Goal: Task Accomplishment & Management: Use online tool/utility

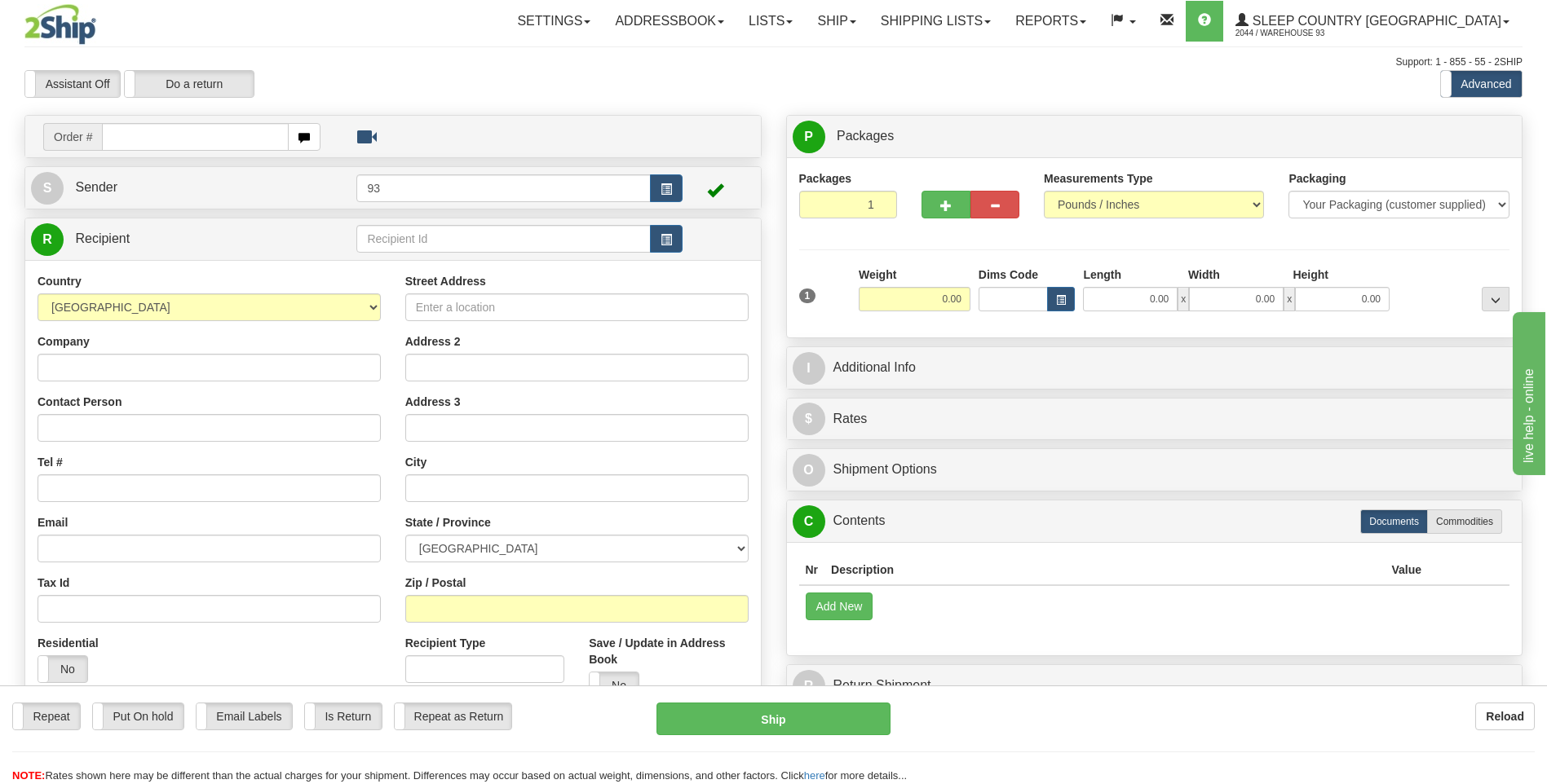
click at [246, 143] on input "text" at bounding box center [195, 137] width 186 height 28
type input "9007I024662"
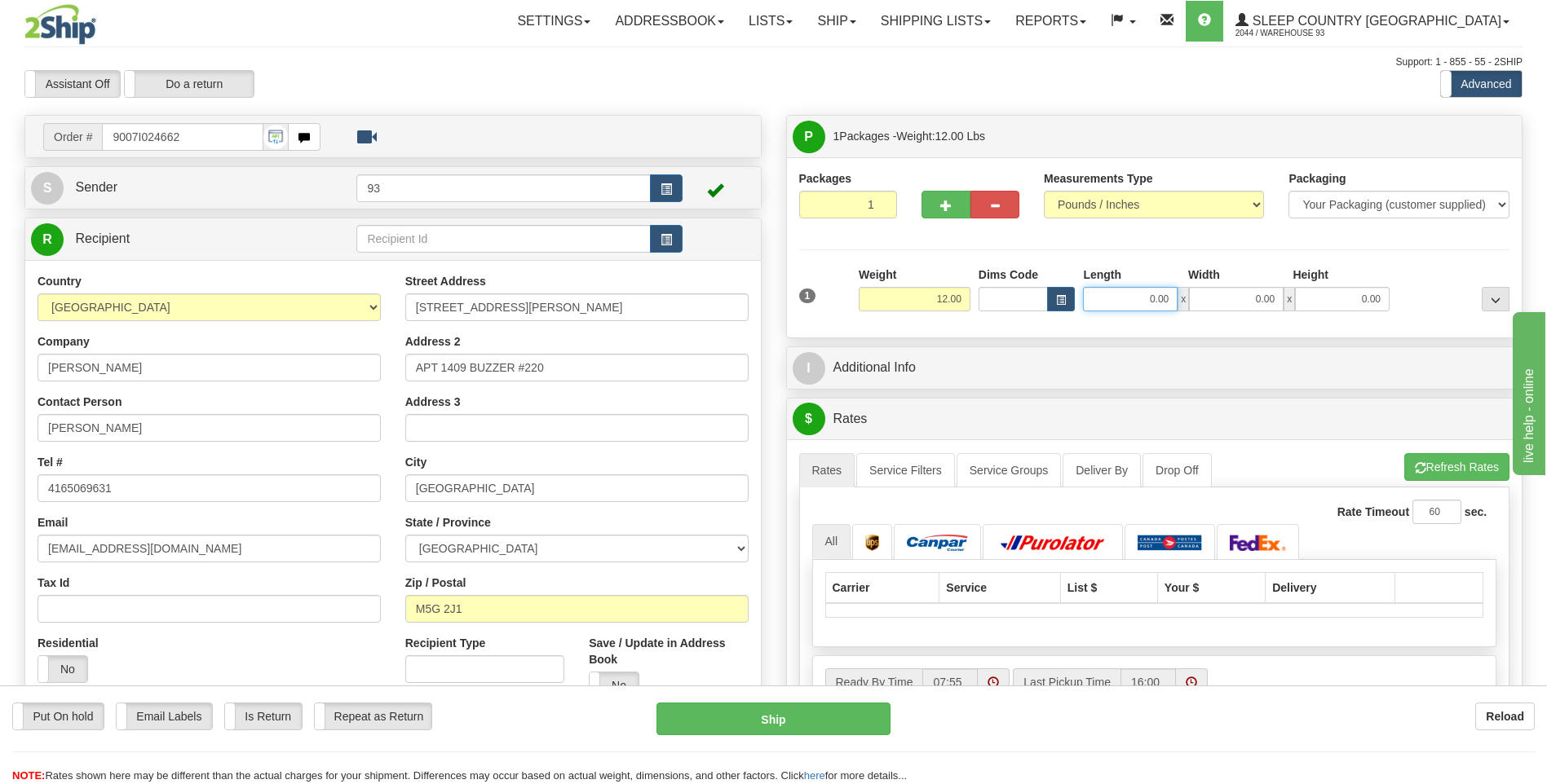
click at [1126, 294] on input "0.00" at bounding box center [1129, 299] width 95 height 25
type input "24.00"
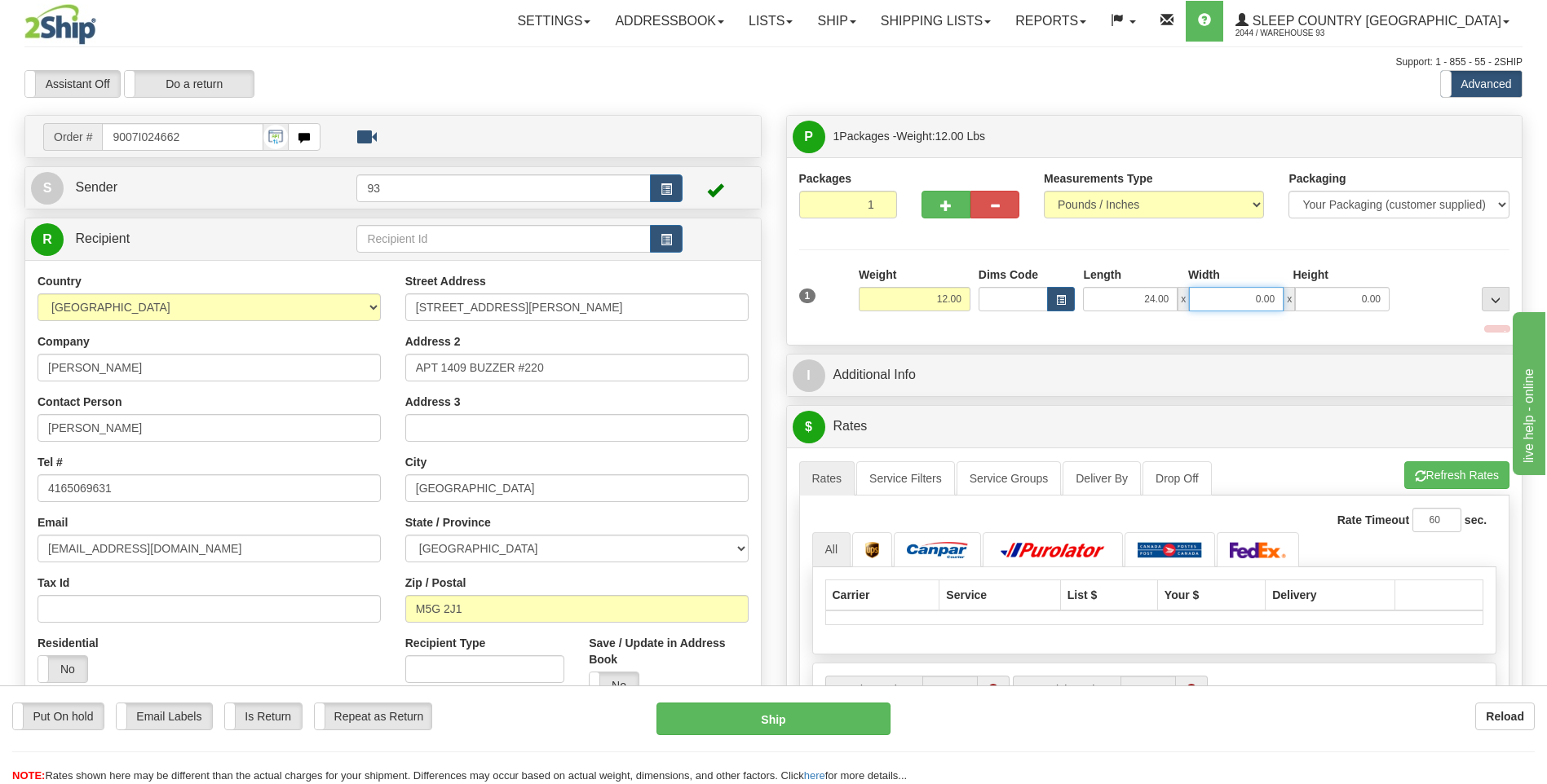
click at [1218, 302] on input "0.00" at bounding box center [1235, 299] width 95 height 25
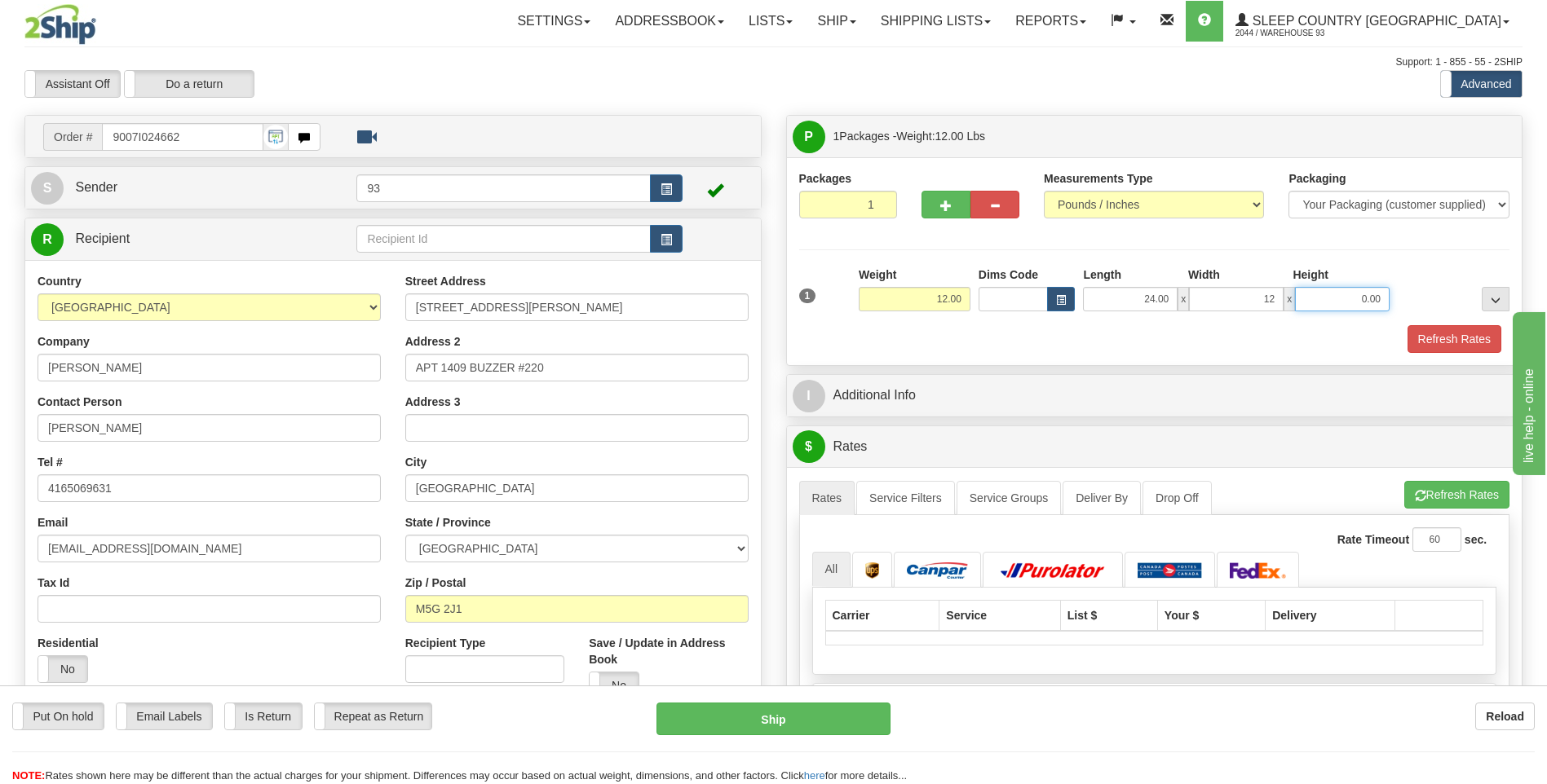
type input "12.00"
click at [1321, 301] on input "0.00" at bounding box center [1342, 299] width 95 height 25
type input "6.00"
click at [1273, 295] on input "12.00" at bounding box center [1235, 299] width 95 height 25
type input "1"
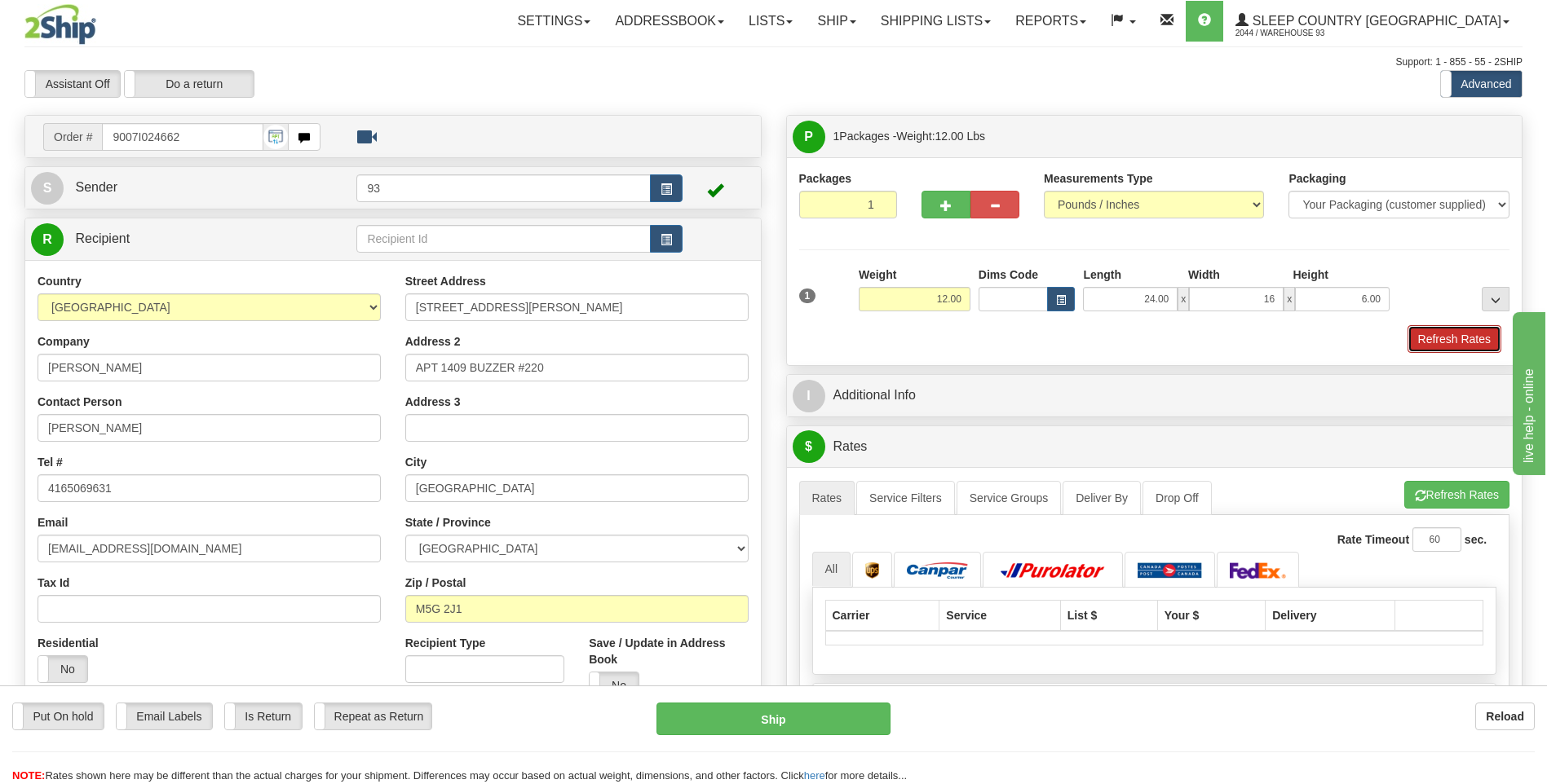
type input "16.00"
click at [1444, 342] on button "Refresh Rates" at bounding box center [1454, 338] width 94 height 28
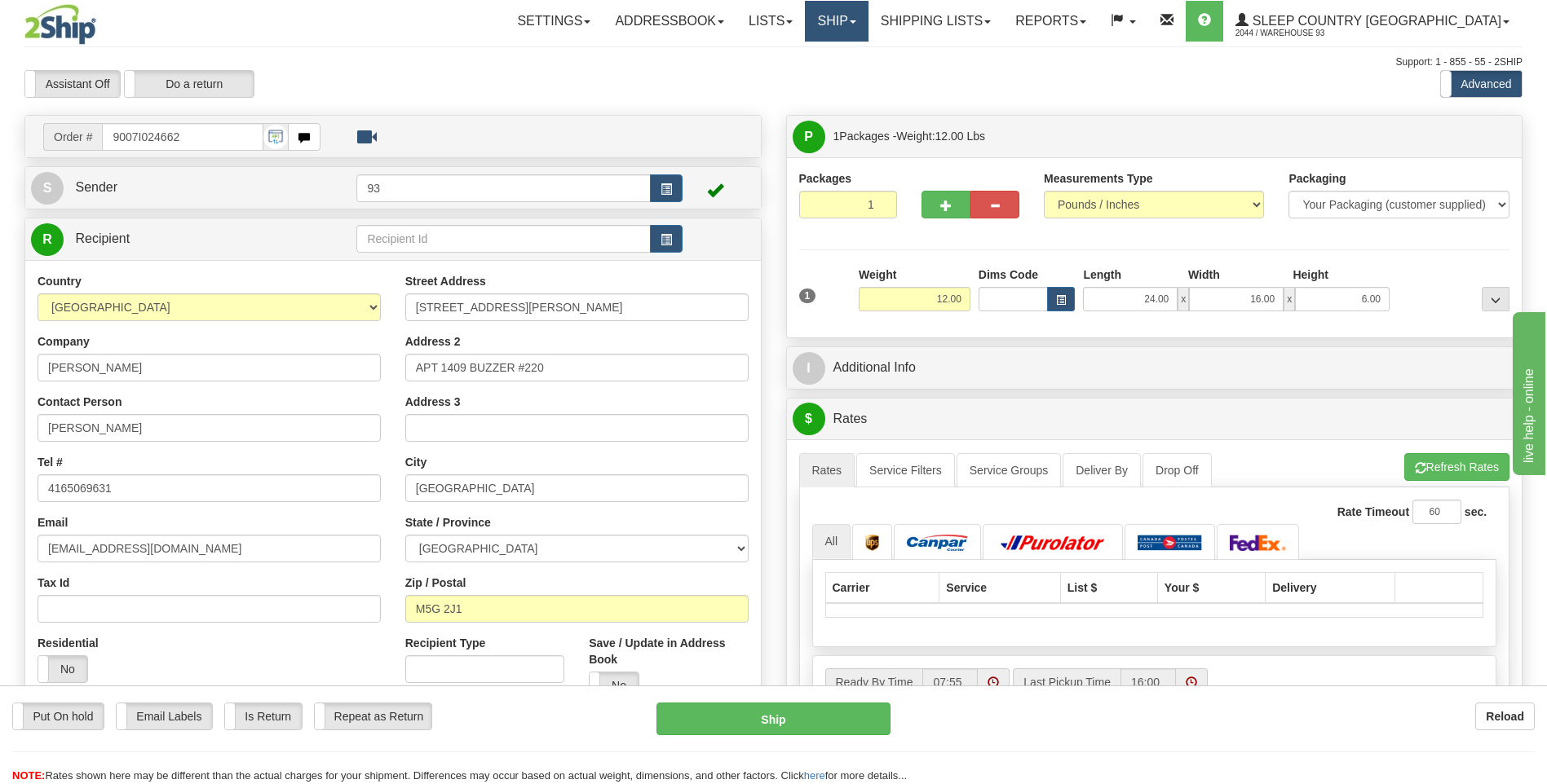
click at [868, 25] on link "Ship" at bounding box center [836, 21] width 63 height 41
click at [868, 65] on link "Ship Screen" at bounding box center [793, 57] width 147 height 21
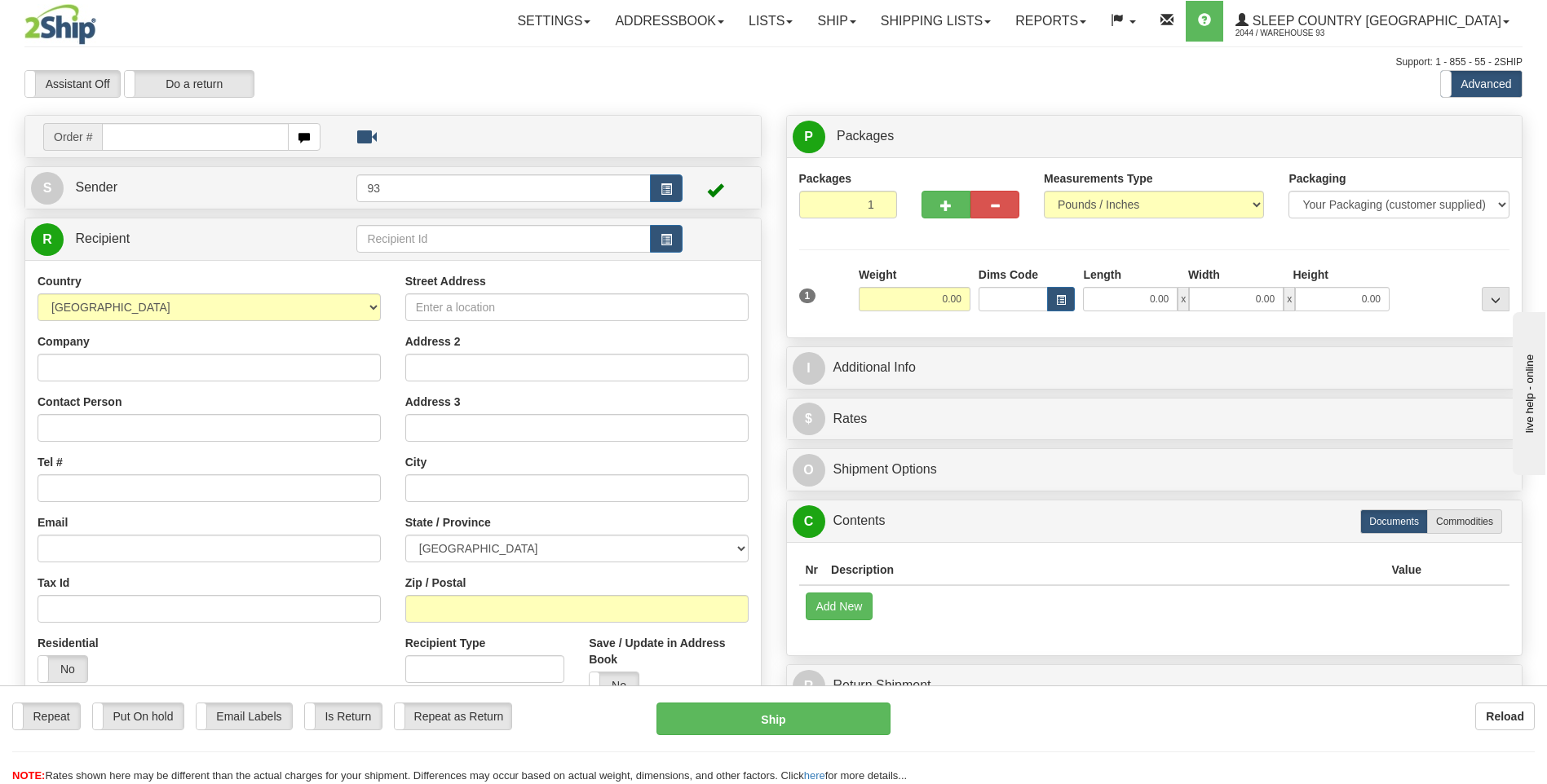
click at [184, 130] on input "text" at bounding box center [195, 137] width 186 height 28
type input "9007I024662"
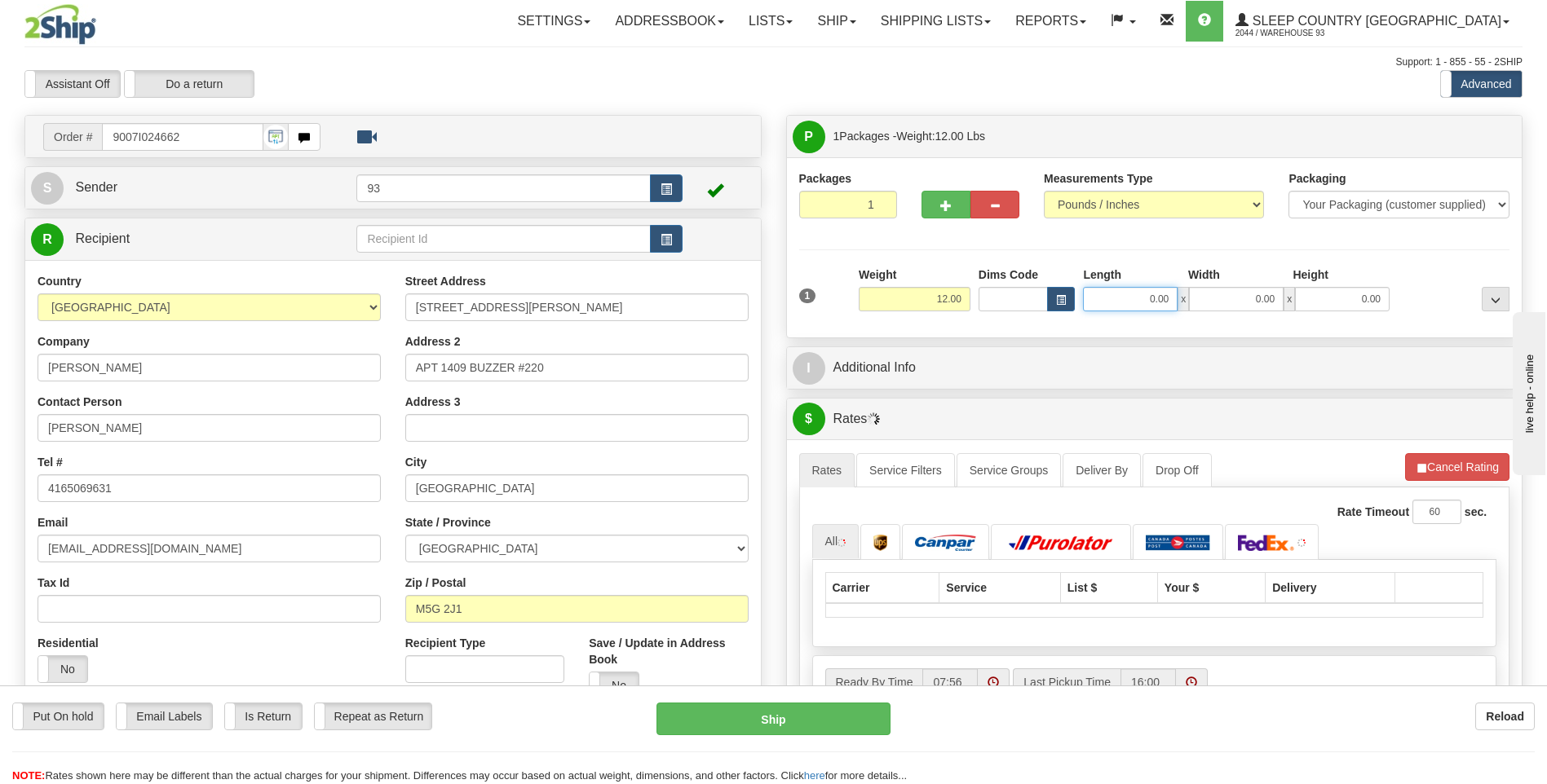
click at [1138, 296] on input "0.00" at bounding box center [1129, 299] width 95 height 25
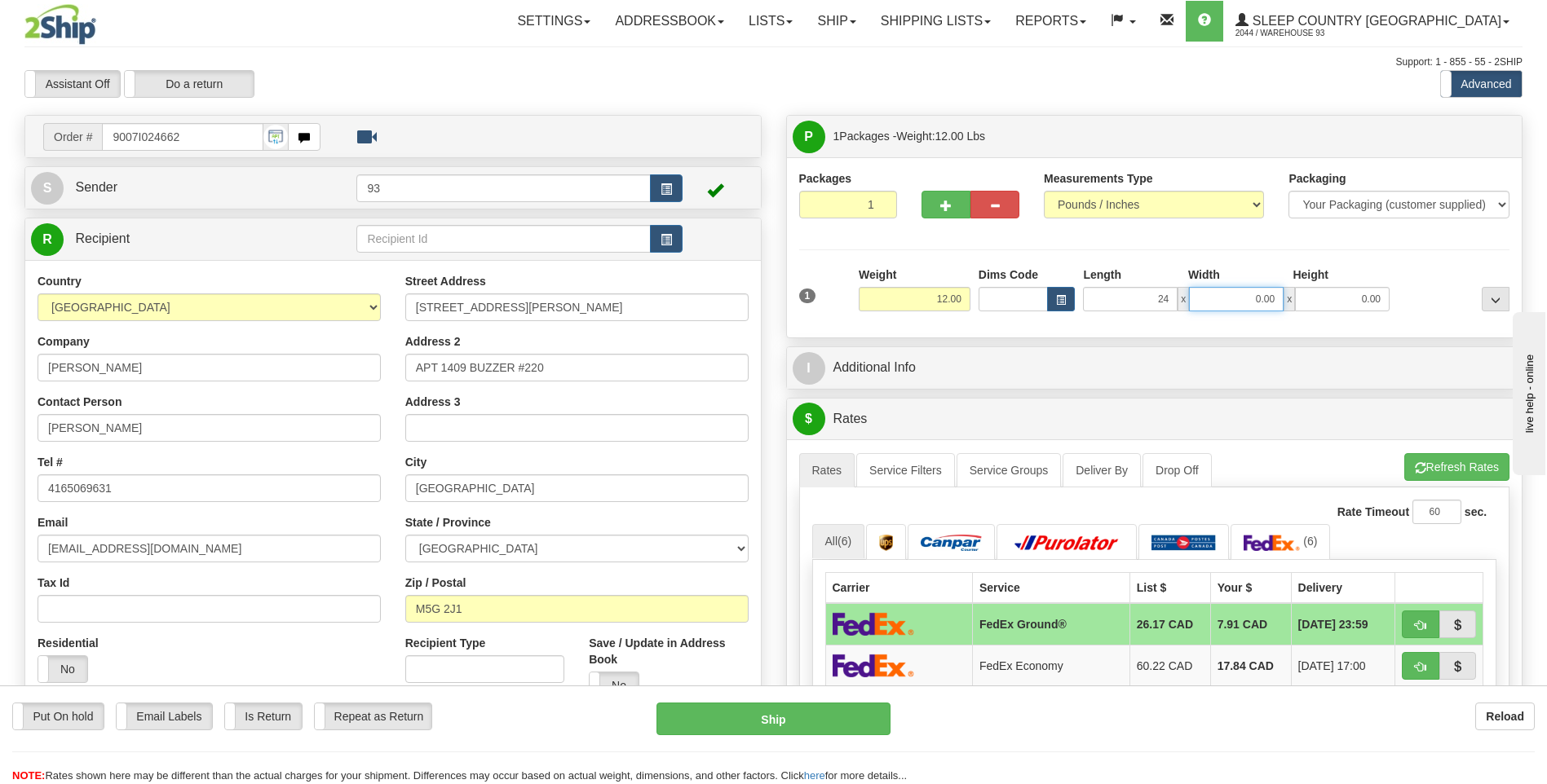
type input "24.00"
click at [1229, 297] on input "0.00" at bounding box center [1235, 299] width 95 height 25
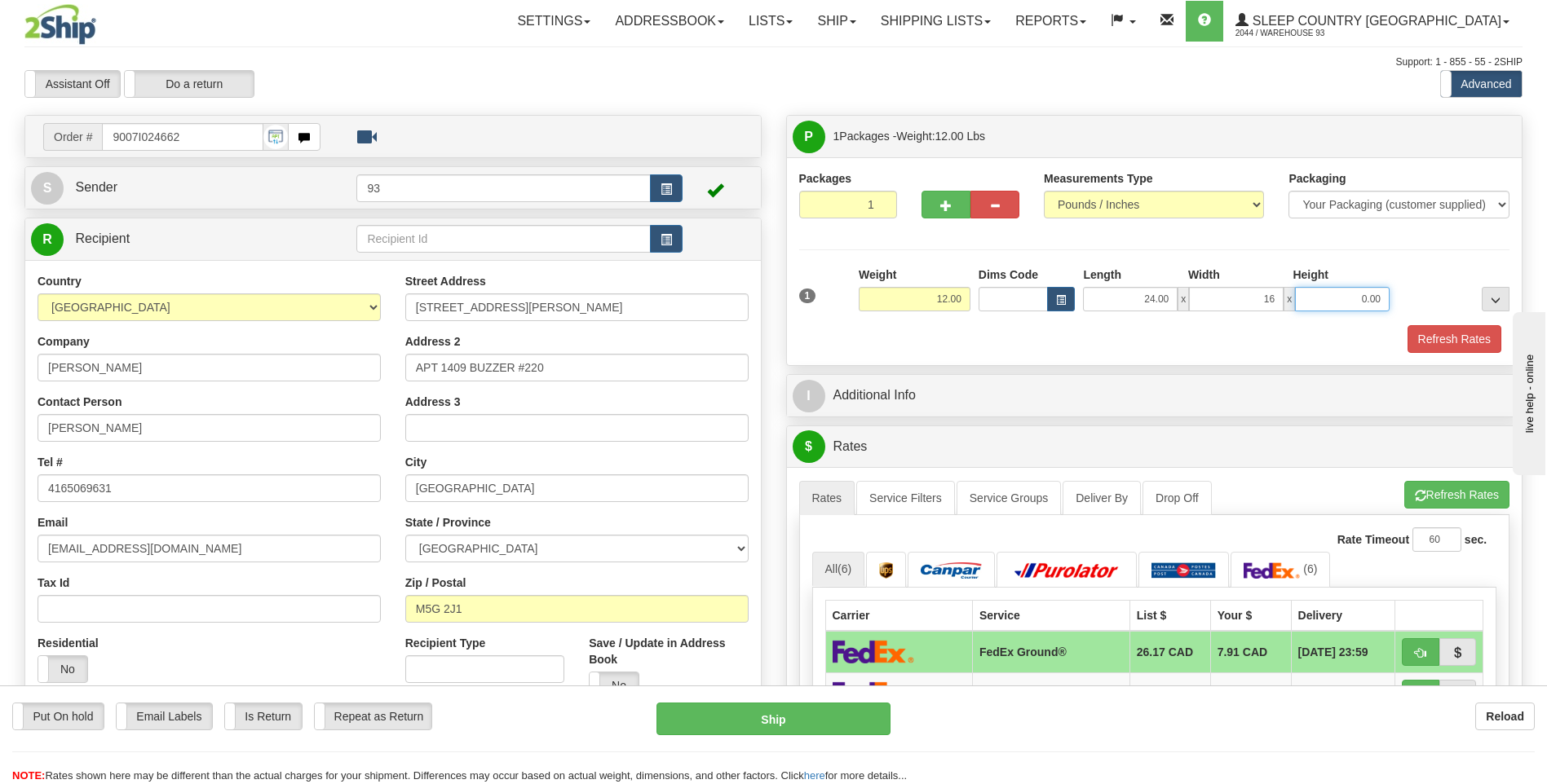
type input "16.00"
click at [1364, 303] on input "0.00" at bounding box center [1342, 299] width 95 height 25
type input "6.00"
click at [1428, 334] on button "Refresh Rates" at bounding box center [1454, 338] width 94 height 28
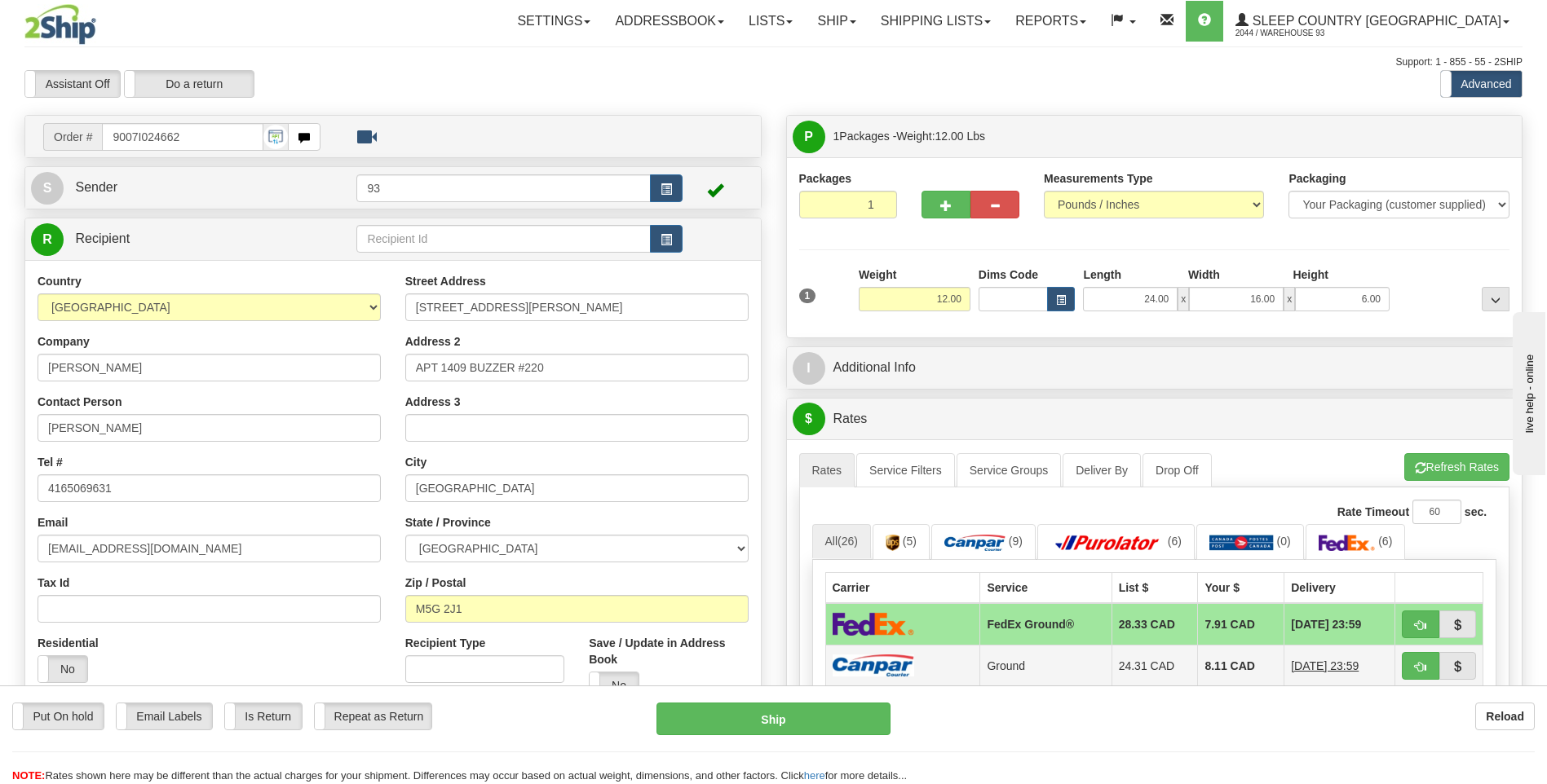
click at [957, 649] on td at bounding box center [903, 666] width 155 height 42
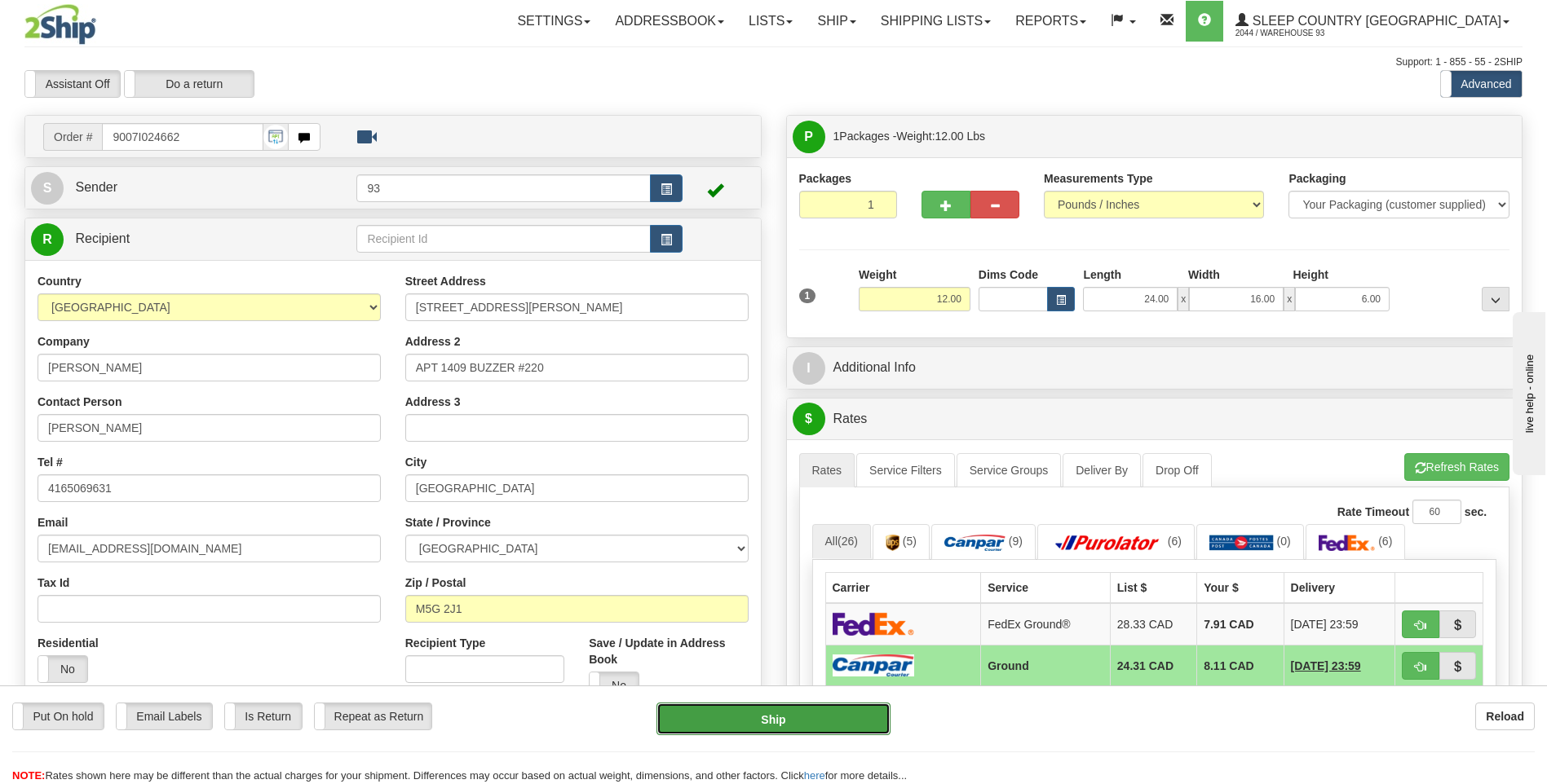
click at [835, 729] on button "Ship" at bounding box center [773, 719] width 233 height 32
type input "1"
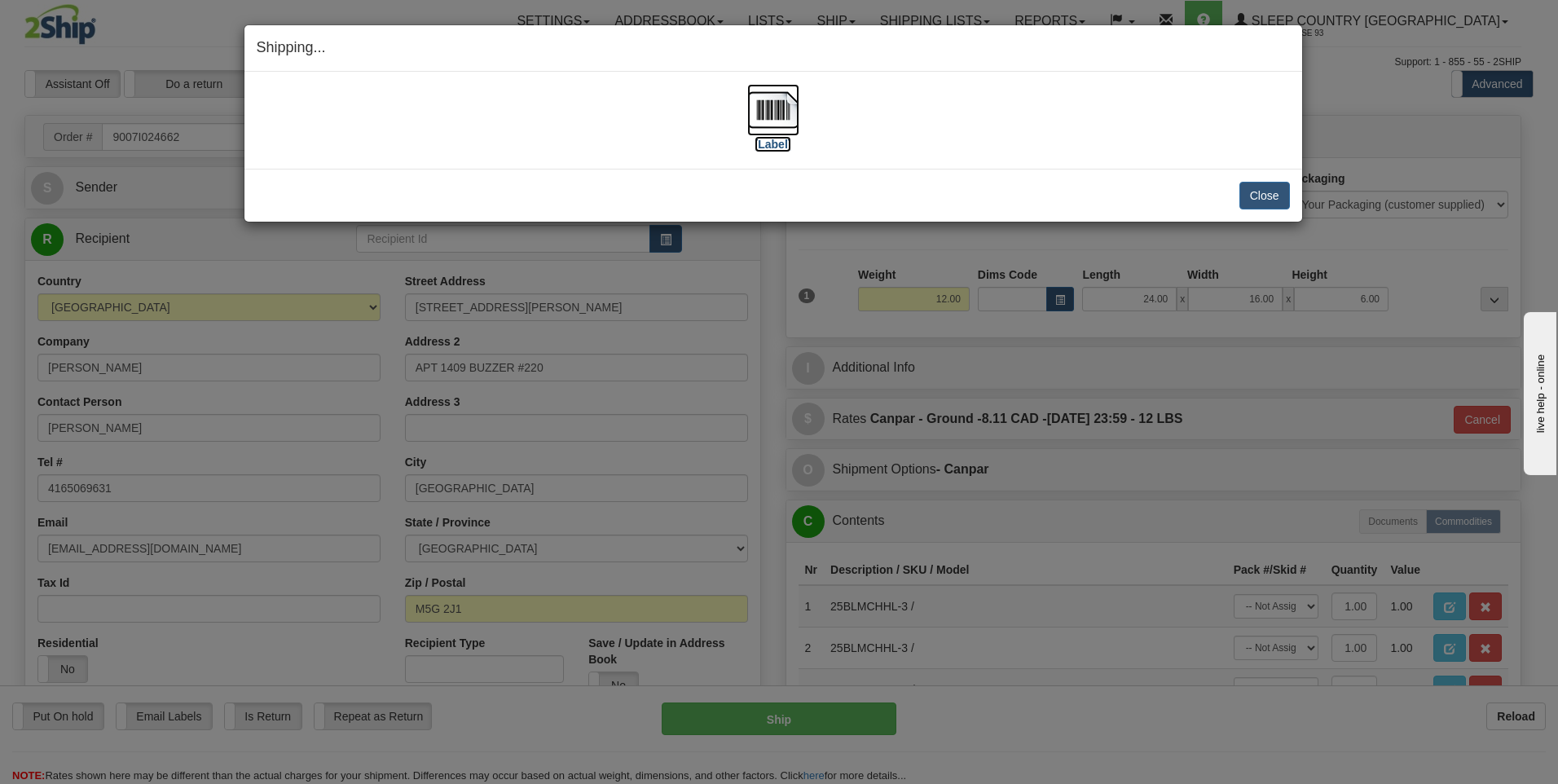
click at [775, 114] on img at bounding box center [773, 110] width 53 height 53
click at [1249, 190] on button "Close" at bounding box center [1265, 195] width 51 height 28
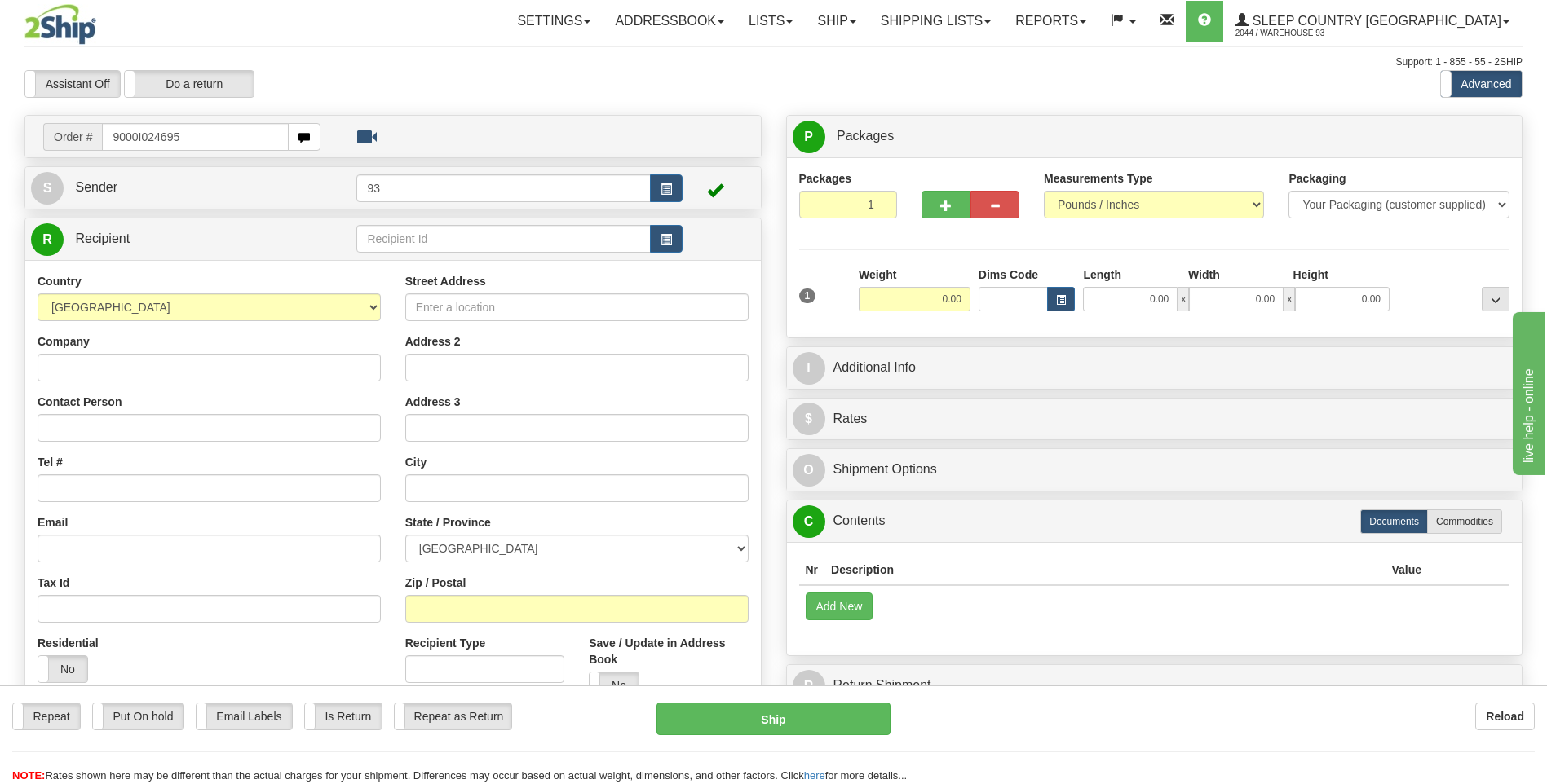
type input "9000I024695"
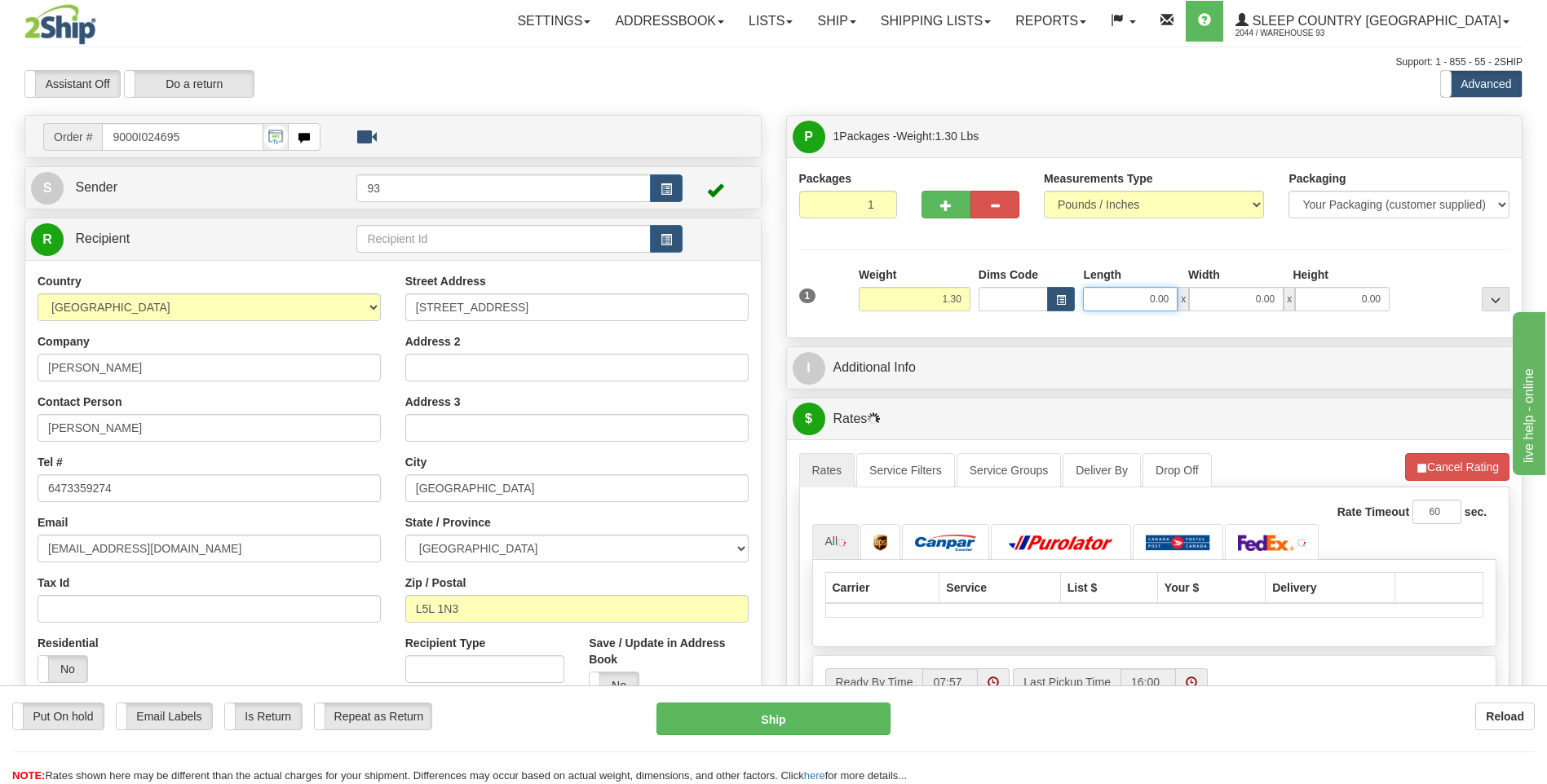
click at [1125, 297] on input "0.00" at bounding box center [1129, 299] width 95 height 25
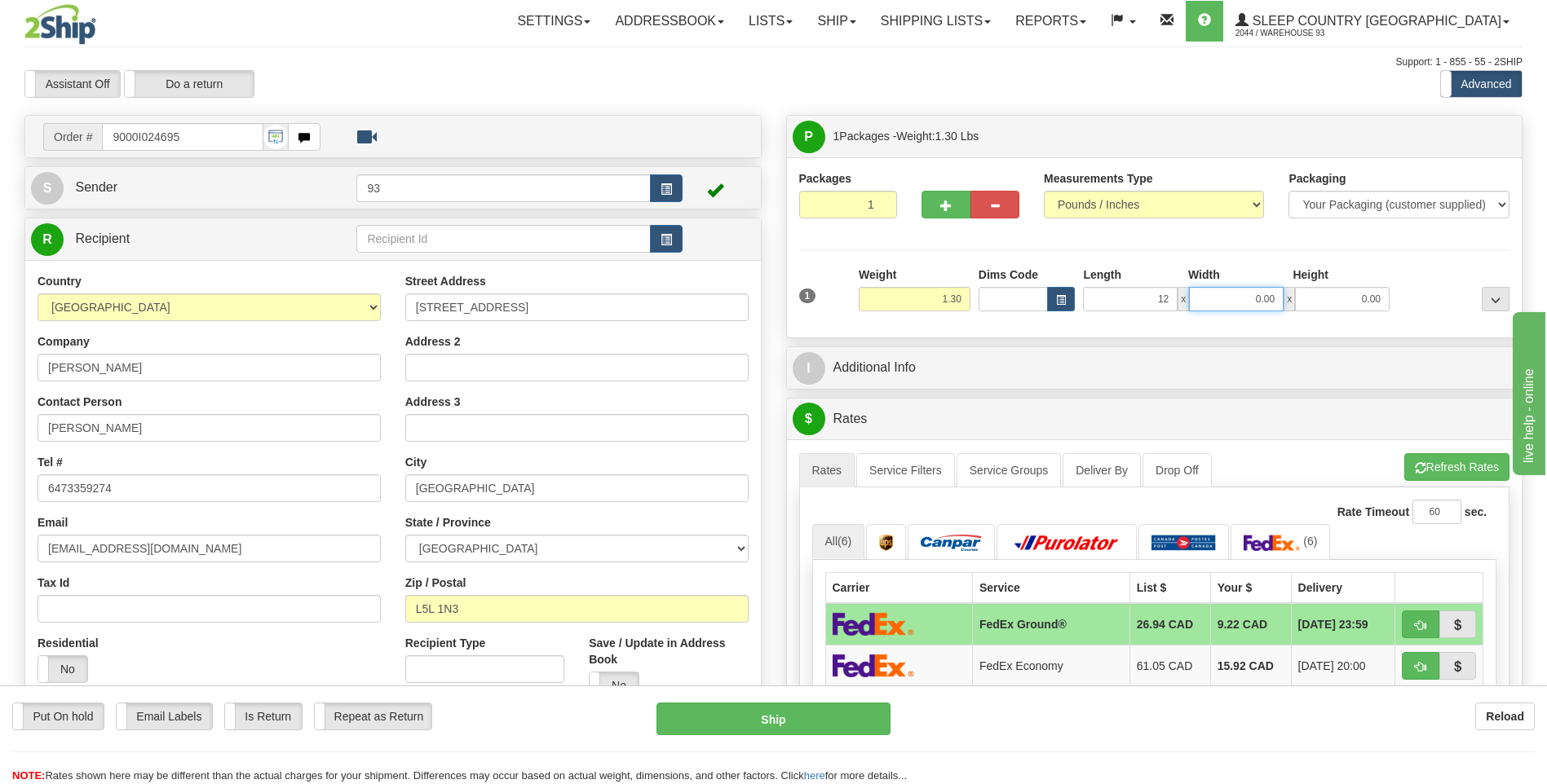
type input "12.00"
click at [1250, 296] on input "0.00" at bounding box center [1235, 299] width 95 height 25
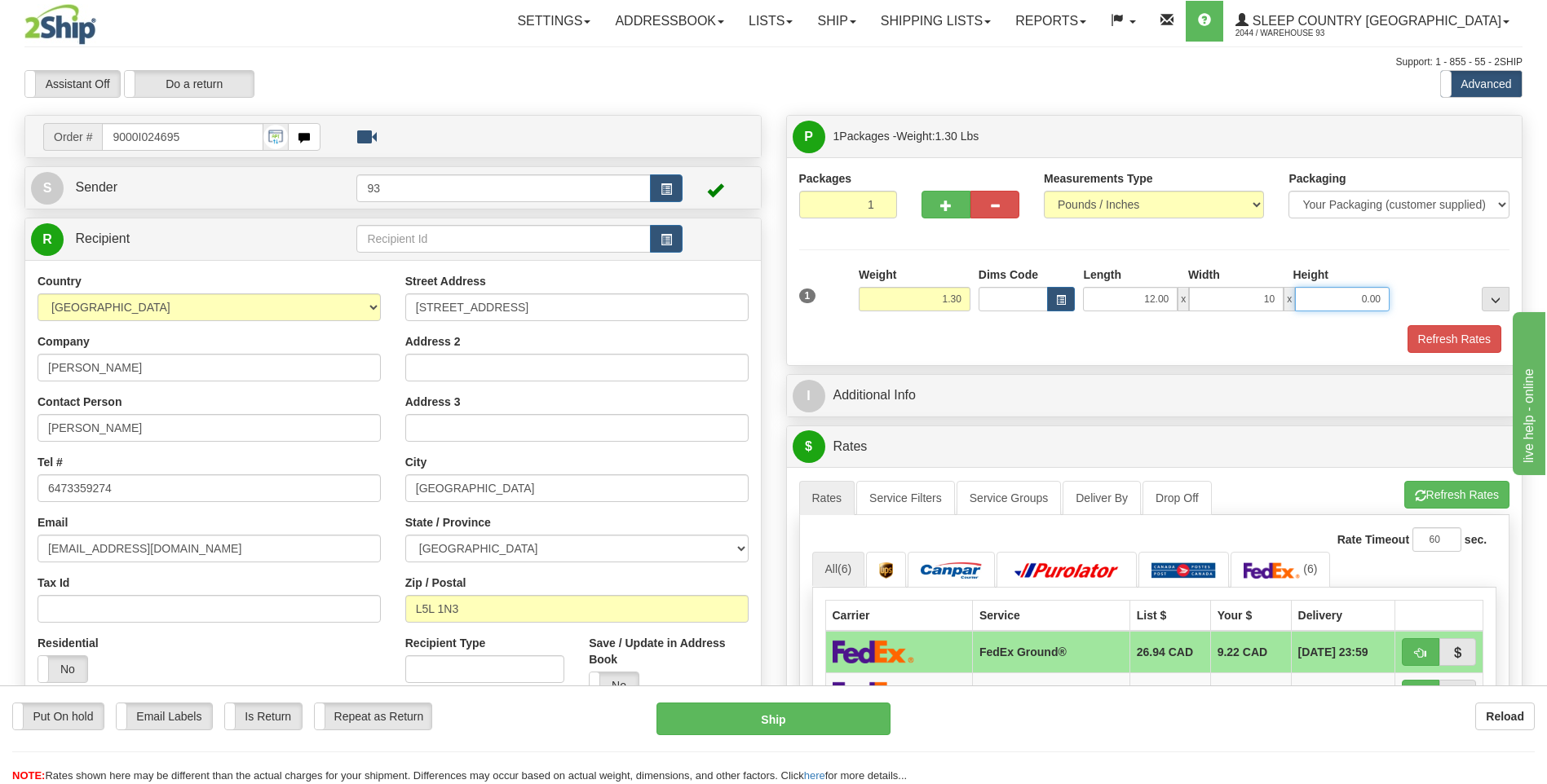
type input "10.00"
click at [1339, 293] on input "0.00" at bounding box center [1342, 299] width 95 height 25
type input "3.00"
click at [1470, 343] on button "Refresh Rates" at bounding box center [1454, 338] width 94 height 28
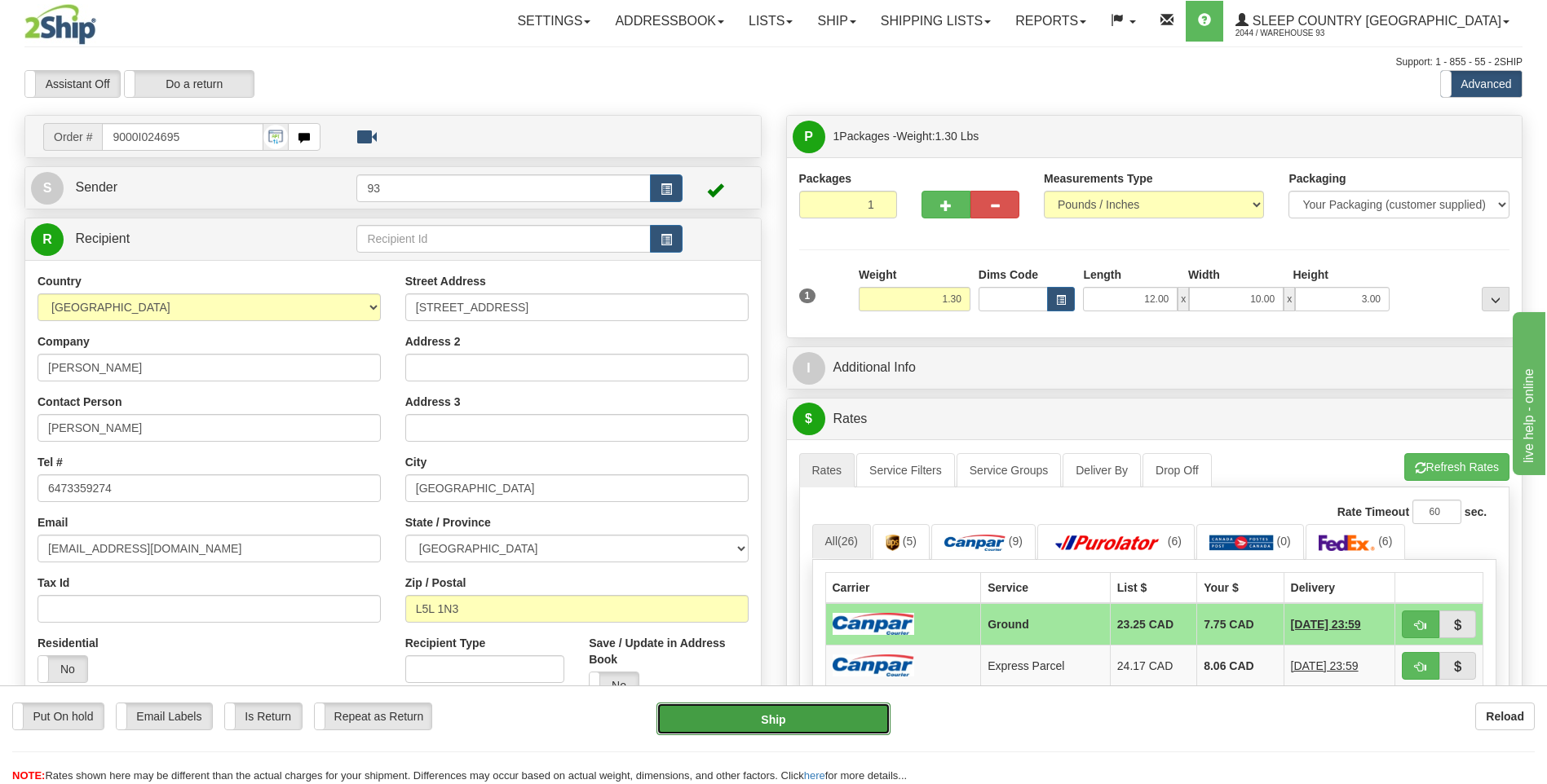
click at [853, 706] on button "Ship" at bounding box center [773, 719] width 233 height 32
type input "1"
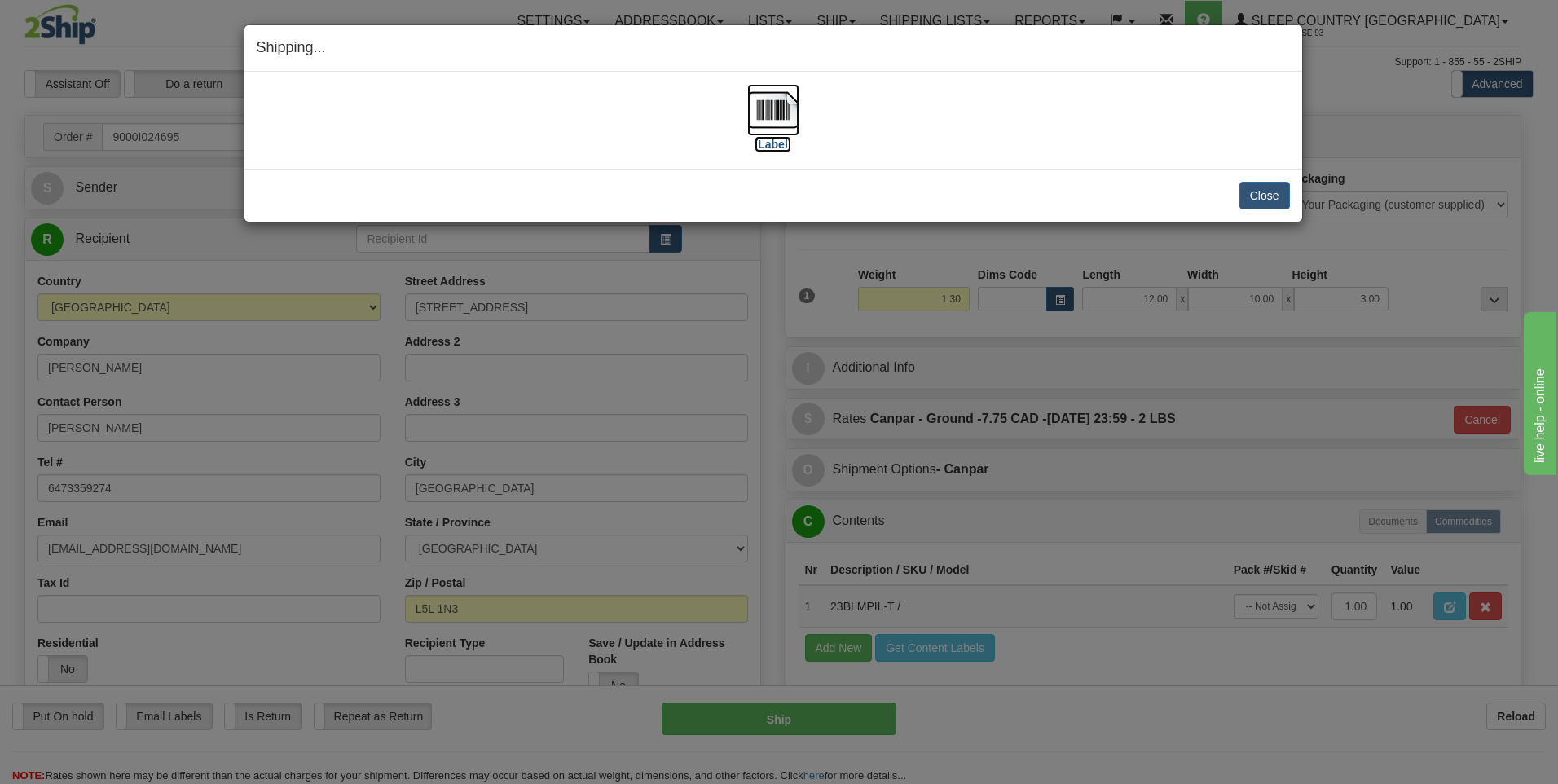
click at [771, 109] on img at bounding box center [773, 110] width 53 height 53
click at [1259, 190] on button "Close" at bounding box center [1265, 195] width 51 height 28
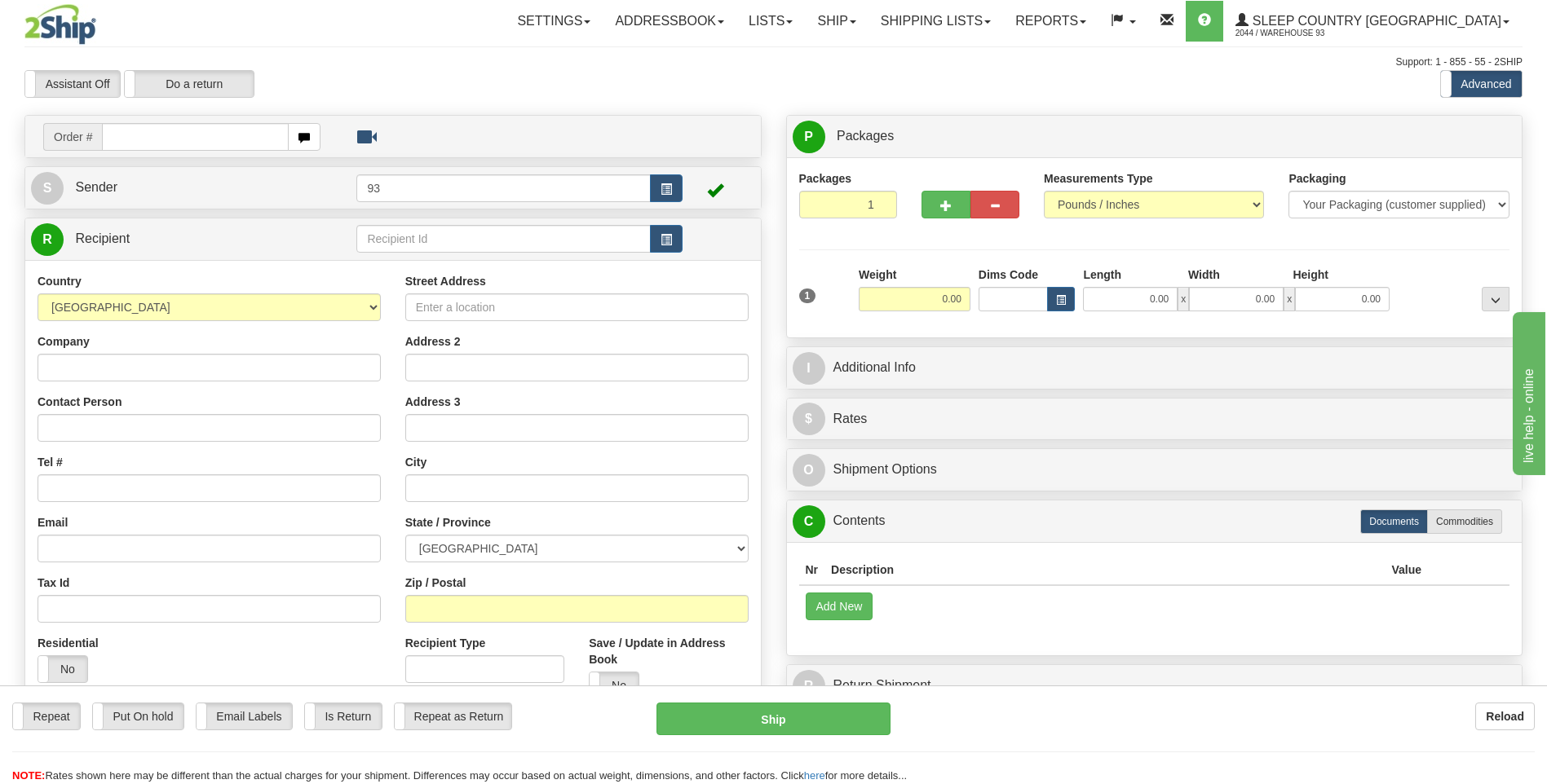
click at [214, 137] on input "text" at bounding box center [195, 137] width 186 height 28
type input "9000I024733"
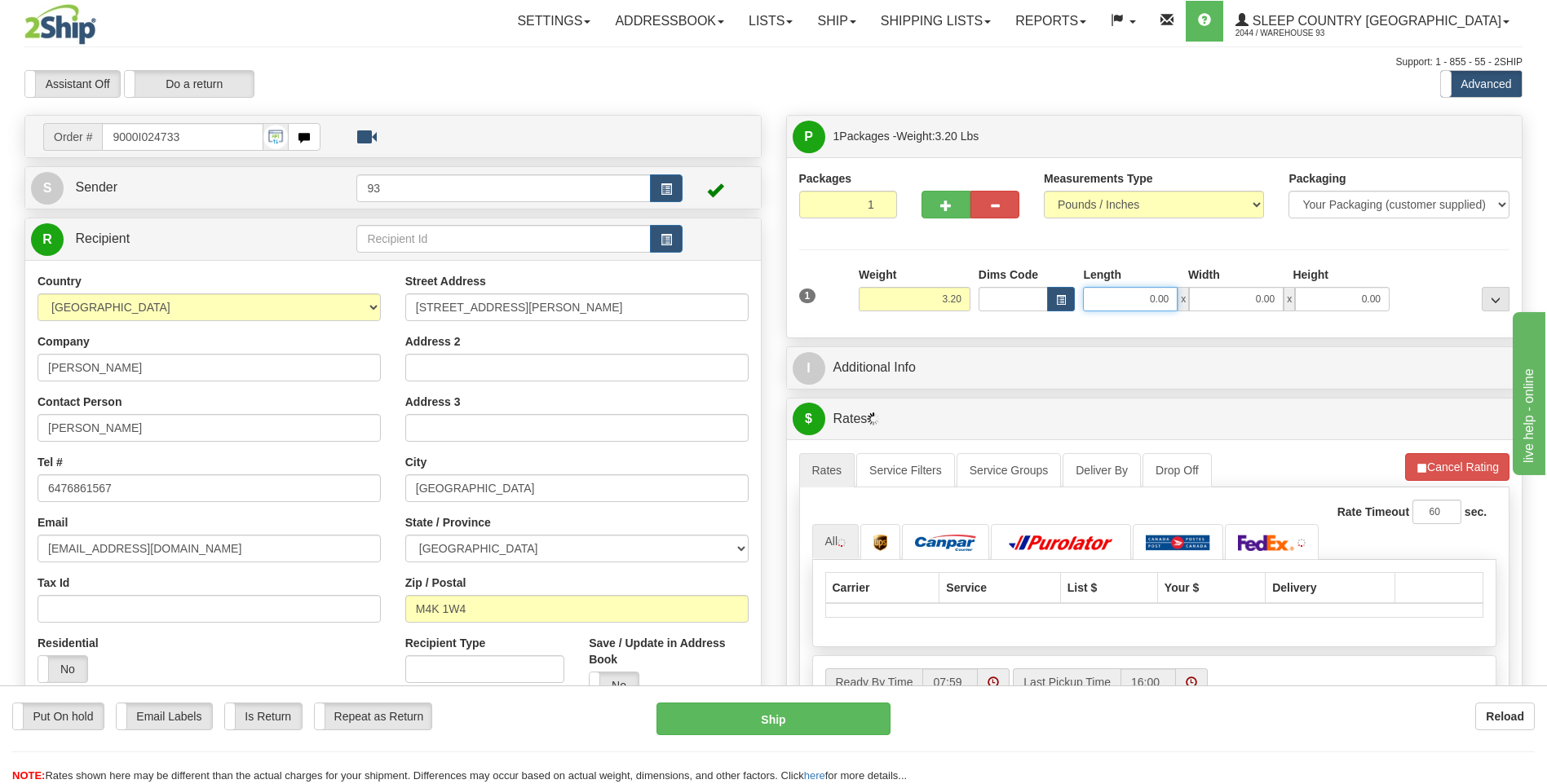
click at [1145, 298] on input "0.00" at bounding box center [1129, 299] width 95 height 25
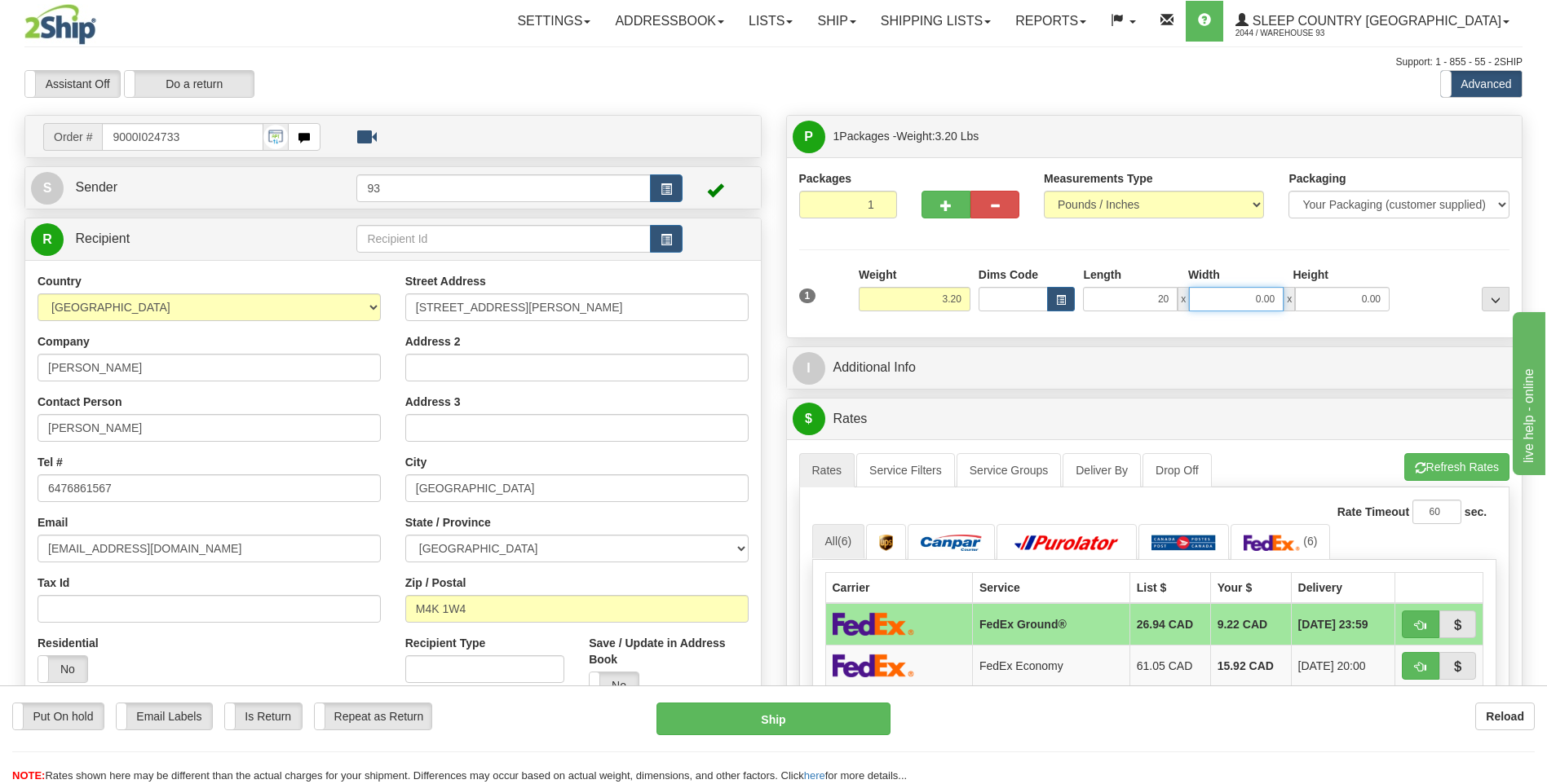
type input "20.00"
click at [1242, 297] on input "0.00" at bounding box center [1235, 299] width 95 height 25
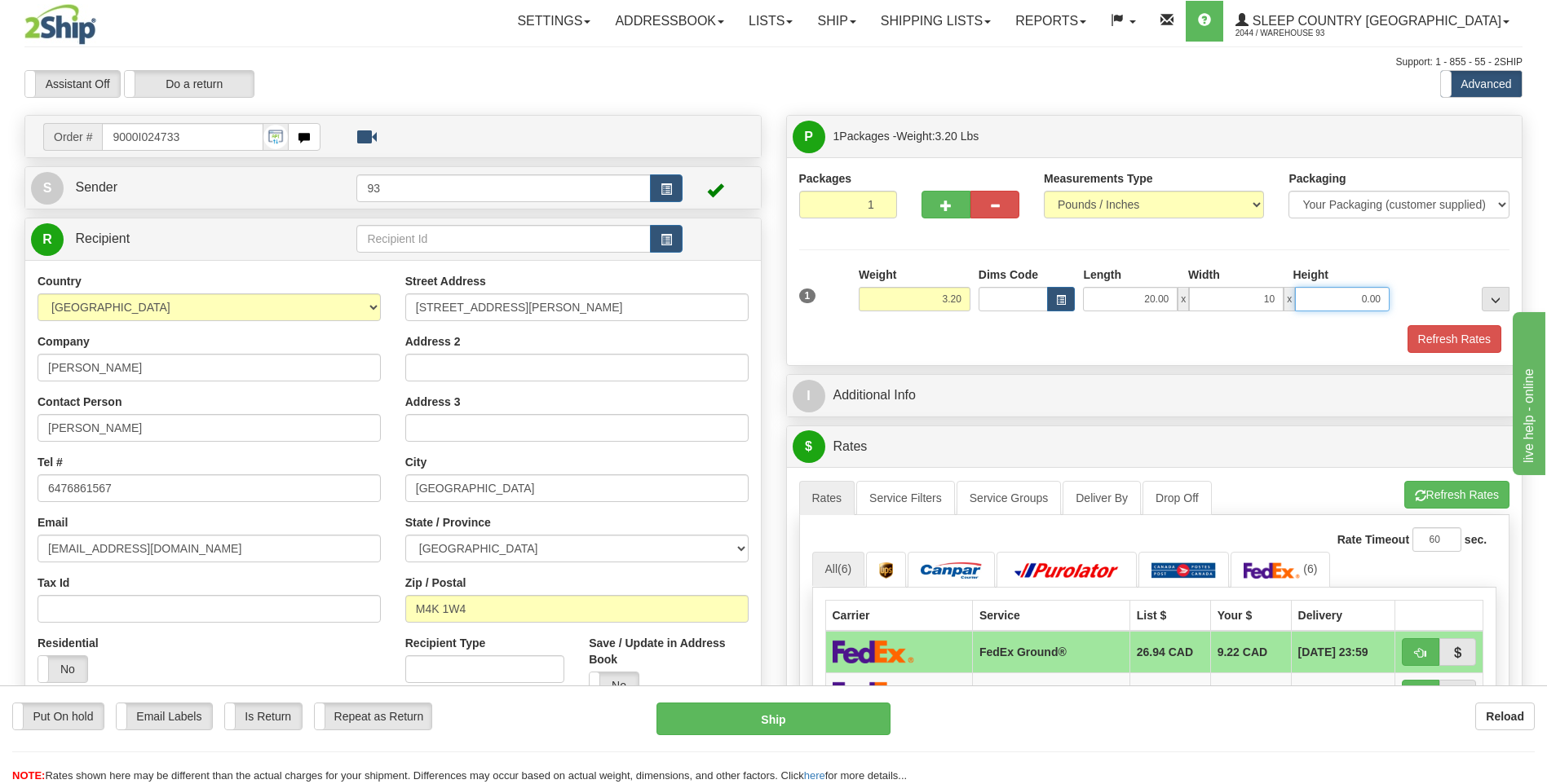
type input "10.00"
click at [1324, 295] on input "0.00" at bounding box center [1342, 299] width 95 height 25
type input "10.00"
click at [1449, 329] on button "Refresh Rates" at bounding box center [1454, 338] width 94 height 28
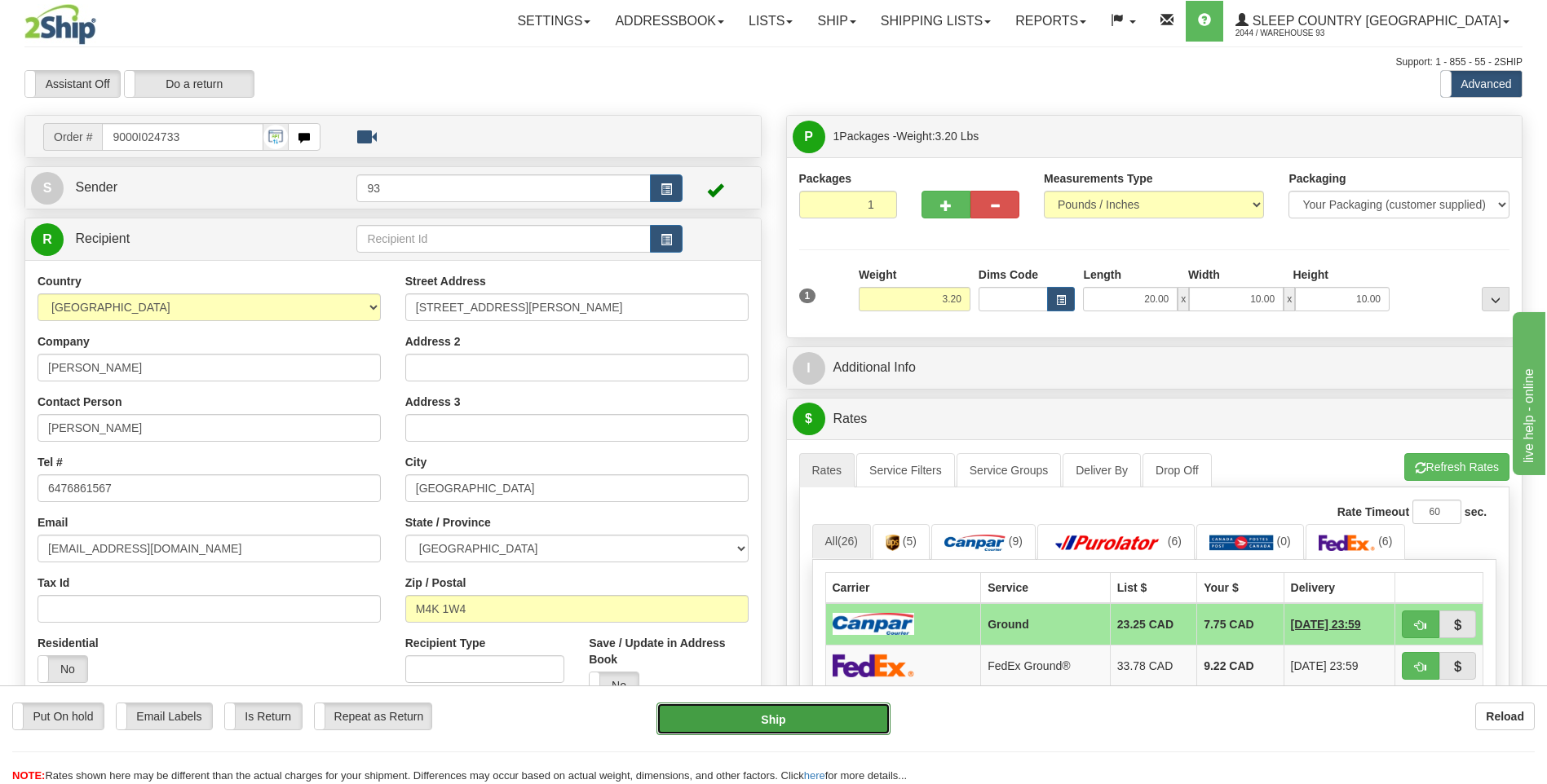
click at [801, 726] on button "Ship" at bounding box center [773, 719] width 233 height 32
type input "1"
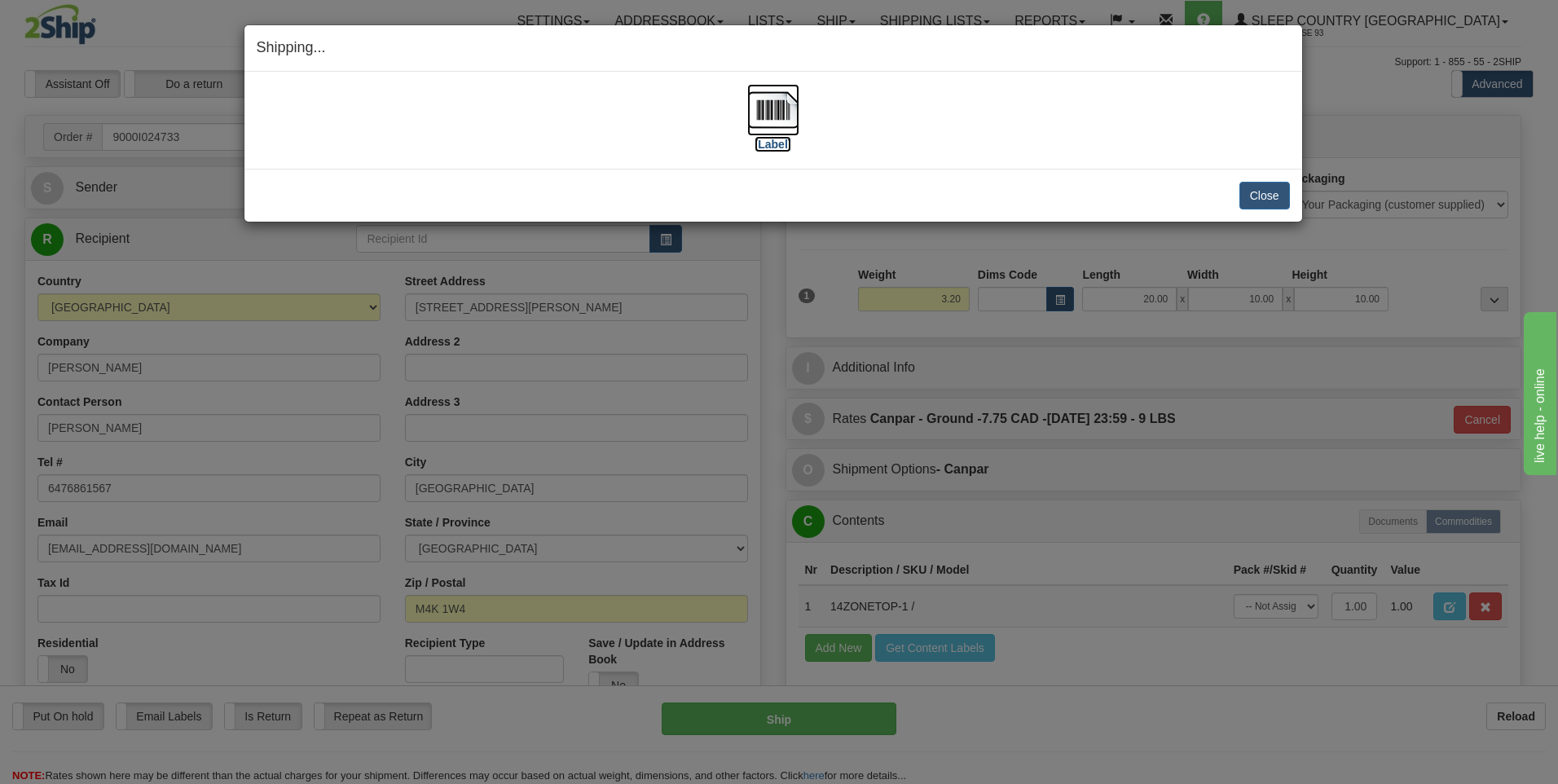
click at [764, 115] on img at bounding box center [773, 110] width 53 height 53
click at [1249, 196] on button "Close" at bounding box center [1265, 195] width 51 height 28
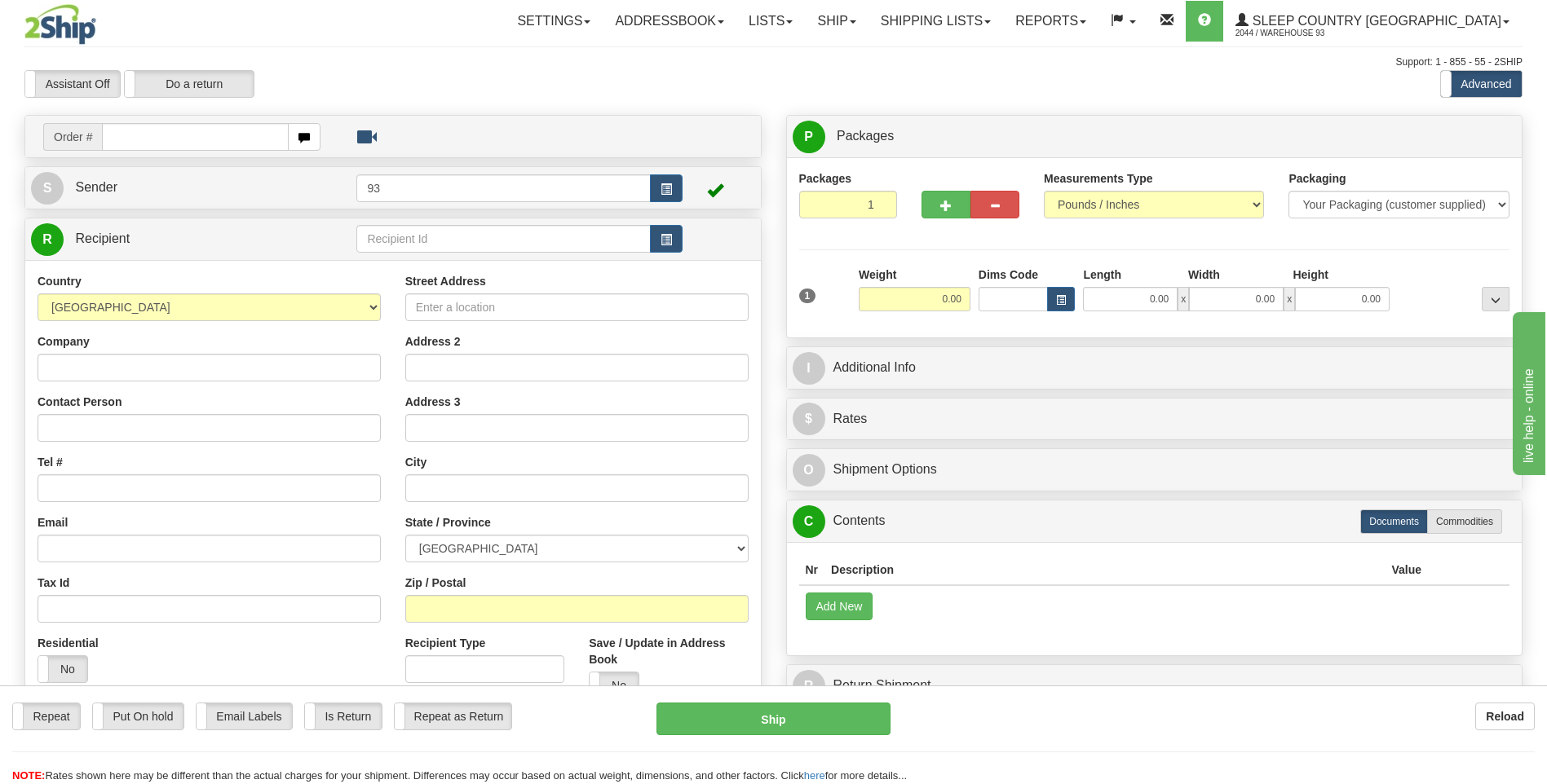
click at [139, 145] on input "text" at bounding box center [195, 137] width 186 height 28
type input "9000I024733"
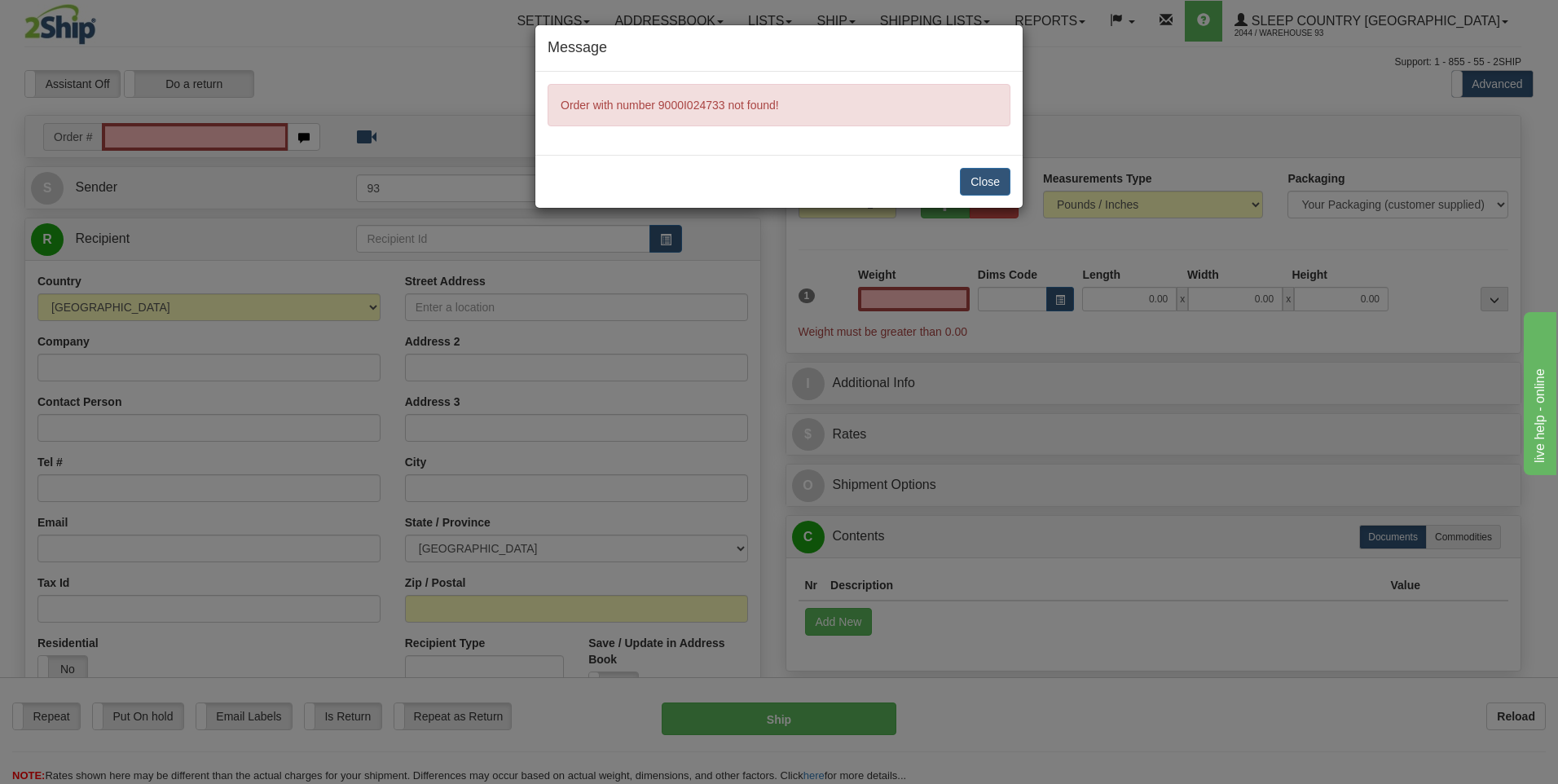
type input "0.00"
click at [978, 186] on button "Close" at bounding box center [985, 181] width 51 height 28
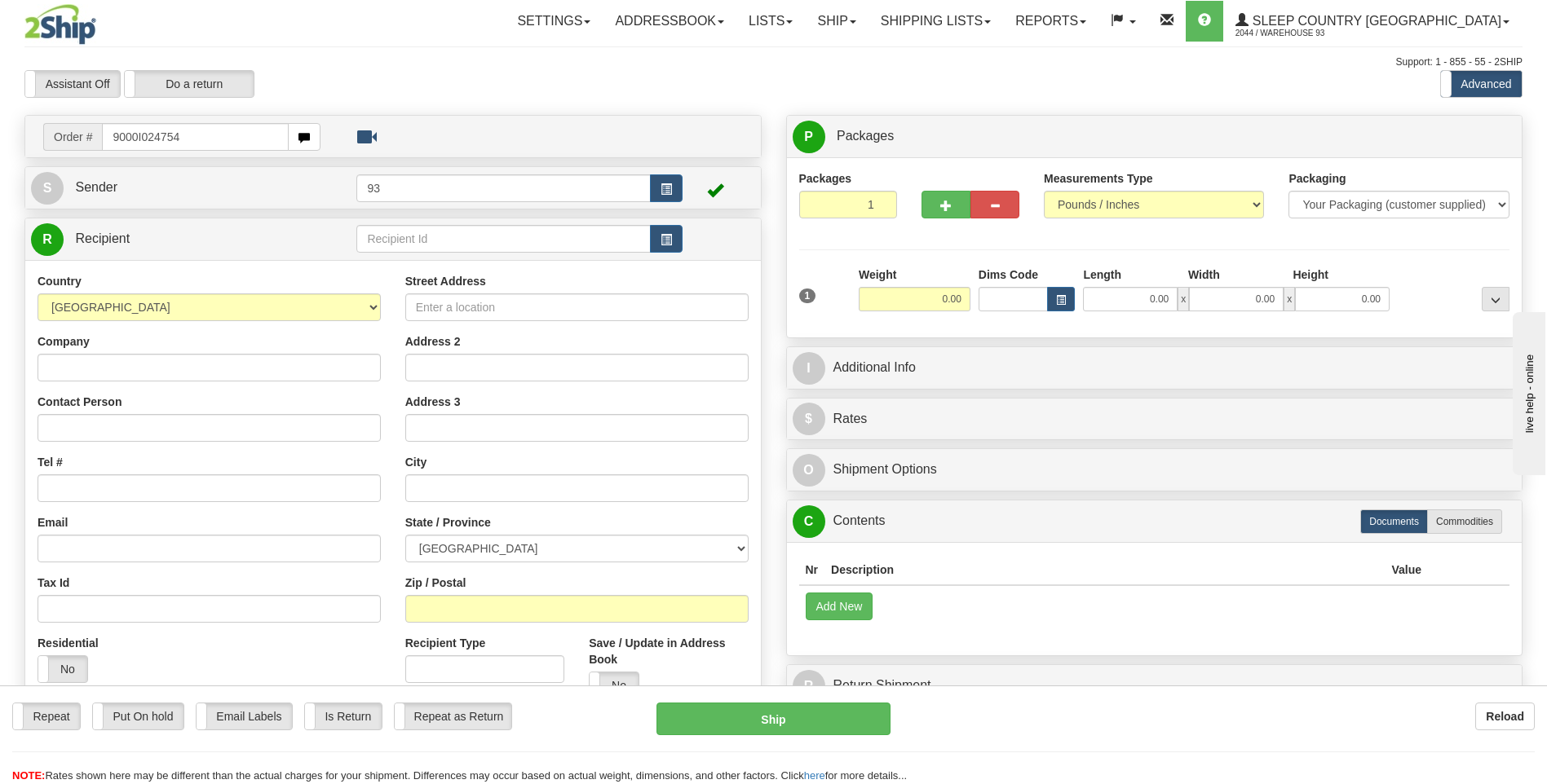
type input "9000I024754"
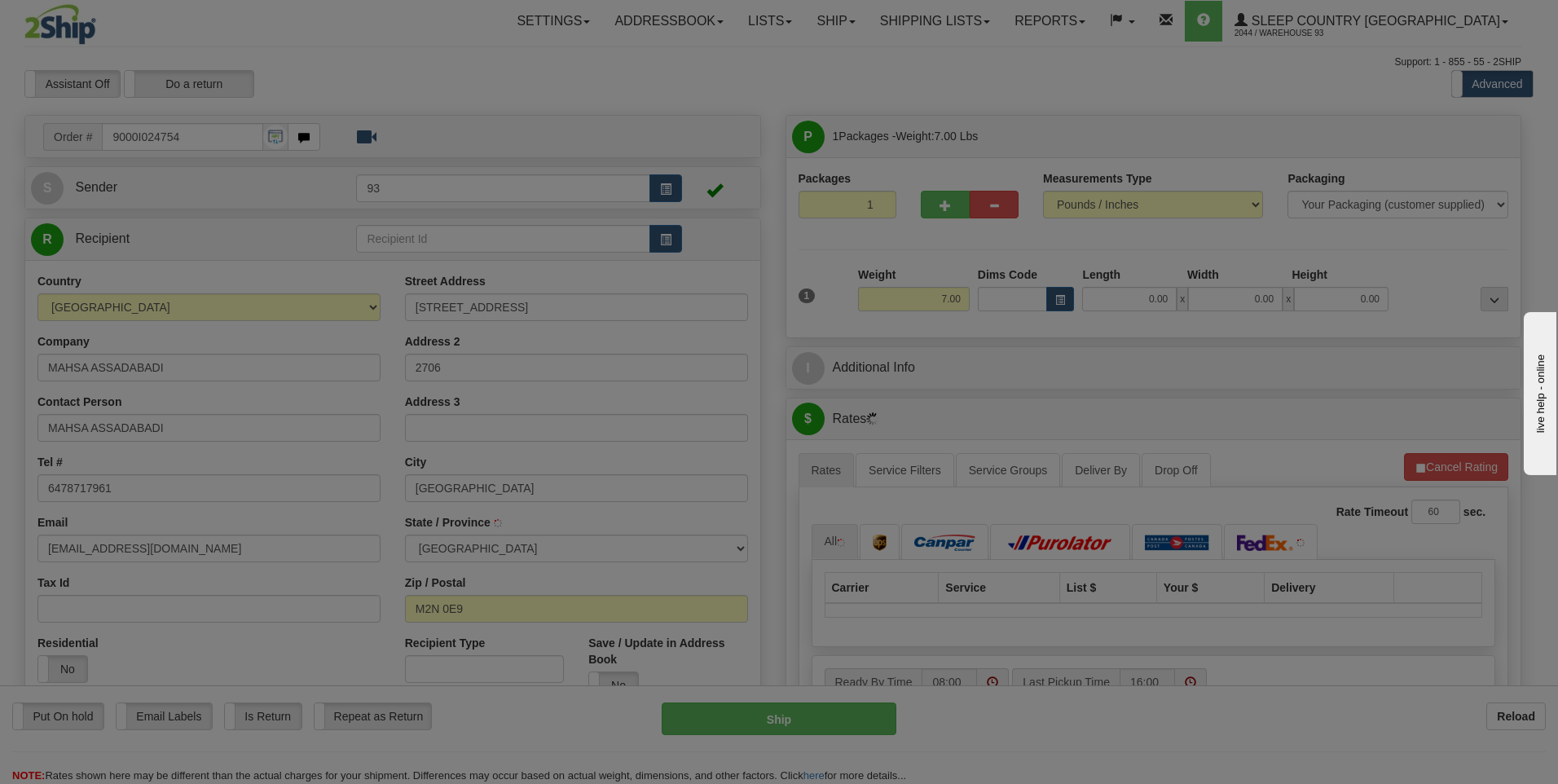
type input "NORTH YORK"
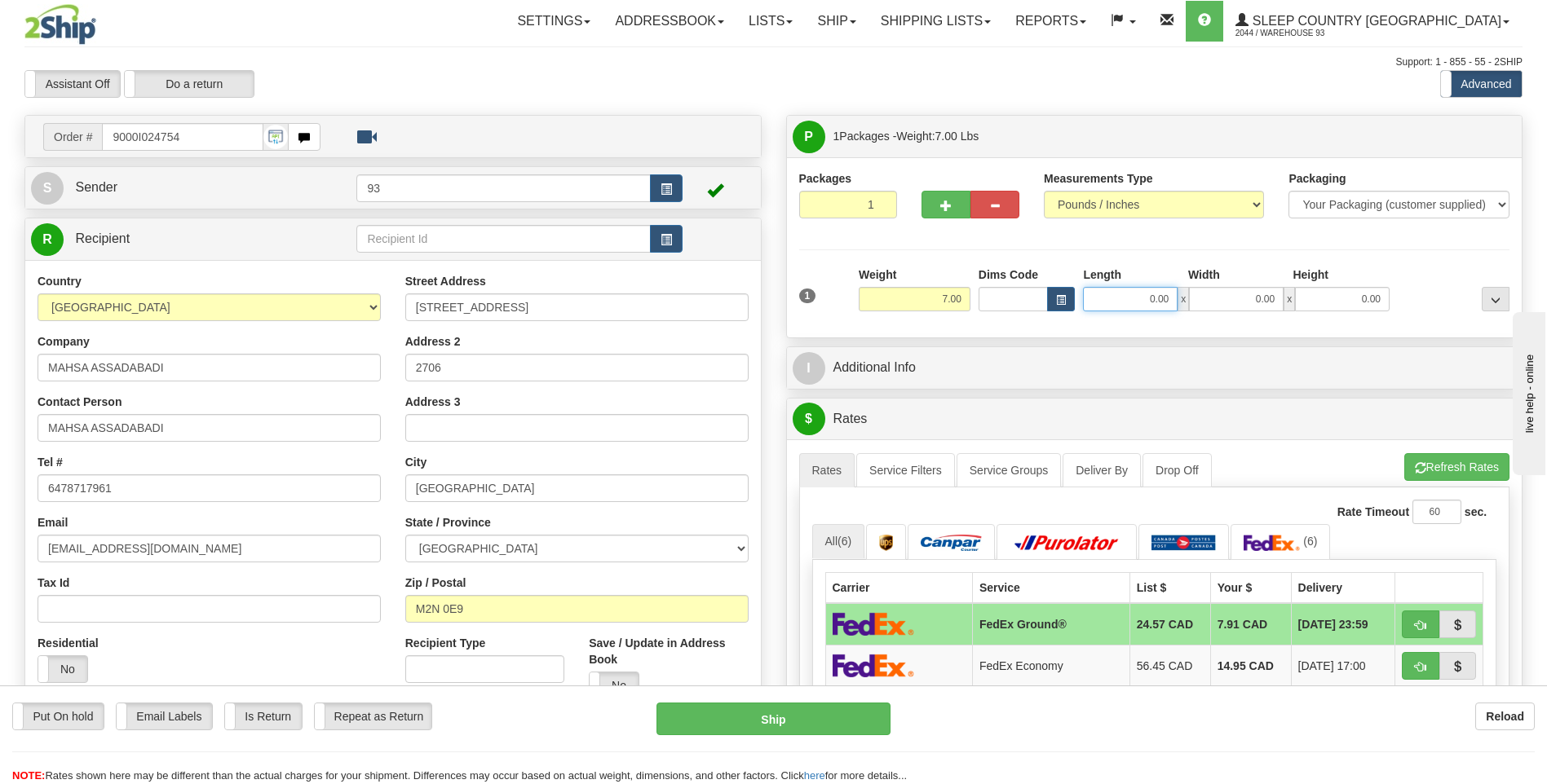
click at [1118, 303] on input "0.00" at bounding box center [1129, 299] width 95 height 25
type input "32.00"
click at [1258, 298] on input "0.00" at bounding box center [1235, 299] width 95 height 25
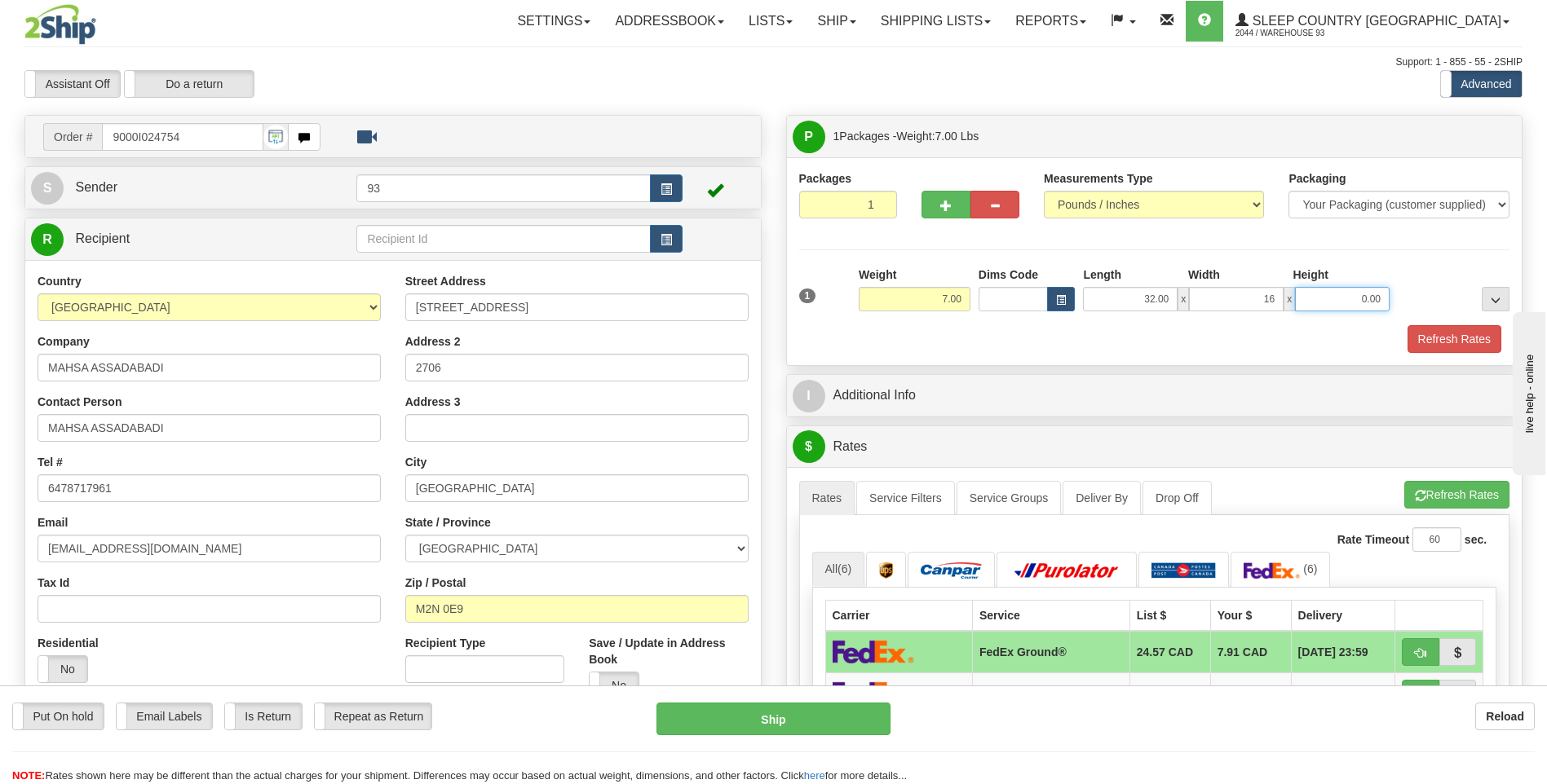
type input "16.00"
click at [1337, 297] on input "0.00" at bounding box center [1342, 299] width 95 height 25
type input "6.00"
click at [1473, 338] on button "Refresh Rates" at bounding box center [1454, 338] width 94 height 28
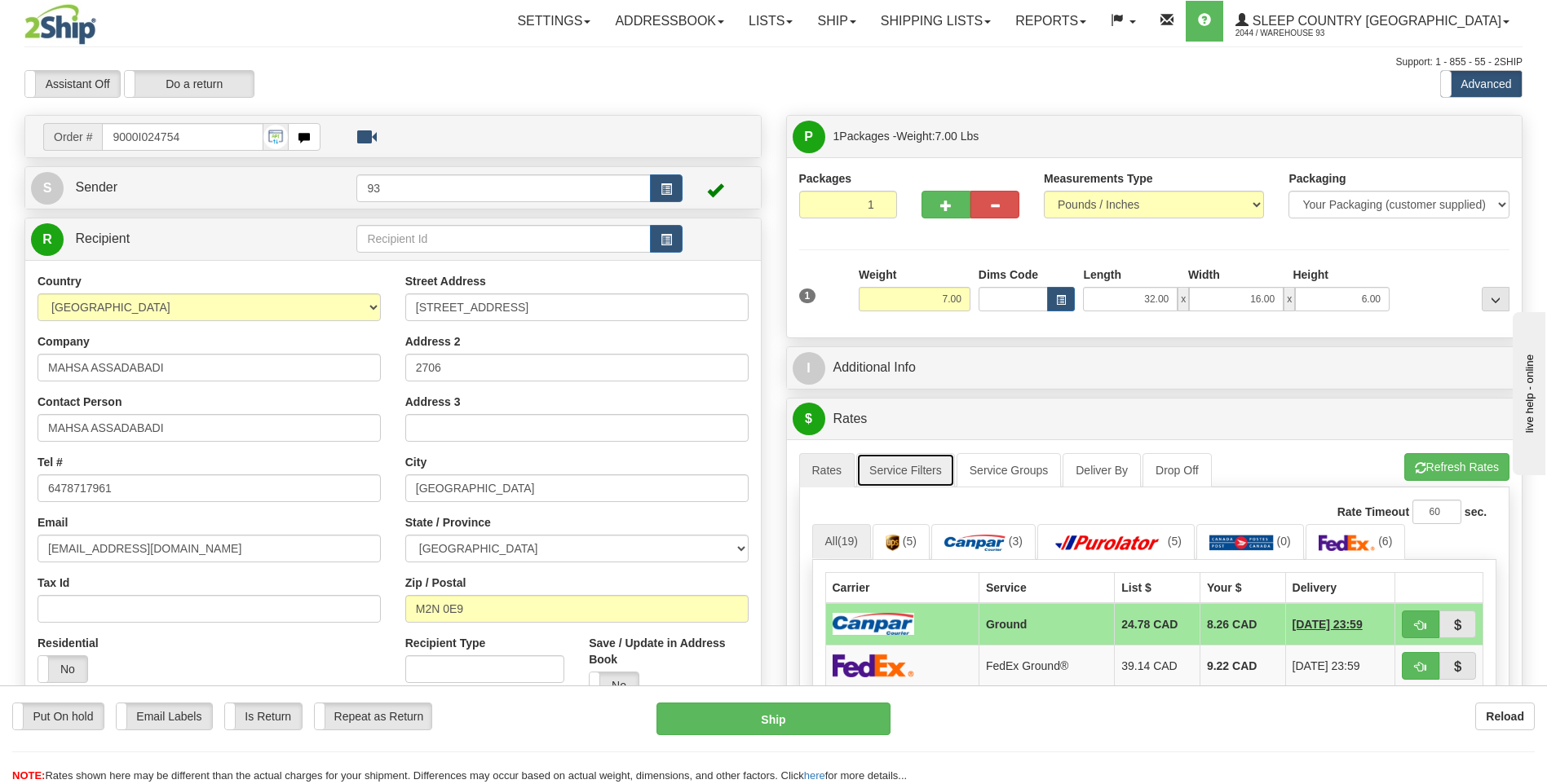
click at [909, 475] on link "Service Filters" at bounding box center [905, 470] width 98 height 34
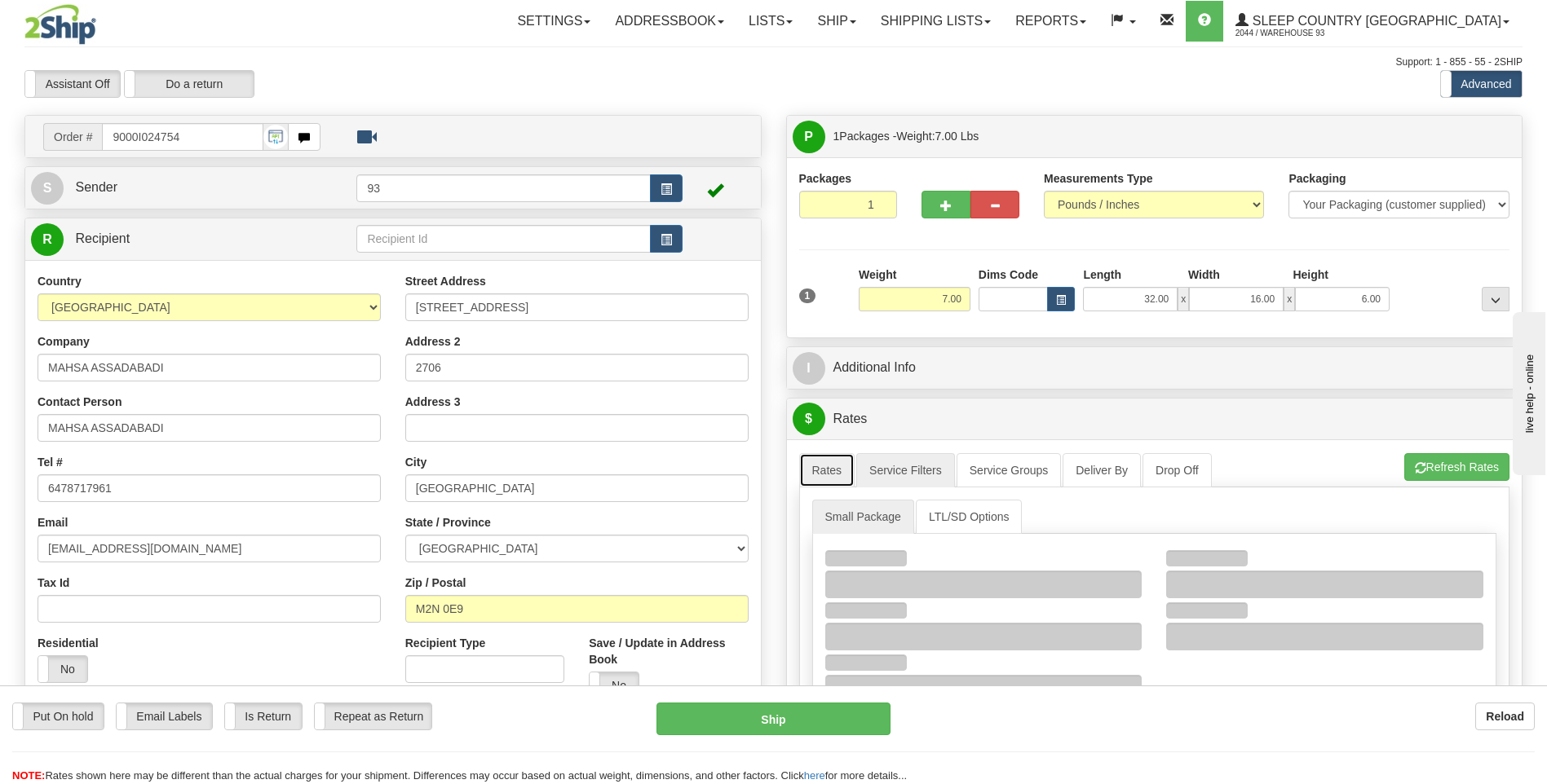
click at [841, 470] on link "Rates" at bounding box center [827, 470] width 56 height 34
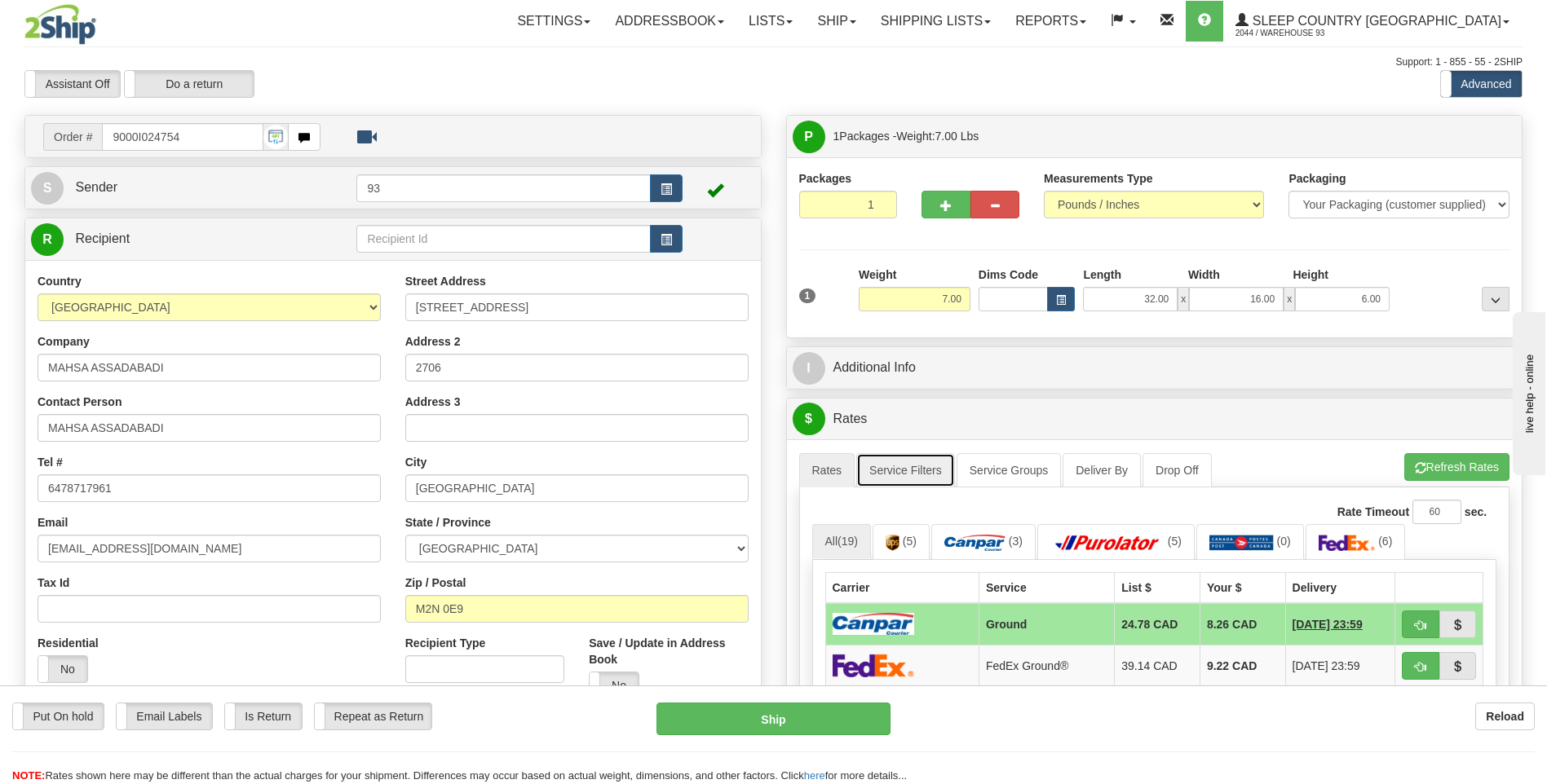
click at [891, 470] on link "Service Filters" at bounding box center [905, 470] width 98 height 34
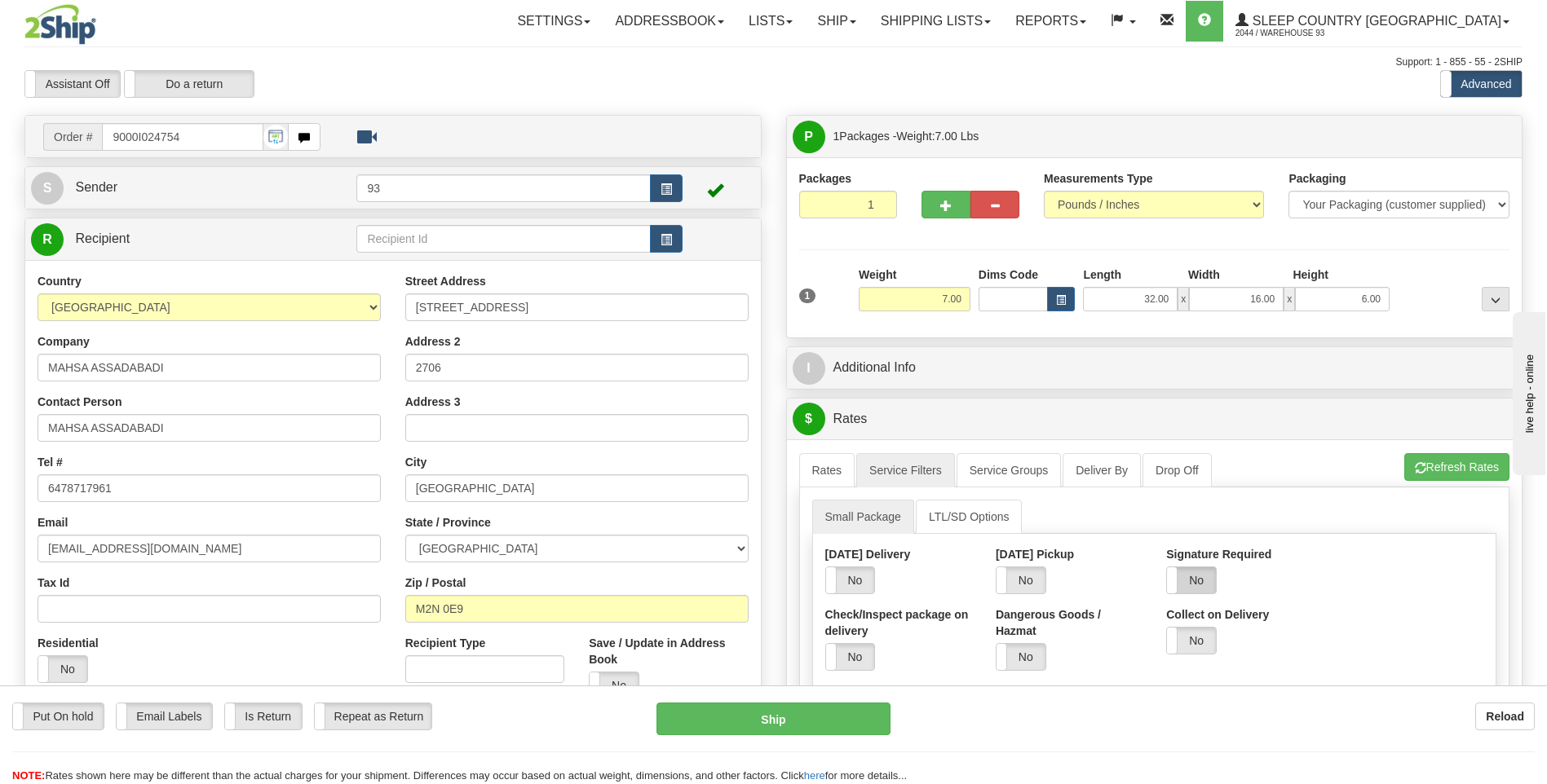
click at [1192, 583] on label "No" at bounding box center [1191, 580] width 49 height 26
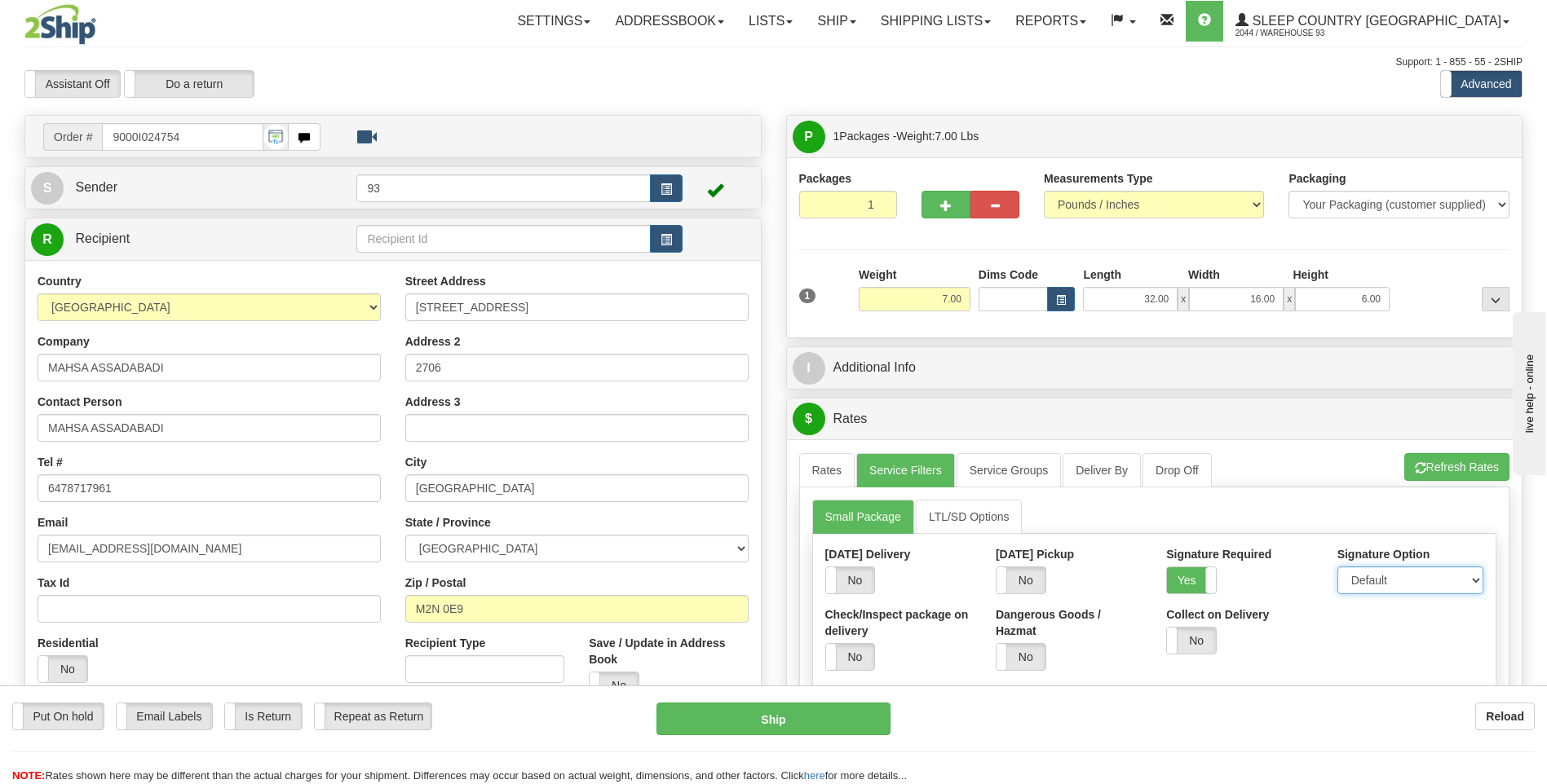
click at [1396, 586] on select "Default Adult Direct Indirect No Signature Required" at bounding box center [1409, 580] width 146 height 28
select select "1"
click at [1337, 566] on select "Default Adult Direct Indirect No Signature Required" at bounding box center [1409, 580] width 146 height 28
click at [820, 465] on link "Rates" at bounding box center [827, 470] width 56 height 34
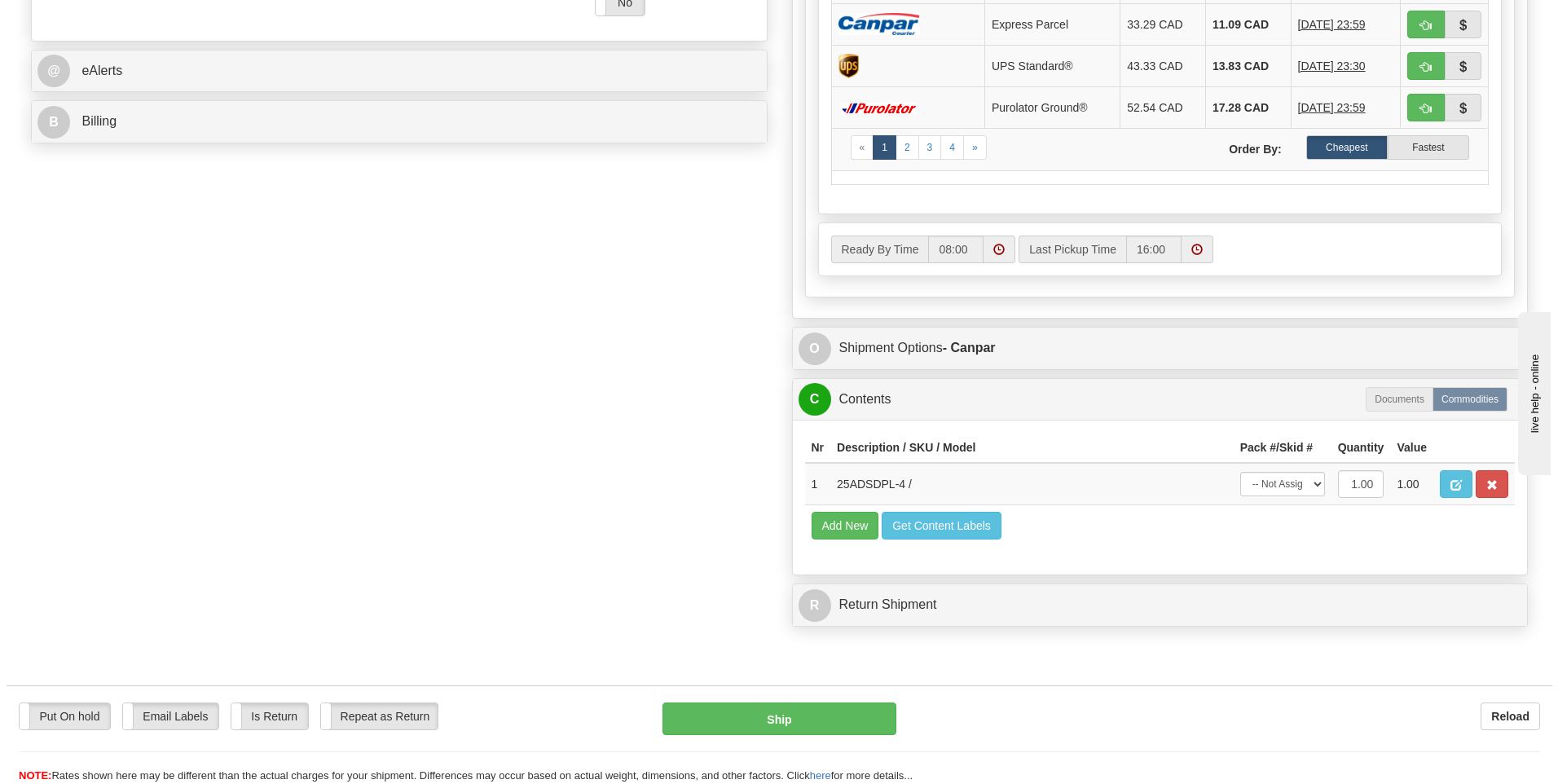
scroll to position [733, 0]
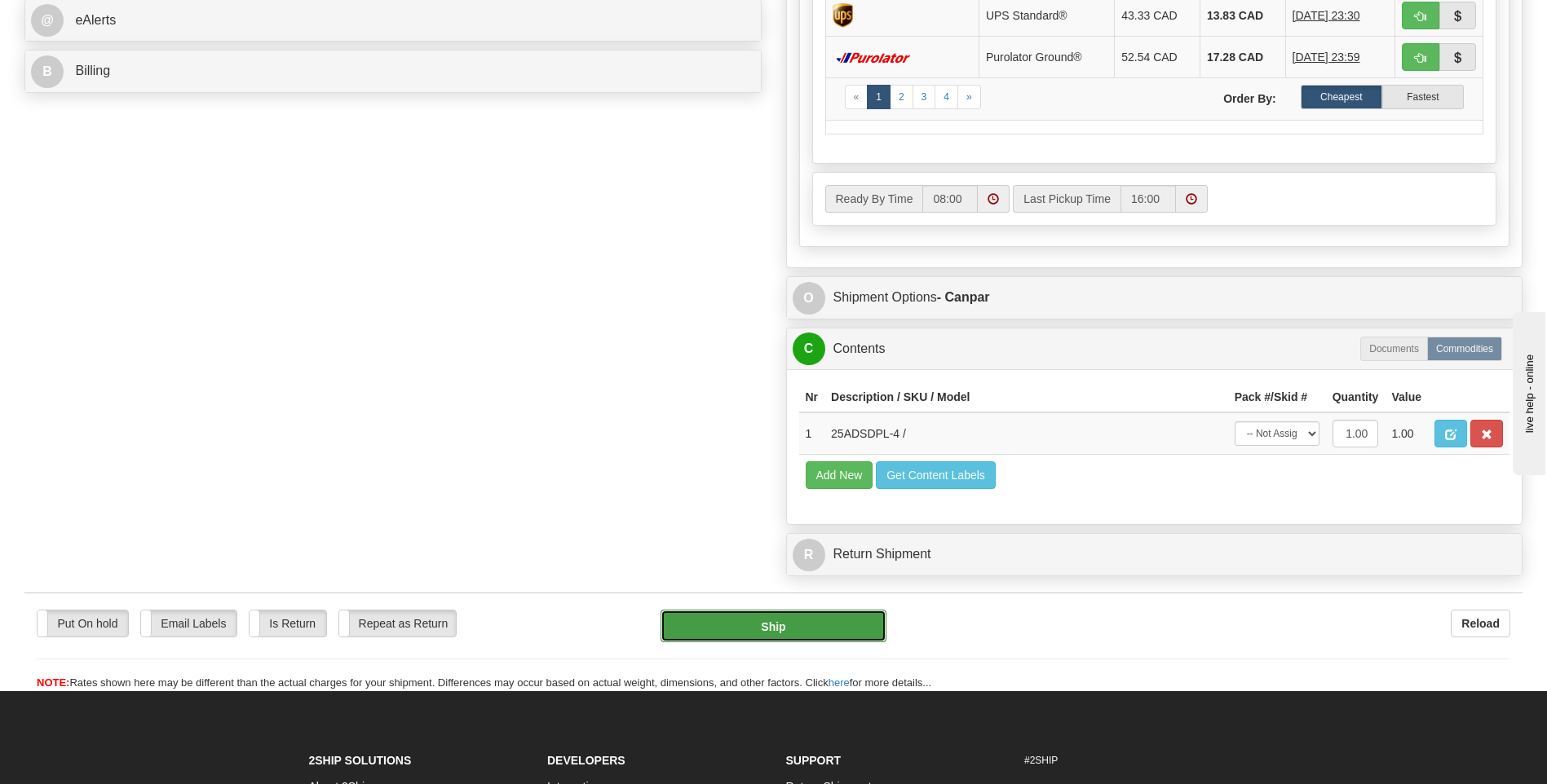
click at [851, 633] on button "Ship" at bounding box center [773, 625] width 226 height 32
type input "1"
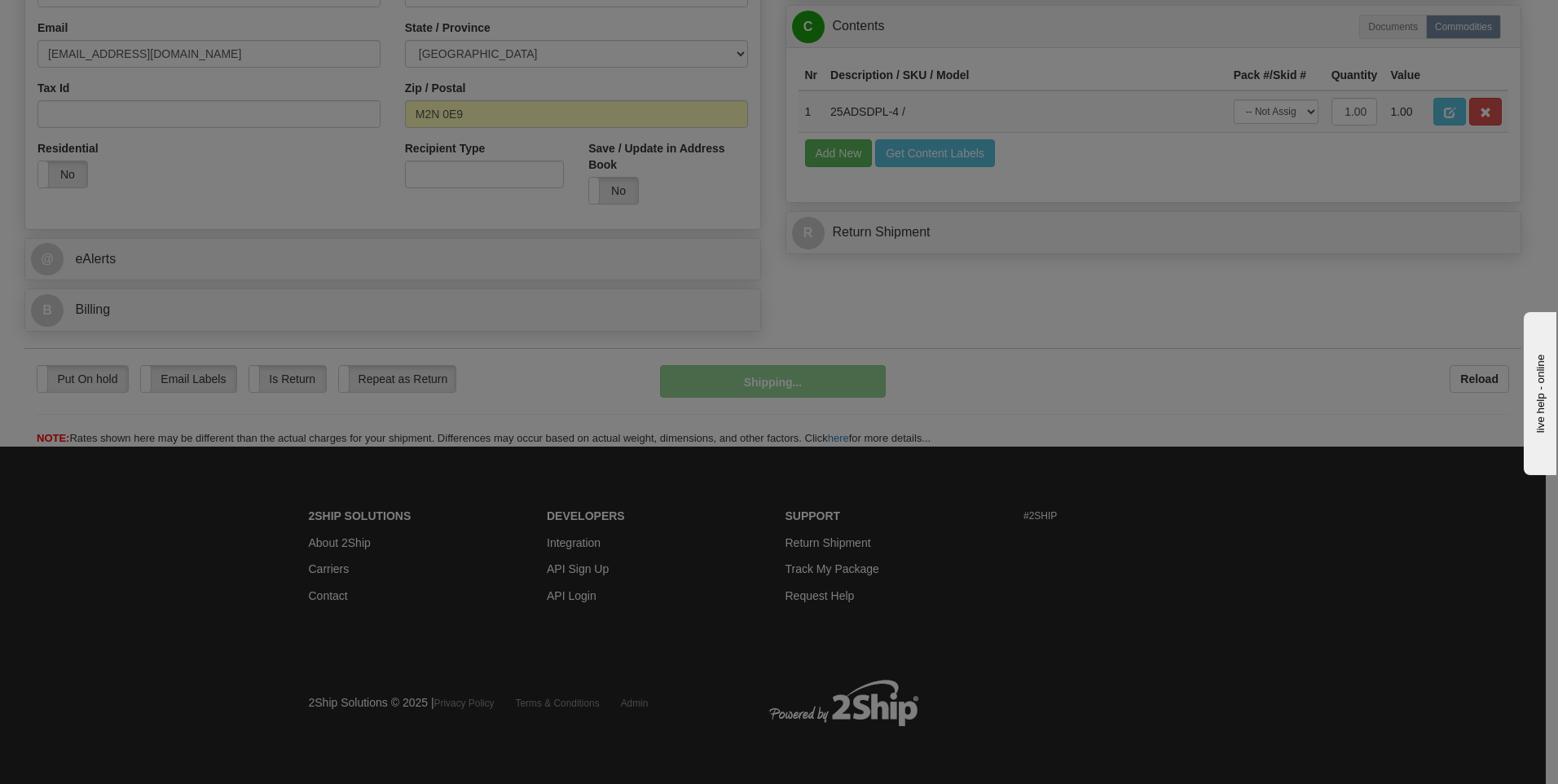
scroll to position [496, 0]
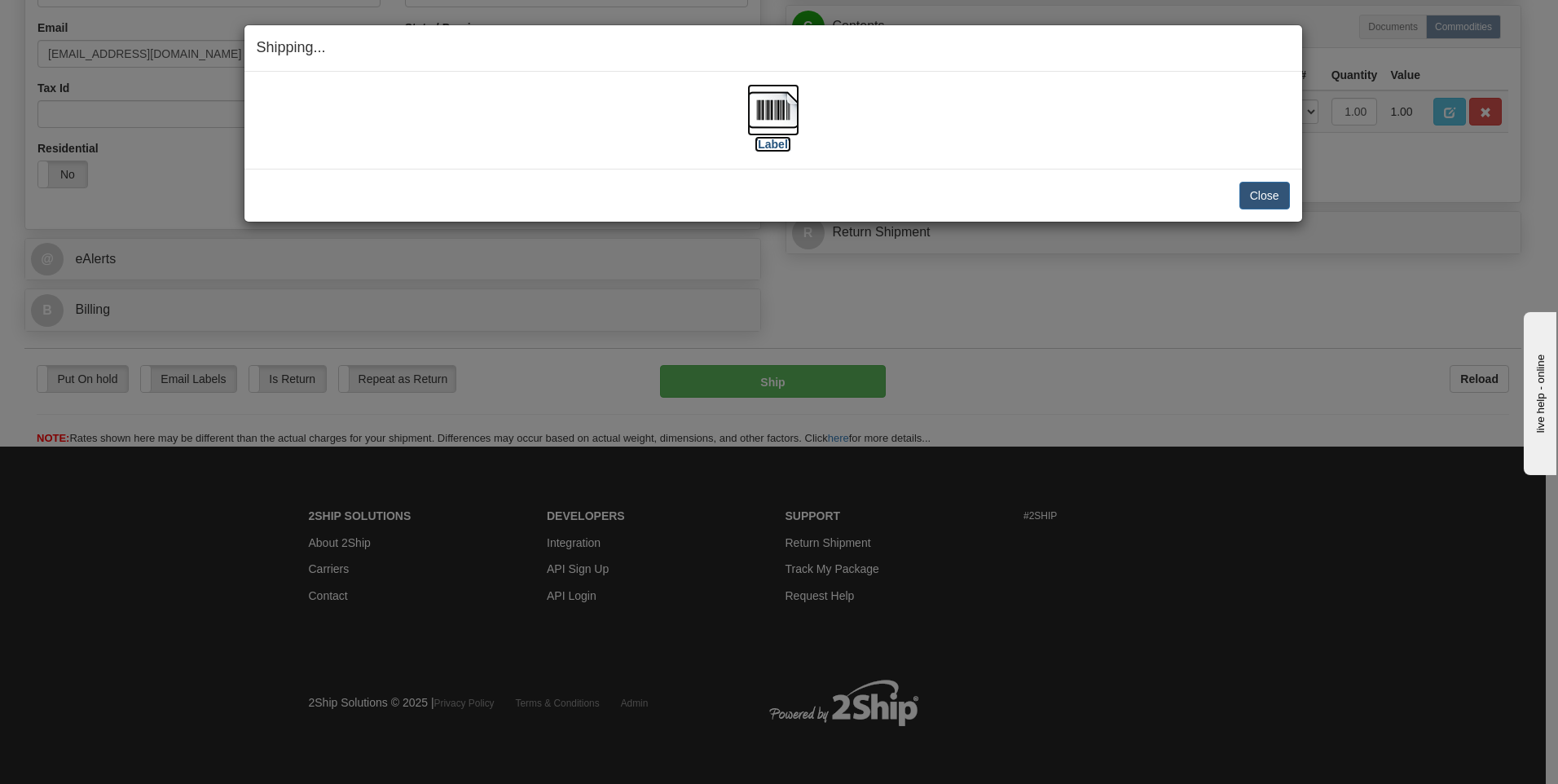
click at [775, 105] on img at bounding box center [773, 110] width 53 height 53
click at [1277, 191] on button "Close" at bounding box center [1265, 195] width 51 height 28
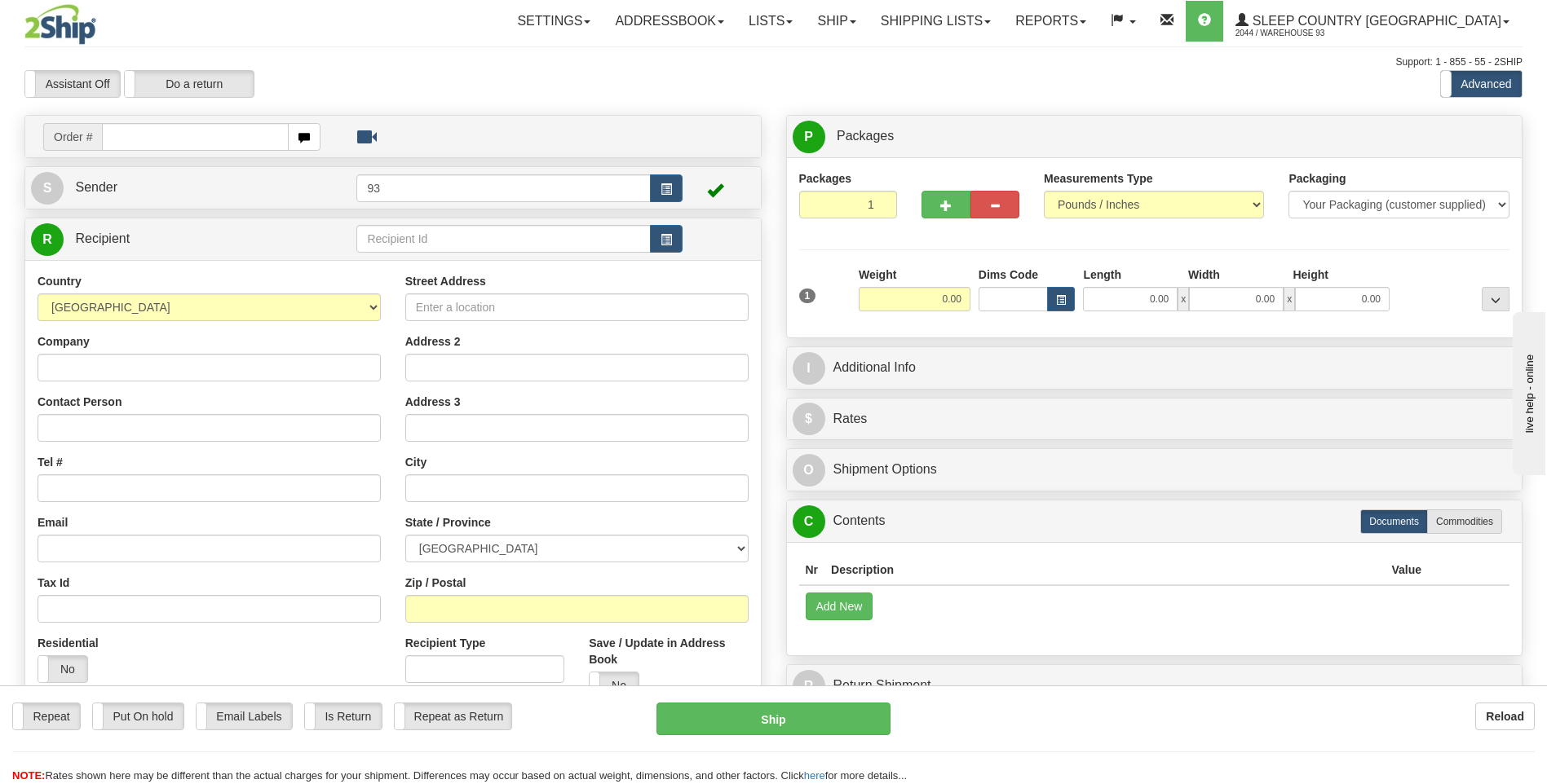
click at [234, 135] on input "text" at bounding box center [195, 137] width 186 height 28
type input "9000I024757"
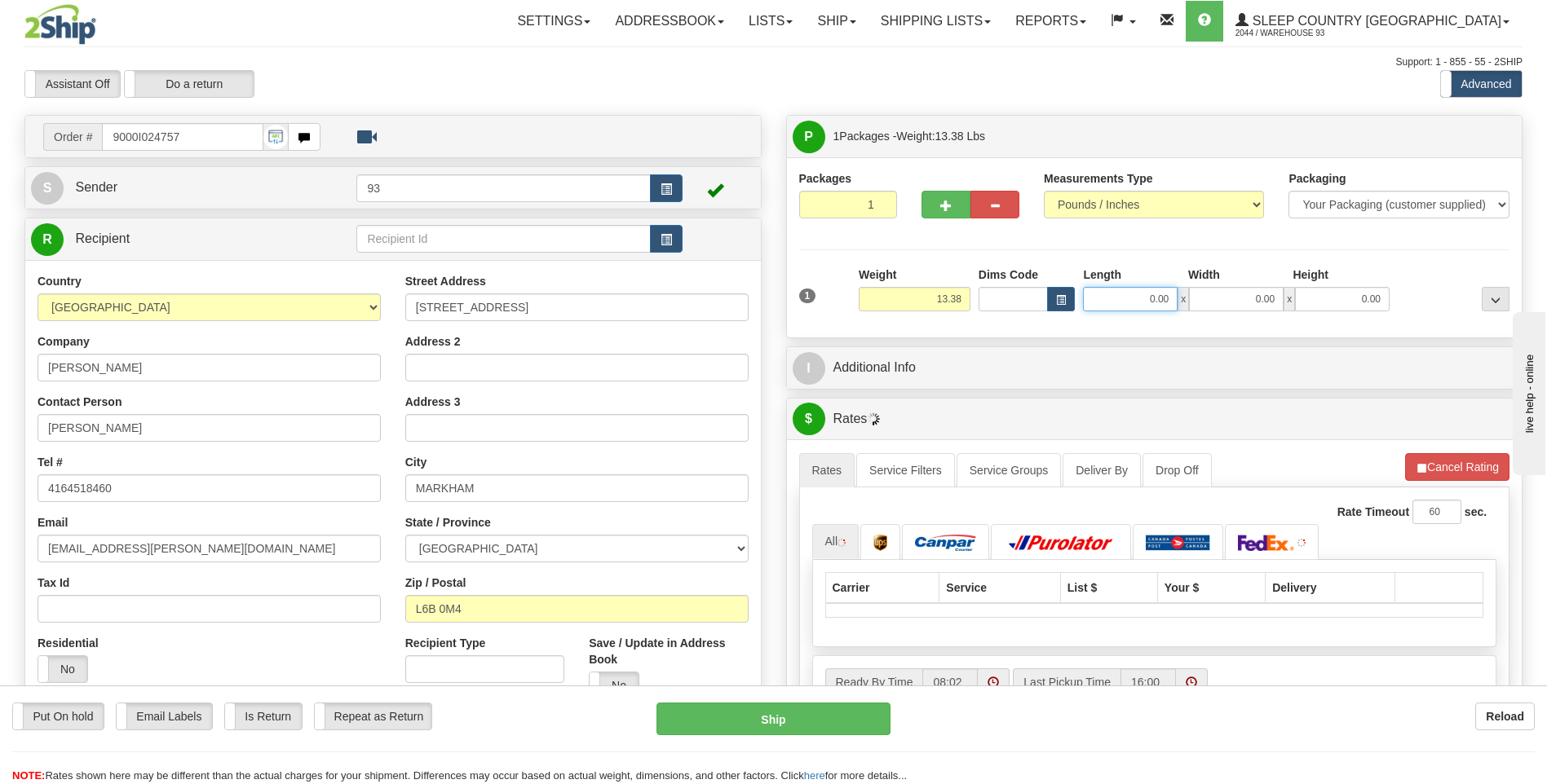
click at [1126, 298] on input "0.00" at bounding box center [1129, 299] width 95 height 25
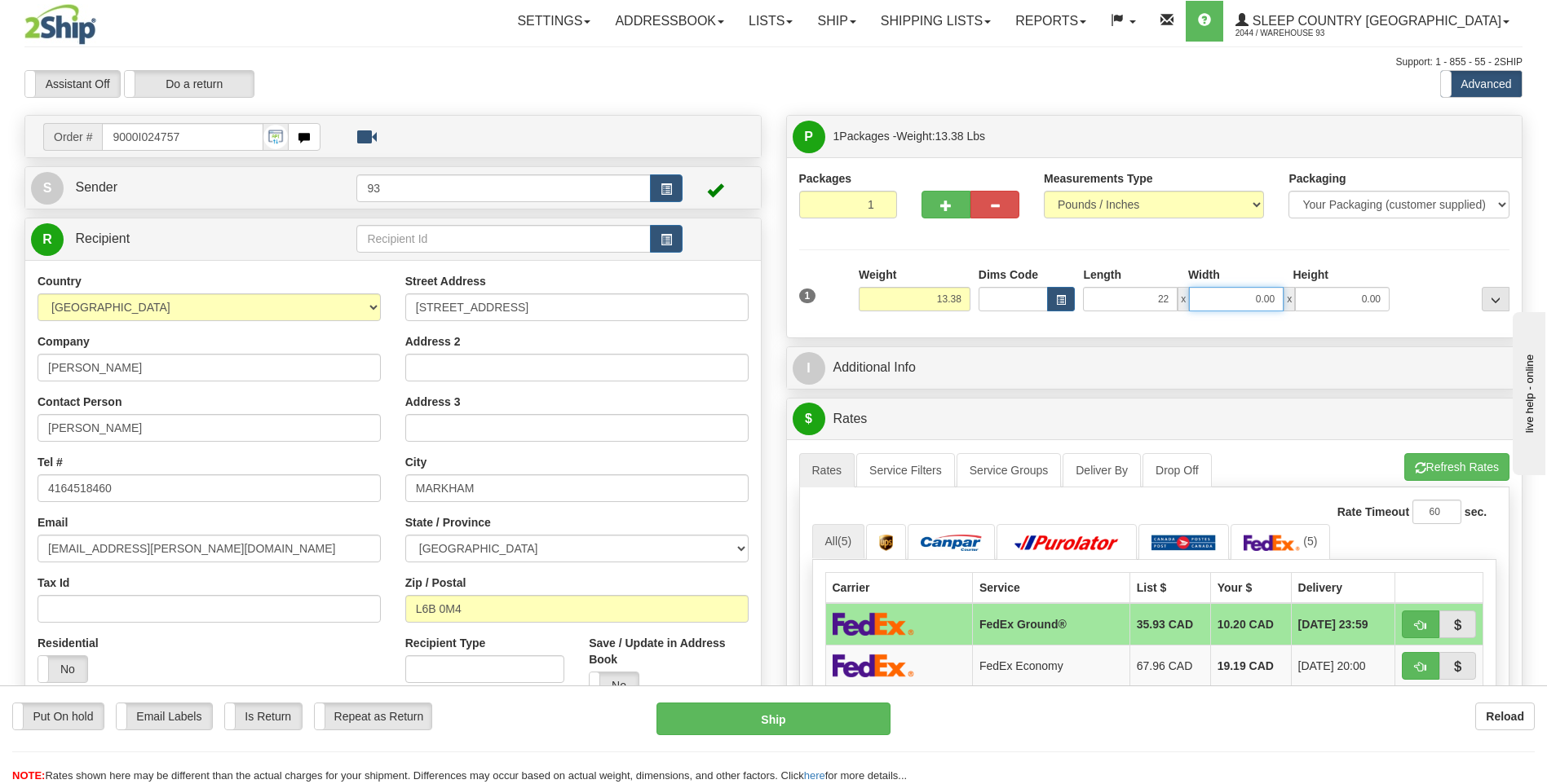
type input "22.00"
click at [1248, 298] on input "0.00" at bounding box center [1235, 299] width 95 height 25
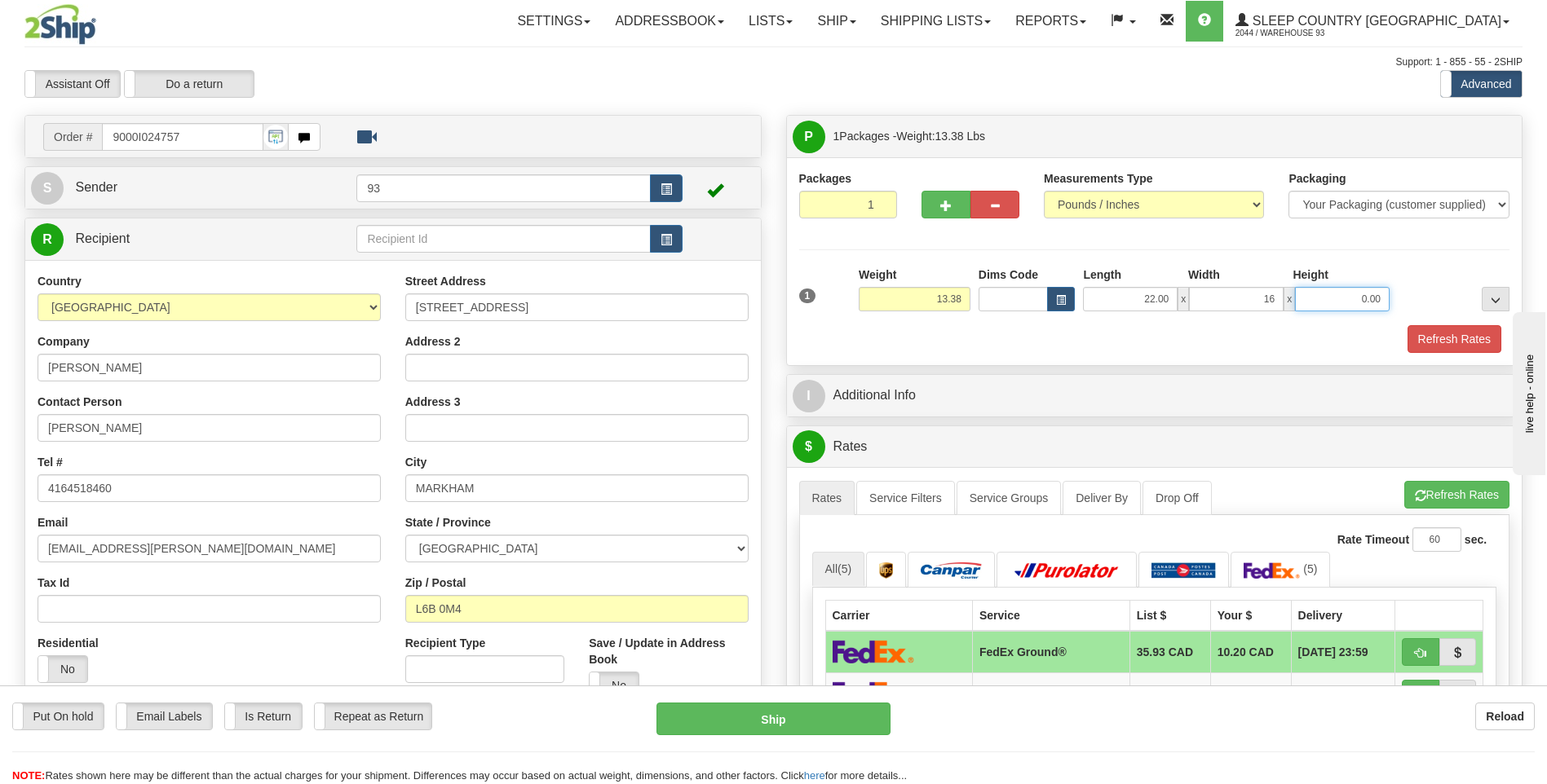
type input "16.00"
click at [1357, 300] on input "0.00" at bounding box center [1342, 299] width 95 height 25
type input "8.00"
click at [1443, 328] on button "Refresh Rates" at bounding box center [1454, 338] width 94 height 28
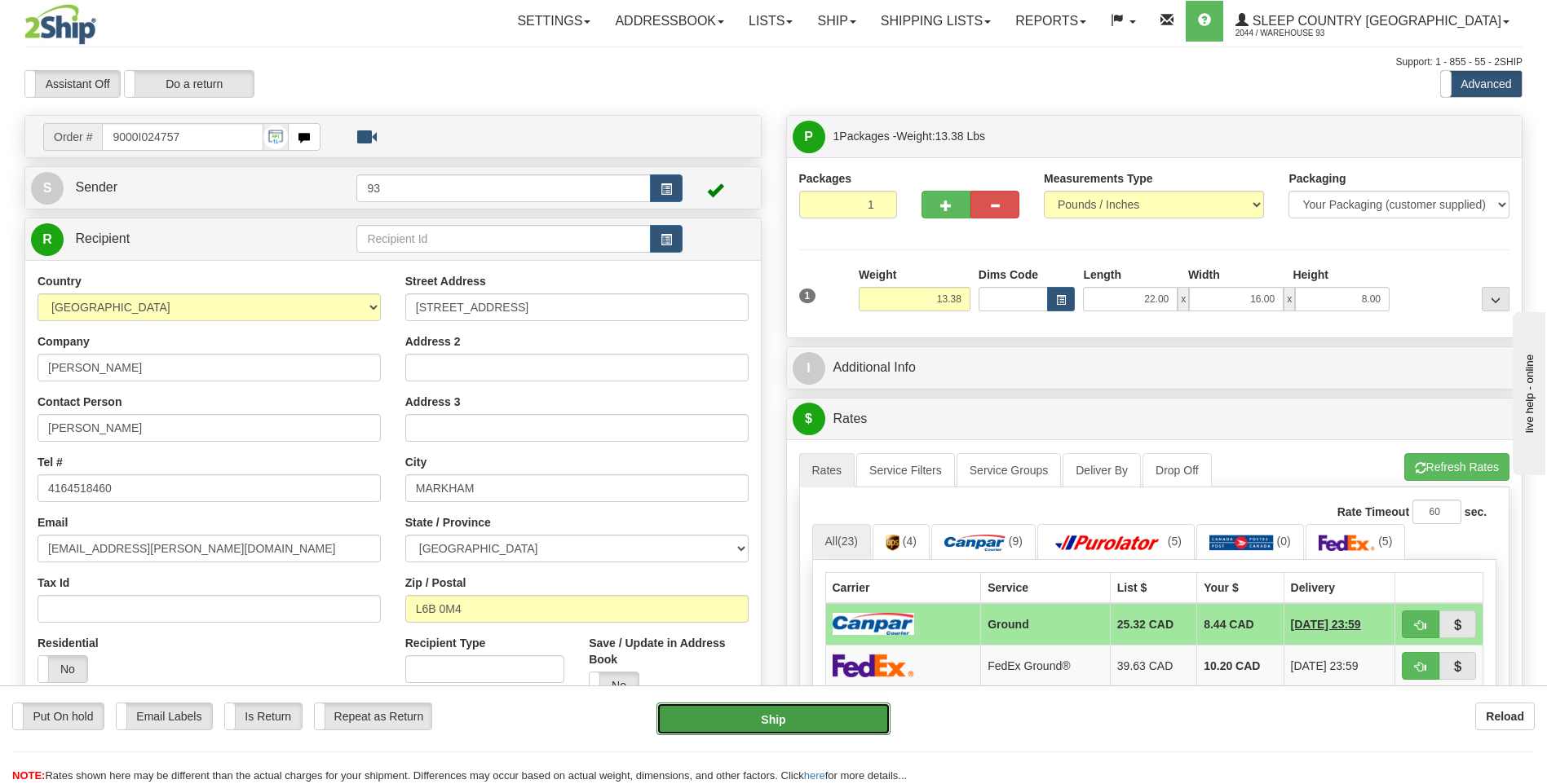
click at [843, 719] on button "Ship" at bounding box center [773, 719] width 233 height 32
type input "1"
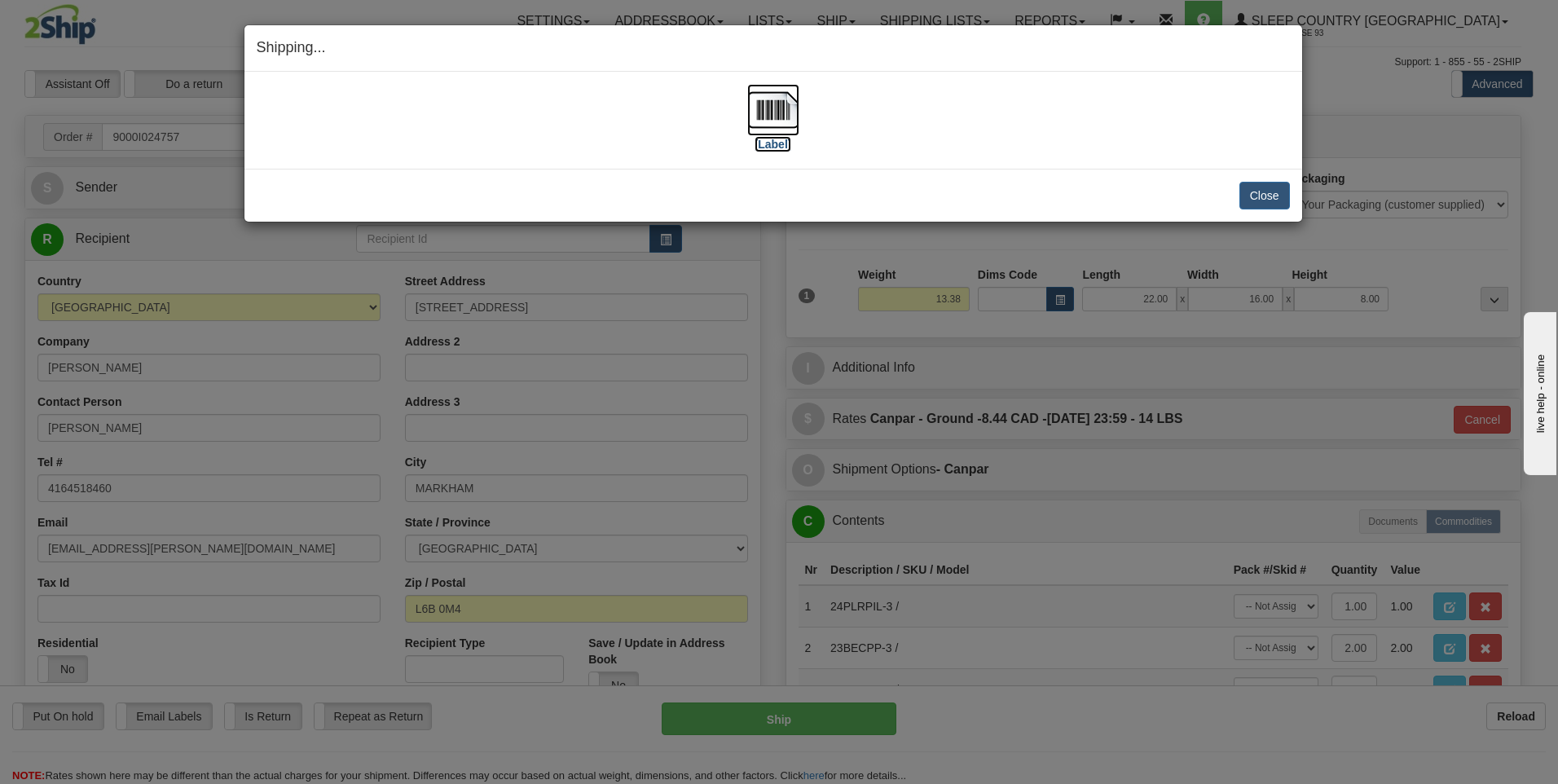
click at [774, 107] on img at bounding box center [773, 110] width 53 height 53
click at [1265, 202] on button "Close" at bounding box center [1265, 195] width 51 height 28
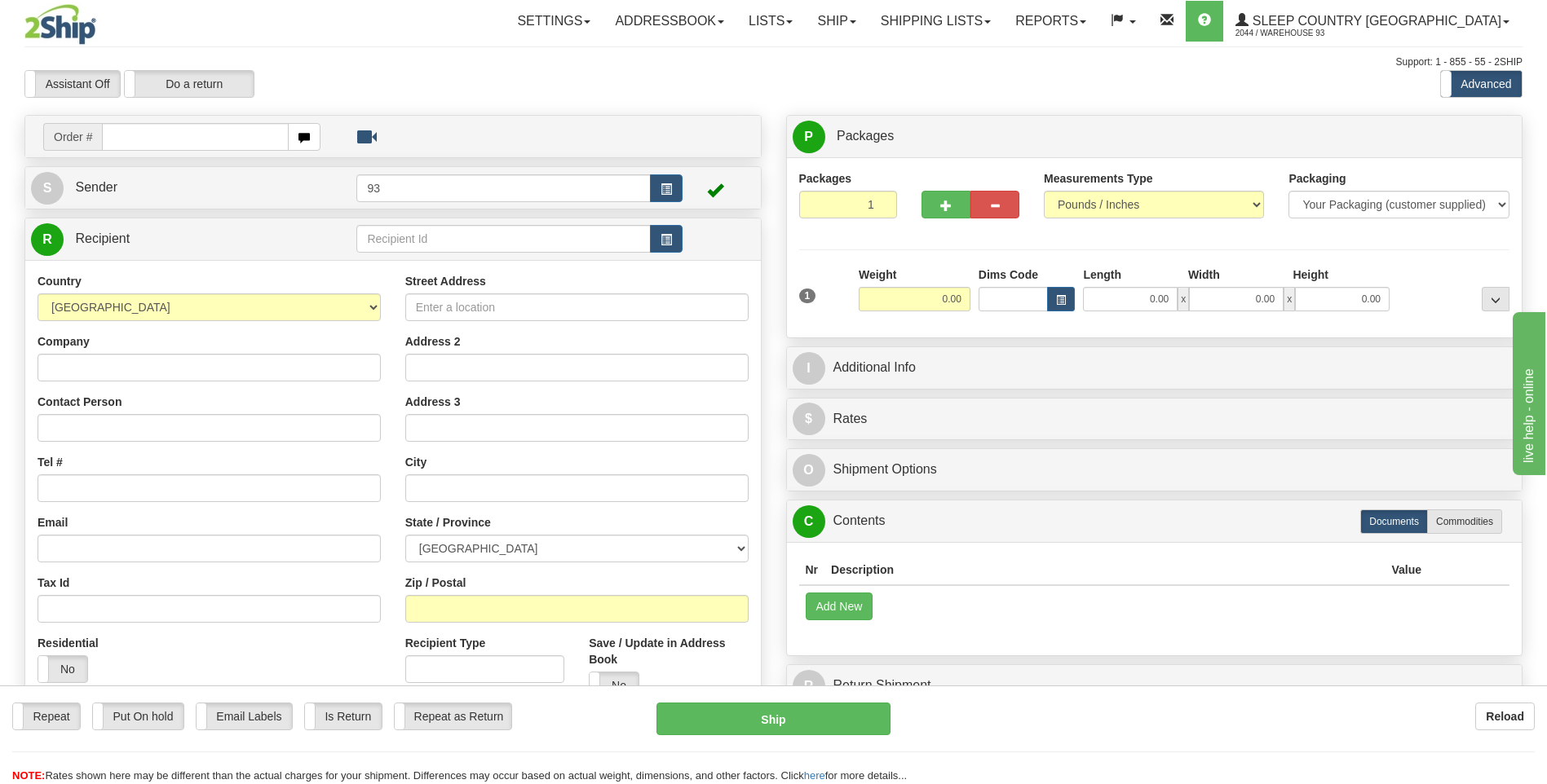
click at [147, 134] on input "text" at bounding box center [195, 137] width 186 height 28
type input "9000I024760"
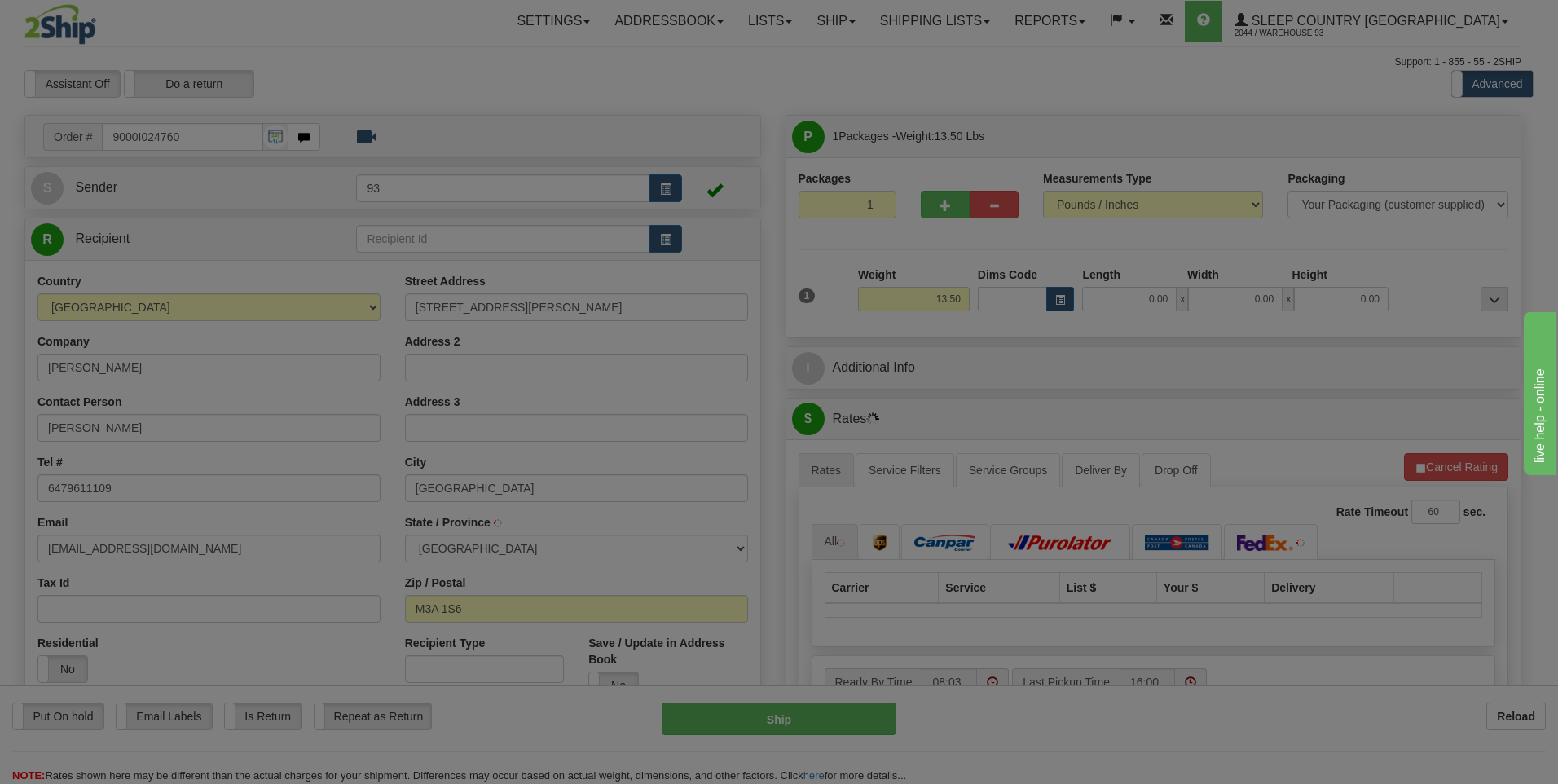
type input "NORTH YORK"
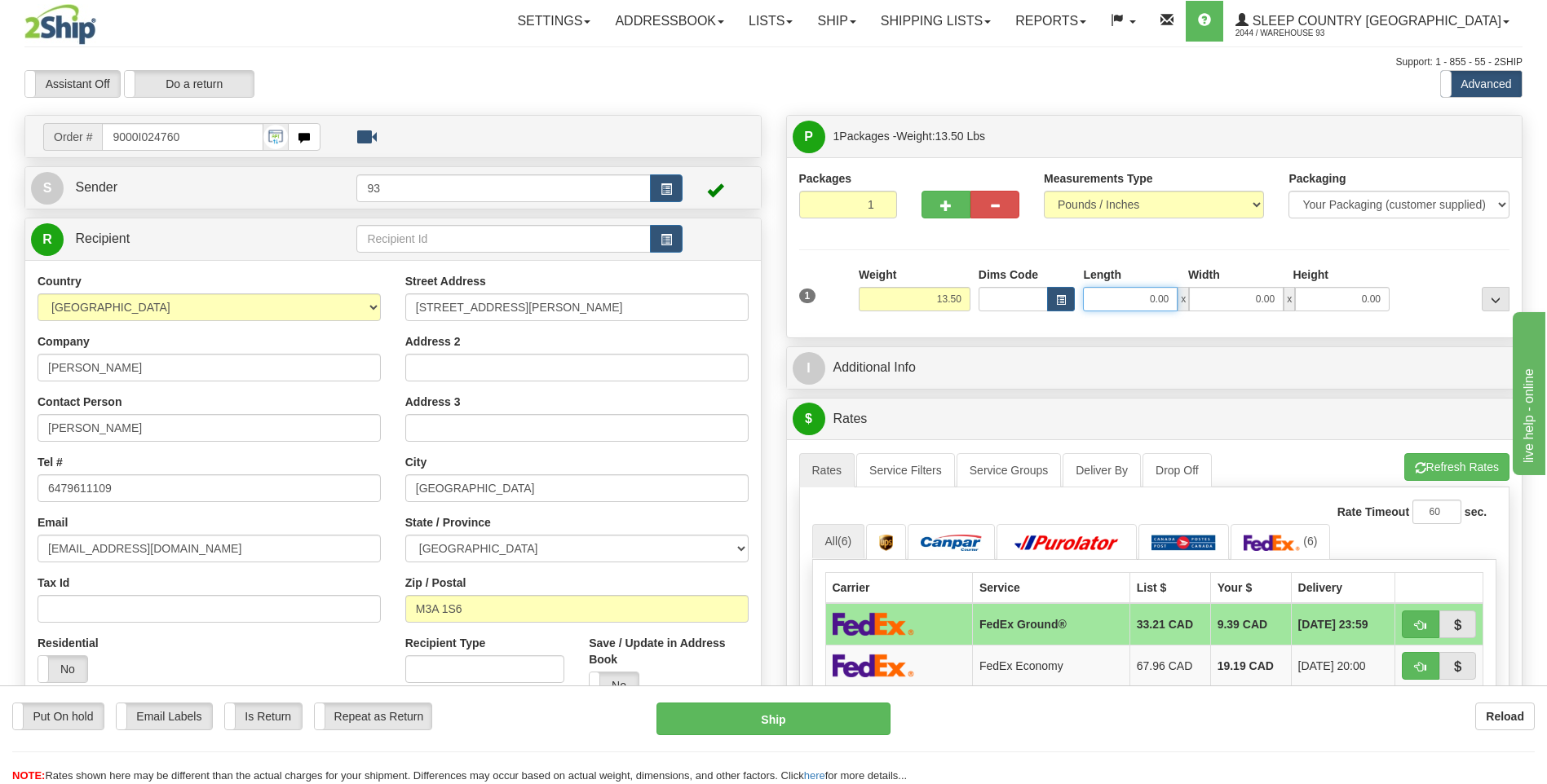
click at [1128, 306] on input "0.00" at bounding box center [1129, 299] width 95 height 25
type input "20.00"
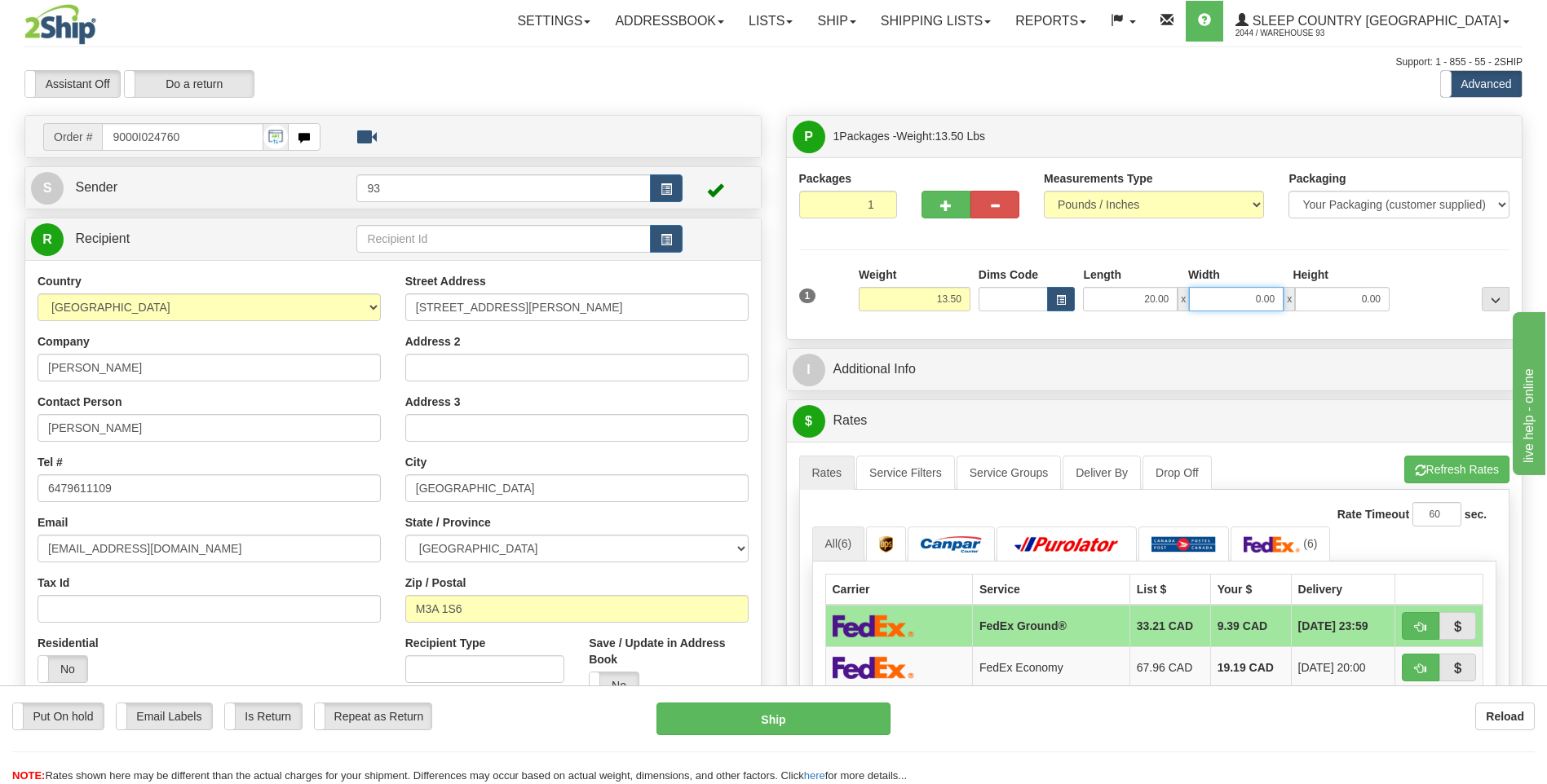
click at [1210, 301] on input "0.00" at bounding box center [1235, 299] width 95 height 25
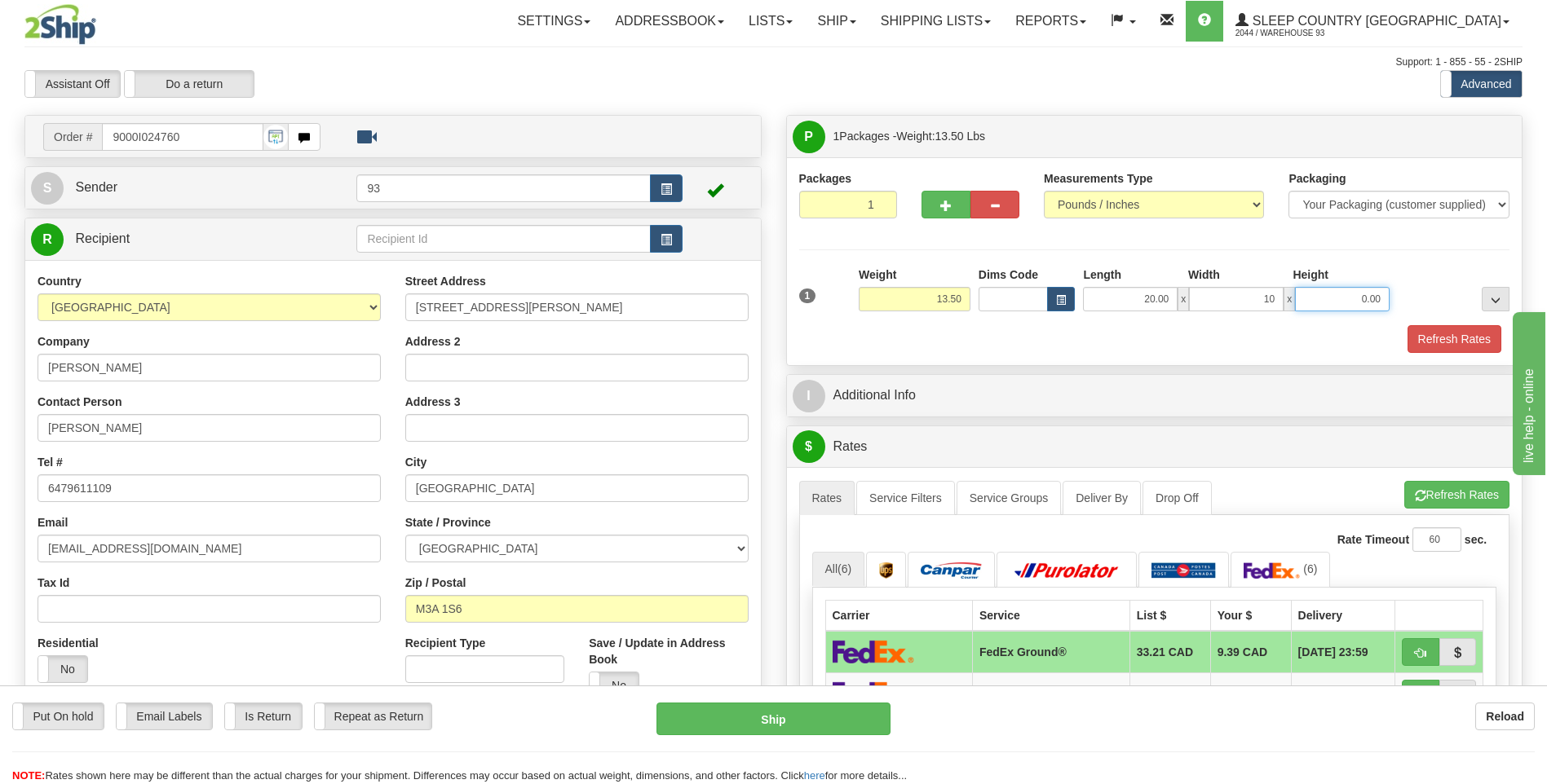
type input "10.00"
click at [1323, 302] on input "0.00" at bounding box center [1342, 299] width 95 height 25
type input "10.00"
click at [1463, 336] on button "Refresh Rates" at bounding box center [1454, 338] width 94 height 28
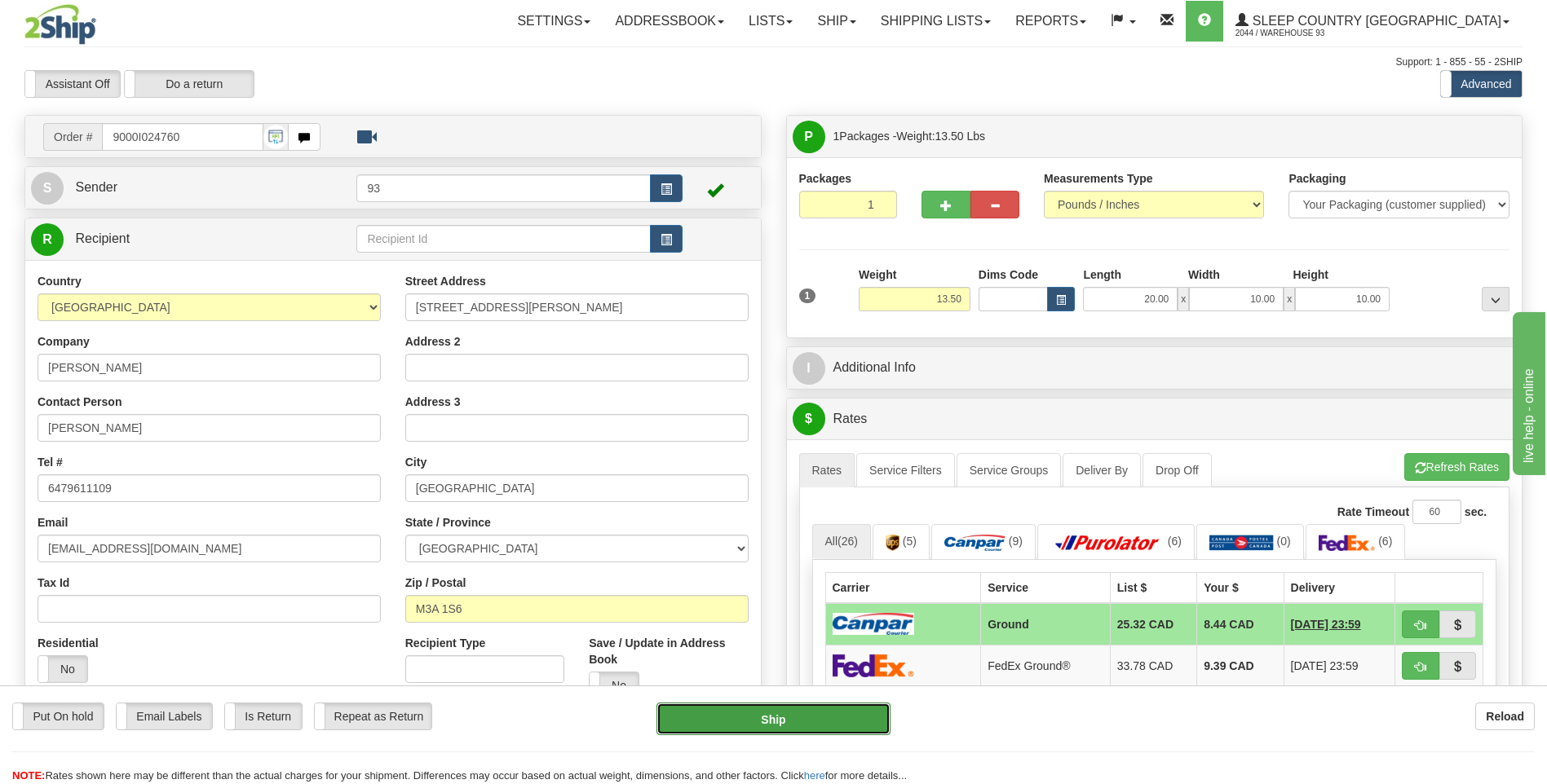
click at [808, 720] on button "Ship" at bounding box center [773, 719] width 233 height 32
type input "1"
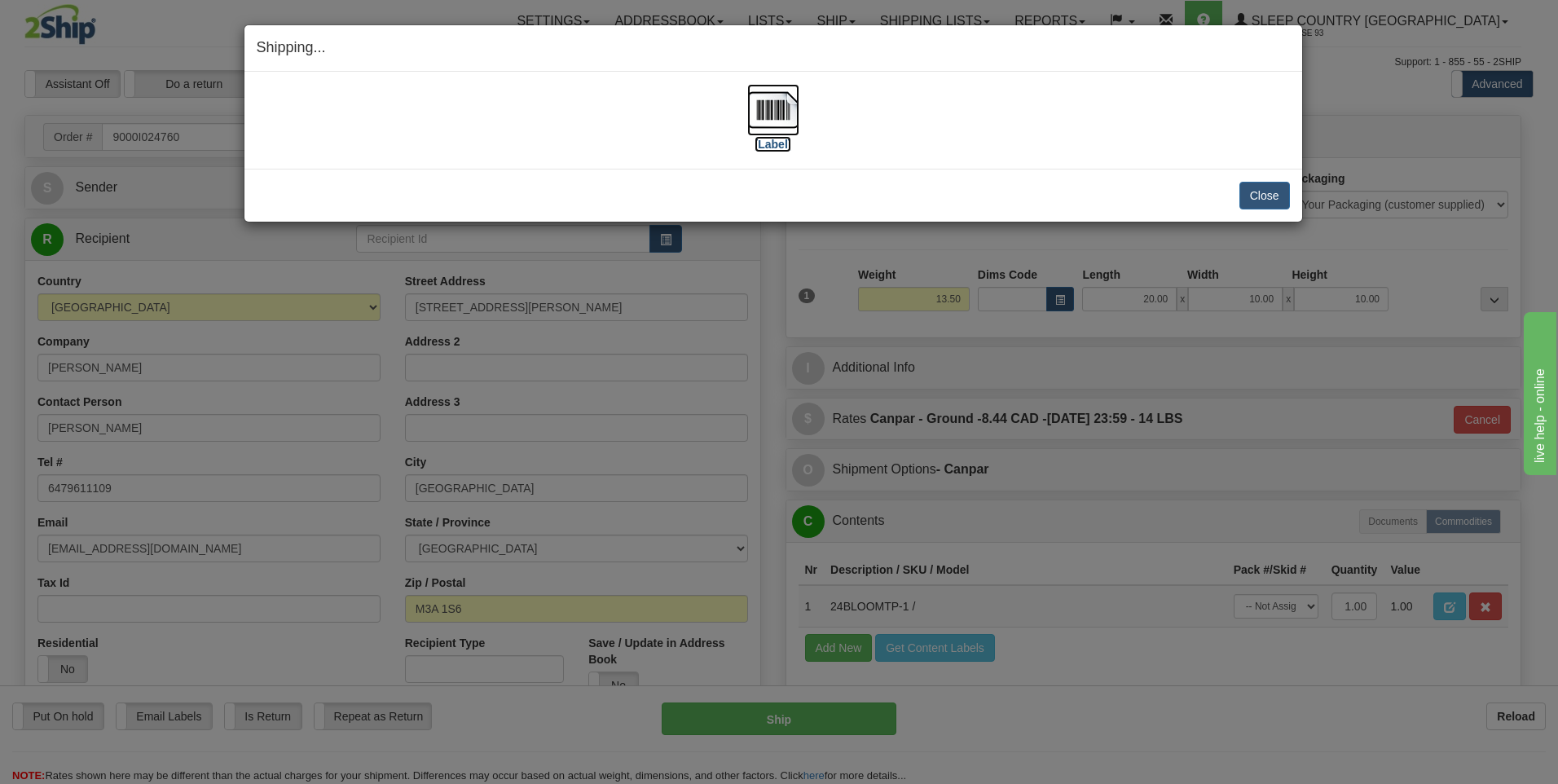
click at [772, 103] on img at bounding box center [773, 110] width 53 height 53
click at [1267, 197] on button "Close" at bounding box center [1265, 195] width 51 height 28
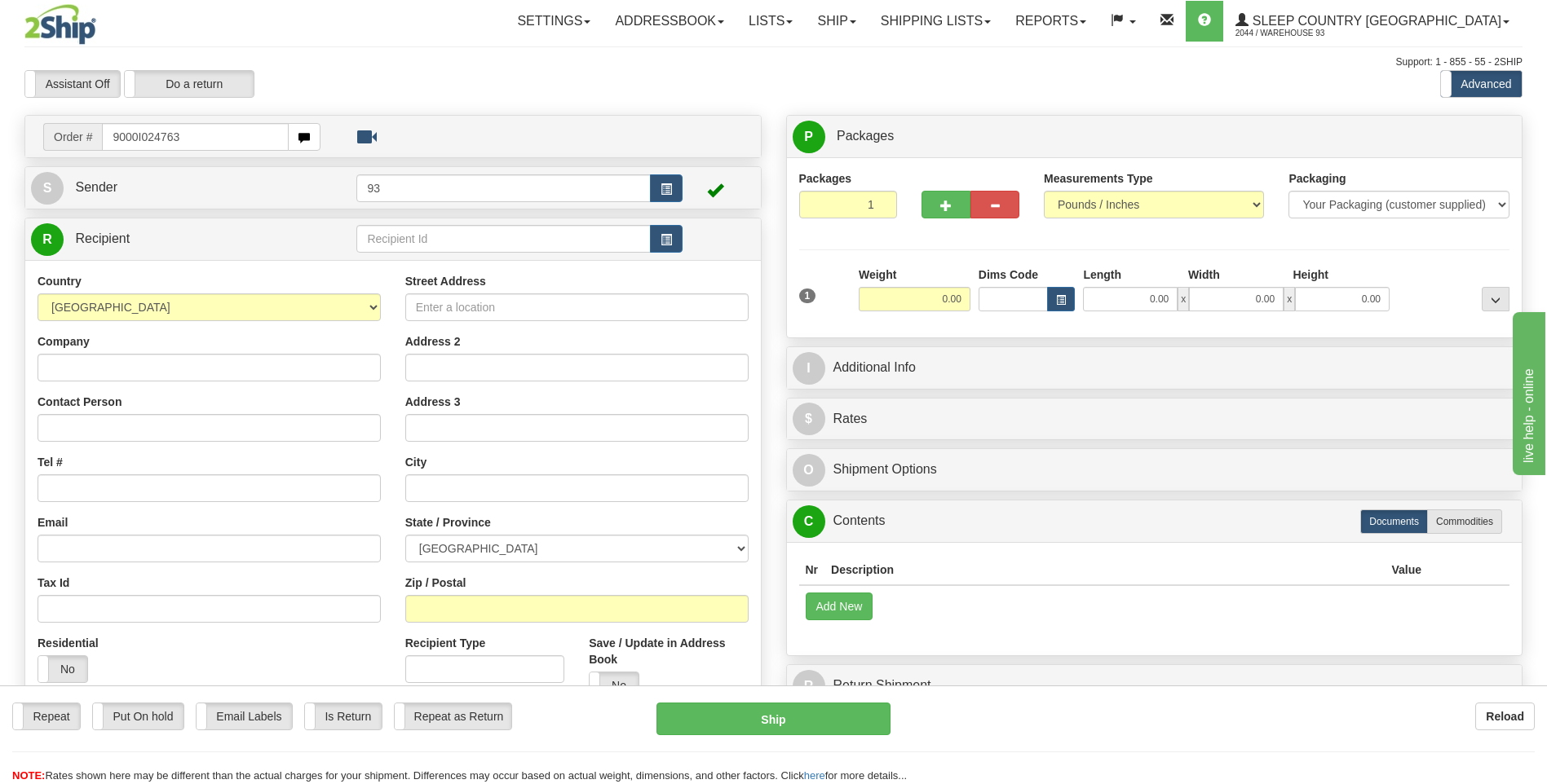
type input "9000I024763"
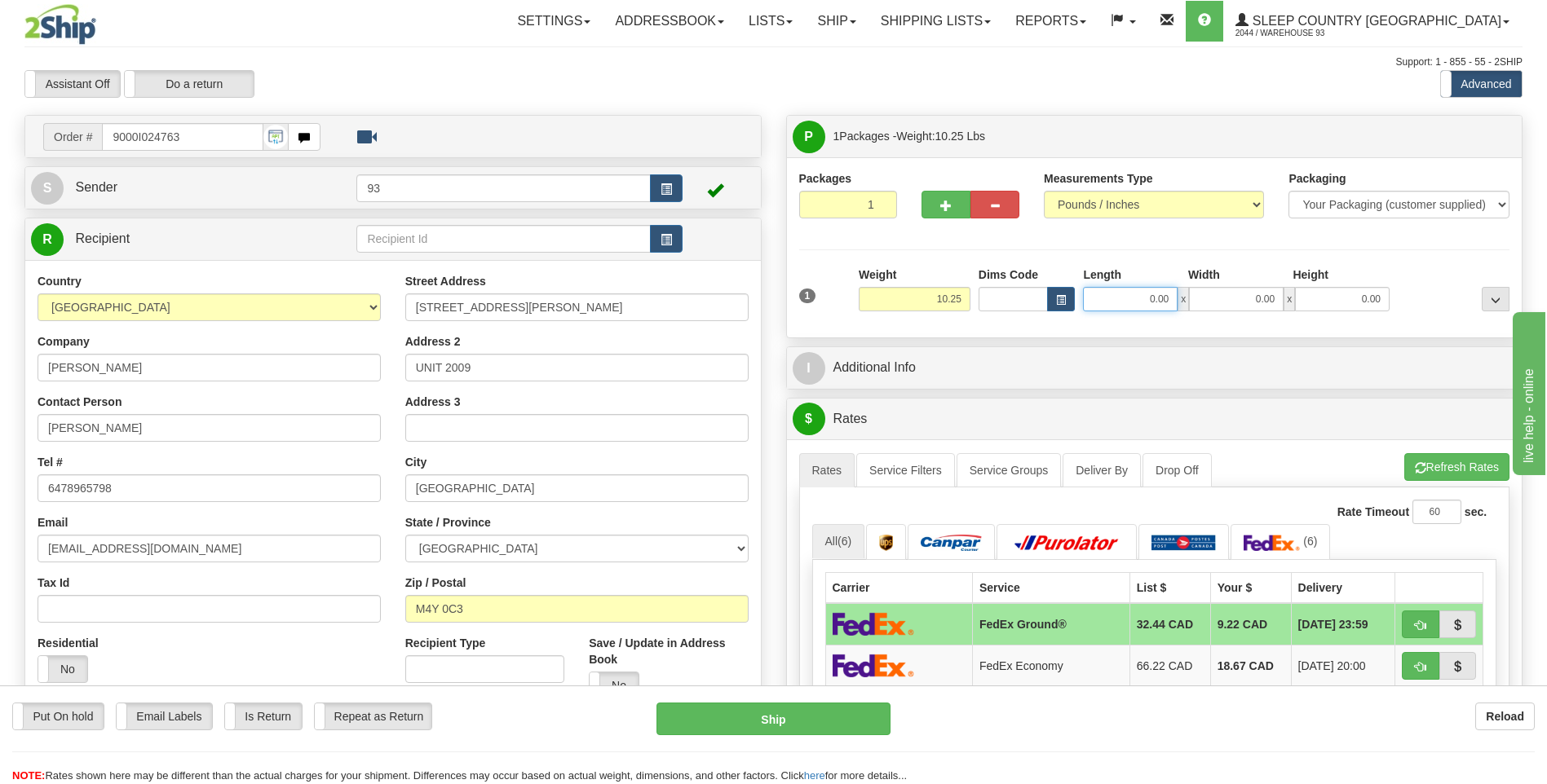
click at [1114, 287] on input "0.00" at bounding box center [1129, 299] width 95 height 25
type input "20.00"
click at [1228, 302] on input "0.00" at bounding box center [1235, 299] width 95 height 25
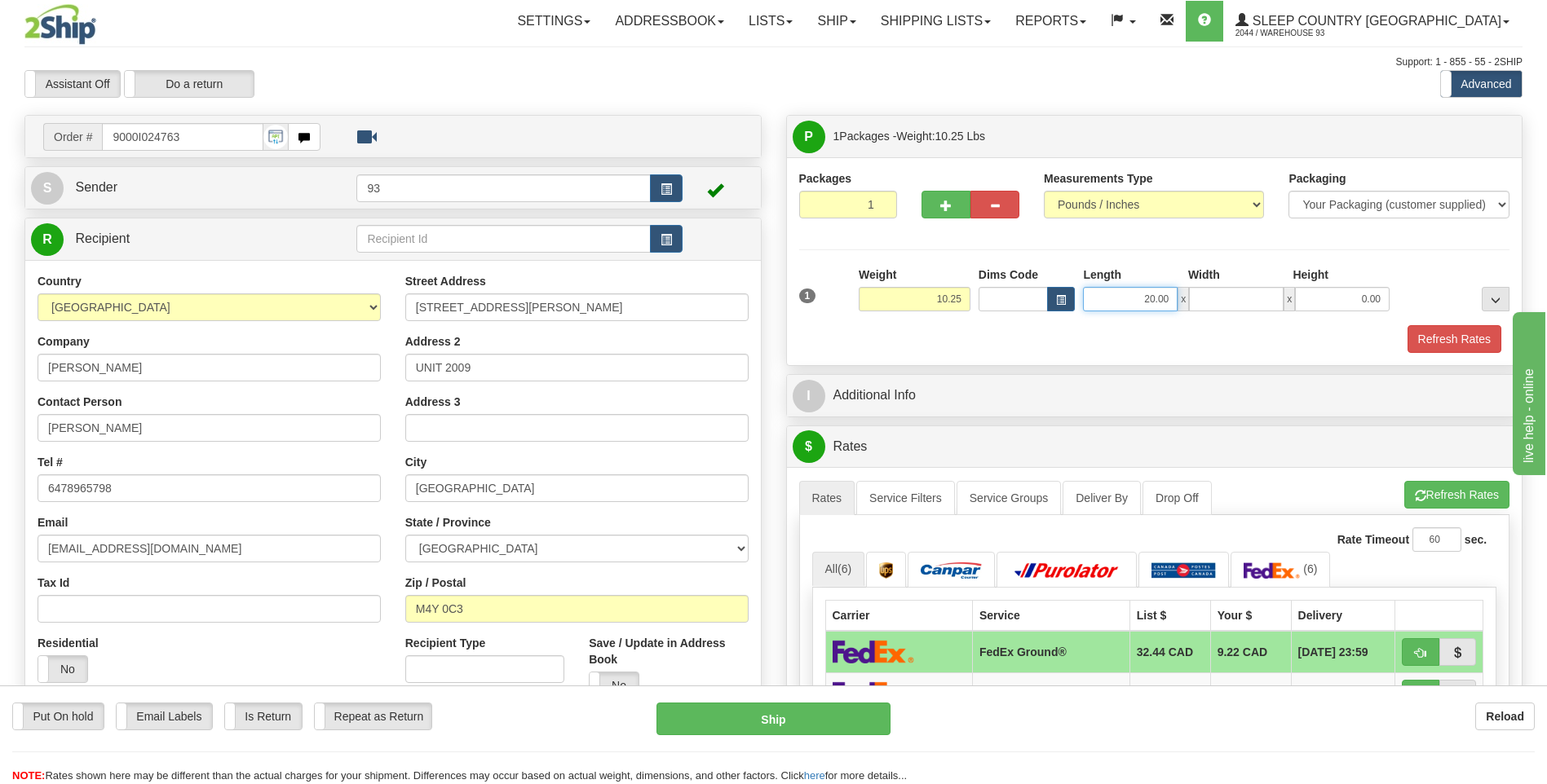
type input "0.00"
click at [1151, 298] on input "20.00" at bounding box center [1129, 299] width 95 height 25
click at [1176, 293] on input "20.00" at bounding box center [1129, 299] width 95 height 25
type input "2"
type input "22.00"
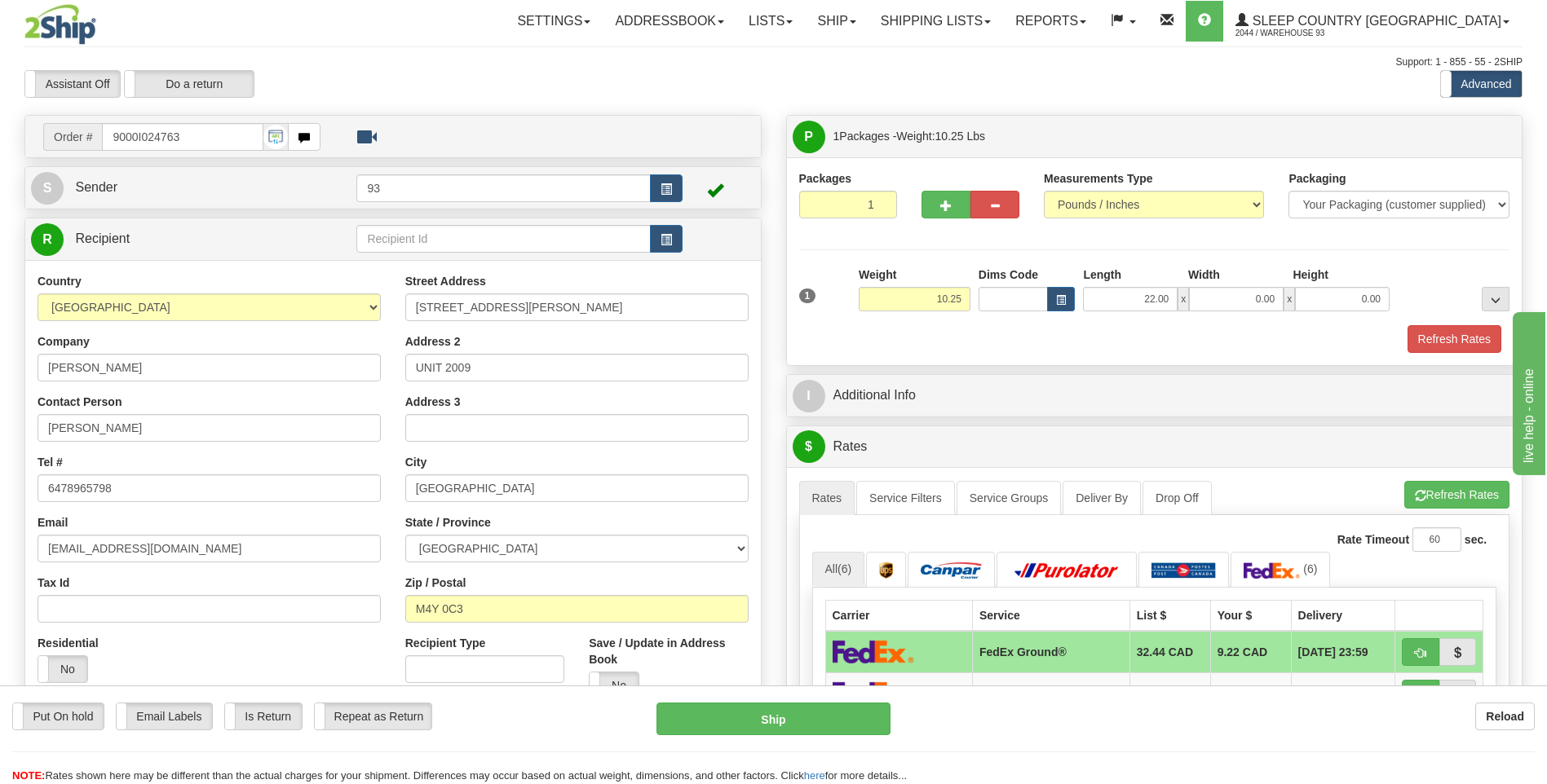
click at [1288, 286] on span "x" at bounding box center [1289, 299] width 11 height 25
click at [1242, 295] on input "0.00" at bounding box center [1235, 299] width 95 height 25
type input "20.00"
click at [1343, 296] on input "0.00" at bounding box center [1342, 299] width 95 height 25
type input "10.00"
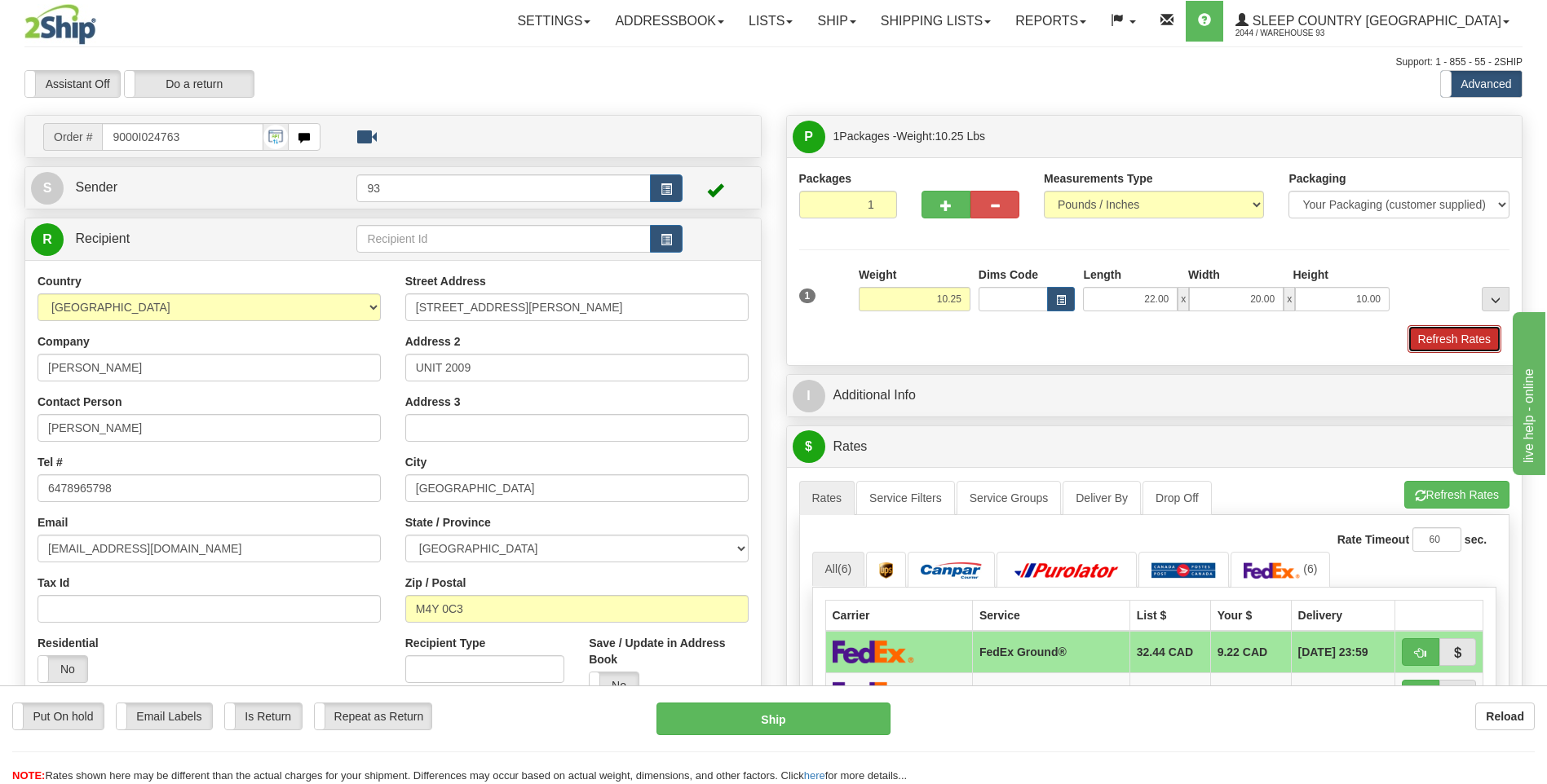
click at [1435, 334] on button "Refresh Rates" at bounding box center [1454, 338] width 94 height 28
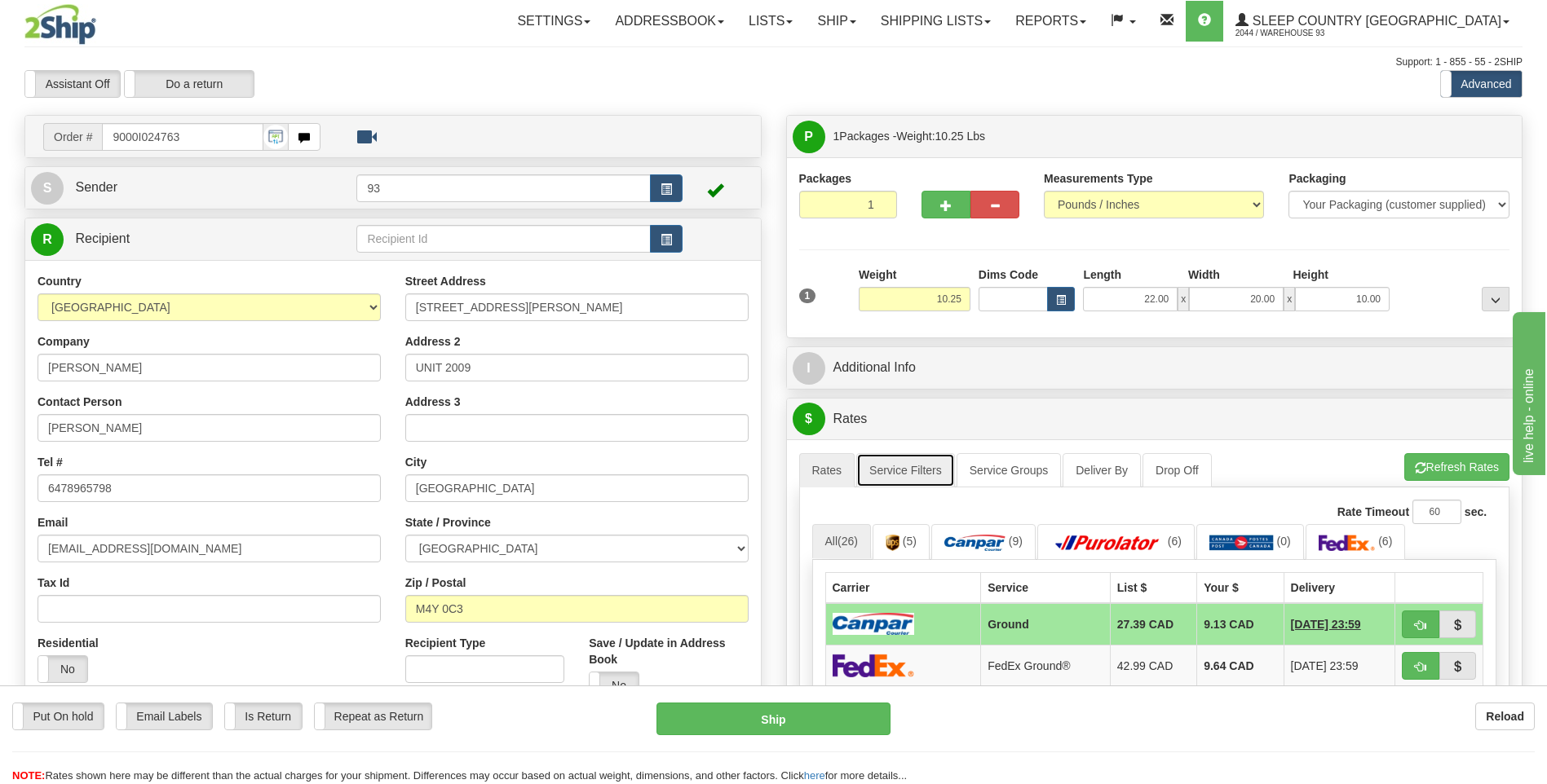
click at [913, 480] on link "Service Filters" at bounding box center [905, 470] width 98 height 34
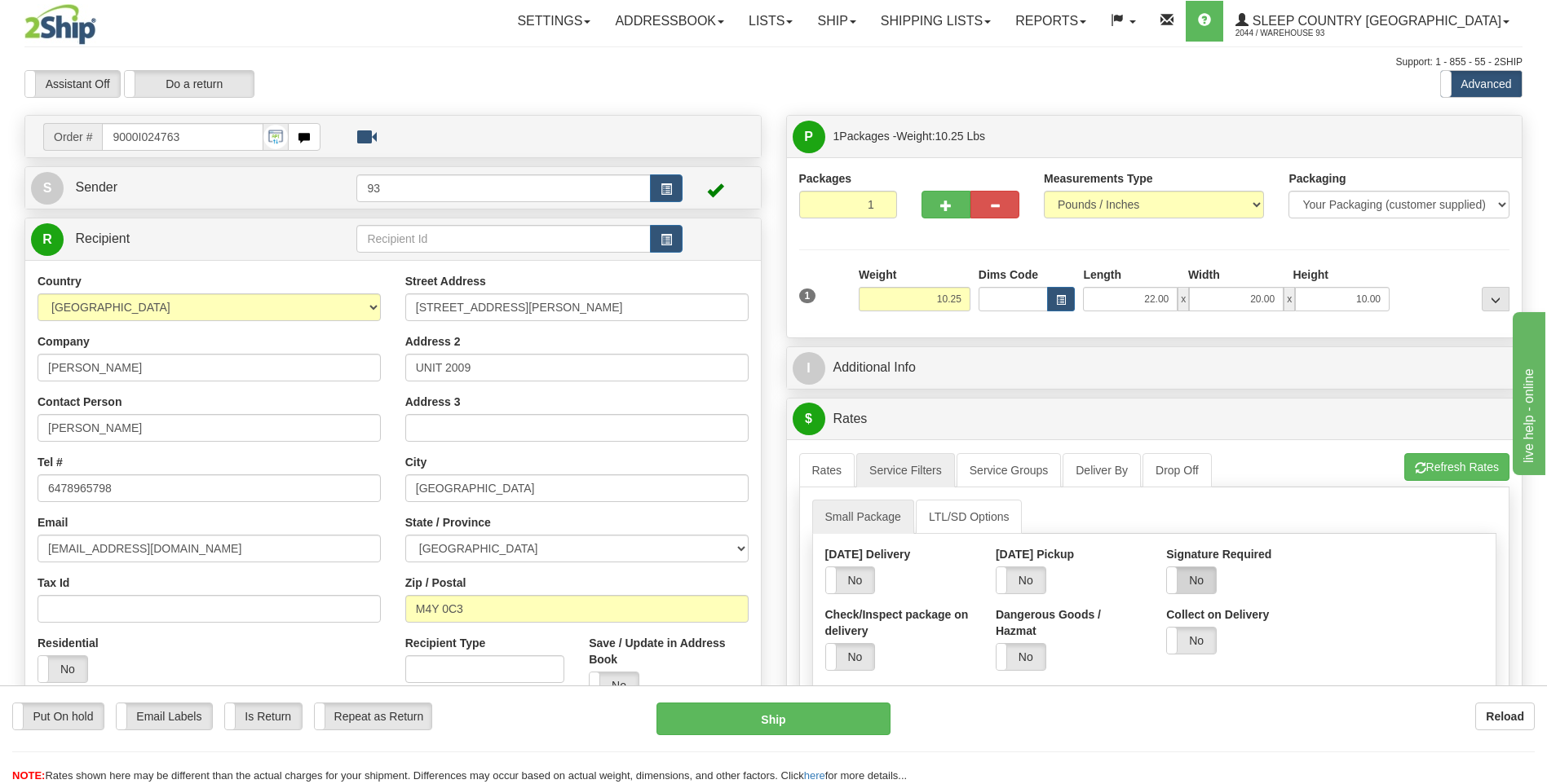
click at [1201, 585] on label "No" at bounding box center [1191, 580] width 49 height 26
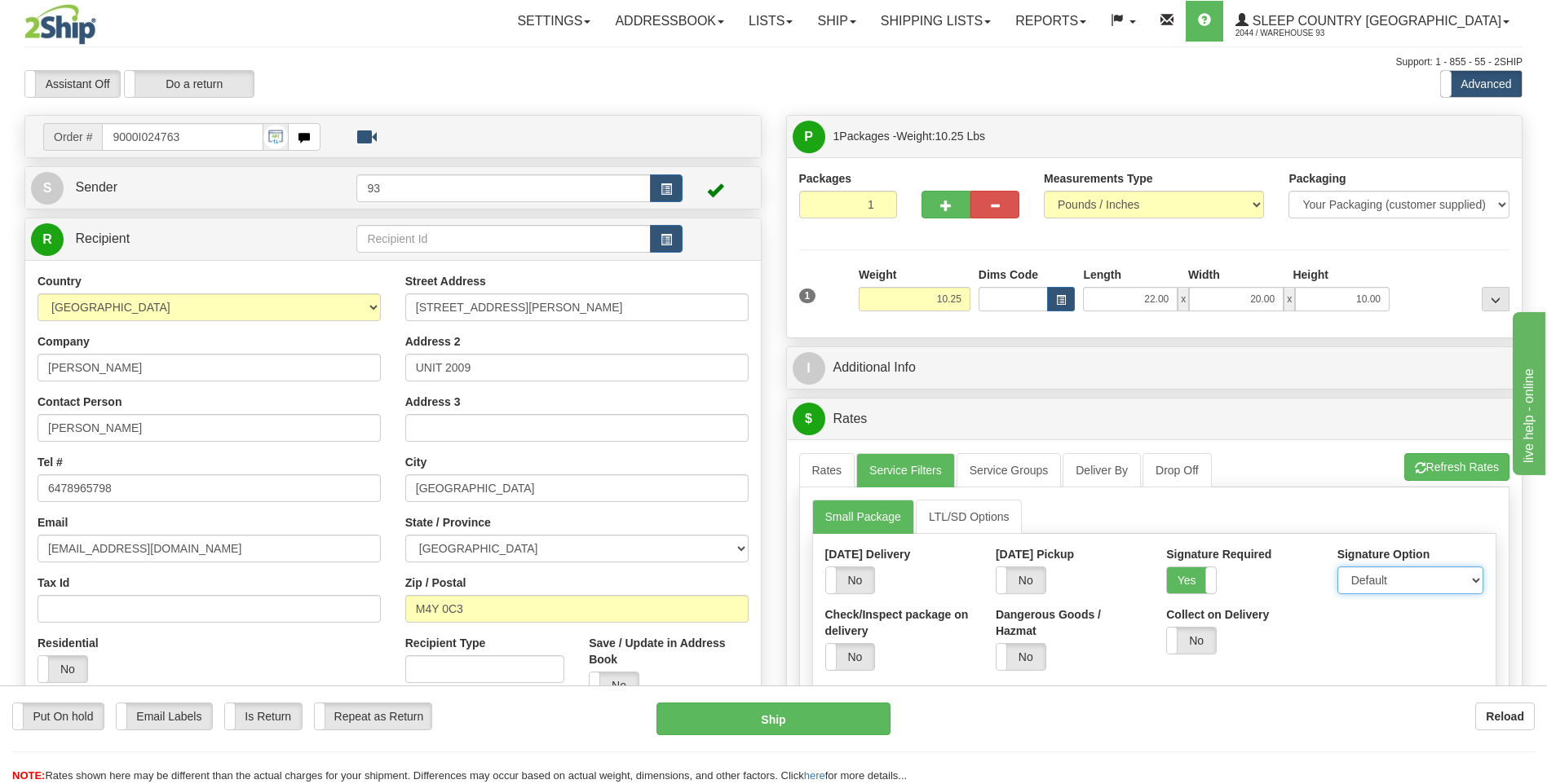
click at [1382, 591] on select "Default Adult Direct Indirect No Signature Required" at bounding box center [1409, 580] width 146 height 28
select select "1"
click at [1337, 566] on select "Default Adult Direct Indirect No Signature Required" at bounding box center [1409, 580] width 146 height 28
click at [834, 469] on link "Rates" at bounding box center [827, 470] width 56 height 34
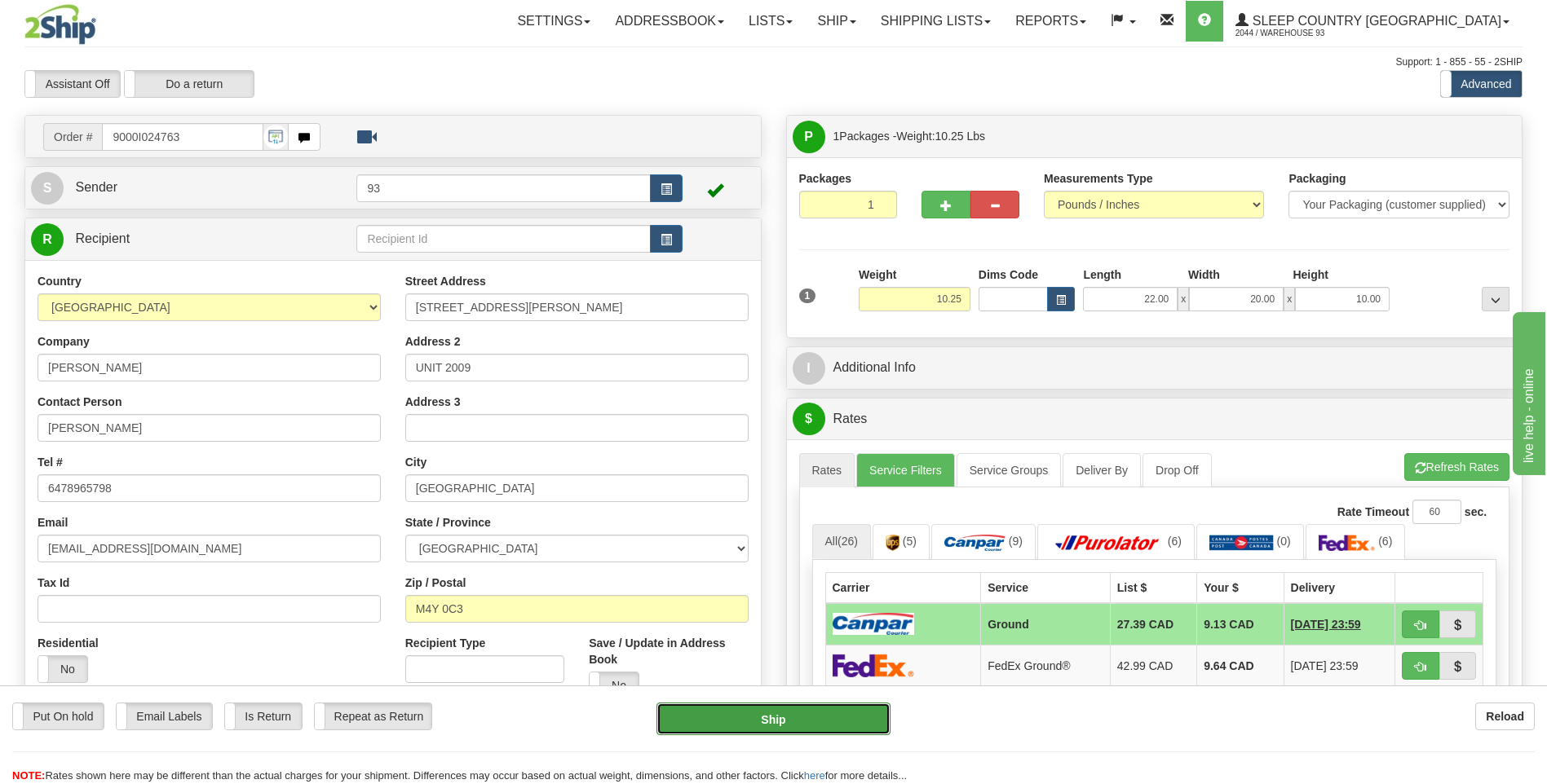
click at [842, 730] on button "Ship" at bounding box center [773, 719] width 233 height 32
type input "1"
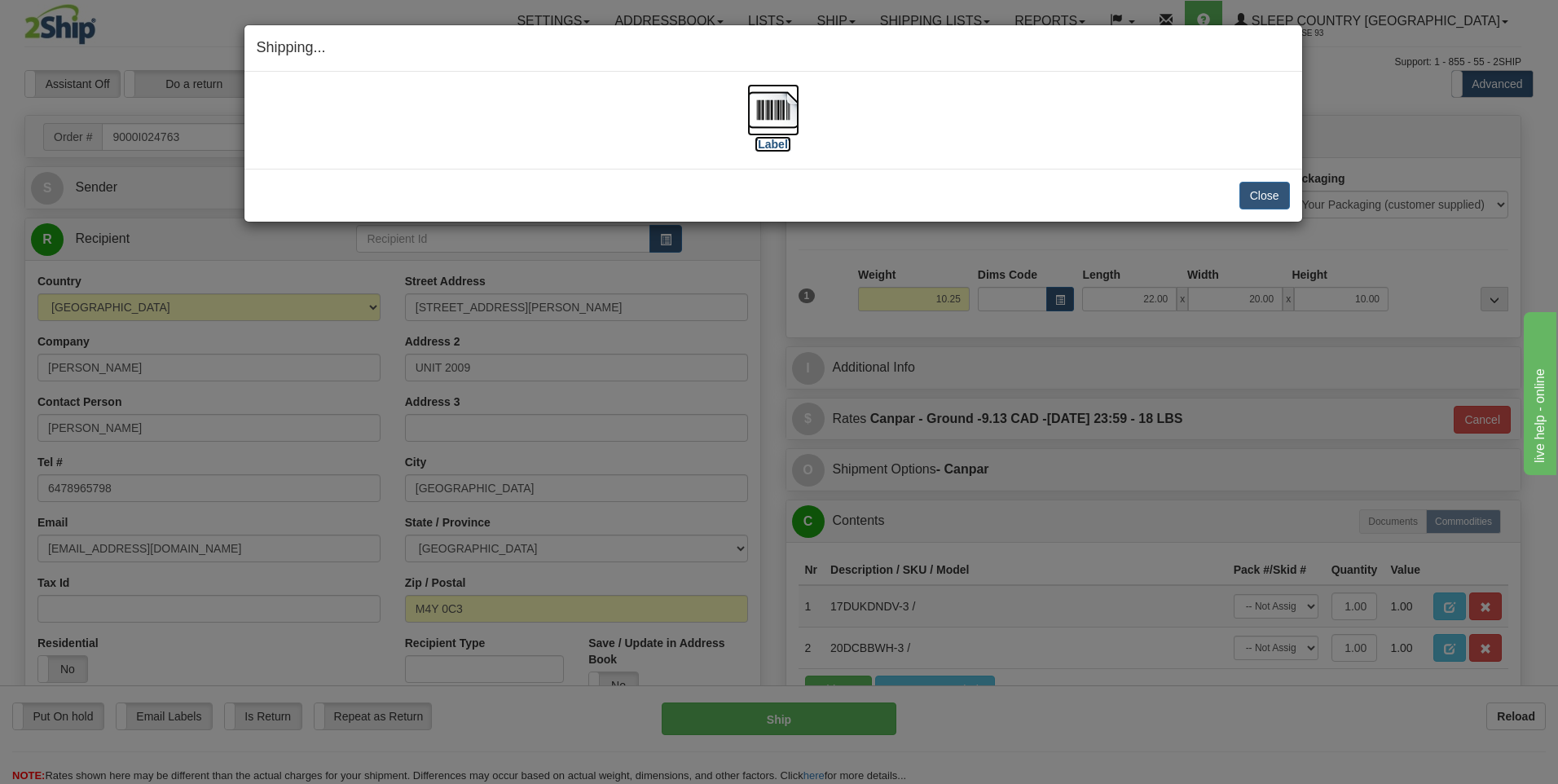
click at [783, 106] on img at bounding box center [773, 110] width 53 height 53
click at [787, 112] on img at bounding box center [773, 110] width 53 height 53
click at [1264, 192] on button "Close" at bounding box center [1265, 195] width 51 height 28
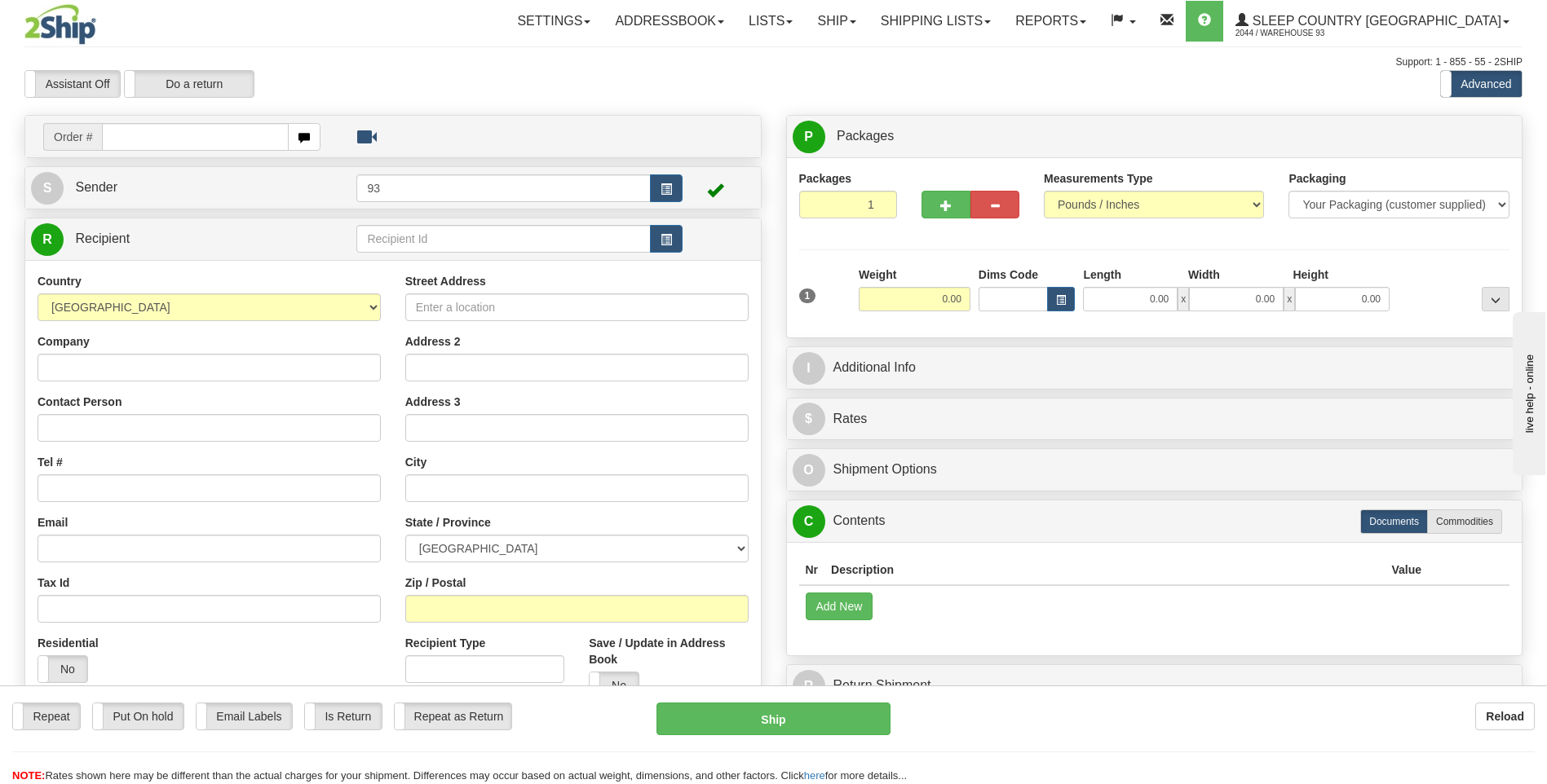
click at [174, 142] on input "text" at bounding box center [195, 137] width 186 height 28
type input "9000I024782"
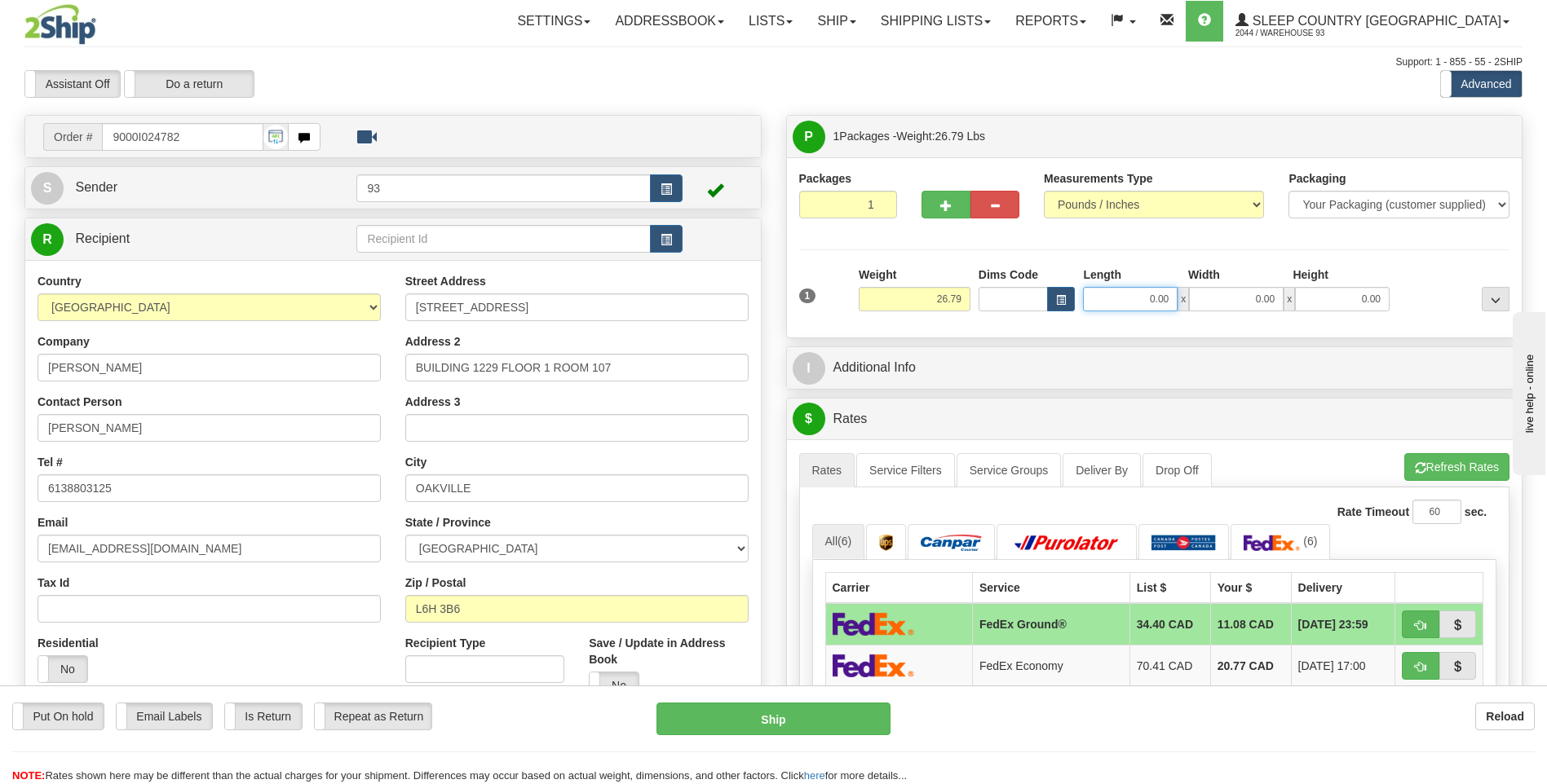
click at [1112, 299] on input "0.00" at bounding box center [1129, 299] width 95 height 25
type input "40.00"
click at [1241, 303] on input "0.00" at bounding box center [1235, 299] width 95 height 25
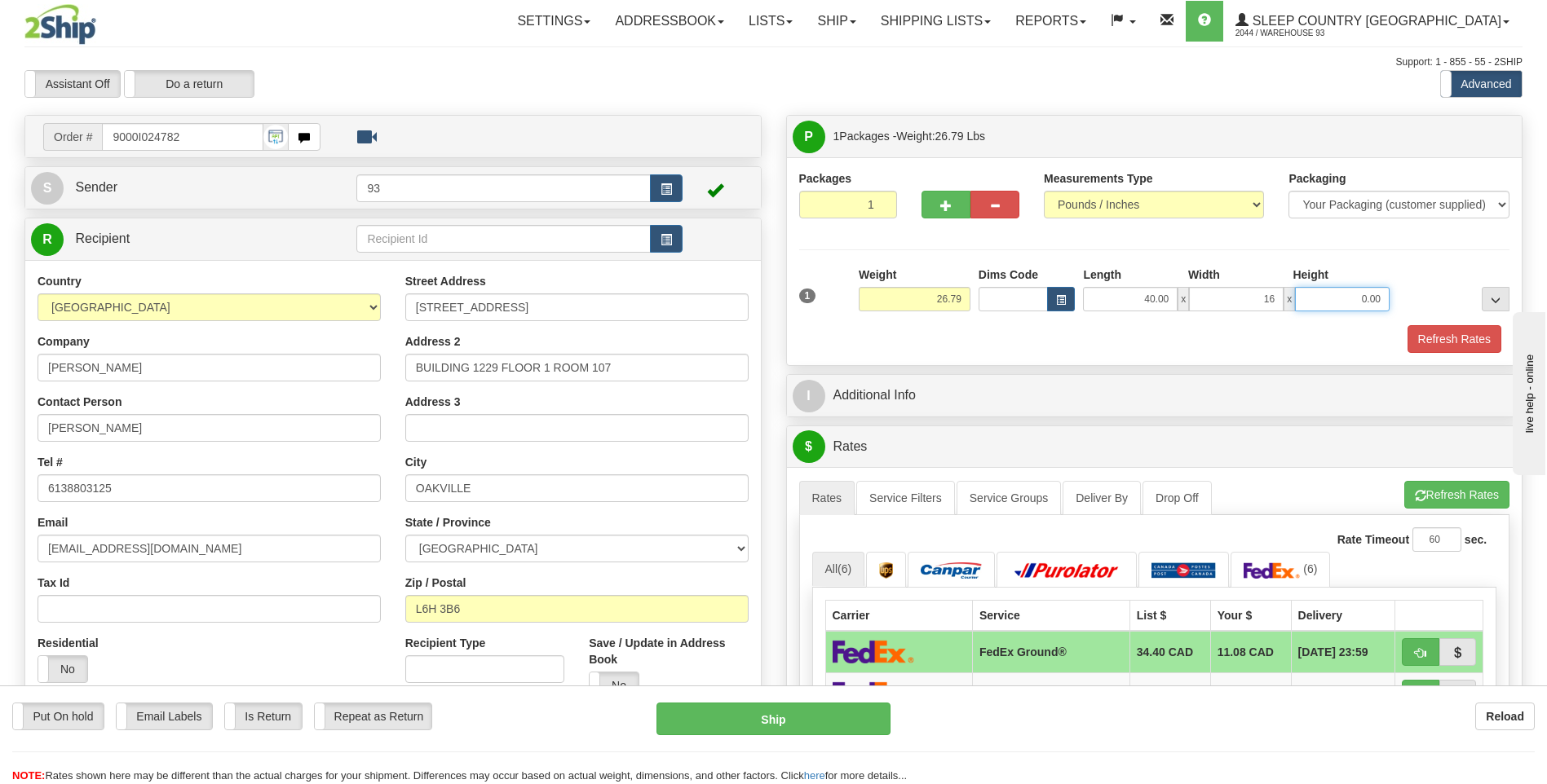
type input "16.00"
click at [1364, 293] on input "0.00" at bounding box center [1342, 299] width 95 height 25
type input "16.00"
click at [1431, 329] on button "Refresh Rates" at bounding box center [1454, 338] width 94 height 28
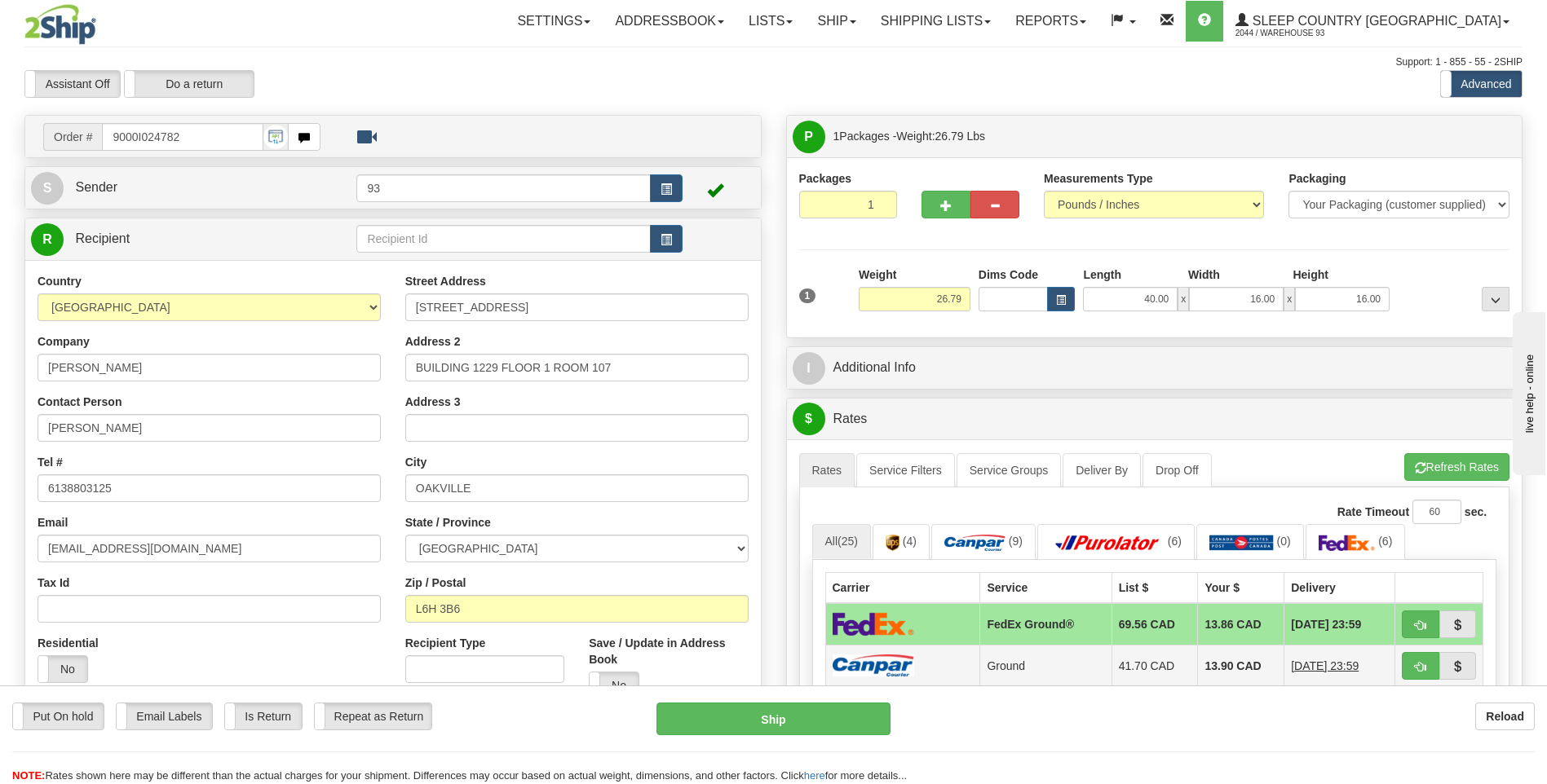
click at [864, 670] on img at bounding box center [872, 665] width 81 height 22
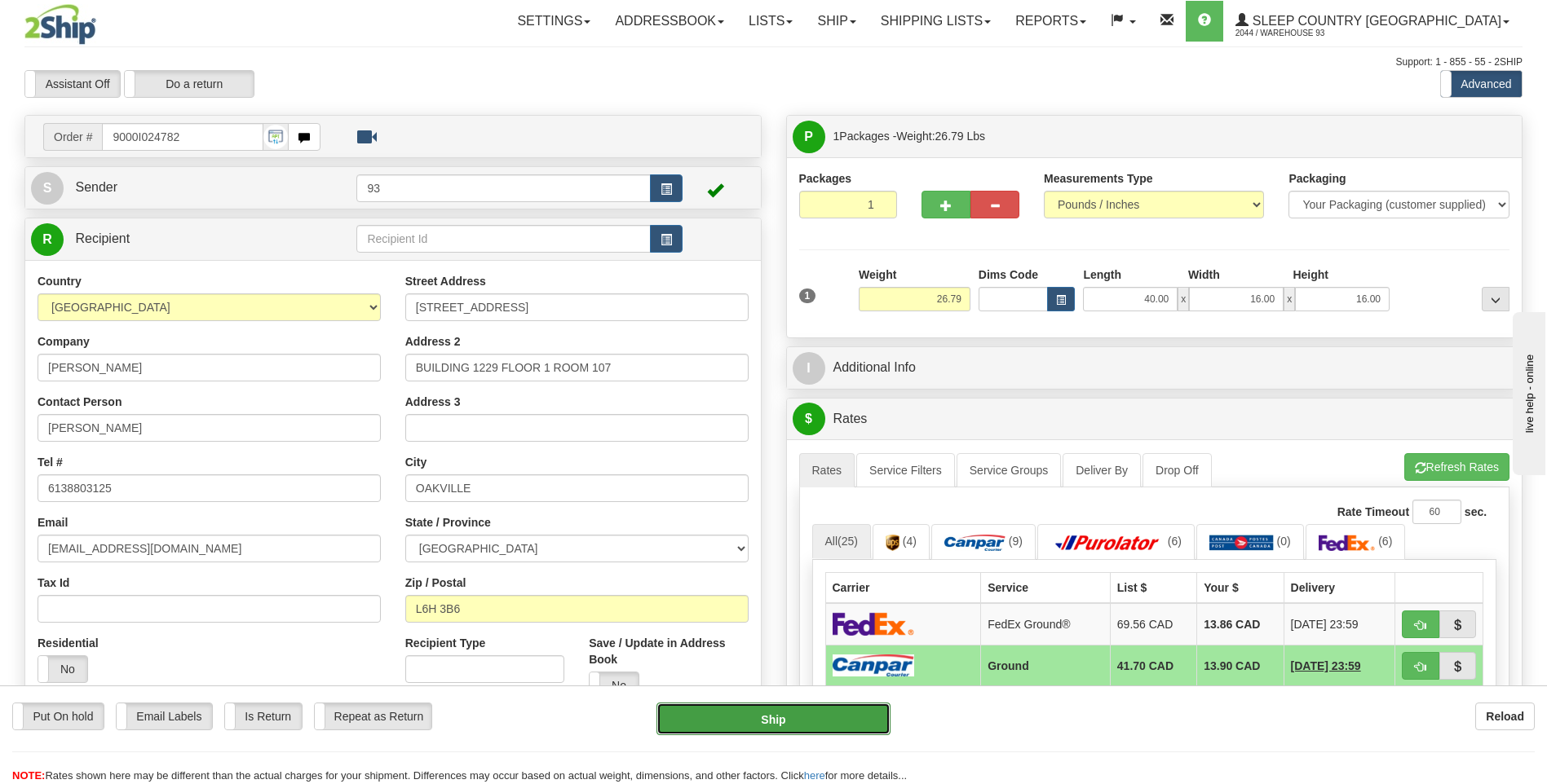
click at [824, 727] on button "Ship" at bounding box center [773, 719] width 233 height 32
type input "1"
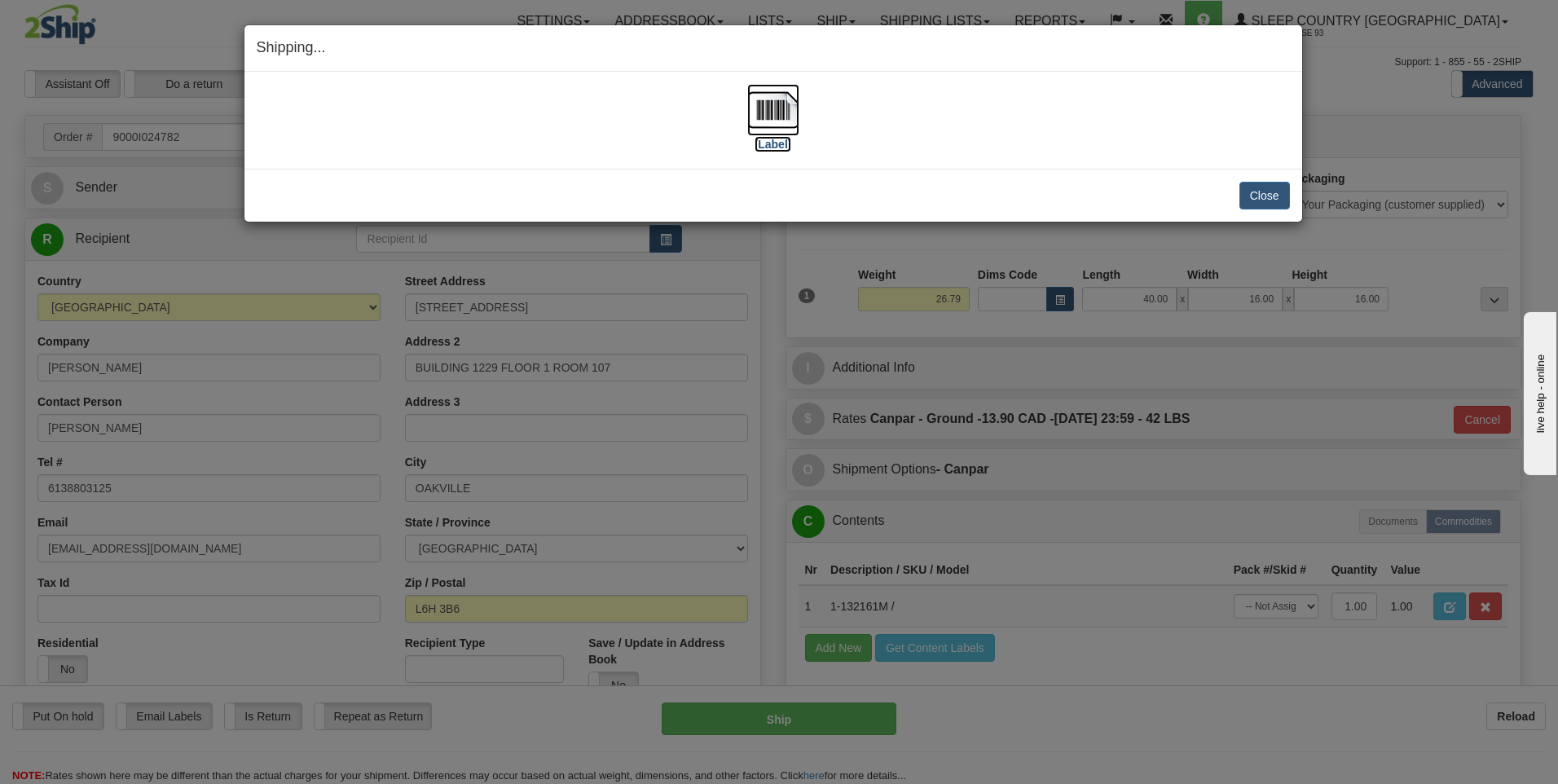
click at [760, 108] on img at bounding box center [773, 110] width 53 height 53
click at [1266, 200] on button "Close" at bounding box center [1265, 195] width 51 height 28
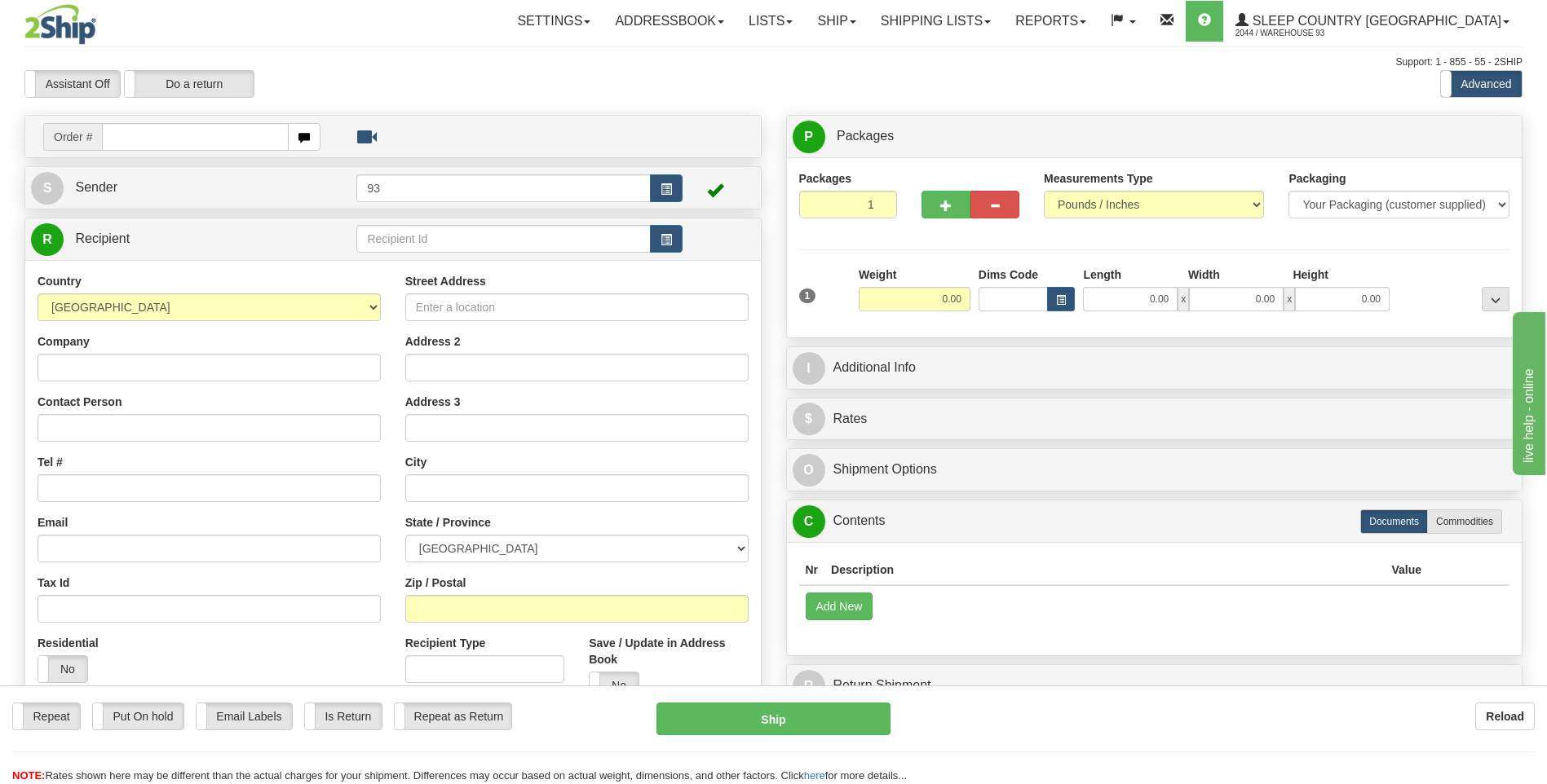
click at [167, 132] on input "text" at bounding box center [195, 137] width 186 height 28
type input "9000I024792"
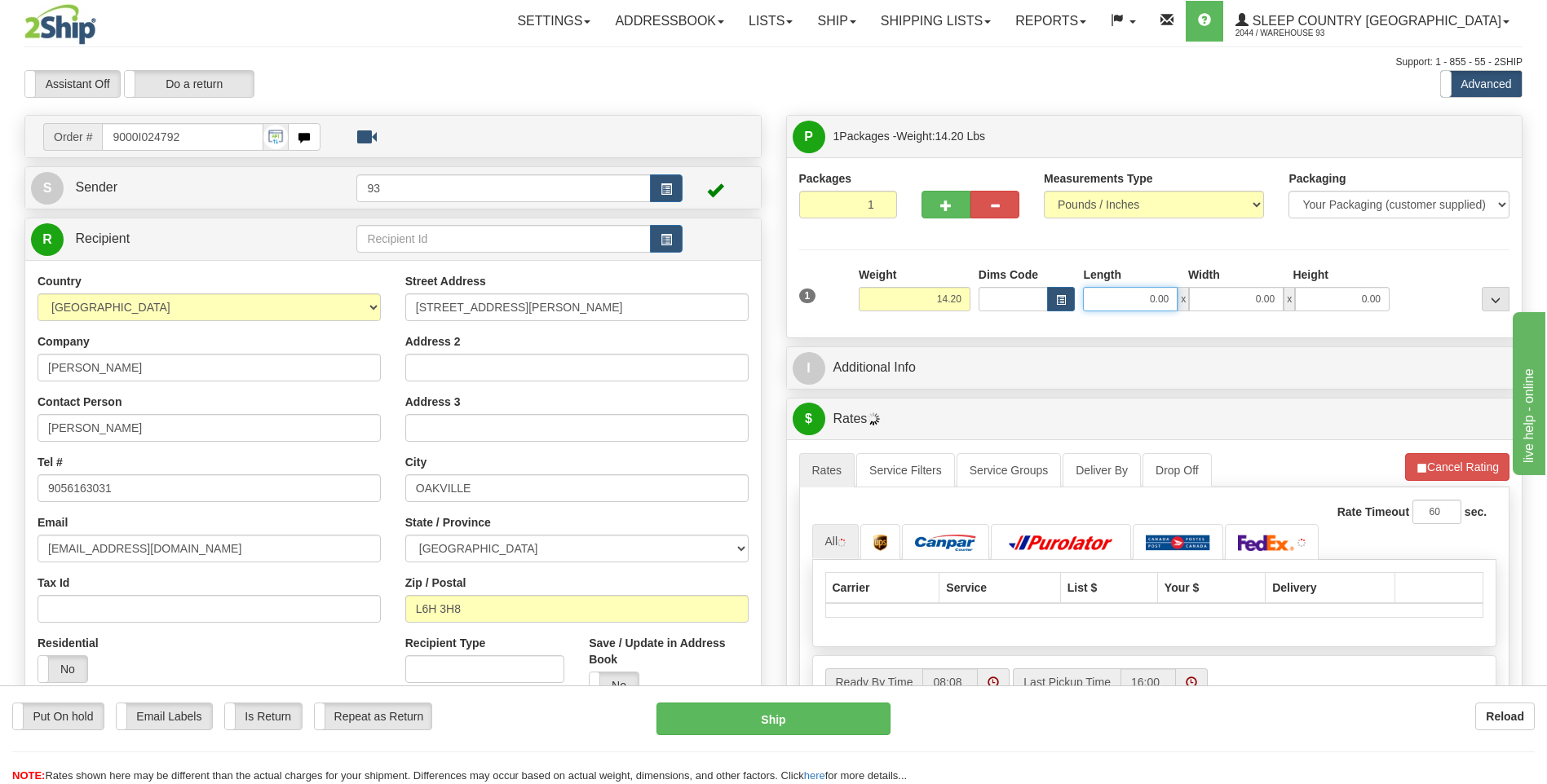
click at [1109, 302] on input "0.00" at bounding box center [1129, 299] width 95 height 25
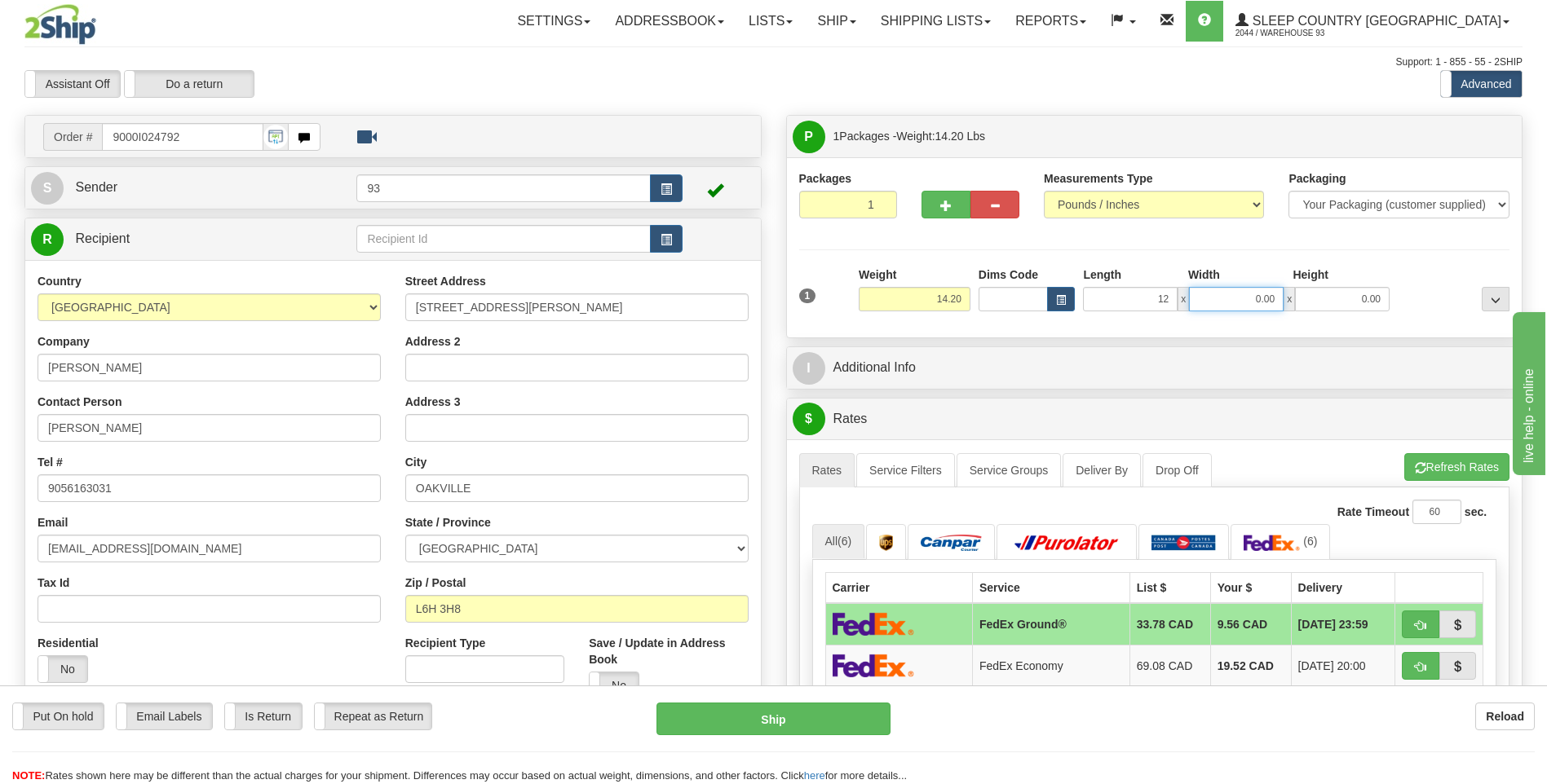
type input "12.00"
click at [1231, 297] on input "0.00" at bounding box center [1235, 299] width 95 height 25
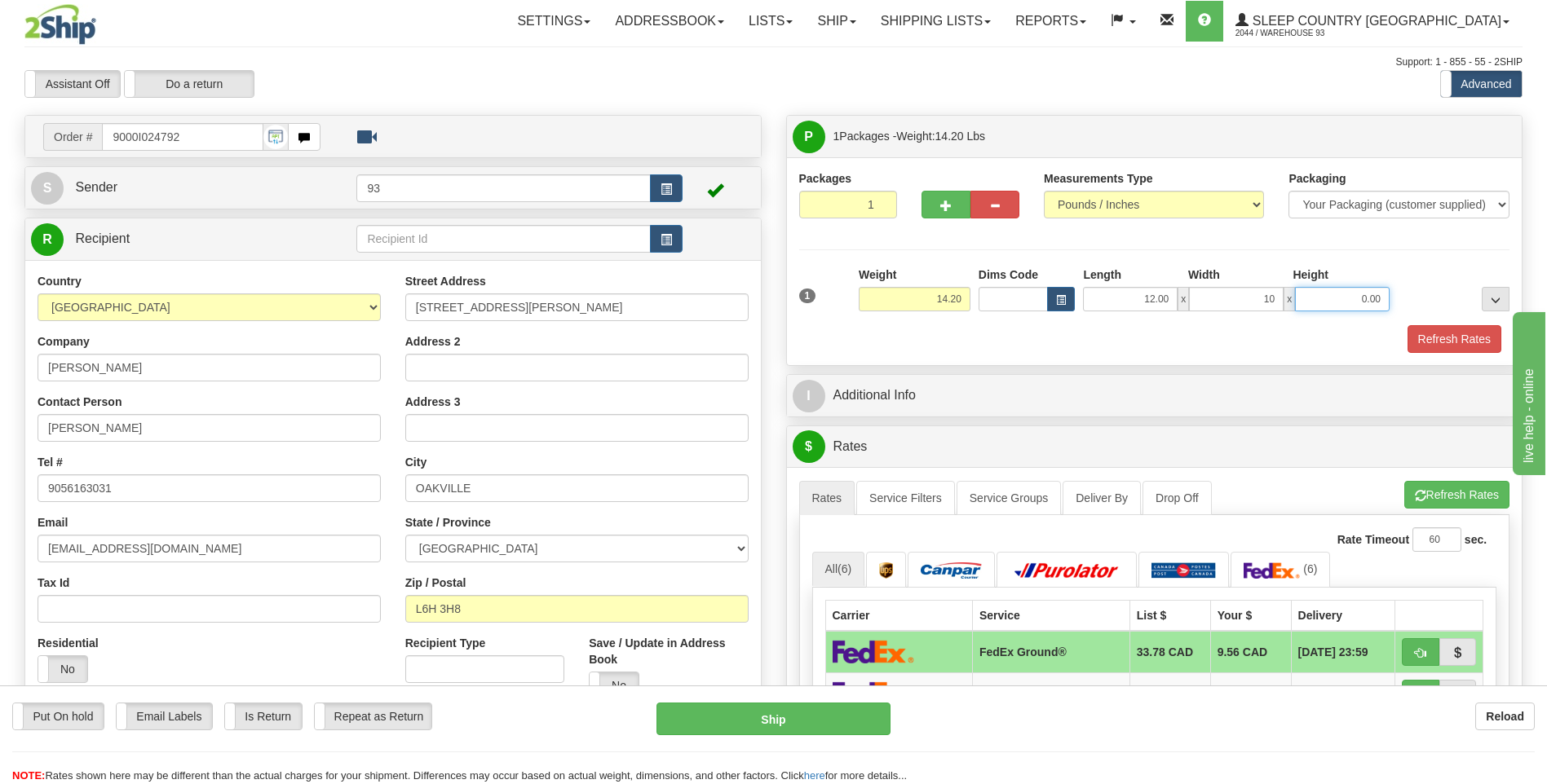
type input "10.00"
click at [1348, 291] on input "0.00" at bounding box center [1342, 299] width 95 height 25
type input "6.00"
click at [1457, 334] on button "Refresh Rates" at bounding box center [1454, 338] width 94 height 28
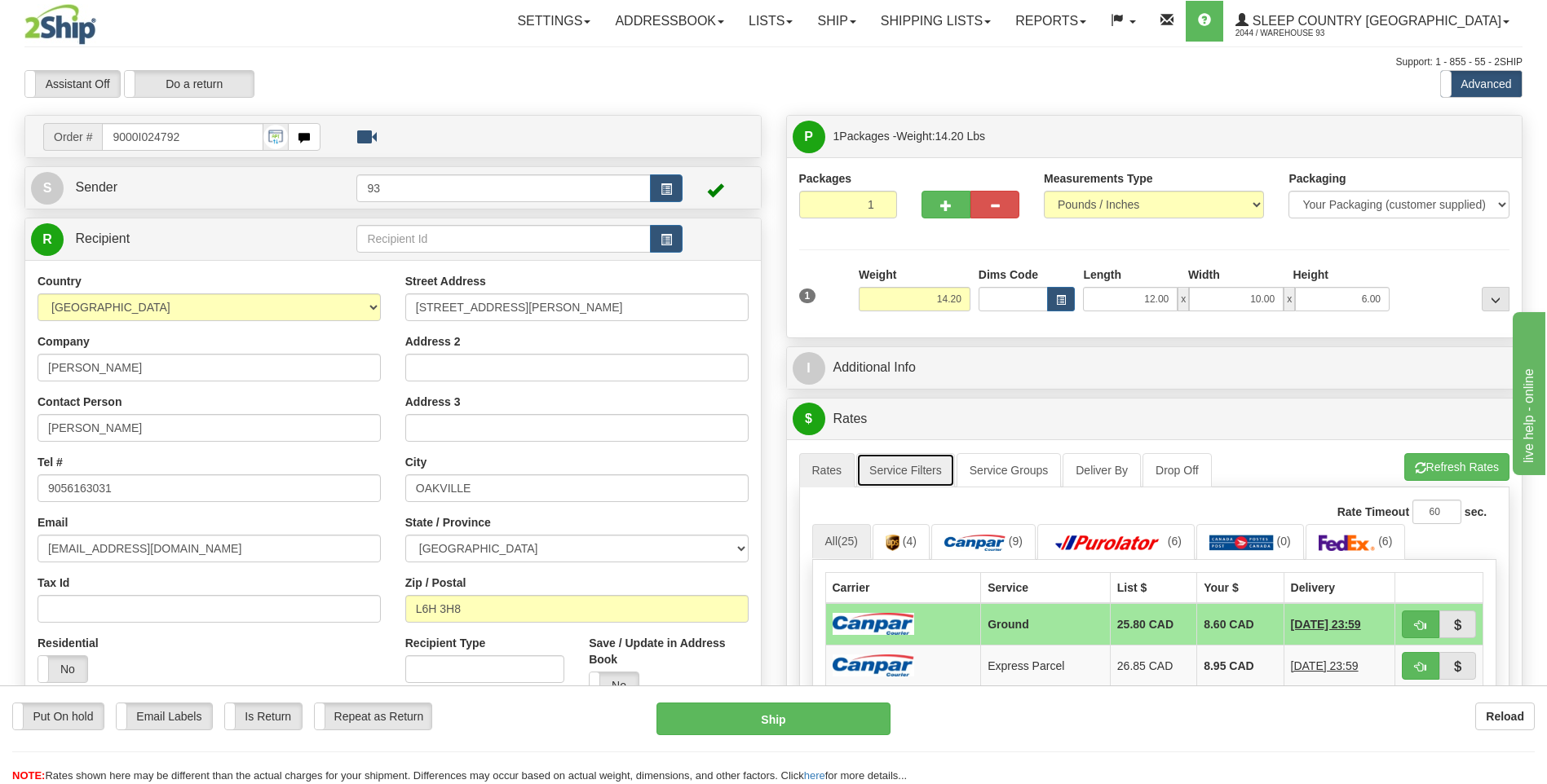
click at [925, 480] on link "Service Filters" at bounding box center [905, 470] width 98 height 34
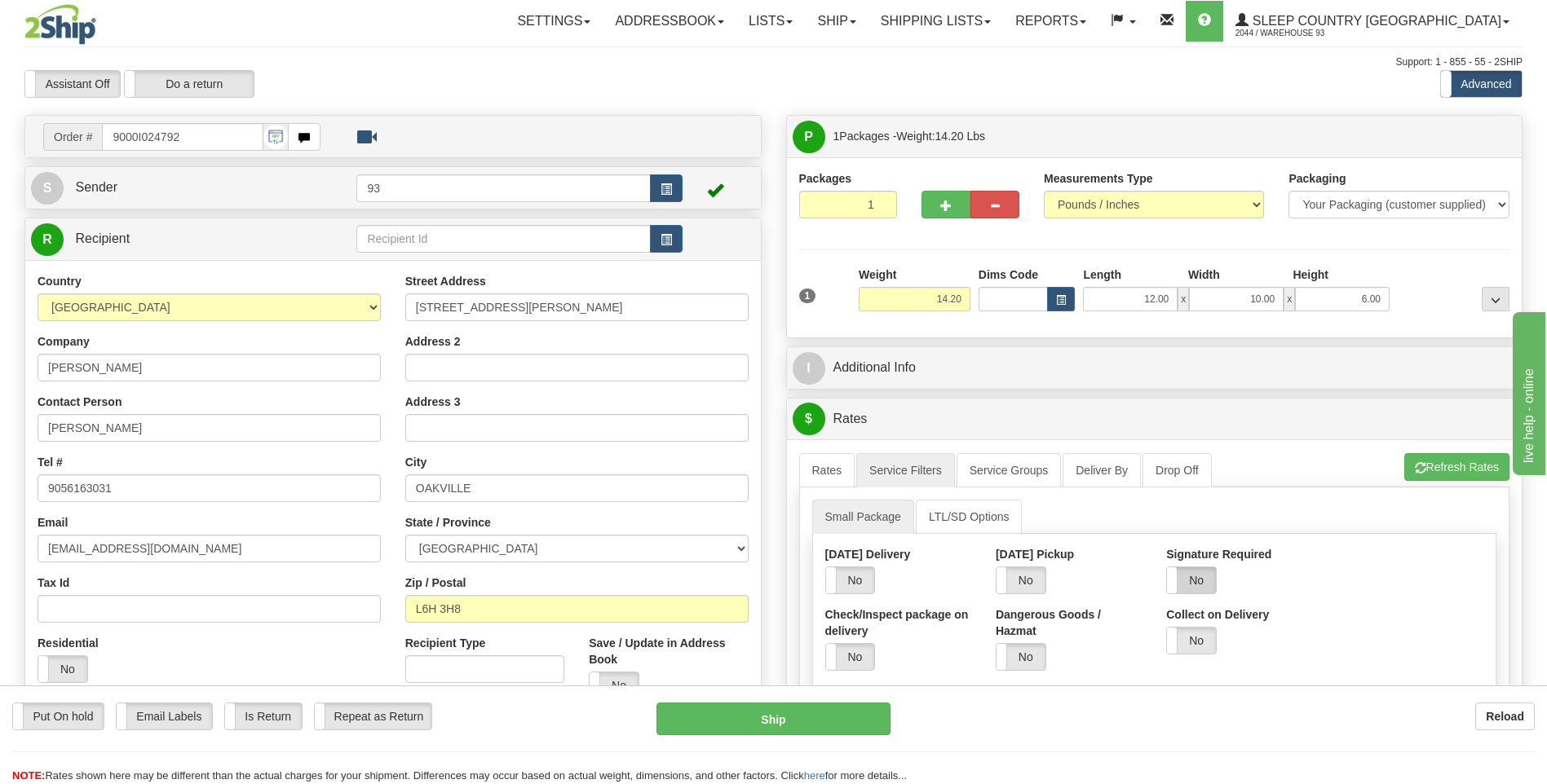
click at [1182, 574] on label "No" at bounding box center [1191, 580] width 49 height 26
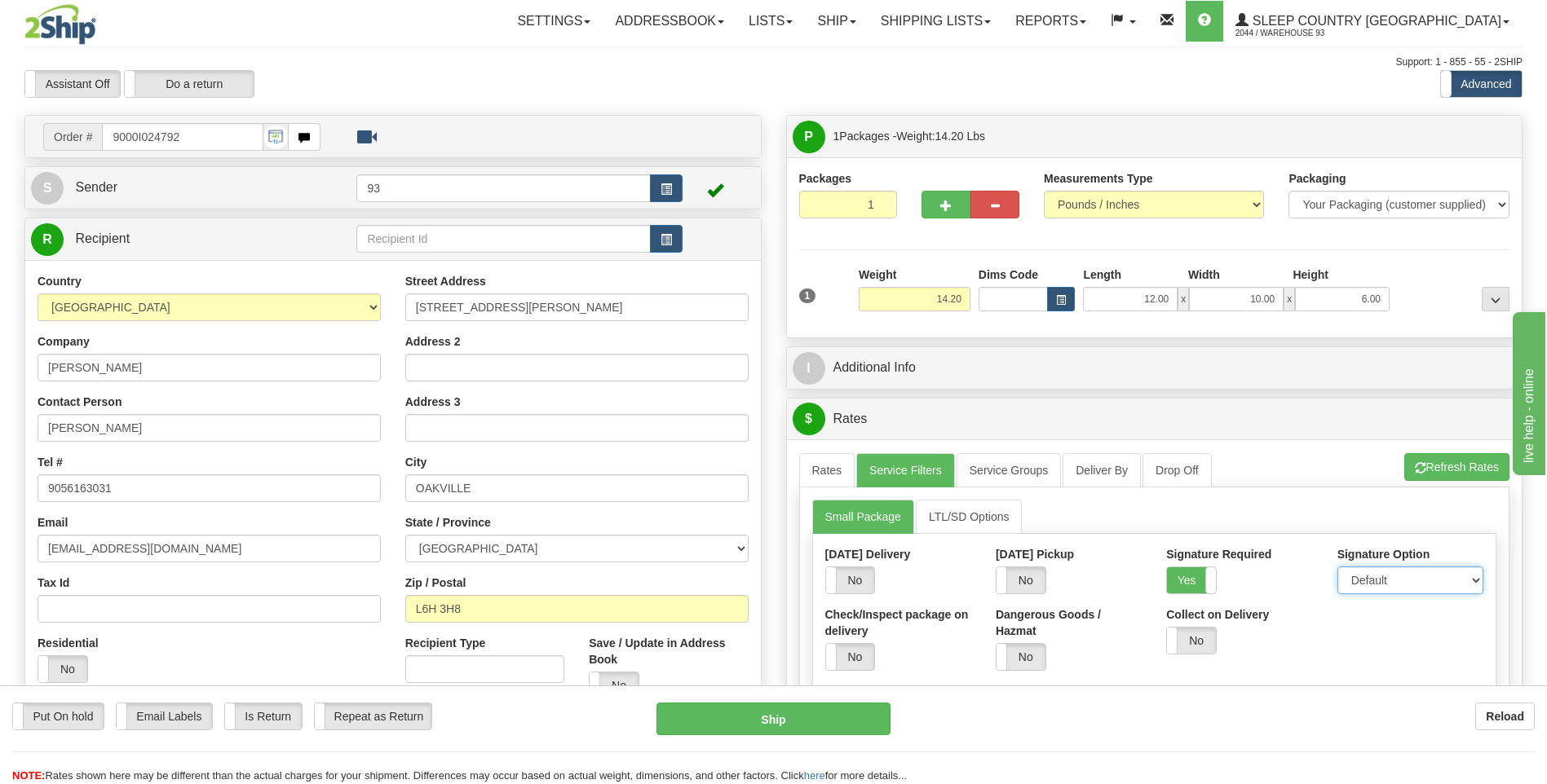
click at [1399, 586] on select "Default Adult Direct Indirect No Signature Required" at bounding box center [1409, 580] width 146 height 28
select select "1"
click at [1337, 566] on select "Default Adult Direct Indirect No Signature Required" at bounding box center [1409, 580] width 146 height 28
click at [832, 478] on link "Rates" at bounding box center [827, 470] width 56 height 34
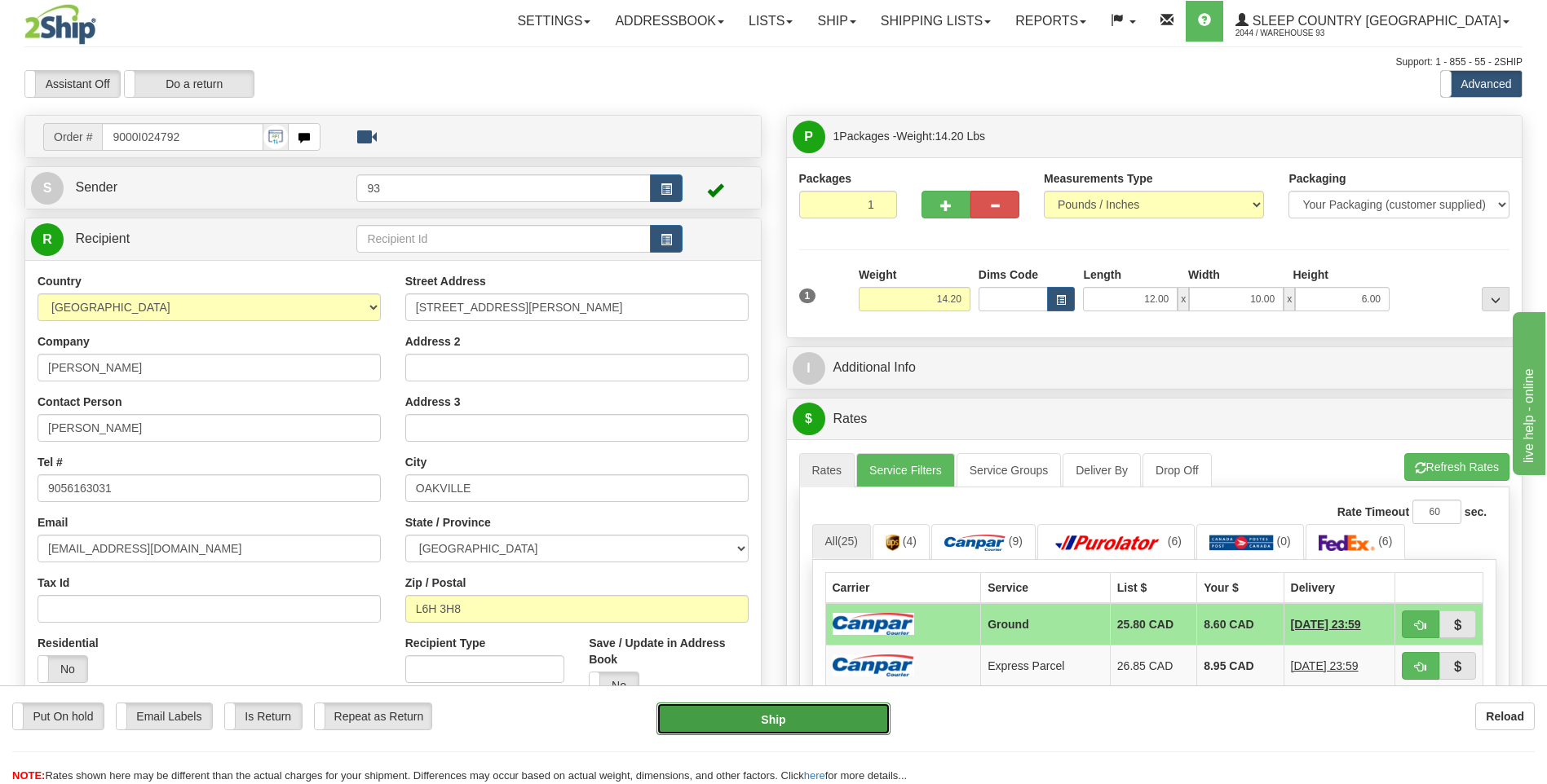
click at [839, 735] on button "Ship" at bounding box center [773, 719] width 233 height 32
type input "1"
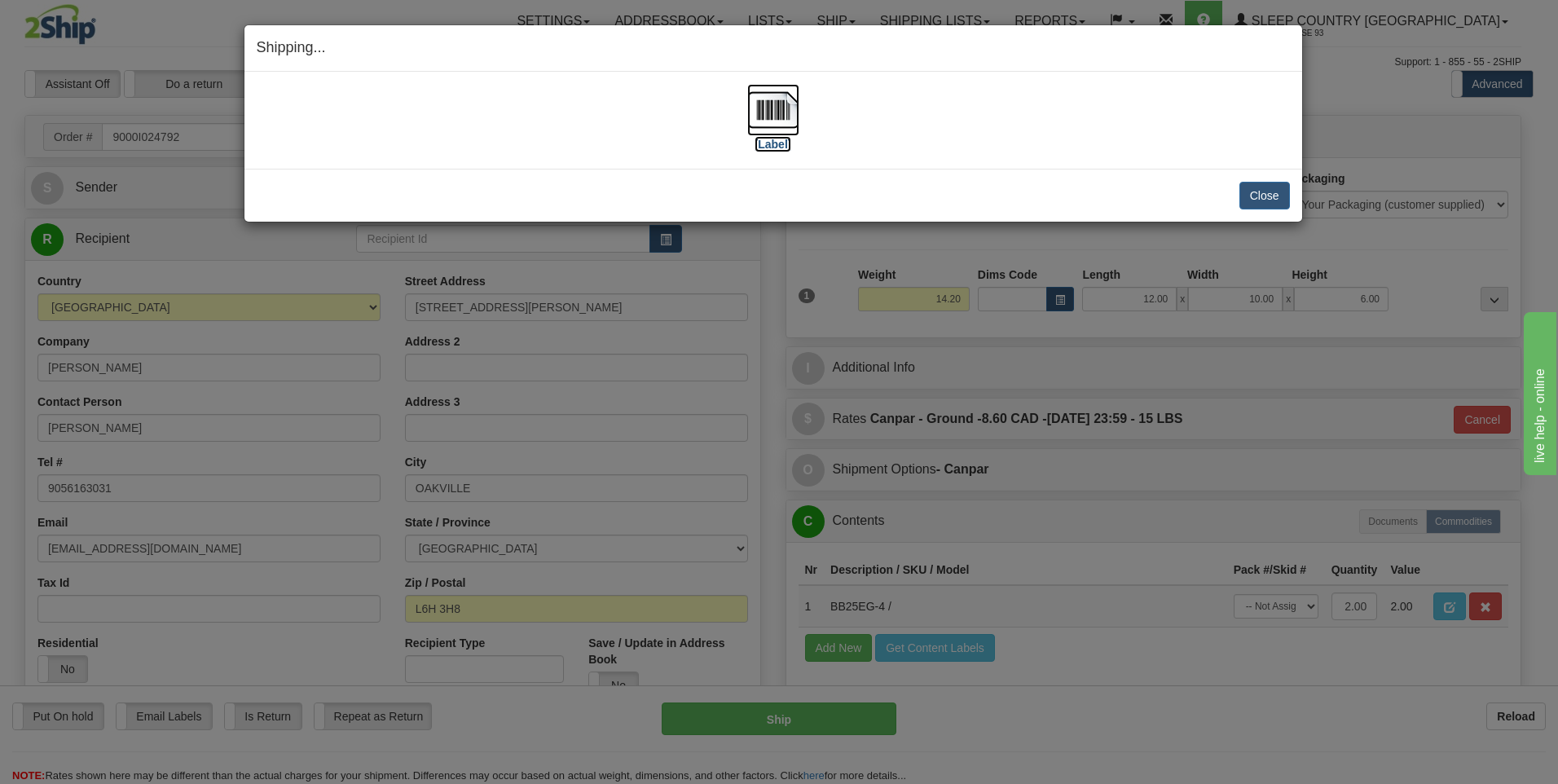
click at [776, 112] on img at bounding box center [773, 110] width 53 height 53
click at [1270, 192] on button "Close" at bounding box center [1265, 195] width 51 height 28
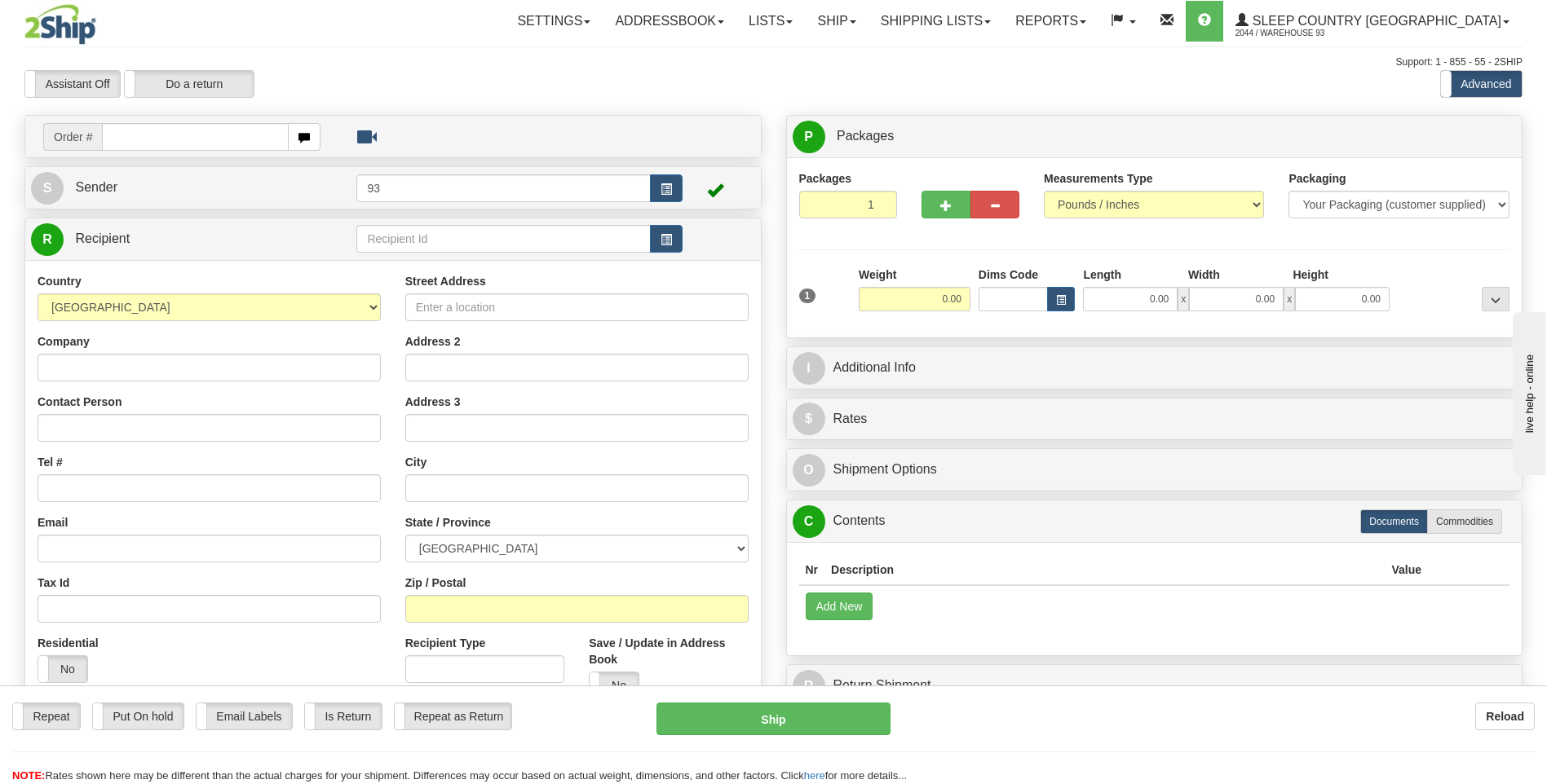
click at [214, 141] on input "text" at bounding box center [195, 137] width 186 height 28
type input "9000I025481"
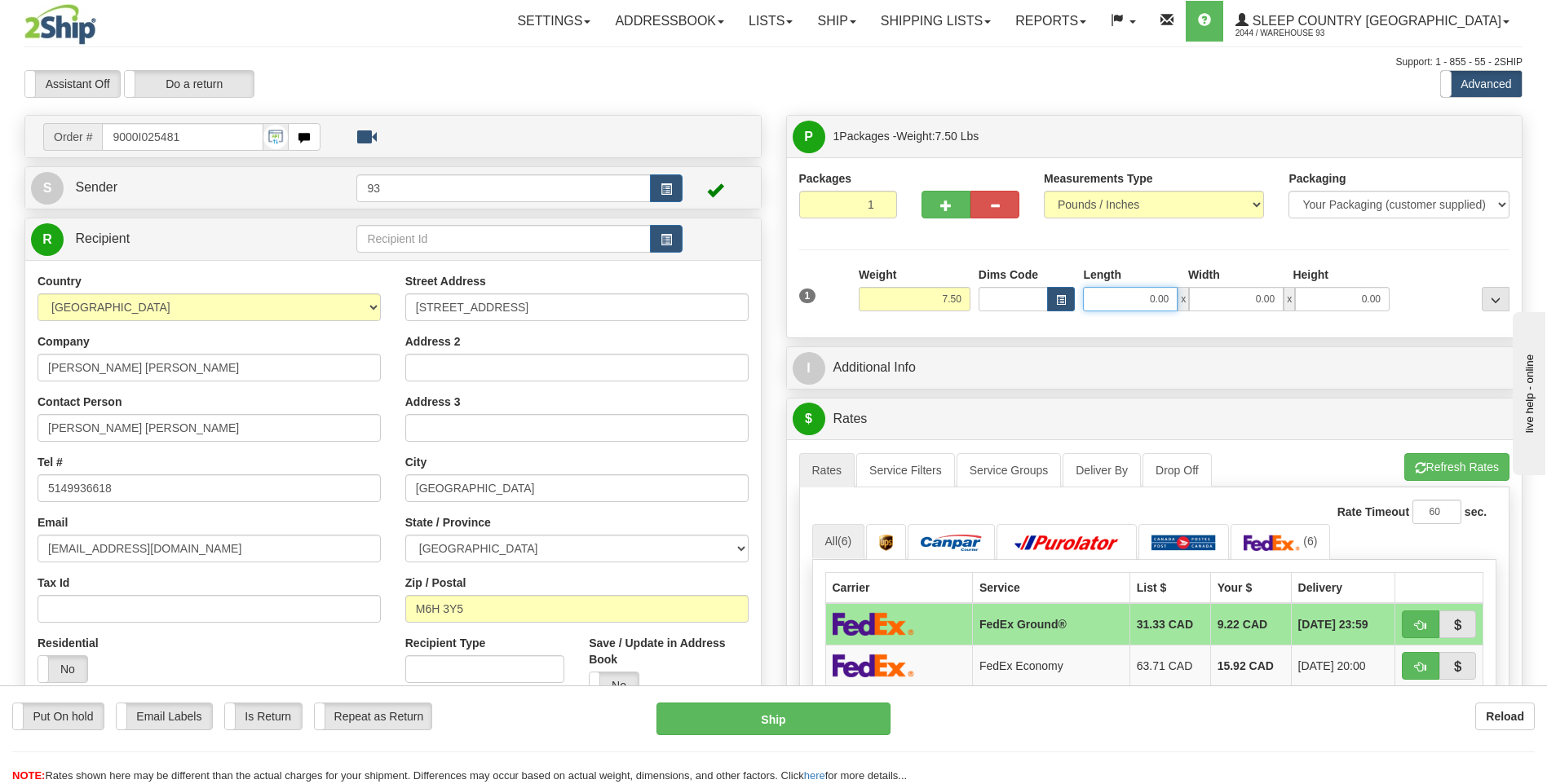
click at [1118, 307] on input "0.00" at bounding box center [1129, 299] width 95 height 25
type input "12.00"
click at [1213, 303] on input "0.00" at bounding box center [1235, 299] width 95 height 25
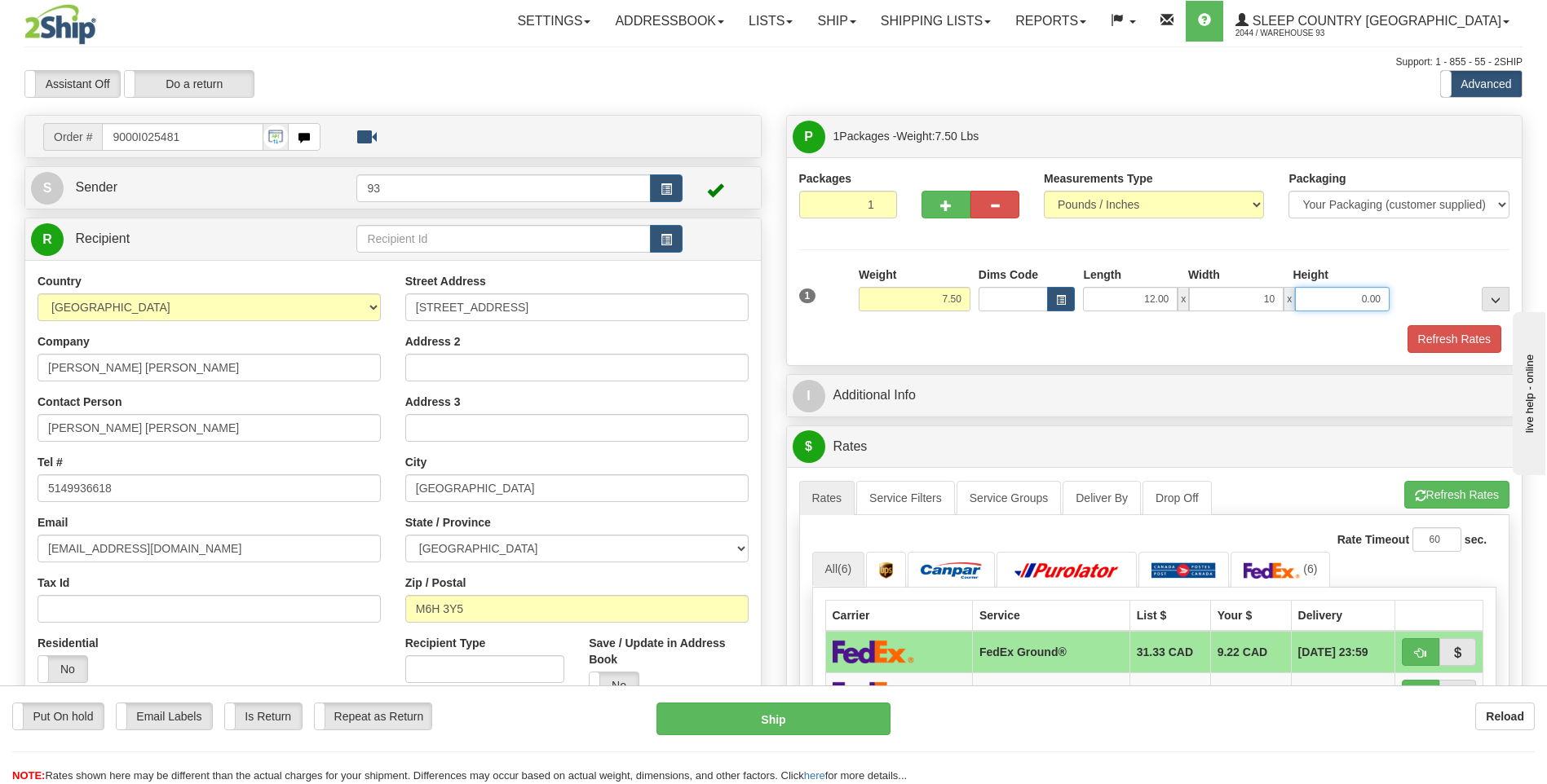
type input "10.00"
click at [1341, 299] on input "0.00" at bounding box center [1342, 299] width 95 height 25
type input "2.00"
click at [1450, 335] on button "Refresh Rates" at bounding box center [1454, 338] width 94 height 28
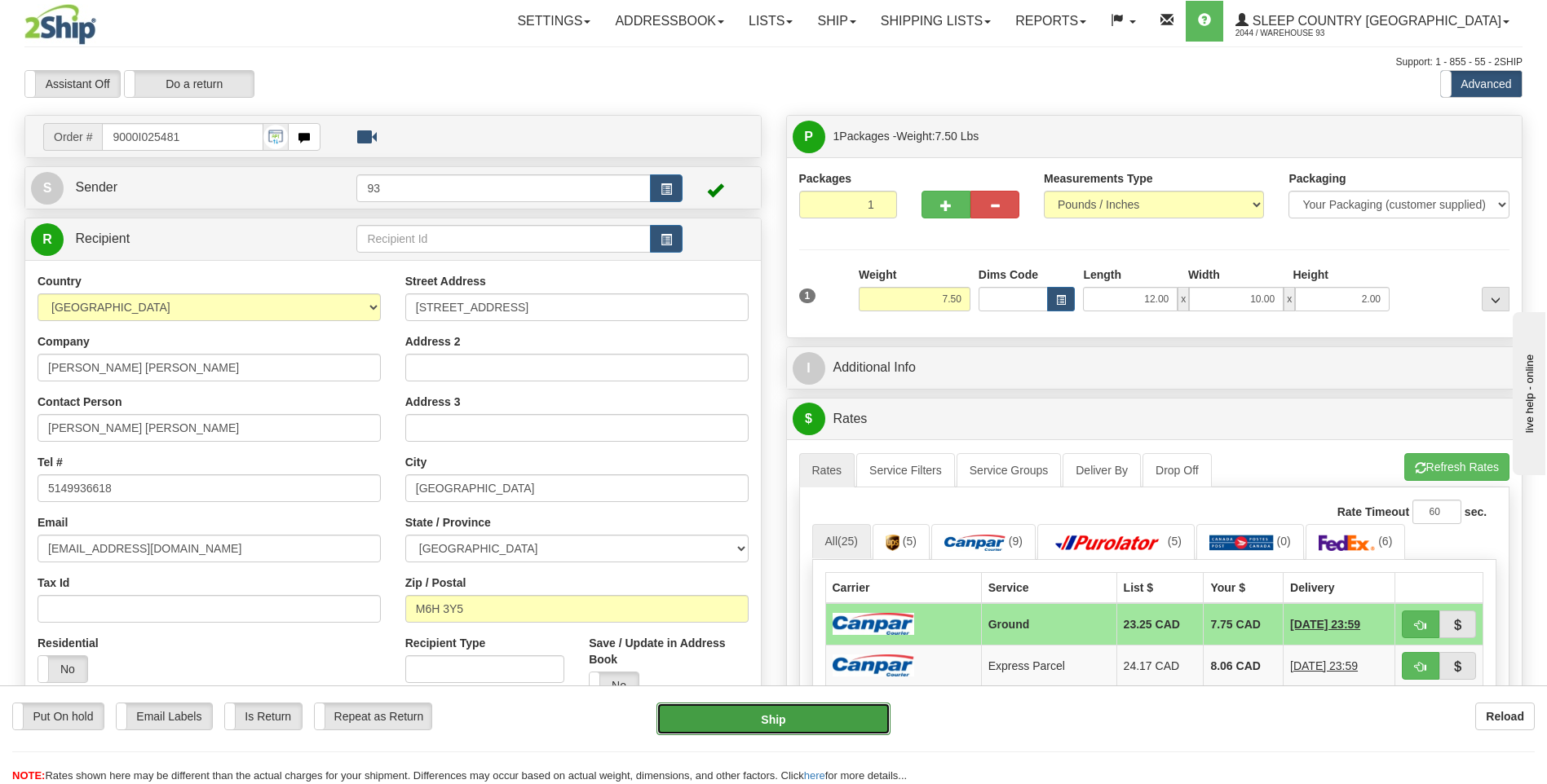
click at [859, 728] on button "Ship" at bounding box center [773, 719] width 233 height 32
type input "1"
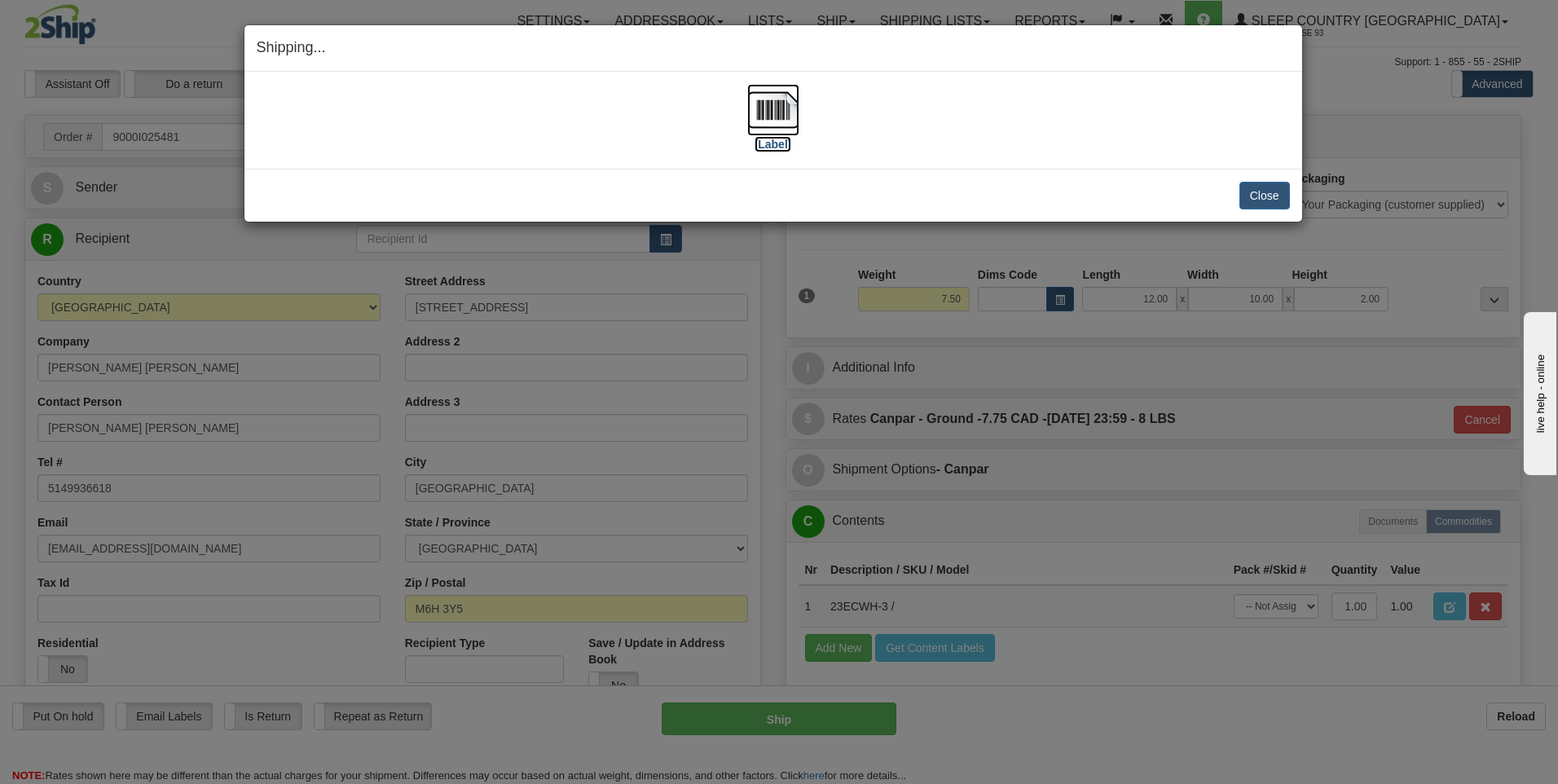
click at [774, 111] on img at bounding box center [773, 110] width 53 height 53
click at [1253, 187] on button "Close" at bounding box center [1265, 195] width 51 height 28
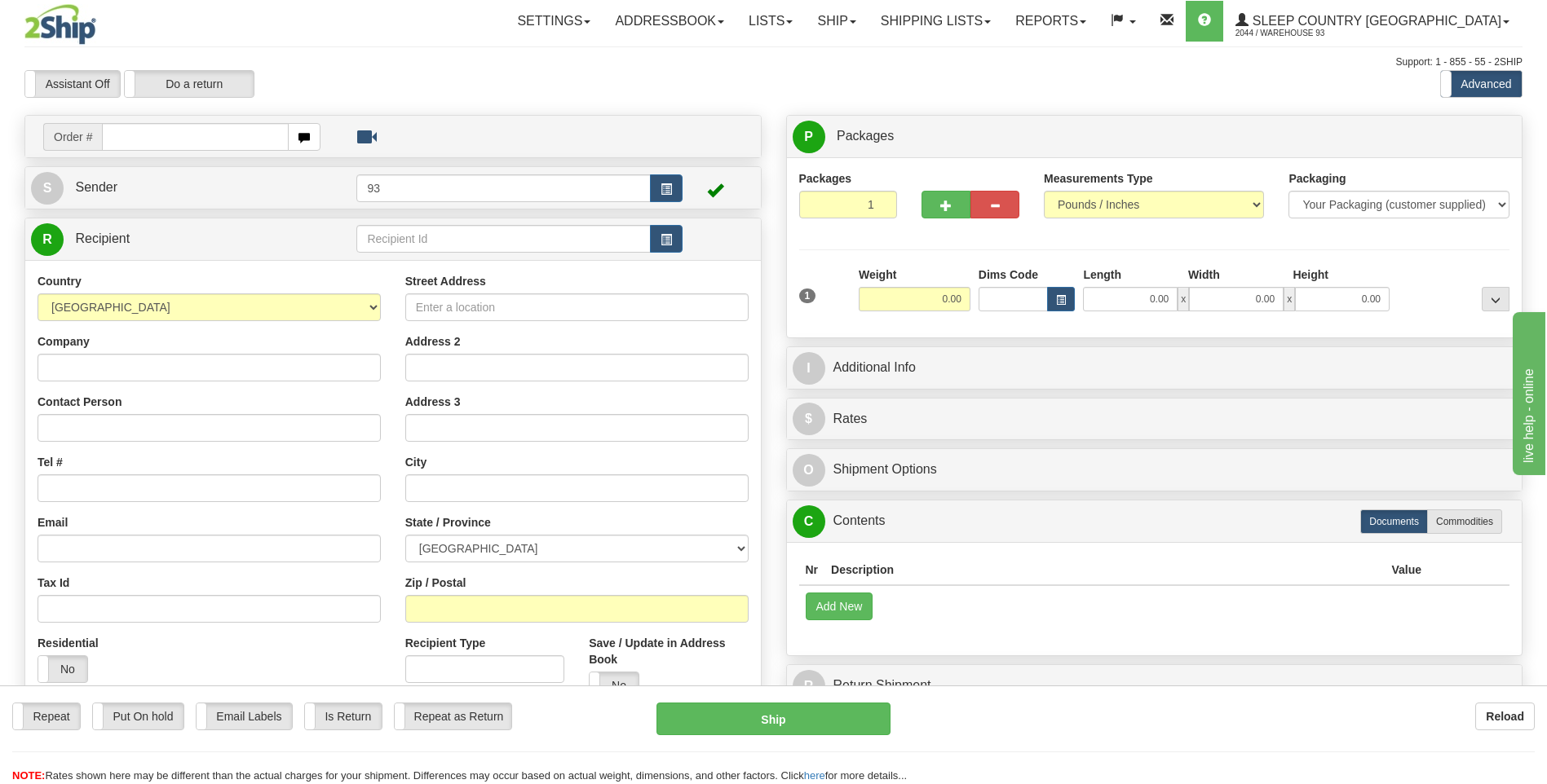
click at [165, 141] on input "text" at bounding box center [195, 137] width 186 height 28
type input "9000I025639"
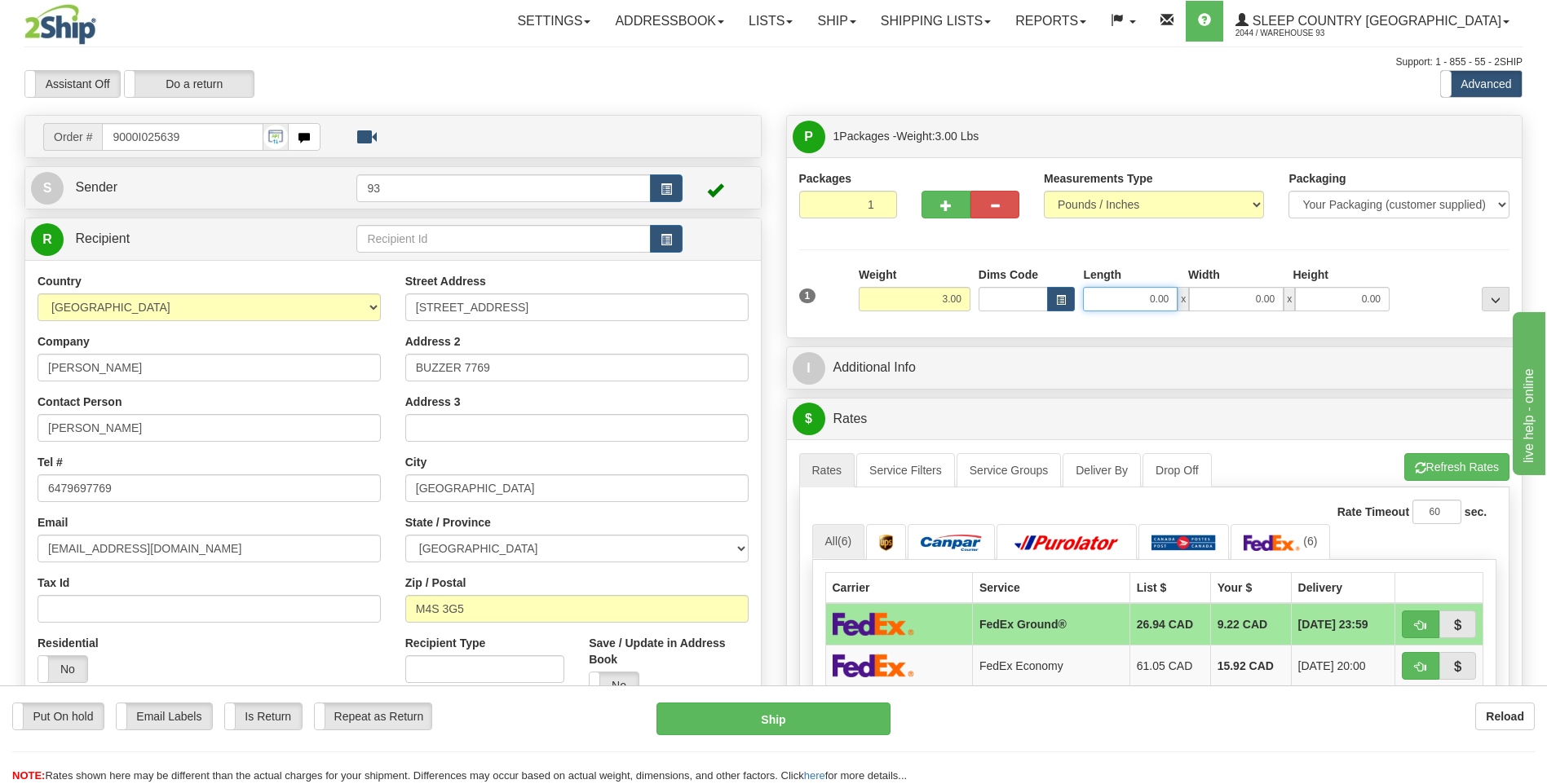
click at [1136, 306] on input "0.00" at bounding box center [1129, 299] width 95 height 25
type input "14.00"
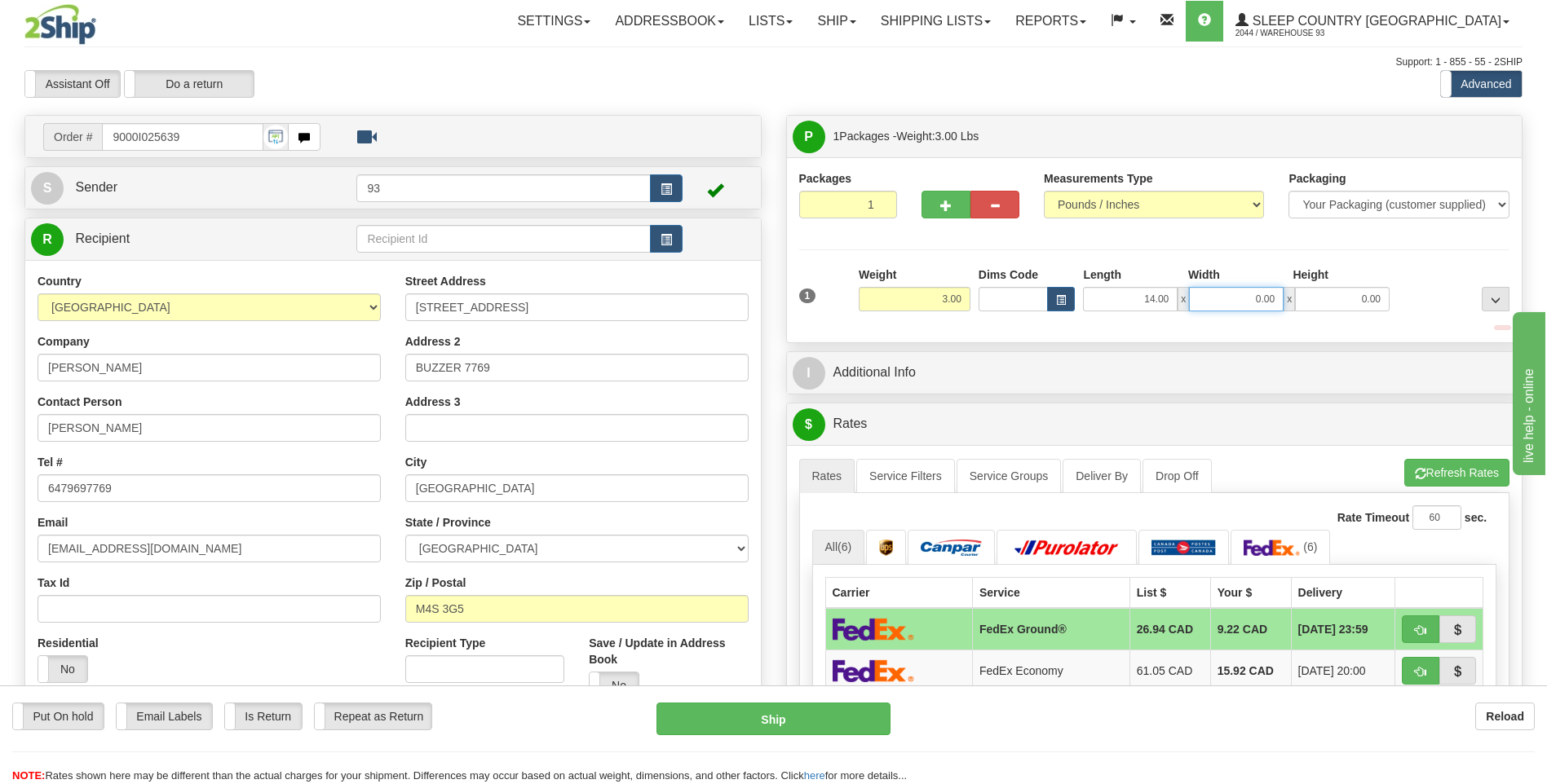
click at [1220, 290] on input "0.00" at bounding box center [1235, 299] width 95 height 25
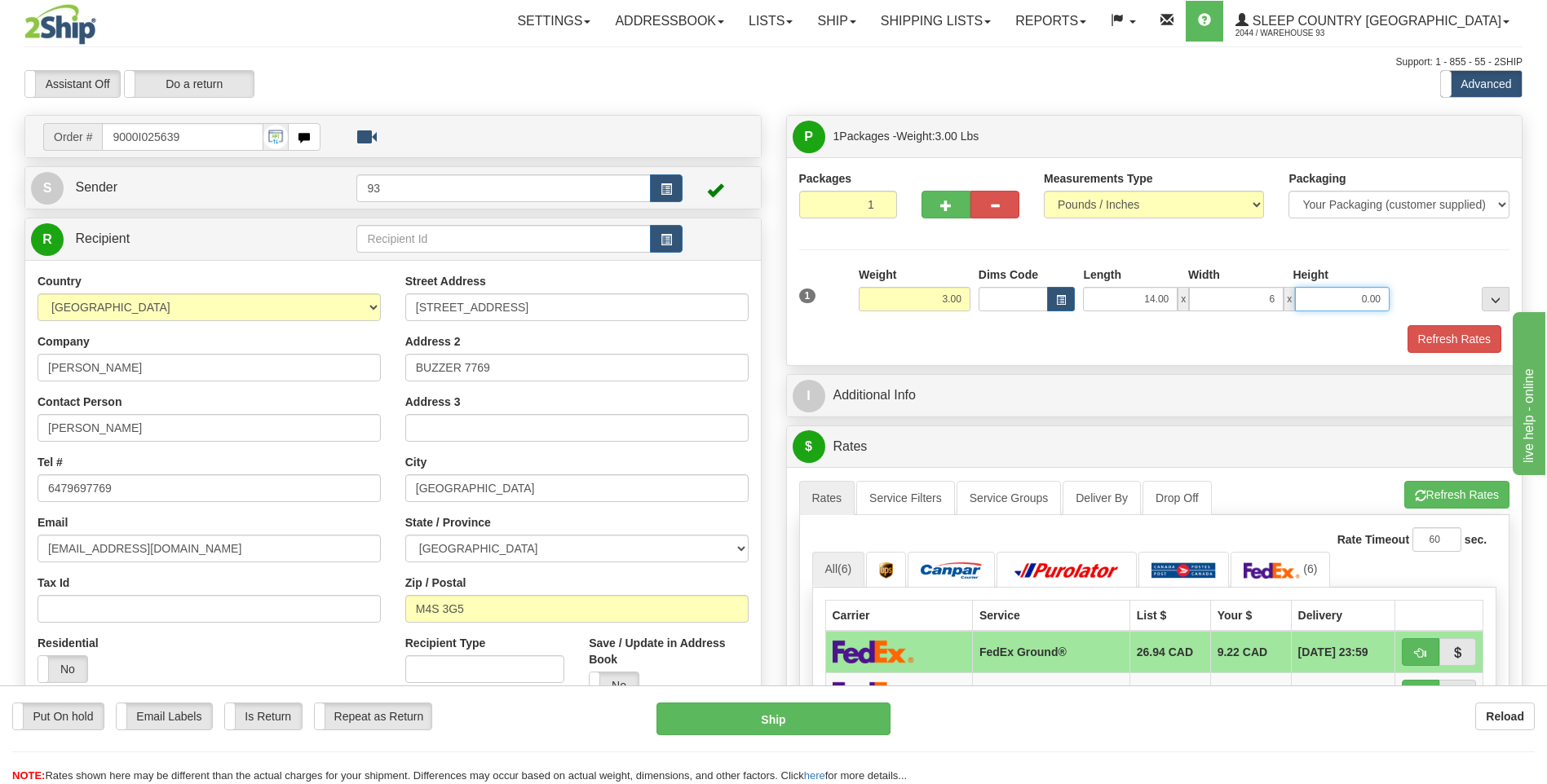
type input "6.00"
click at [1340, 295] on input "0.00" at bounding box center [1342, 299] width 95 height 25
type input "6.00"
click at [1485, 336] on button "Refresh Rates" at bounding box center [1454, 338] width 94 height 28
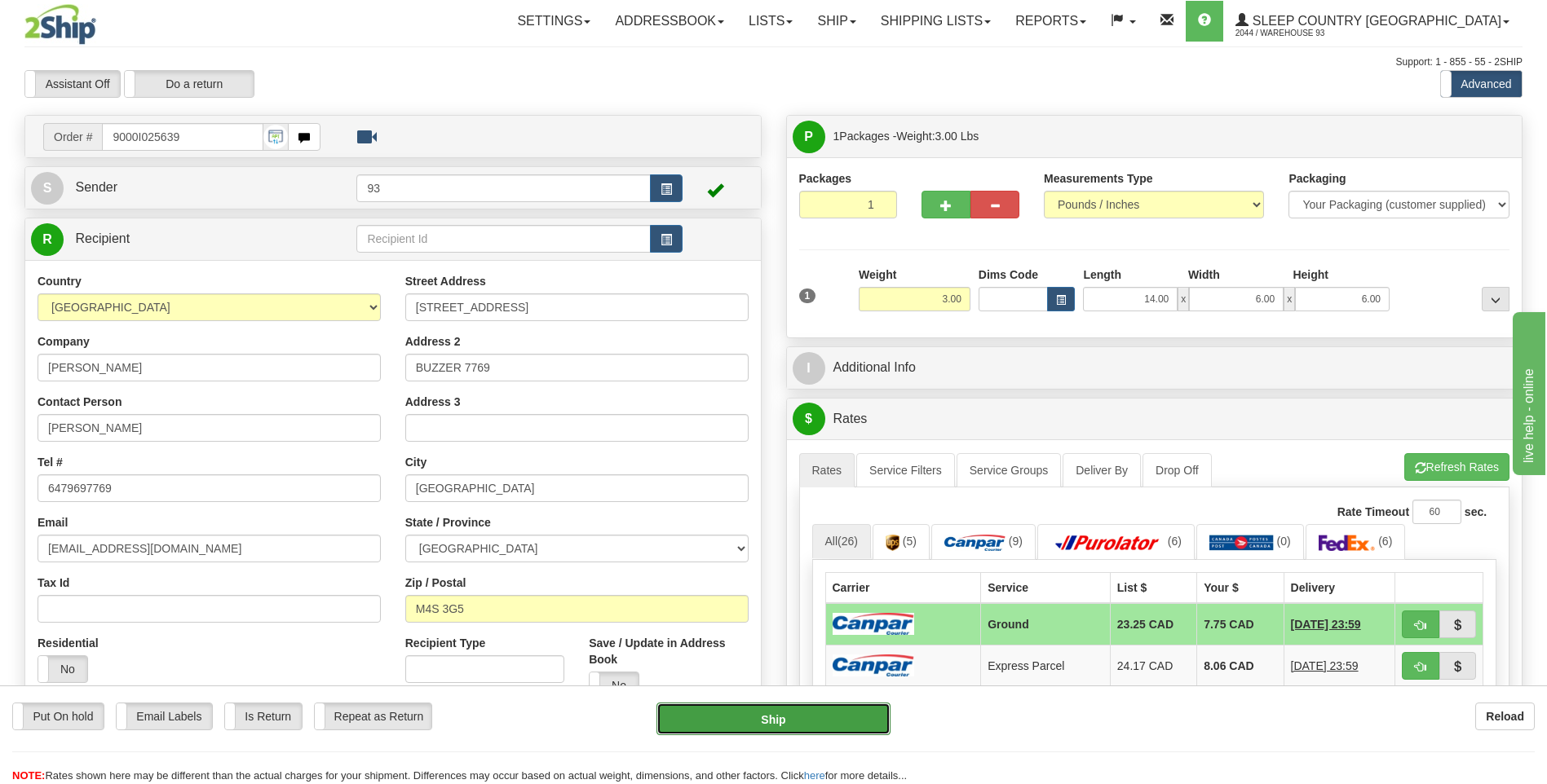
click at [828, 710] on button "Ship" at bounding box center [773, 719] width 233 height 32
type input "1"
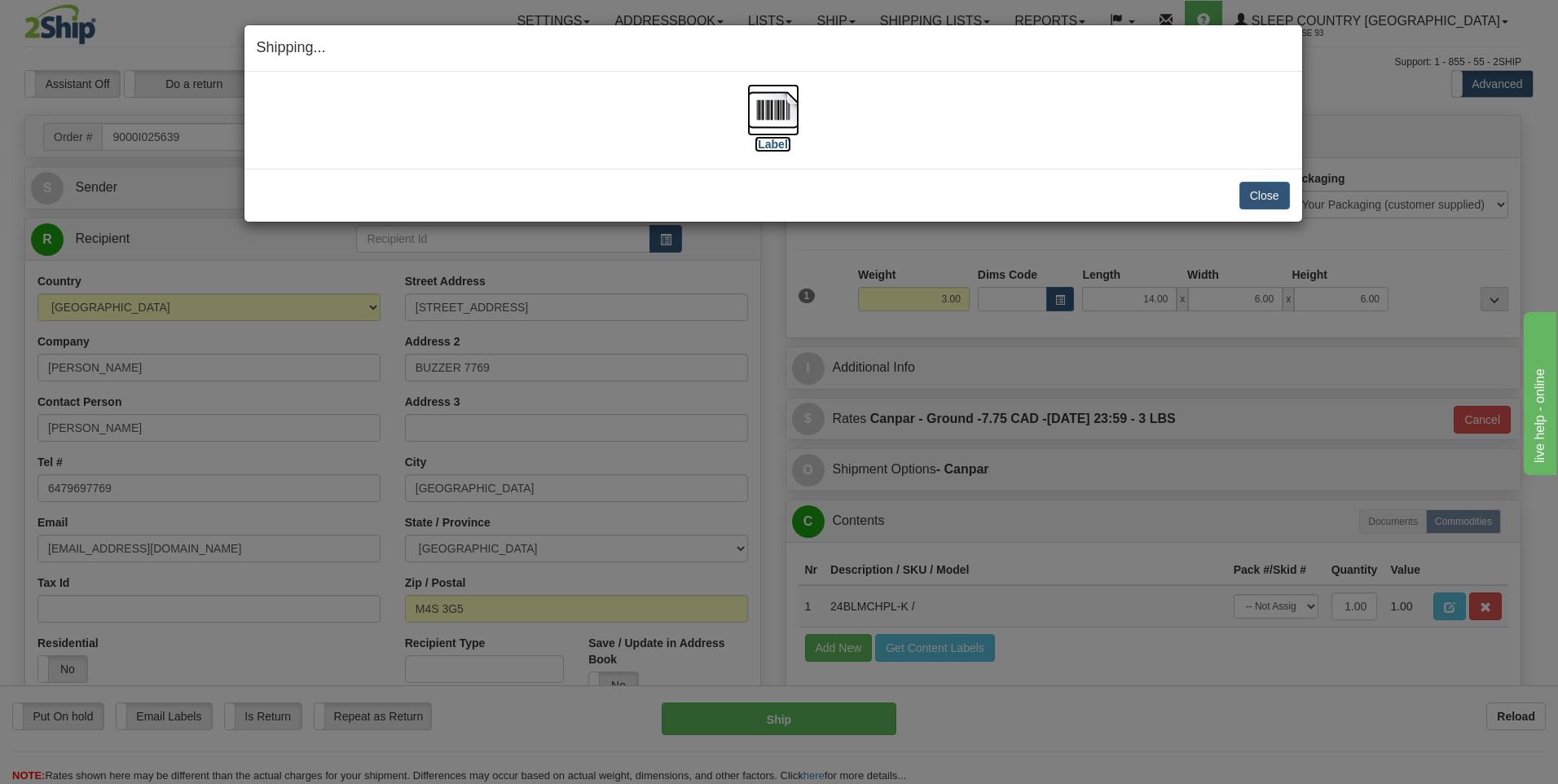
click at [763, 104] on img at bounding box center [773, 110] width 53 height 53
click at [1271, 195] on button "Close" at bounding box center [1265, 195] width 51 height 28
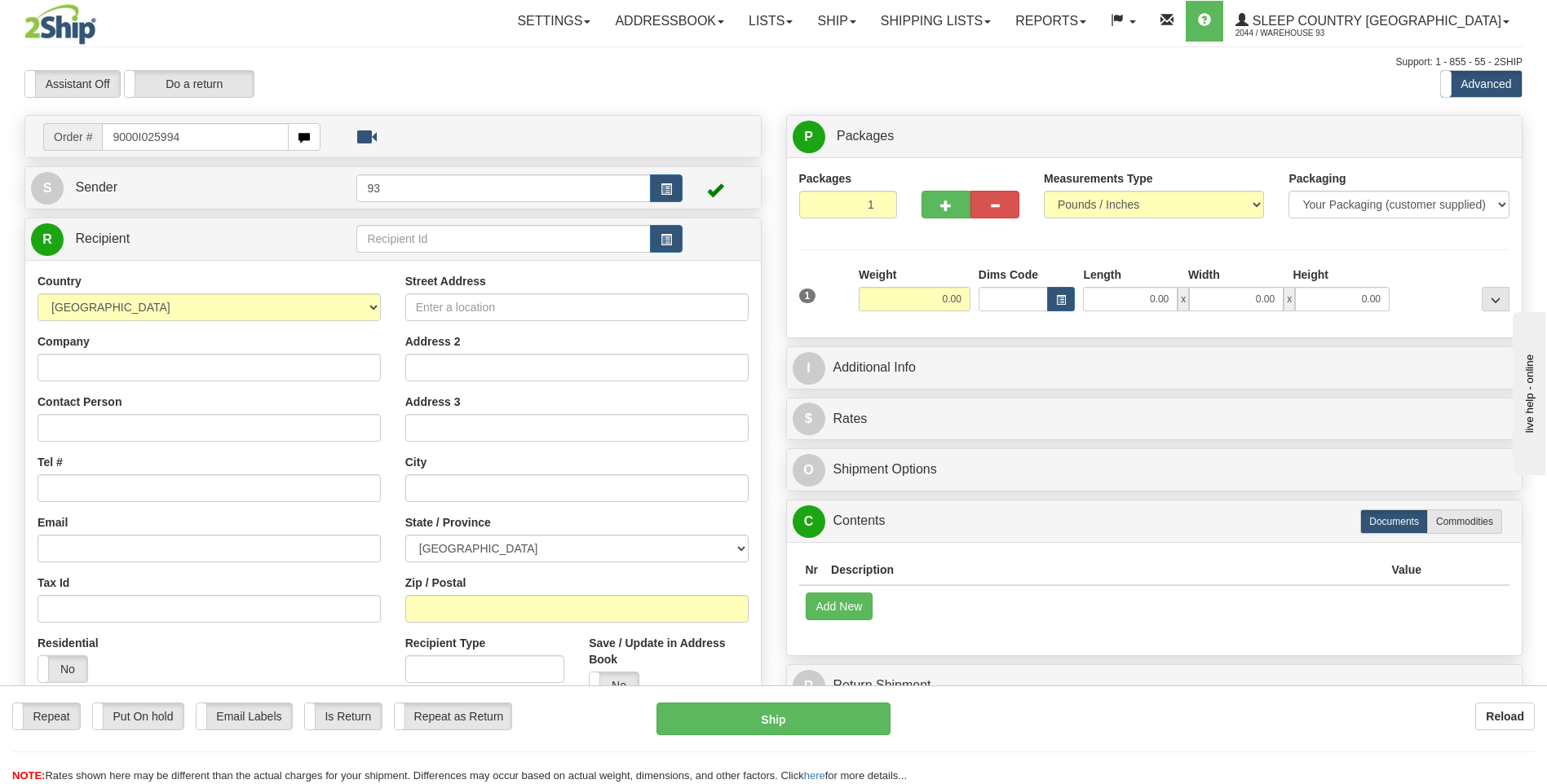
type input "9000I025994"
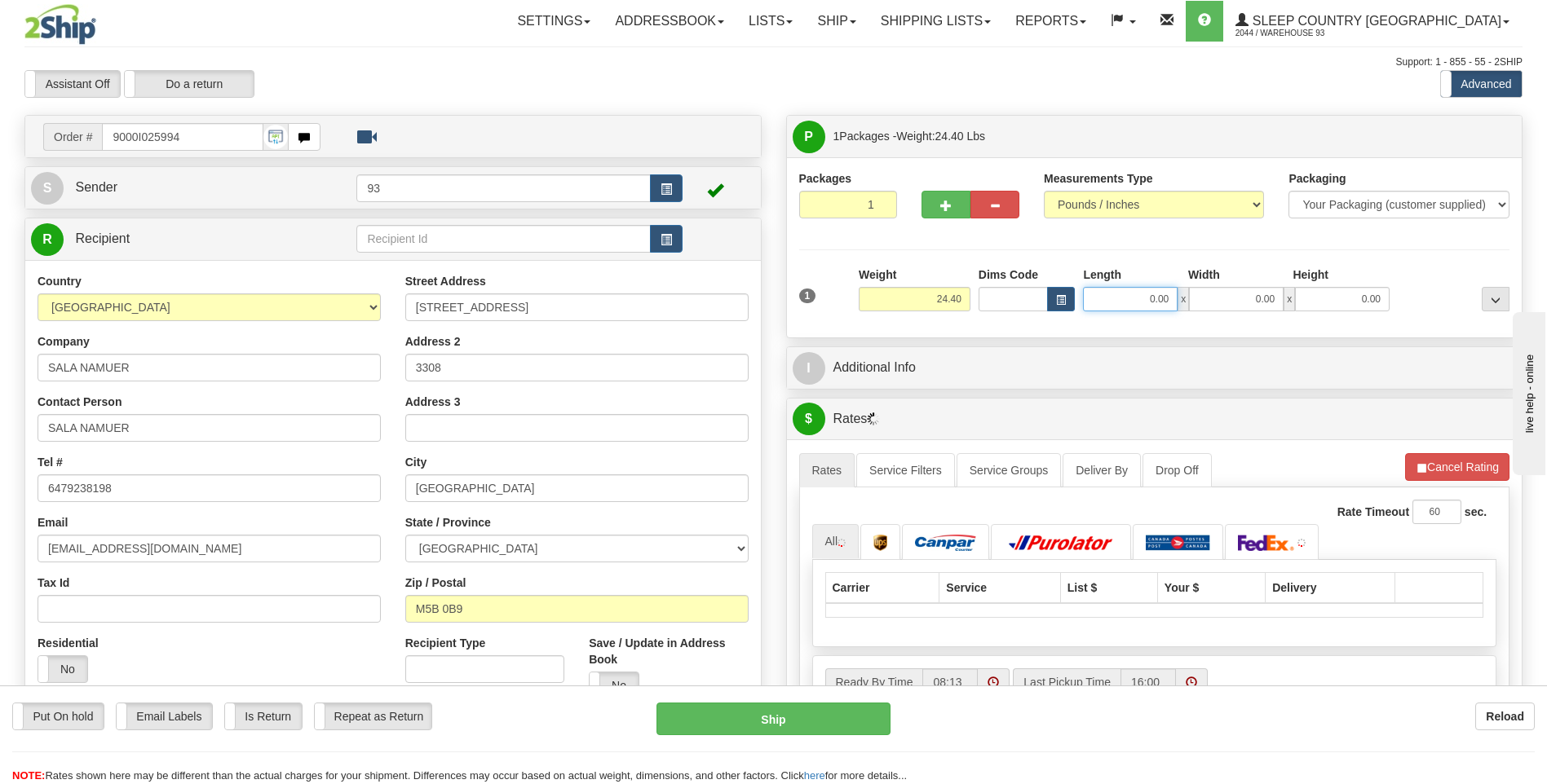
click at [1130, 303] on input "0.00" at bounding box center [1129, 299] width 95 height 25
type input "25.00"
click at [1240, 301] on input "0.00" at bounding box center [1235, 299] width 95 height 25
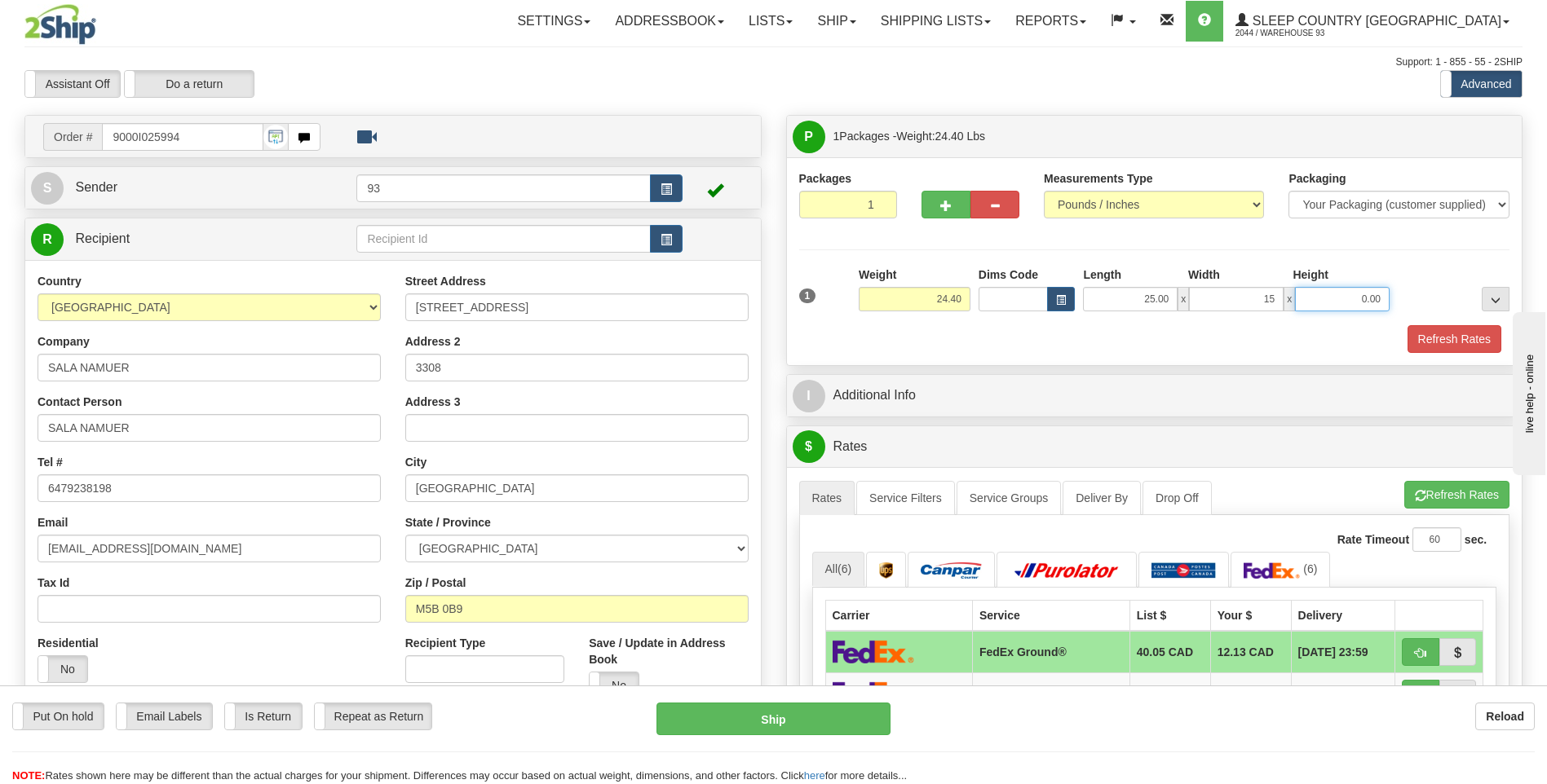
type input "15.00"
click at [1337, 303] on input "0.00" at bounding box center [1342, 299] width 95 height 25
type input "6.00"
click at [1442, 345] on button "Refresh Rates" at bounding box center [1454, 338] width 94 height 28
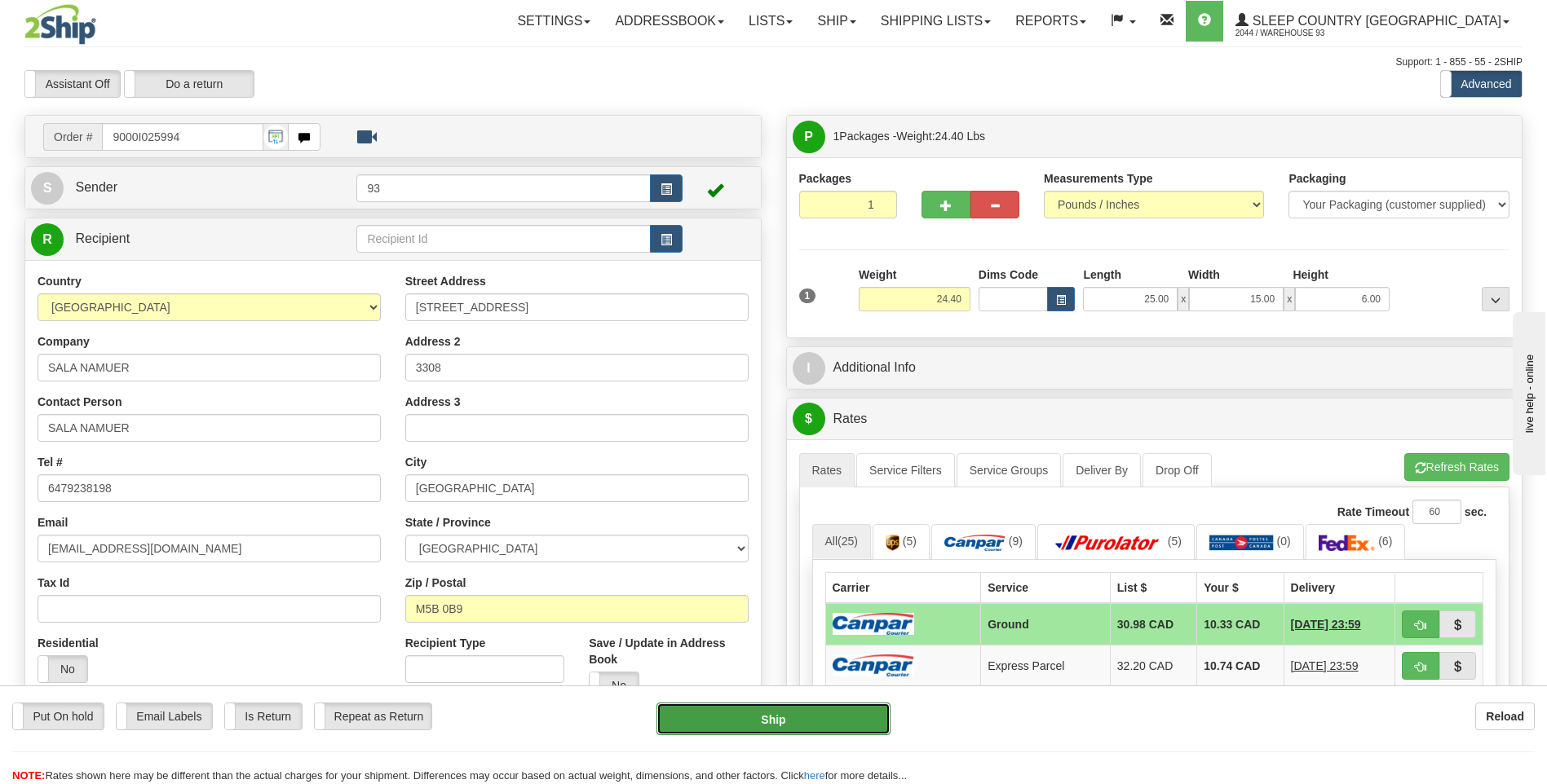
click at [798, 728] on button "Ship" at bounding box center [773, 719] width 233 height 32
type input "1"
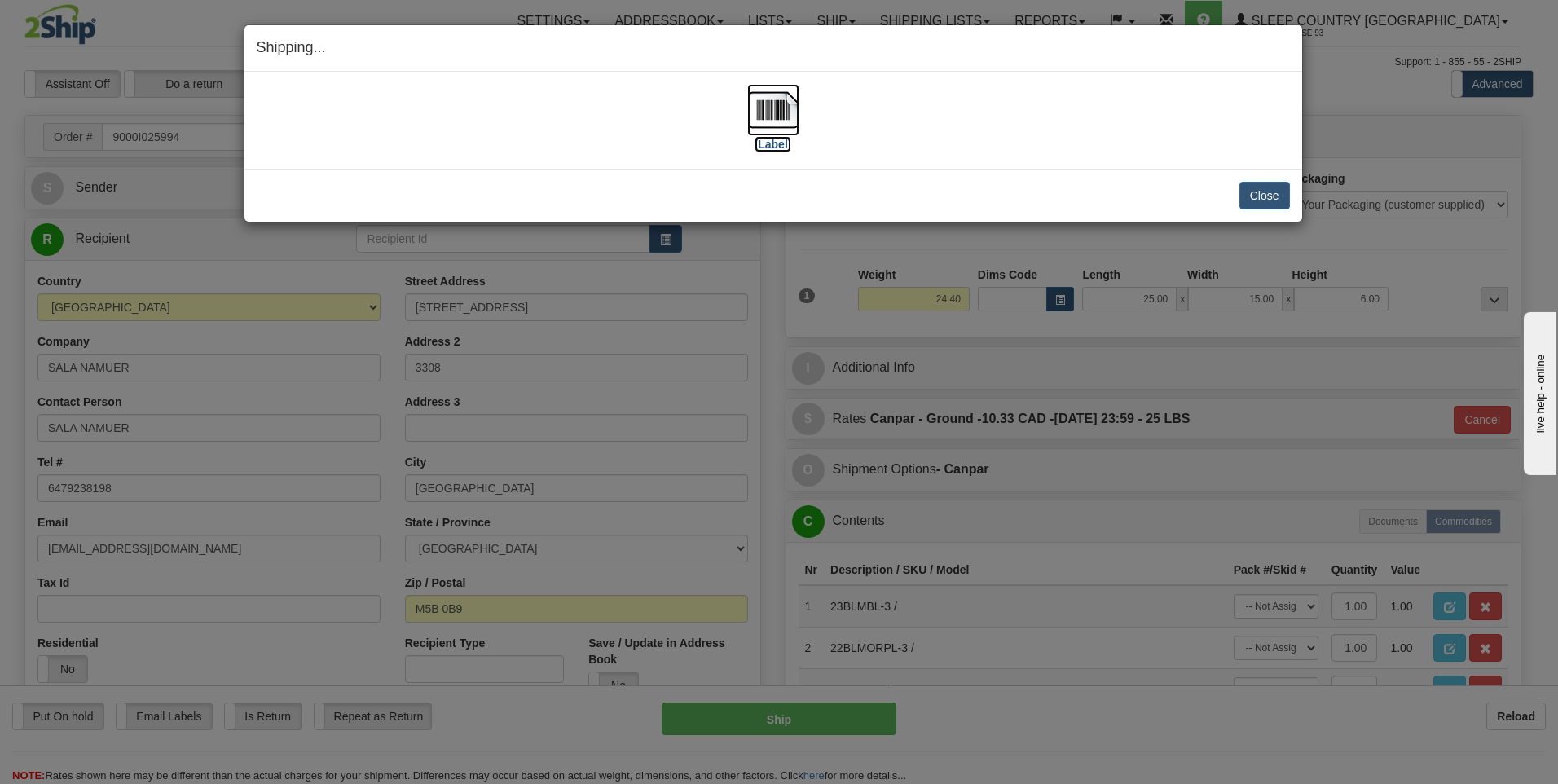
click at [770, 113] on img at bounding box center [773, 110] width 53 height 53
click at [1279, 197] on button "Close" at bounding box center [1265, 195] width 51 height 28
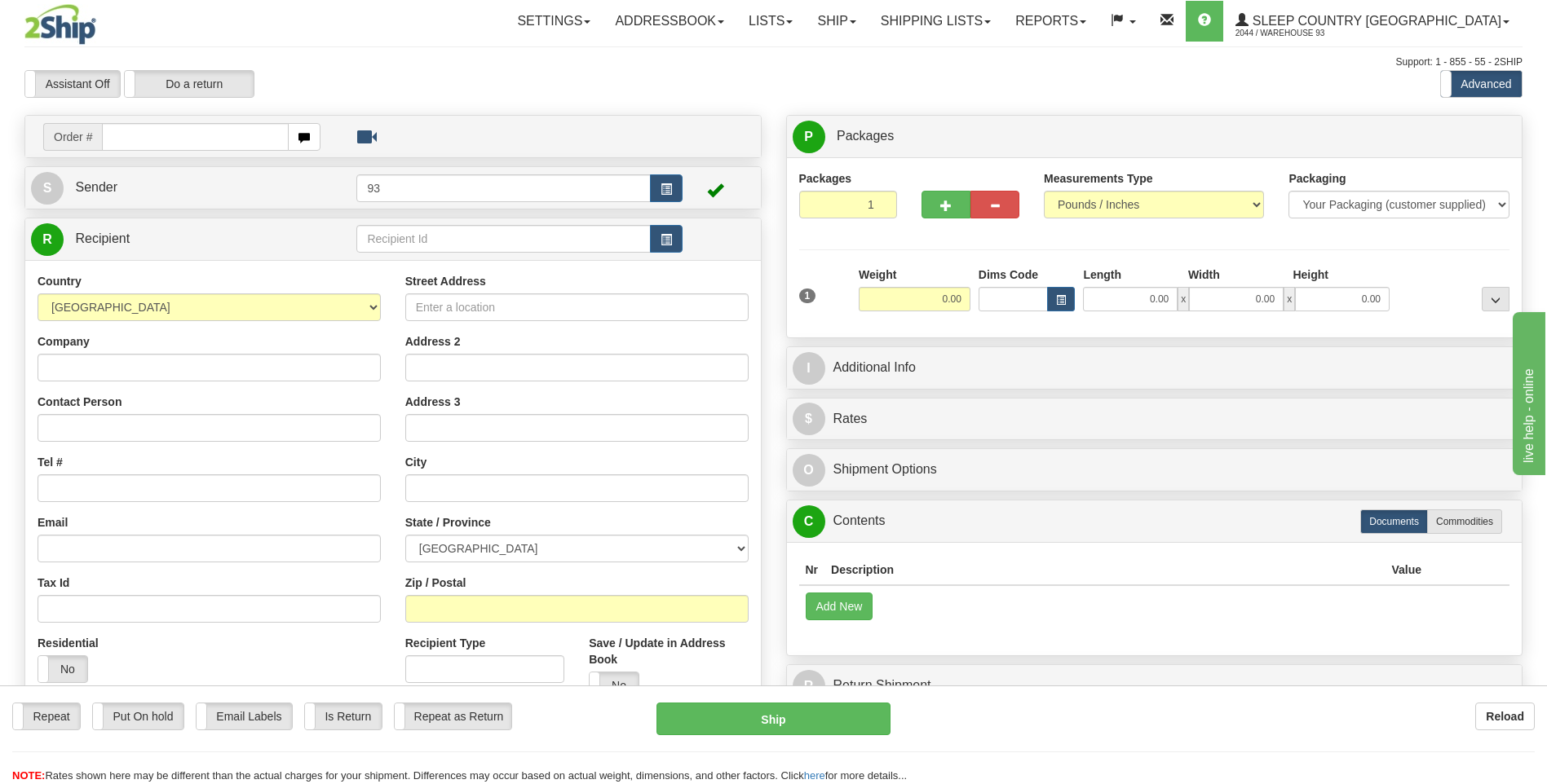
click at [180, 147] on input "text" at bounding box center [195, 137] width 186 height 28
type input "9000I026092"
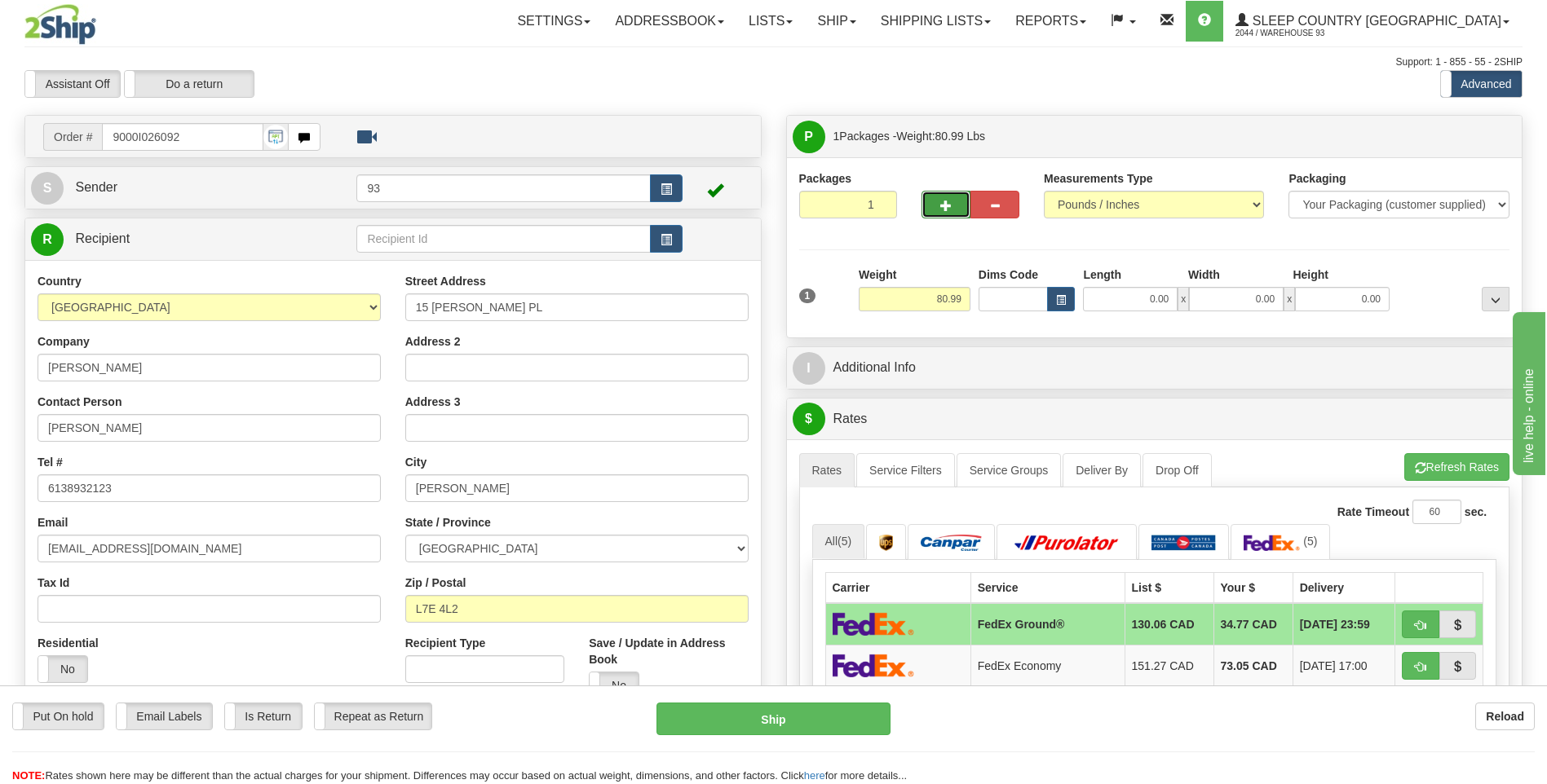
click at [953, 210] on button "button" at bounding box center [945, 204] width 49 height 28
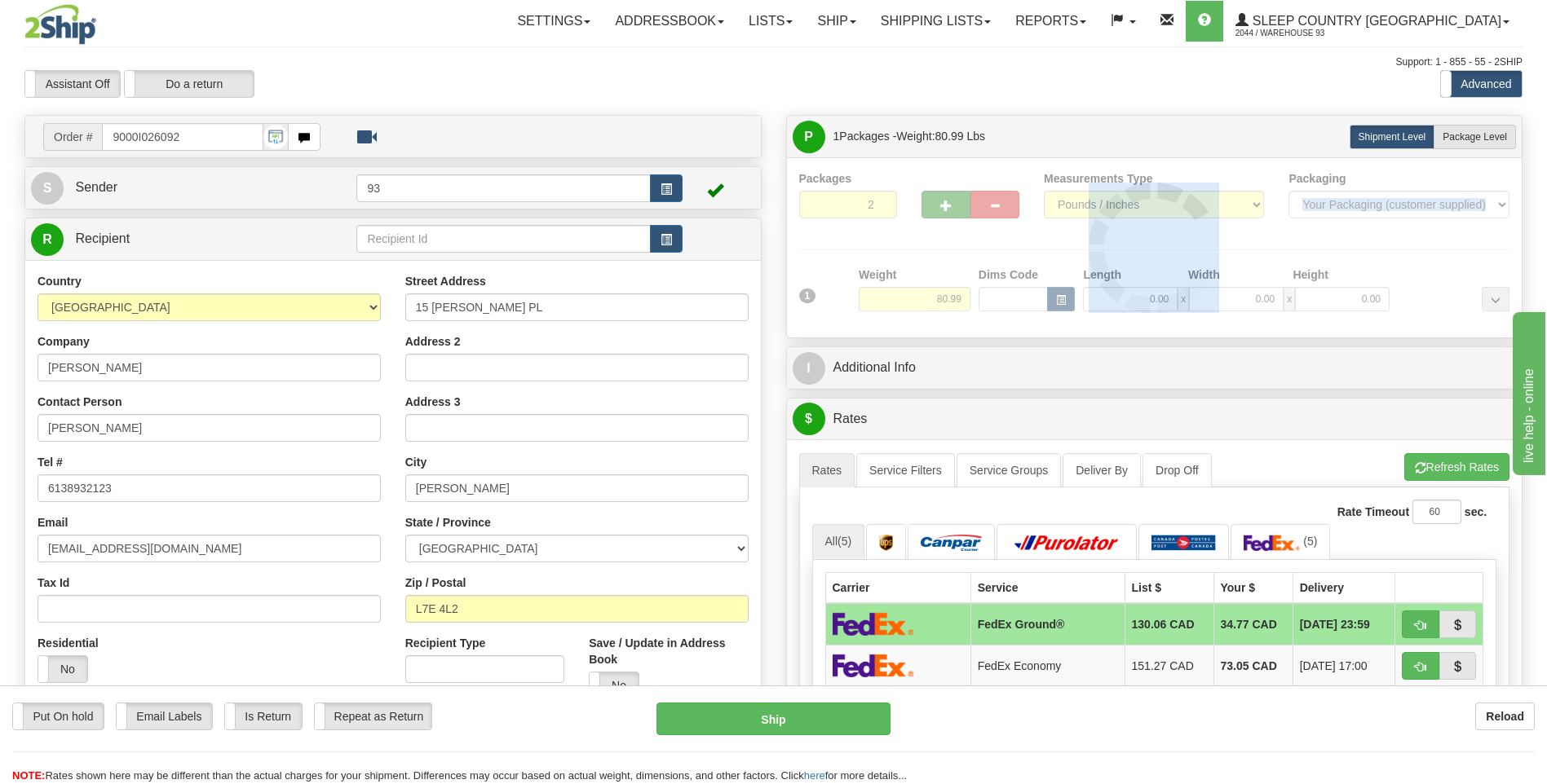
click at [953, 210] on div at bounding box center [1154, 247] width 711 height 155
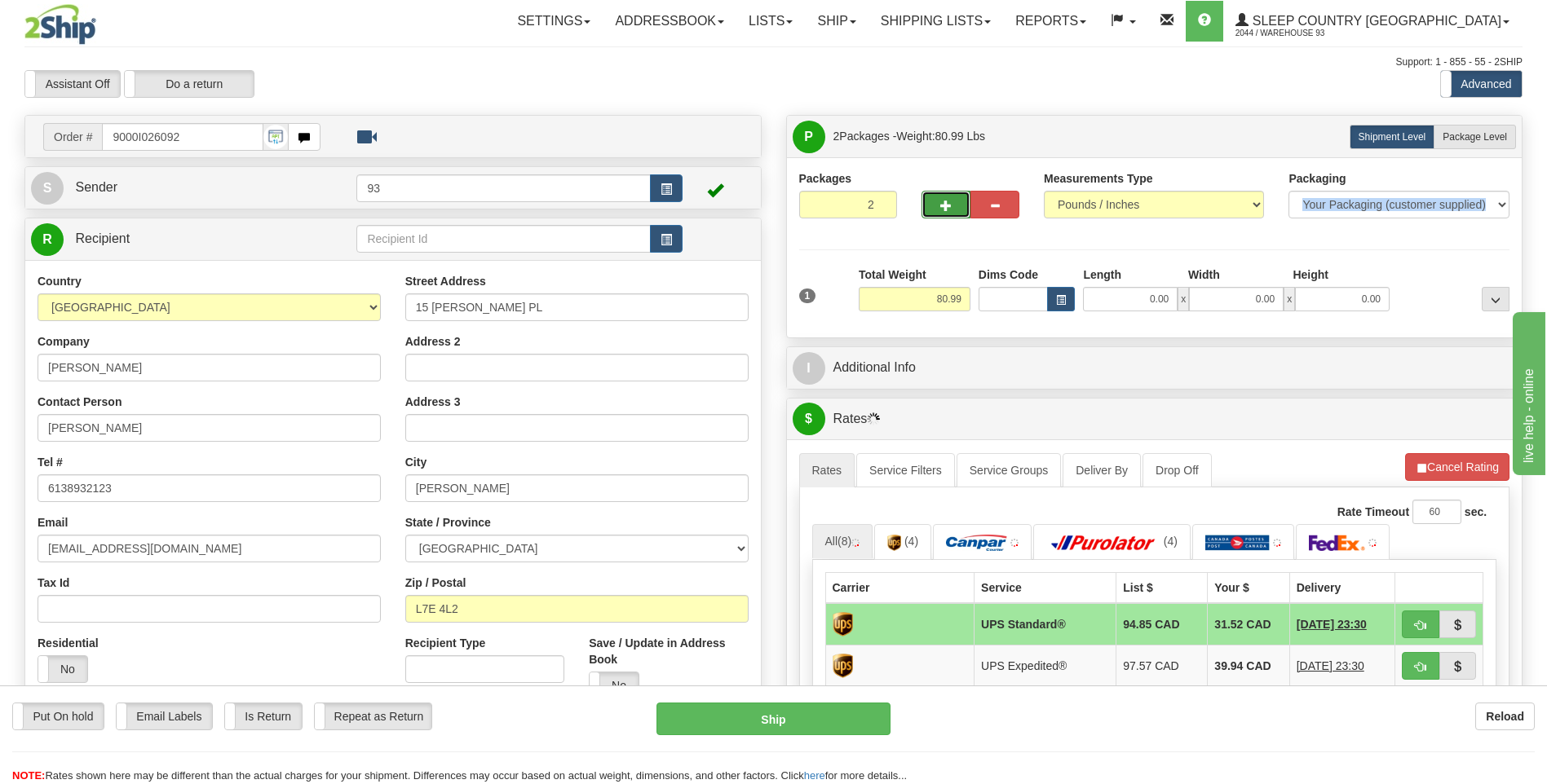
click at [942, 197] on button "button" at bounding box center [945, 204] width 49 height 28
type input "3"
click at [1510, 140] on label "Package Level Pack.." at bounding box center [1474, 138] width 82 height 25
radio input "true"
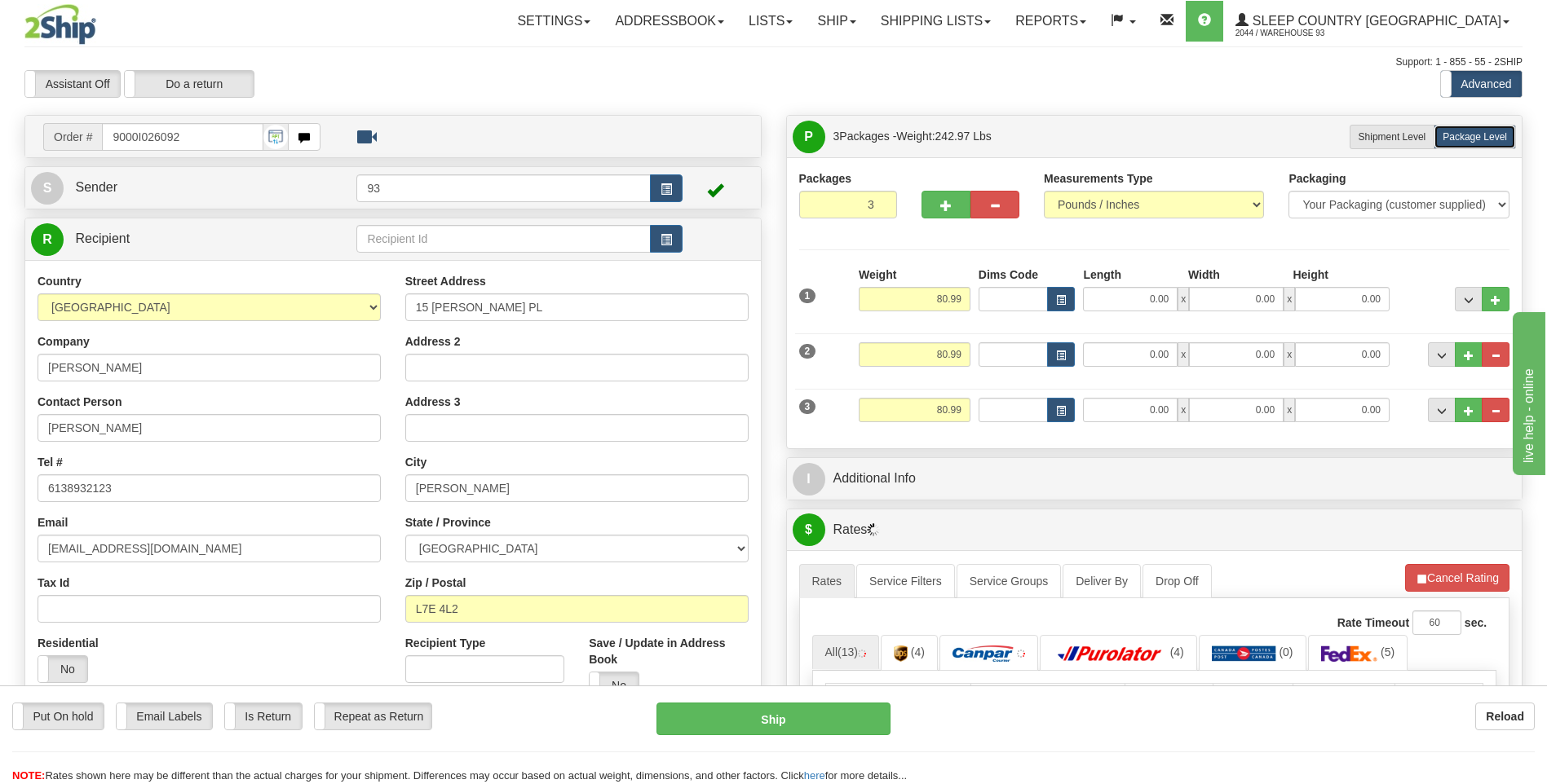
click at [973, 417] on div "Weight 80.99" at bounding box center [913, 415] width 119 height 36
click at [964, 407] on input "80.99" at bounding box center [914, 410] width 112 height 25
type input "8"
type input "3.00"
click at [1125, 409] on input "0.00" at bounding box center [1129, 410] width 95 height 25
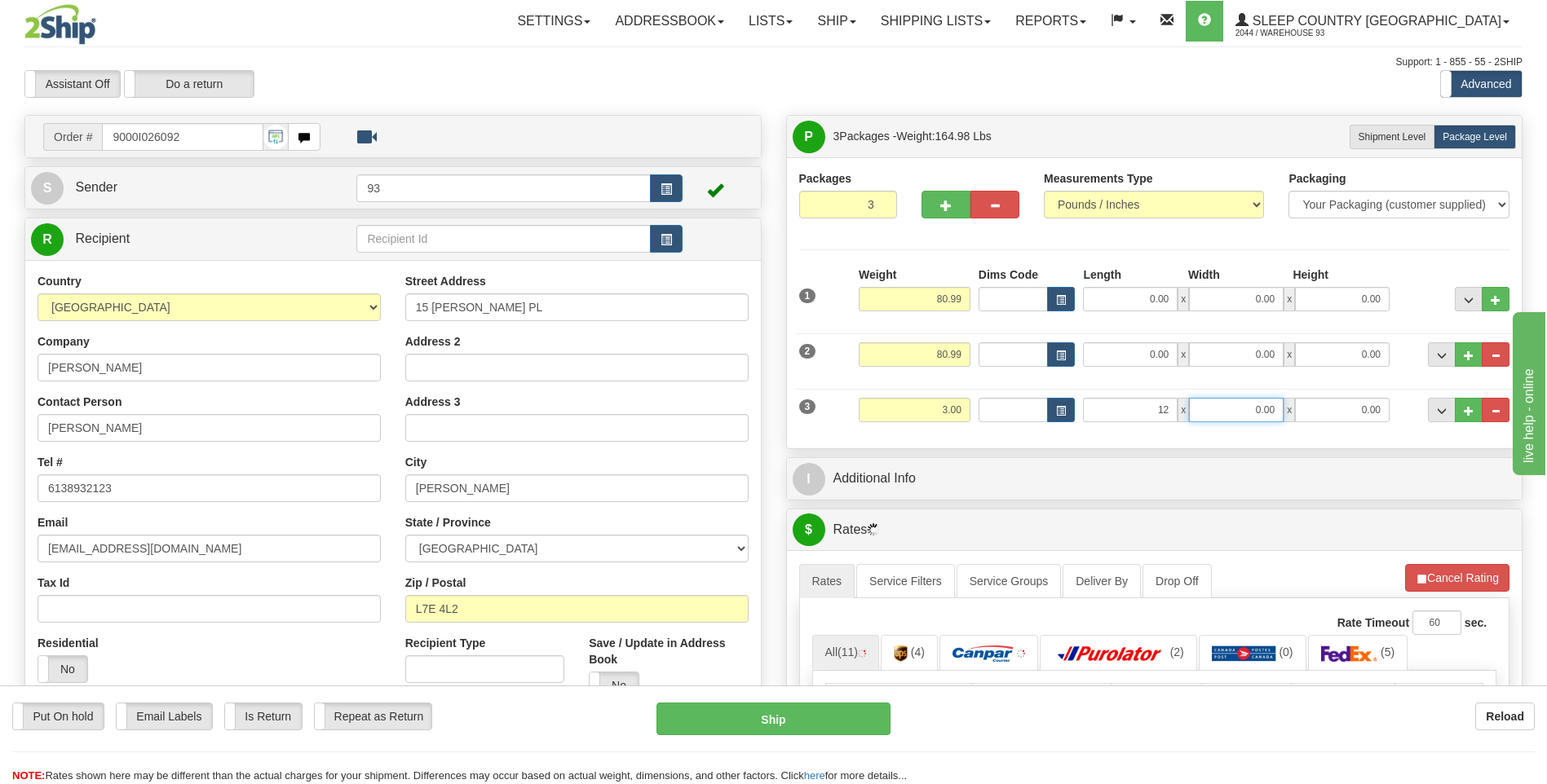
type input "12.00"
click at [1236, 403] on input "0.00" at bounding box center [1235, 410] width 95 height 25
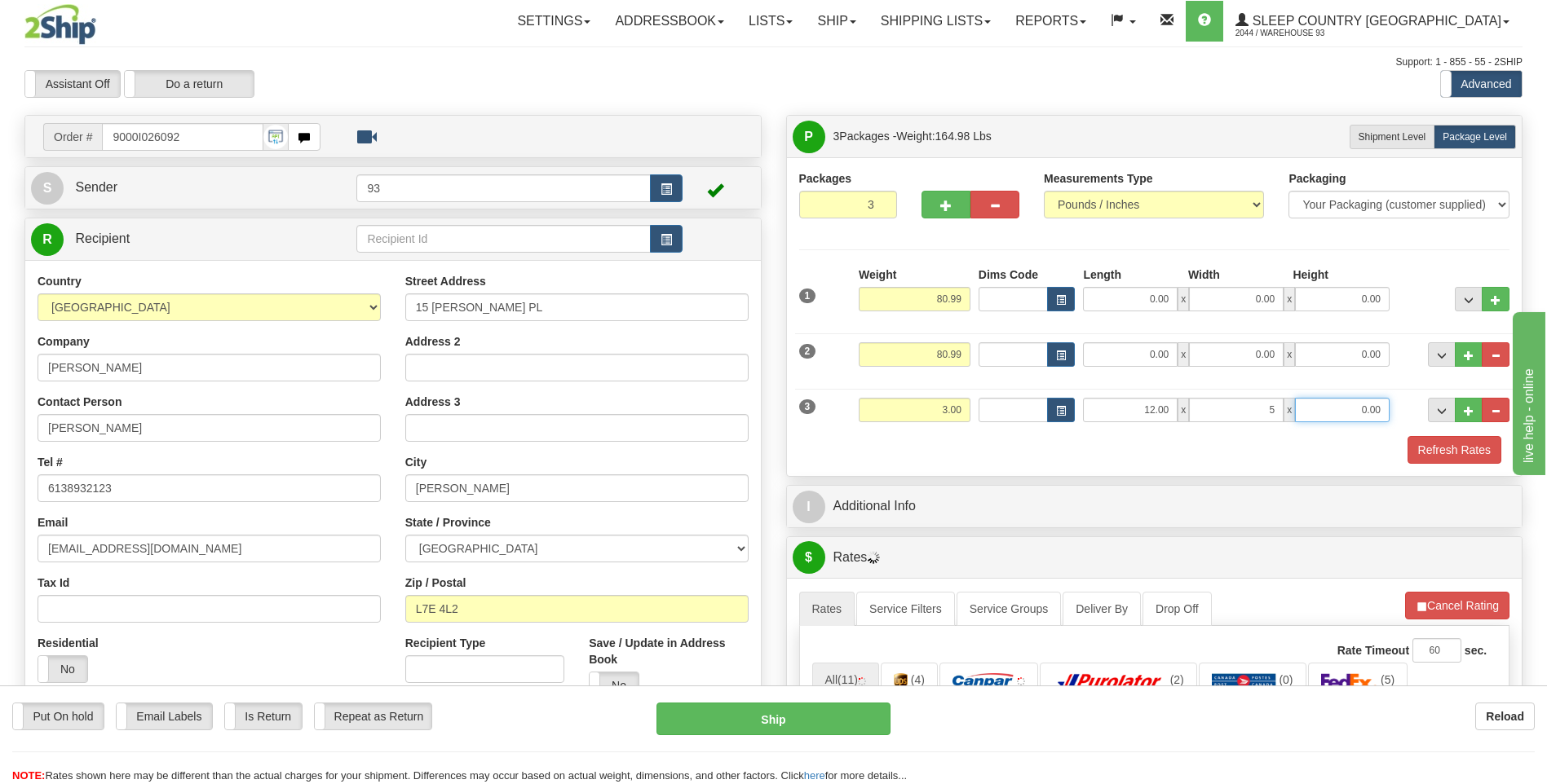
type input "5.00"
drag, startPoint x: 1344, startPoint y: 400, endPoint x: 1341, endPoint y: 413, distance: 13.3
click at [1345, 400] on input "0.00" at bounding box center [1342, 410] width 95 height 25
type input "5.00"
click at [967, 354] on input "80.99" at bounding box center [914, 354] width 112 height 25
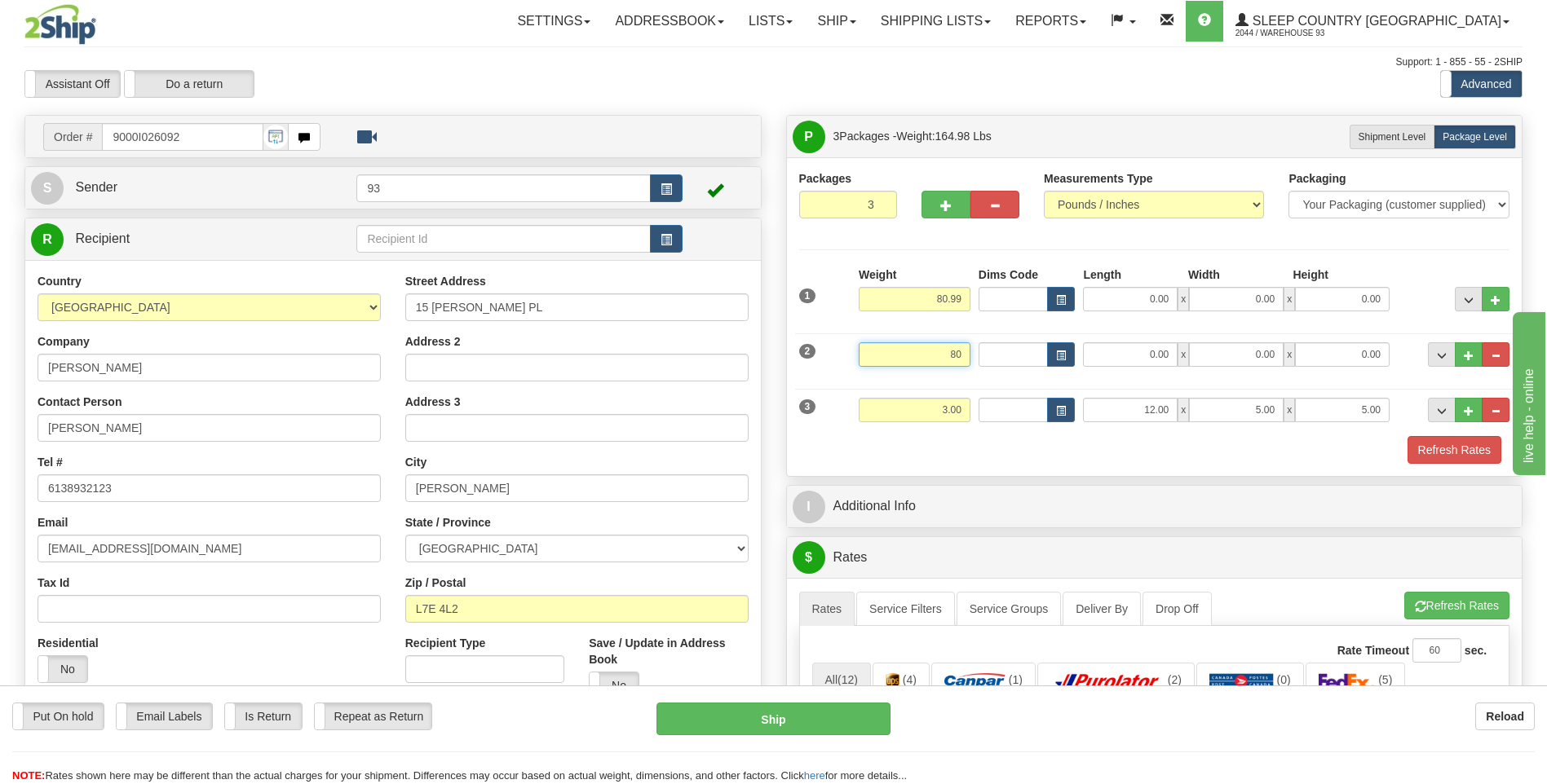
type input "8"
type input "58.00"
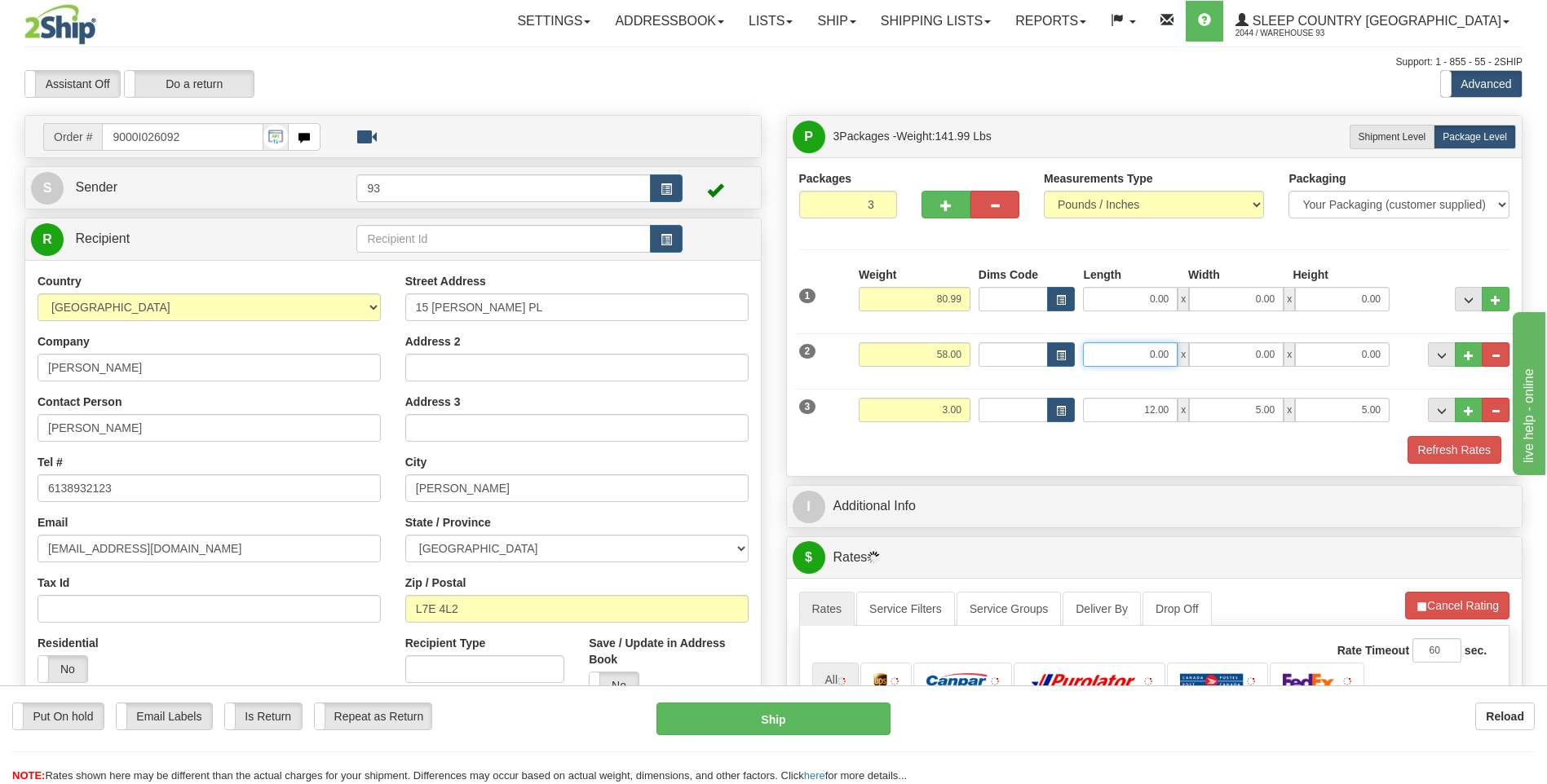
click at [1159, 353] on input "0.00" at bounding box center [1129, 354] width 95 height 25
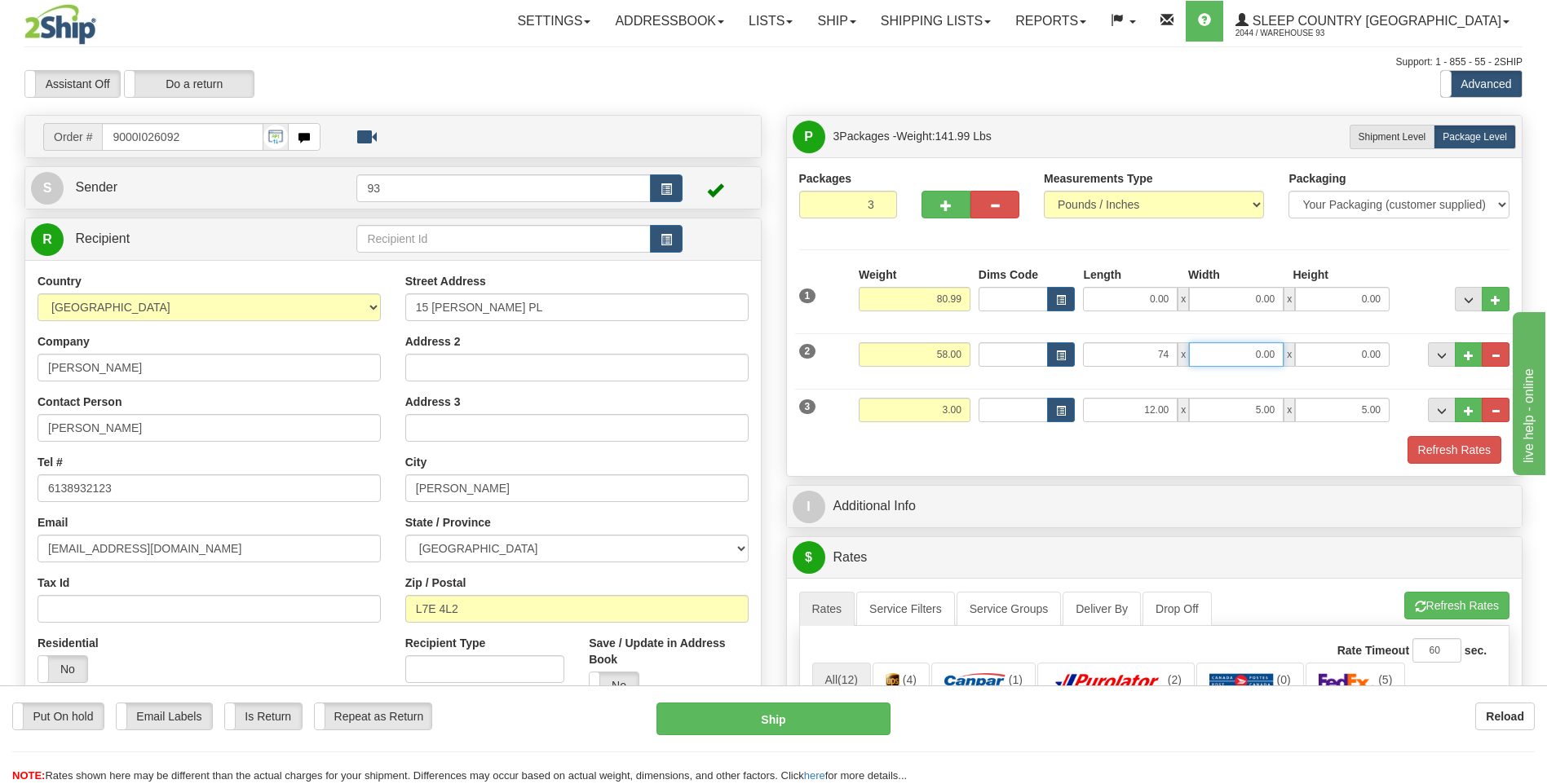
type input "74.00"
click at [1242, 357] on input "0.00" at bounding box center [1235, 354] width 95 height 25
type input "16.00"
click at [1340, 348] on input "0.00" at bounding box center [1342, 354] width 95 height 25
type input "10.00"
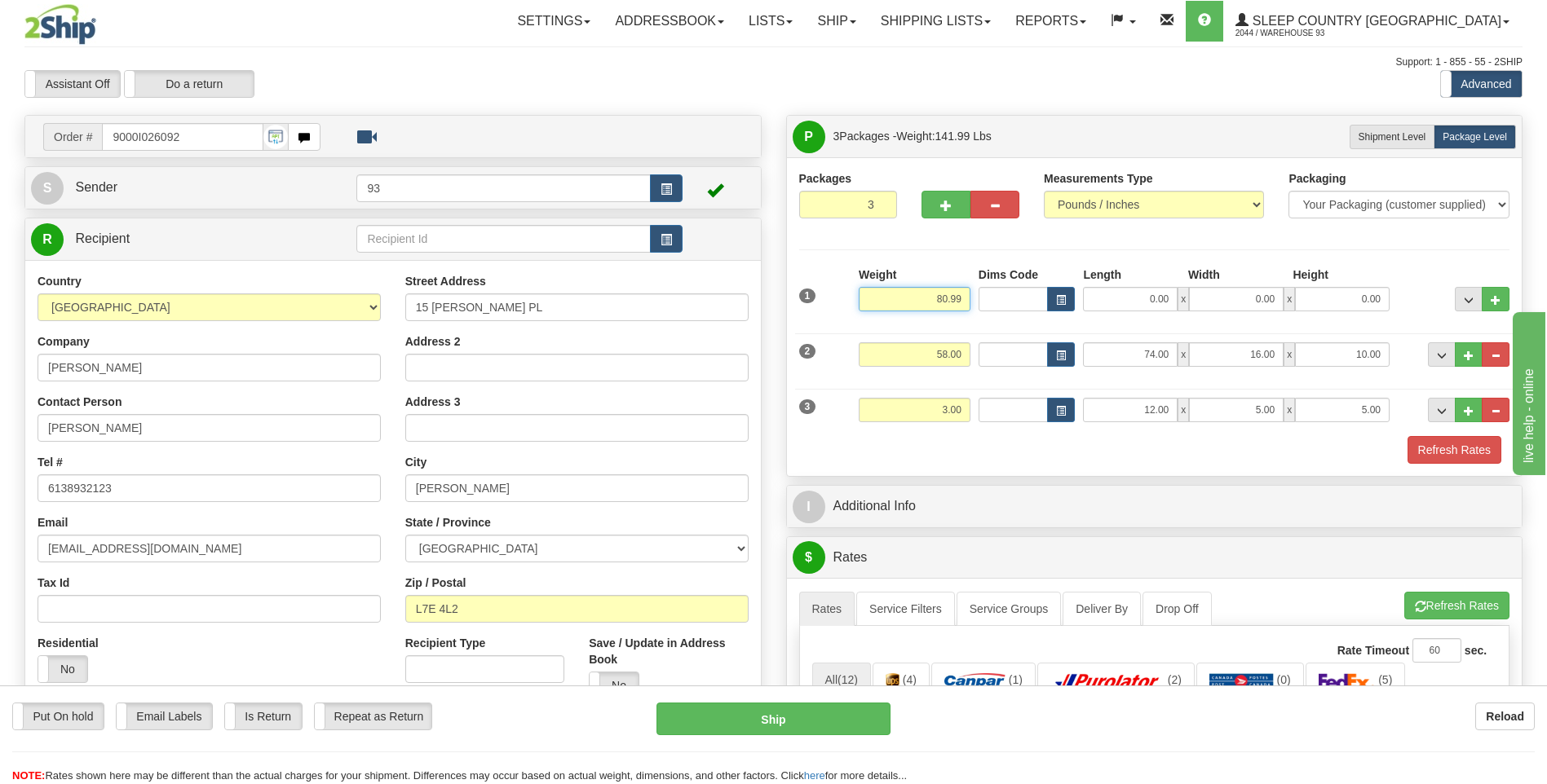
click at [964, 295] on input "80.99" at bounding box center [914, 299] width 112 height 25
type input "8"
type input "27.00"
click at [1131, 300] on input "0.00" at bounding box center [1129, 299] width 95 height 25
type input "40.00"
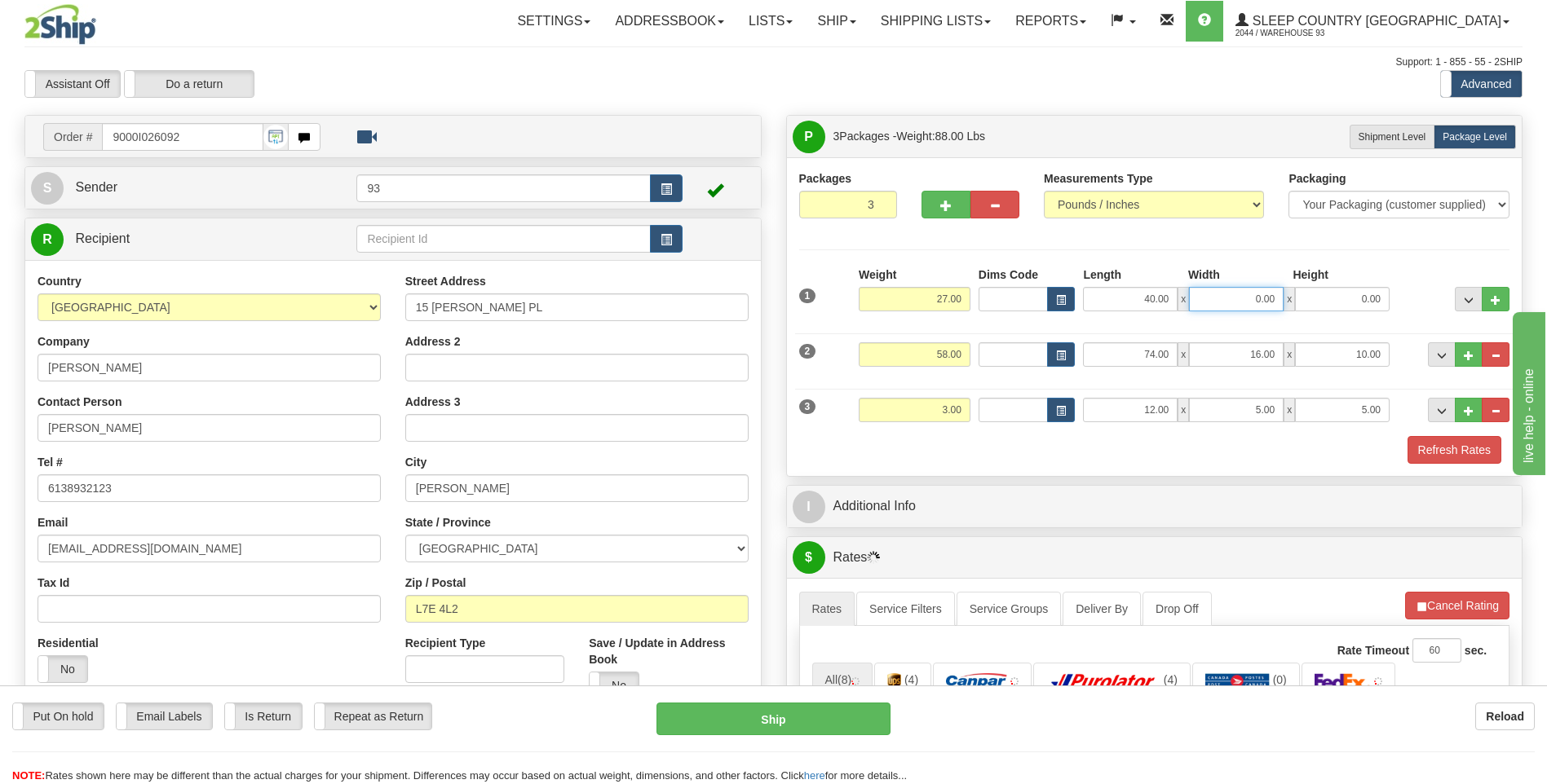
click at [1220, 290] on input "0.00" at bounding box center [1235, 299] width 95 height 25
type input "16.00"
click at [1348, 303] on input "0.00" at bounding box center [1342, 299] width 95 height 25
type input "16.00"
click at [1388, 464] on div "Packages 3 3 Measurements Type" at bounding box center [1154, 317] width 736 height 319
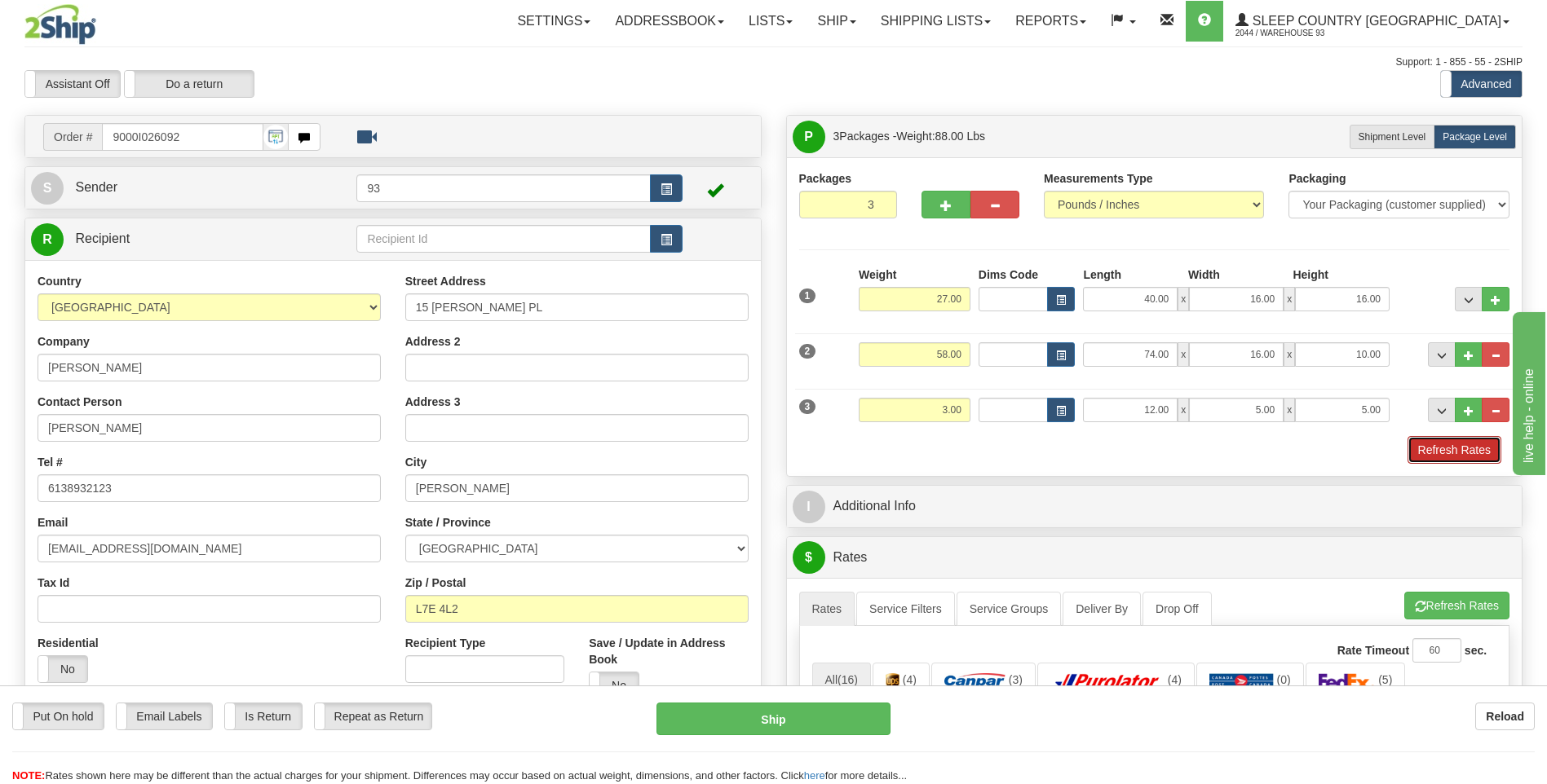
click at [1447, 449] on button "Refresh Rates" at bounding box center [1454, 450] width 94 height 28
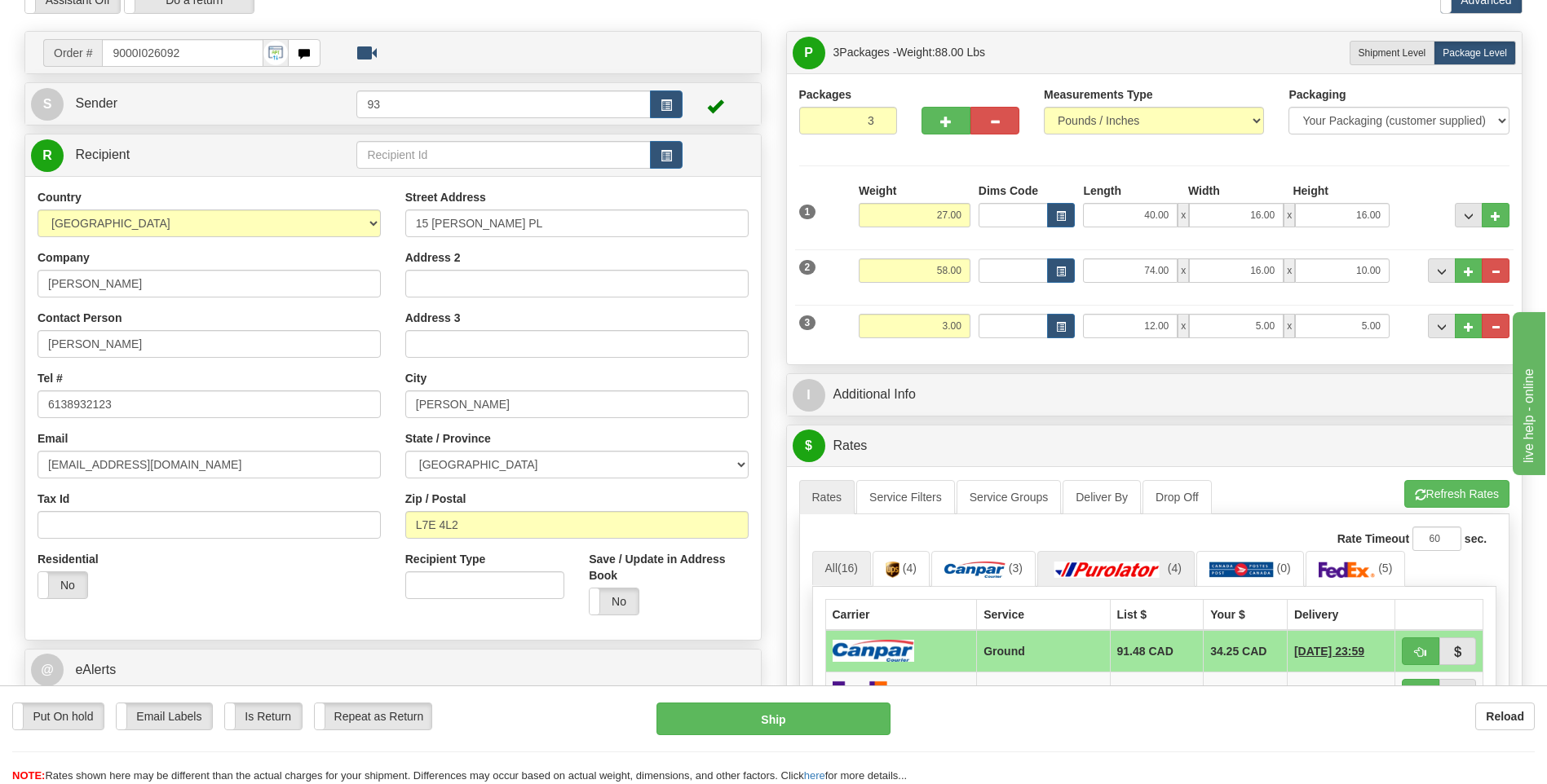
scroll to position [326, 0]
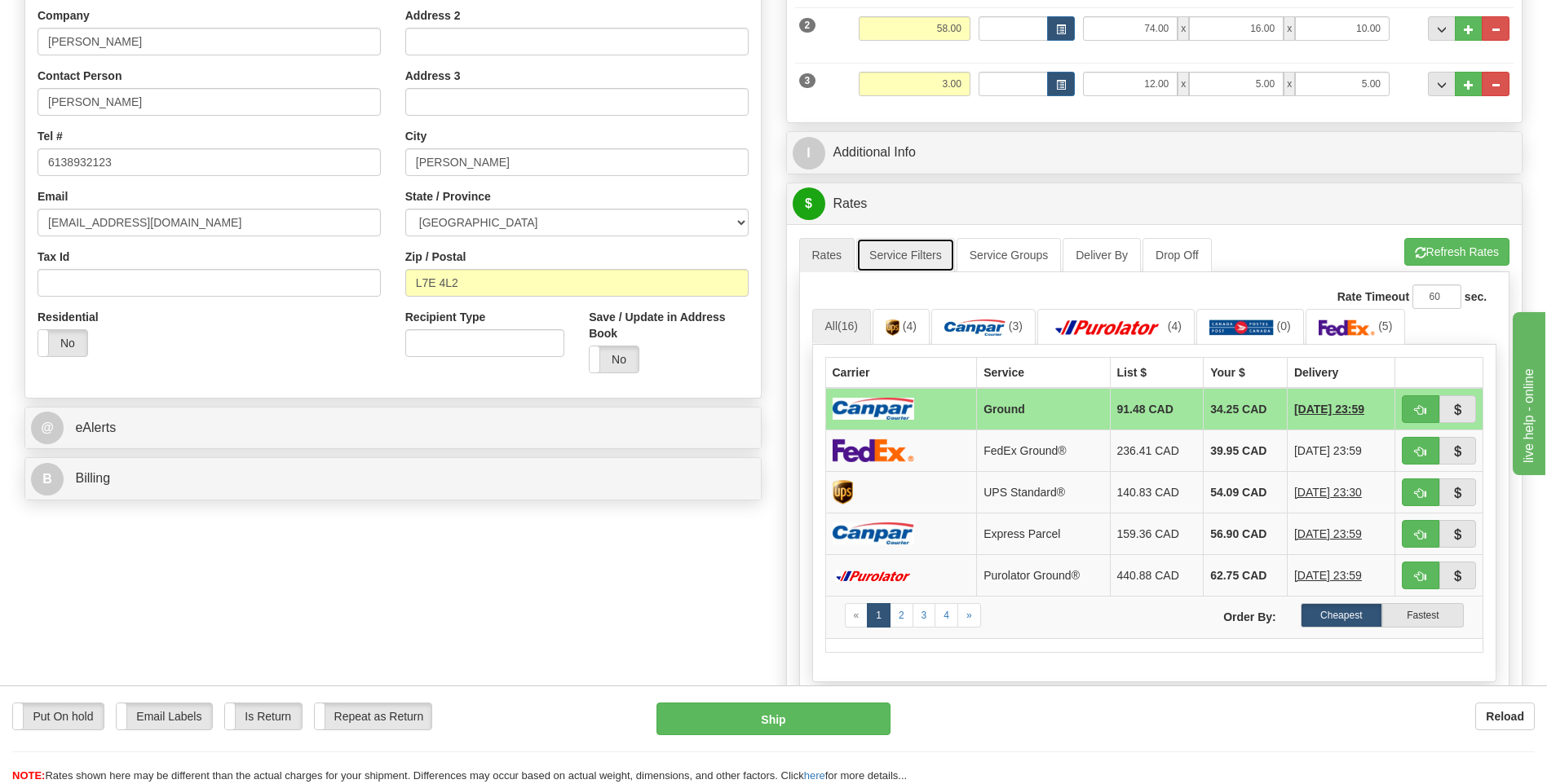
click at [892, 247] on link "Service Filters" at bounding box center [905, 255] width 98 height 34
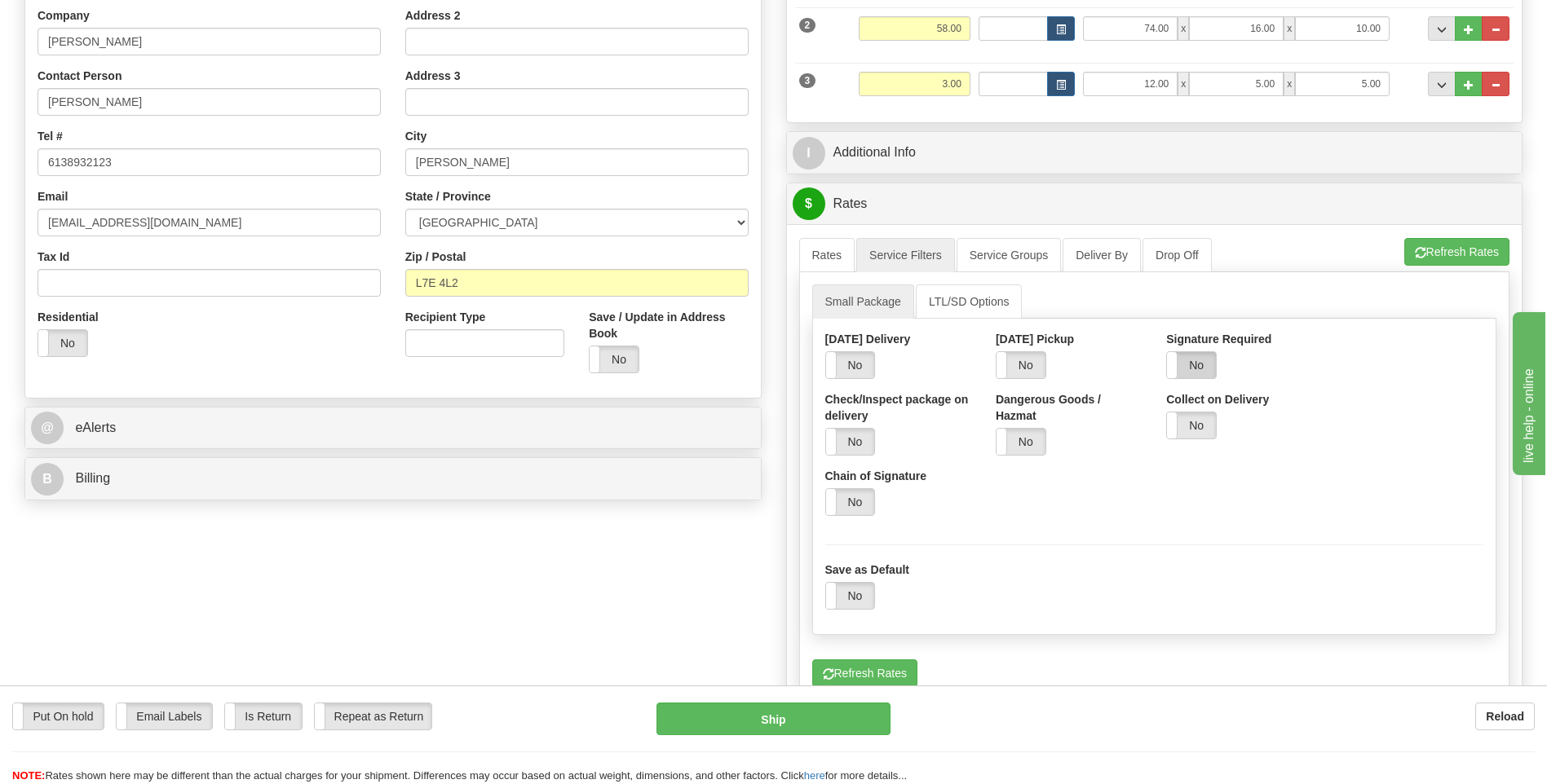
click at [1203, 370] on label "No" at bounding box center [1191, 365] width 49 height 26
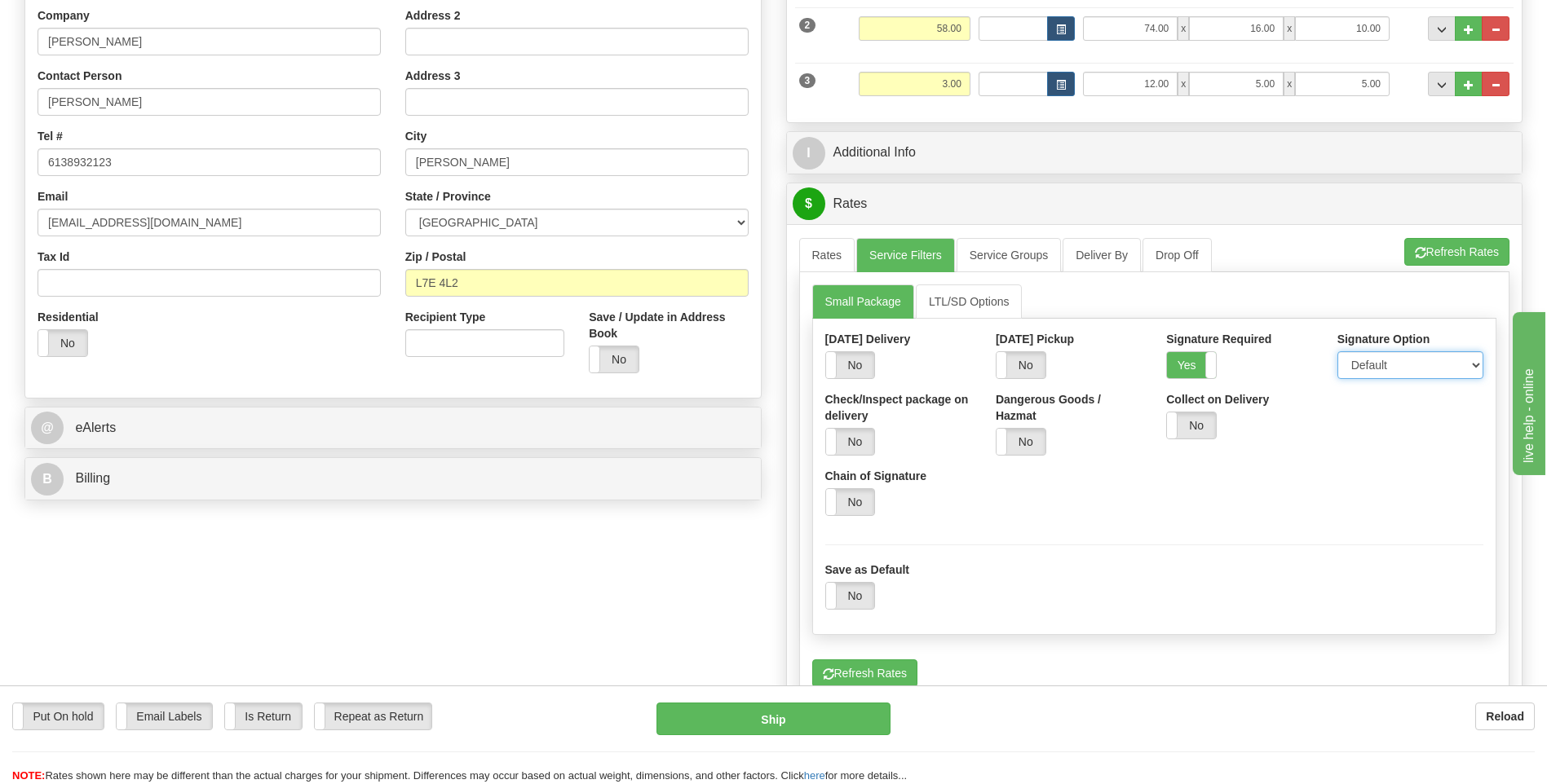
click at [1366, 371] on select "Default Adult Direct Indirect No Signature Required" at bounding box center [1409, 365] width 146 height 28
select select "1"
click at [1337, 351] on select "Default Adult Direct Indirect No Signature Required" at bounding box center [1409, 365] width 146 height 28
click at [846, 250] on link "Rates" at bounding box center [827, 255] width 56 height 34
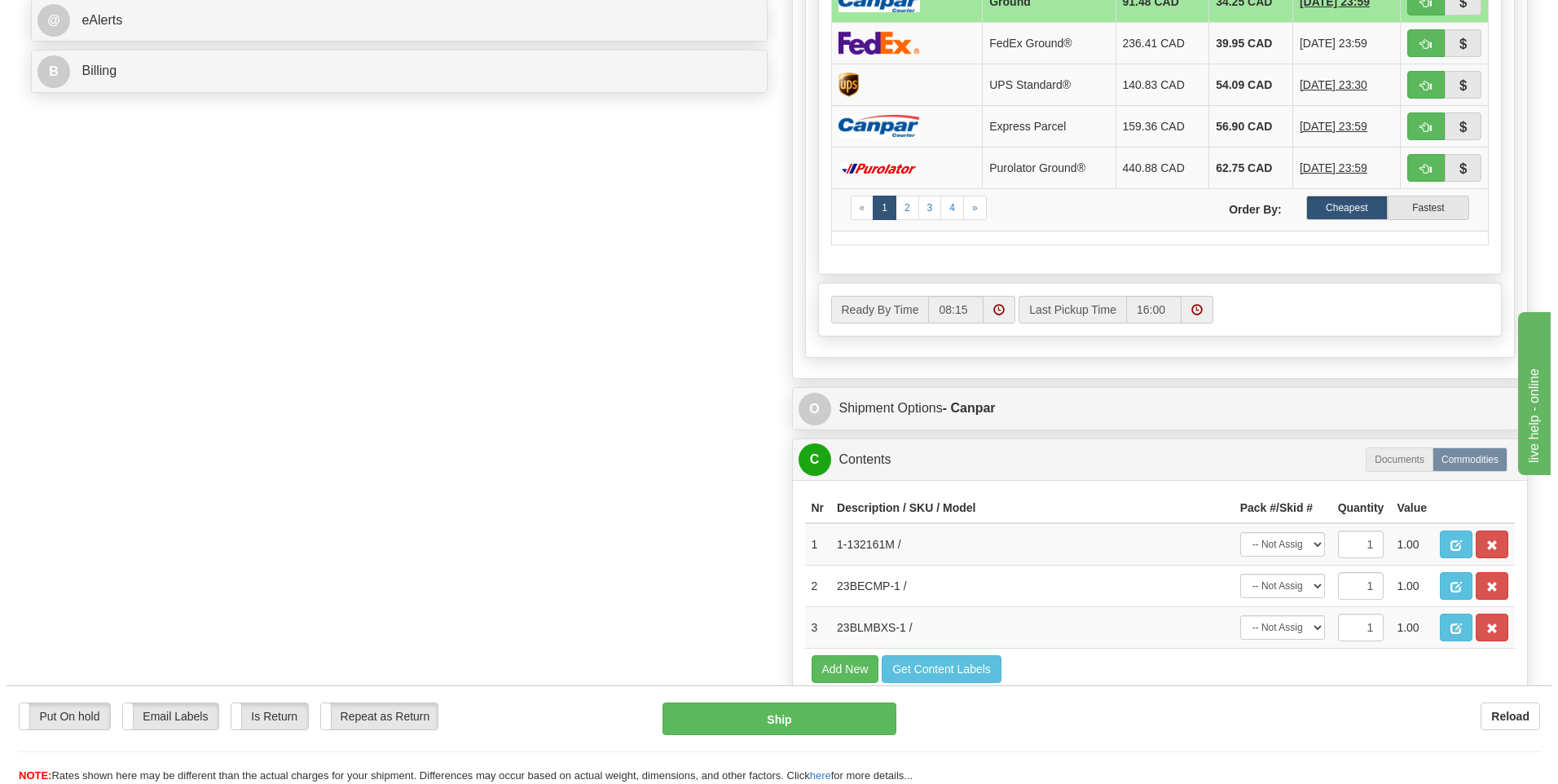
scroll to position [897, 0]
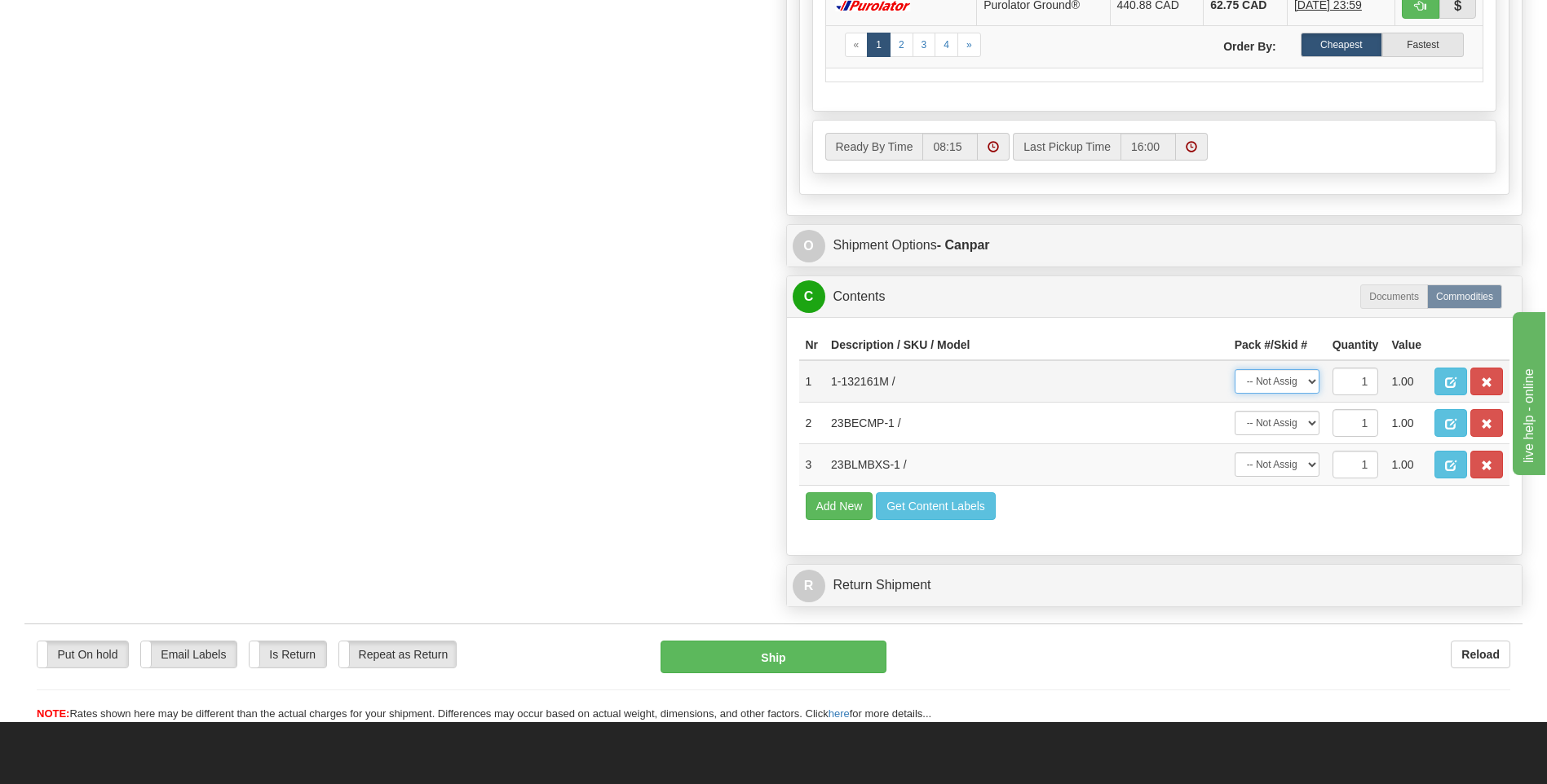
click at [1271, 378] on select "-- Not Assigned -- Package 1 Package 2 Package 3" at bounding box center [1277, 382] width 85 height 25
select select "0"
click at [1235, 370] on select "-- Not Assigned -- Package 1 Package 2 Package 3" at bounding box center [1277, 382] width 85 height 25
click at [1271, 429] on select "-- Not Assigned -- Package 1 Package 2 Package 3" at bounding box center [1277, 423] width 85 height 25
click at [1235, 411] on select "-- Not Assigned -- Package 1 Package 2 Package 3" at bounding box center [1277, 423] width 85 height 25
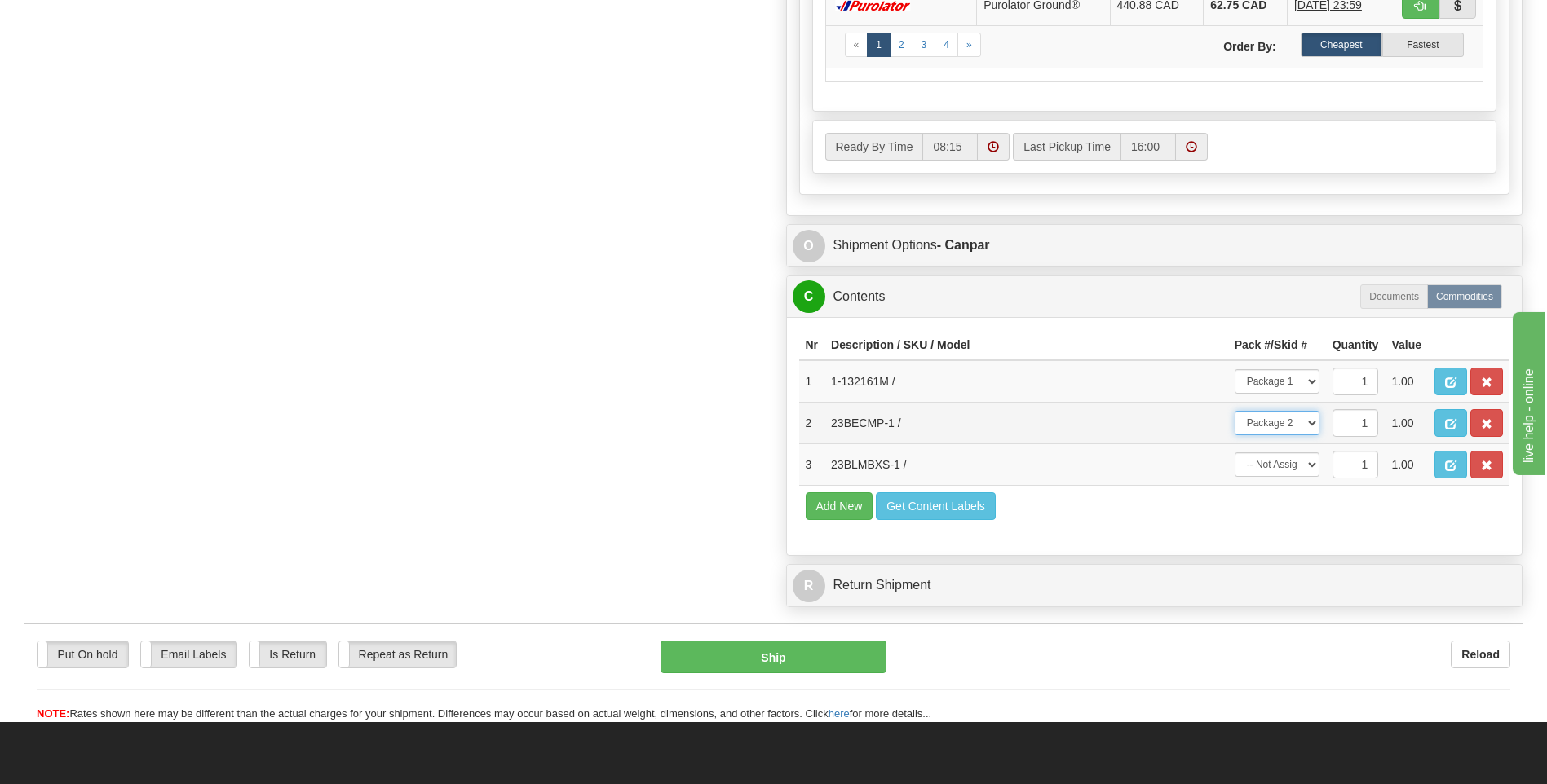
click at [1283, 422] on select "-- Not Assigned -- Package 1 Package 2 Package 3" at bounding box center [1277, 423] width 85 height 25
select select "2"
click at [1235, 411] on select "-- Not Assigned -- Package 1 Package 2 Package 3" at bounding box center [1277, 423] width 85 height 25
click at [1268, 465] on select "-- Not Assigned -- Package 1 Package 2 Package 3" at bounding box center [1277, 465] width 85 height 25
select select "1"
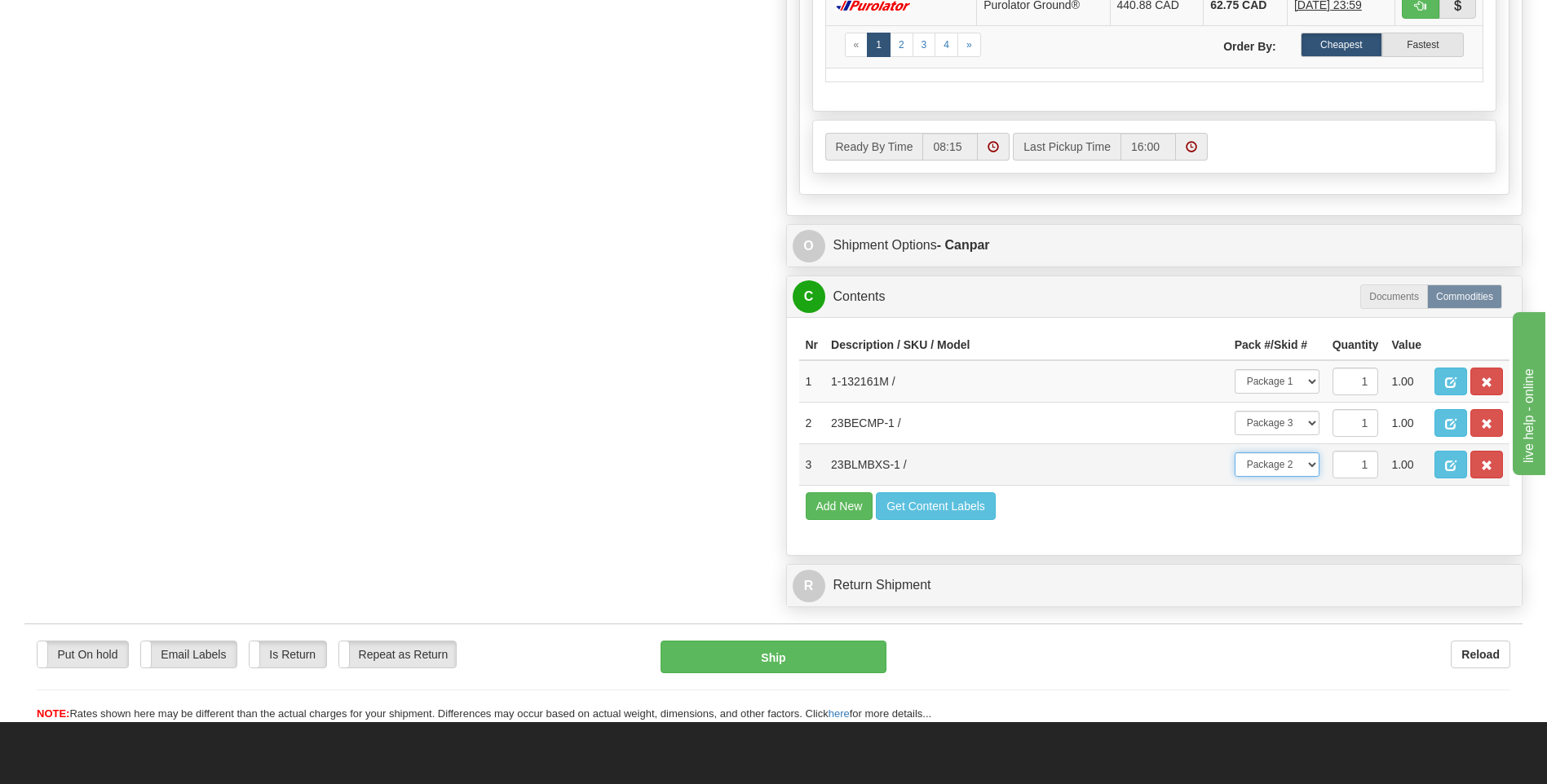
click at [1235, 453] on select "-- Not Assigned -- Package 1 Package 2 Package 3" at bounding box center [1277, 465] width 85 height 25
click at [831, 650] on button "Ship" at bounding box center [773, 657] width 226 height 32
type input "1"
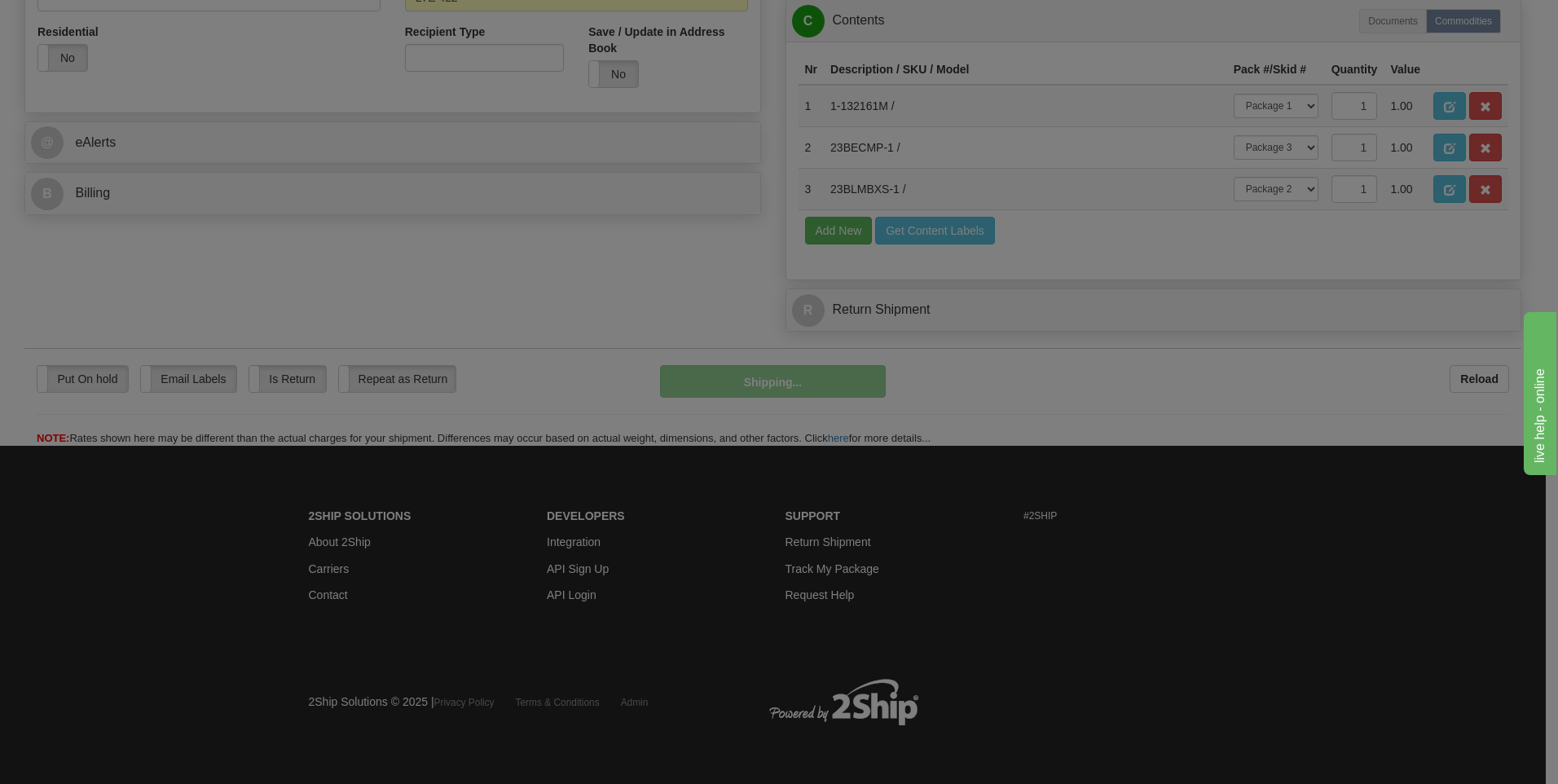
scroll to position [611, 0]
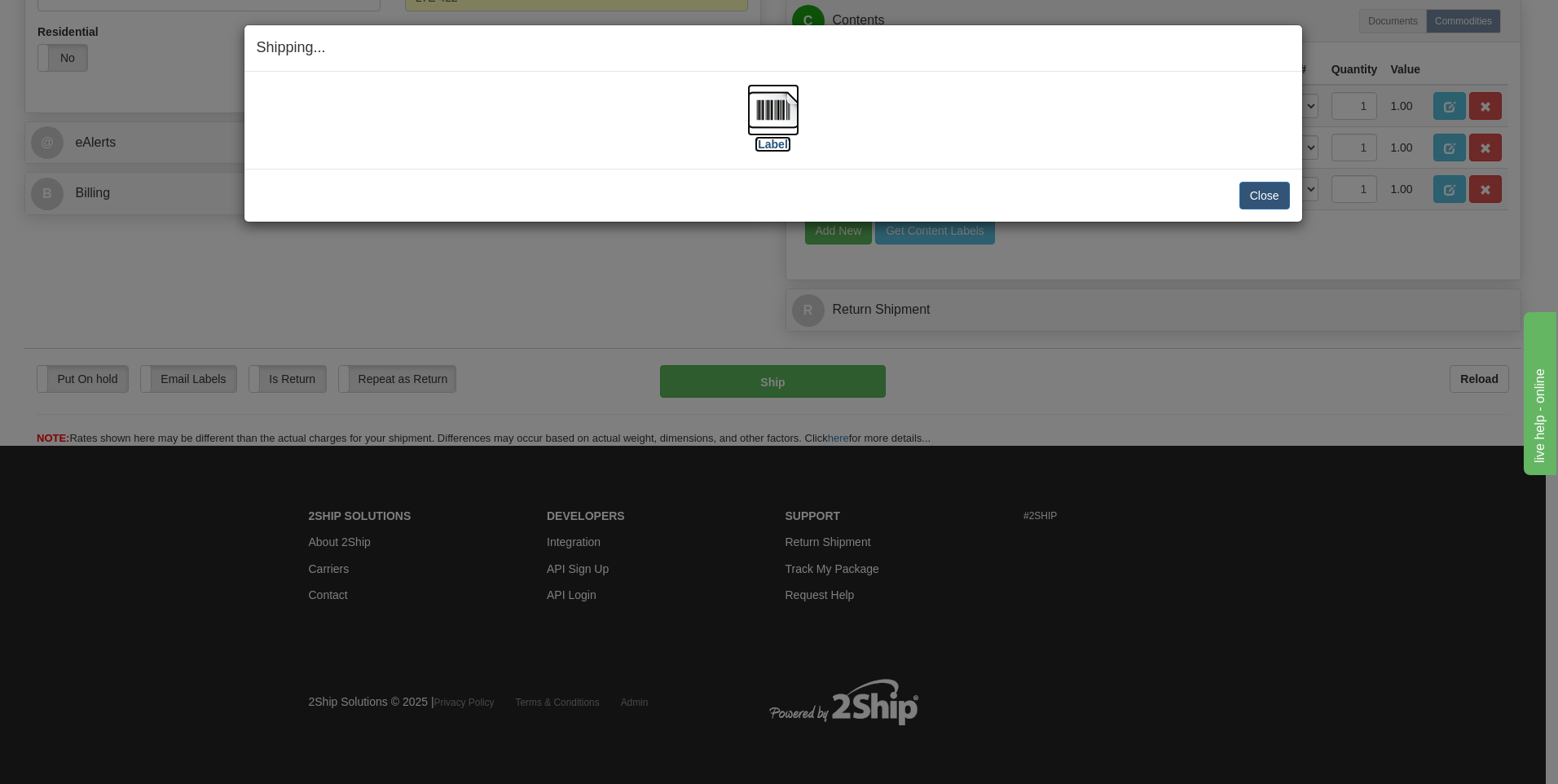
click at [793, 123] on img at bounding box center [773, 110] width 53 height 53
click at [1278, 192] on button "Close" at bounding box center [1265, 195] width 51 height 28
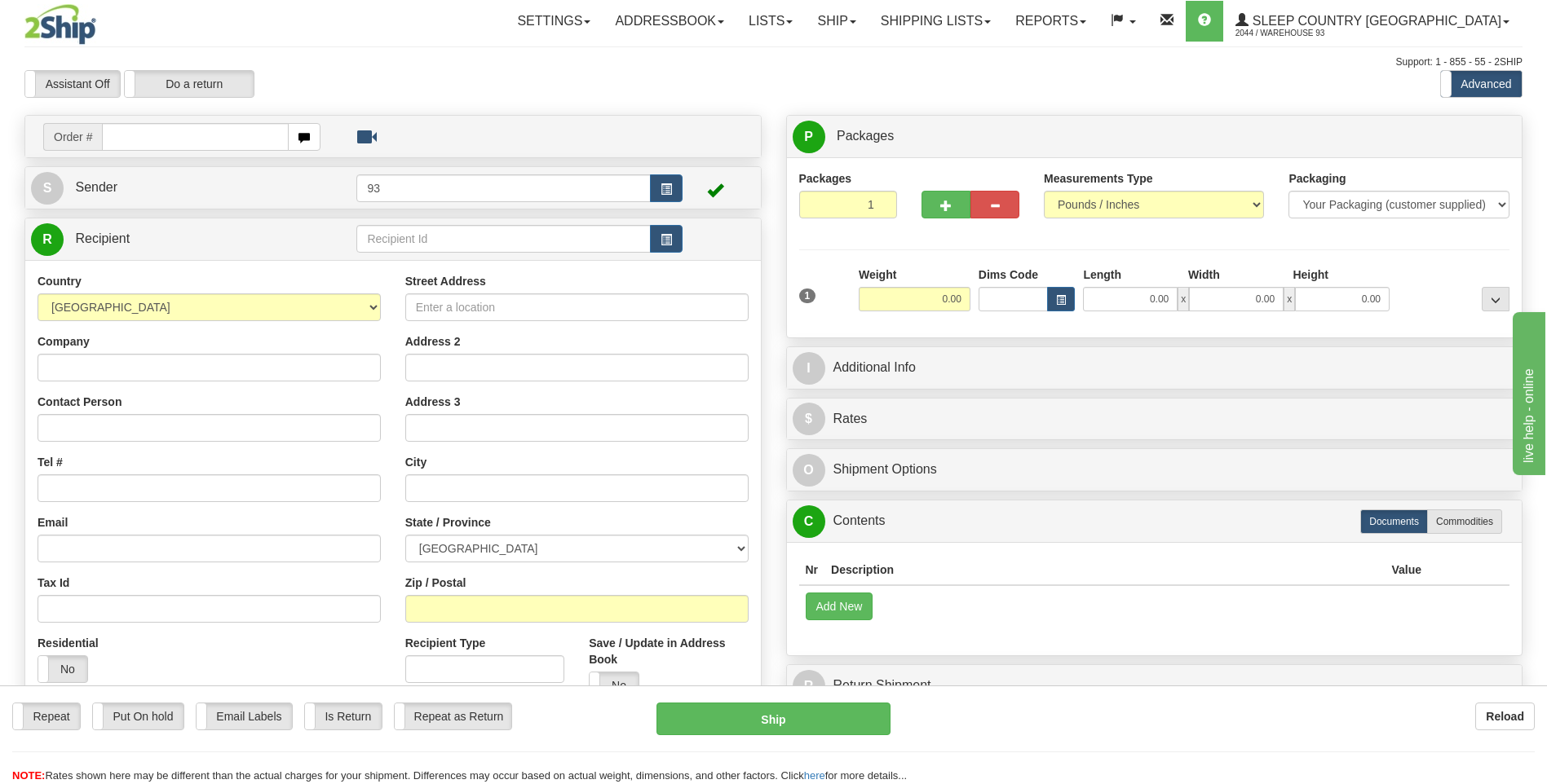
drag, startPoint x: 165, startPoint y: 137, endPoint x: 178, endPoint y: 137, distance: 13.0
click at [165, 137] on input "text" at bounding box center [195, 137] width 186 height 28
type input "9000I026102"
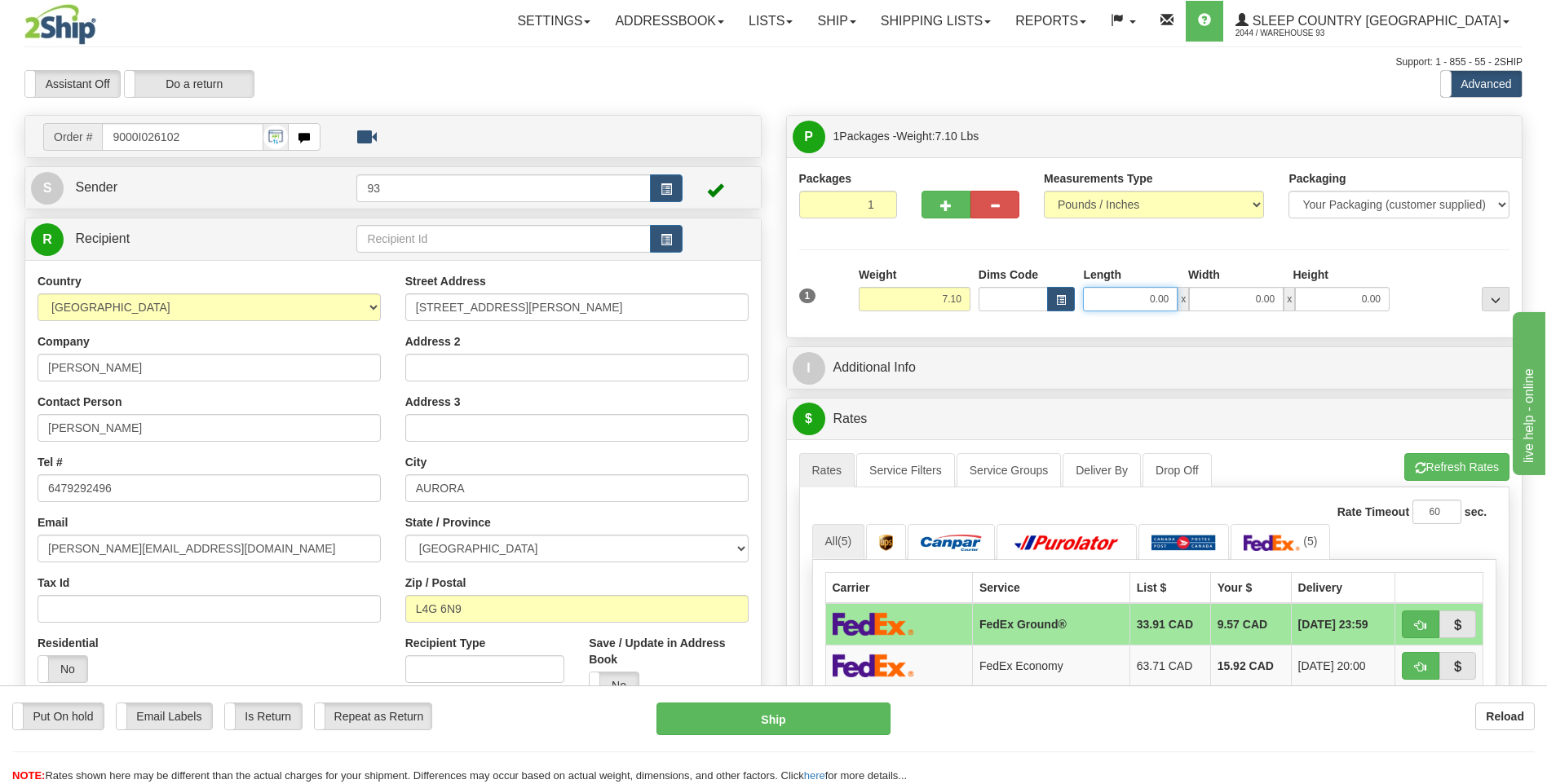
click at [1140, 307] on input "0.00" at bounding box center [1129, 299] width 95 height 25
type input "12.00"
click at [1225, 303] on input "0.00" at bounding box center [1235, 299] width 95 height 25
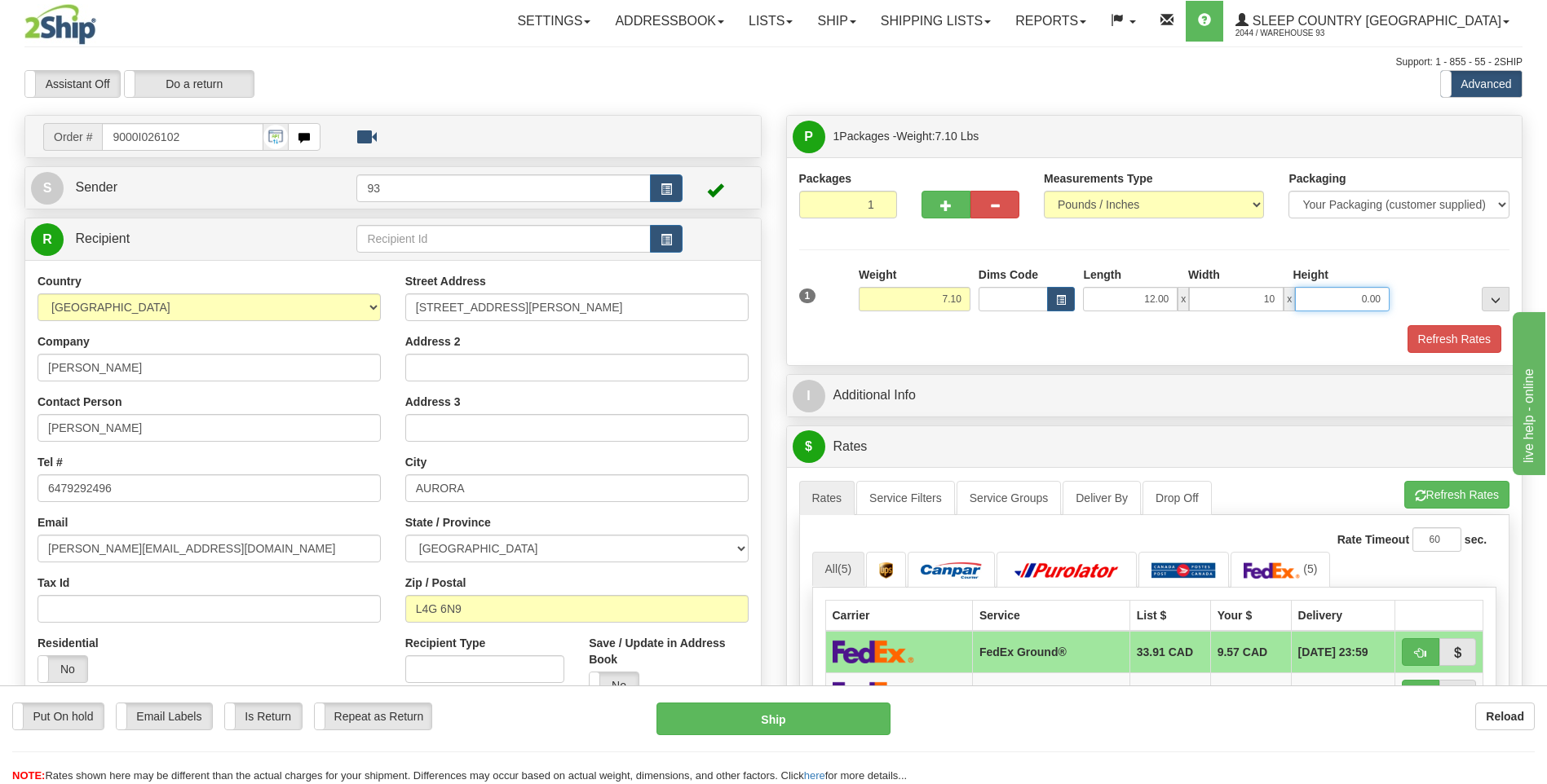
type input "10.00"
click at [1335, 303] on input "0.00" at bounding box center [1342, 299] width 95 height 25
type input "3.00"
drag, startPoint x: 1458, startPoint y: 340, endPoint x: 1457, endPoint y: 356, distance: 16.0
click at [1457, 346] on button "Refresh Rates" at bounding box center [1454, 338] width 94 height 28
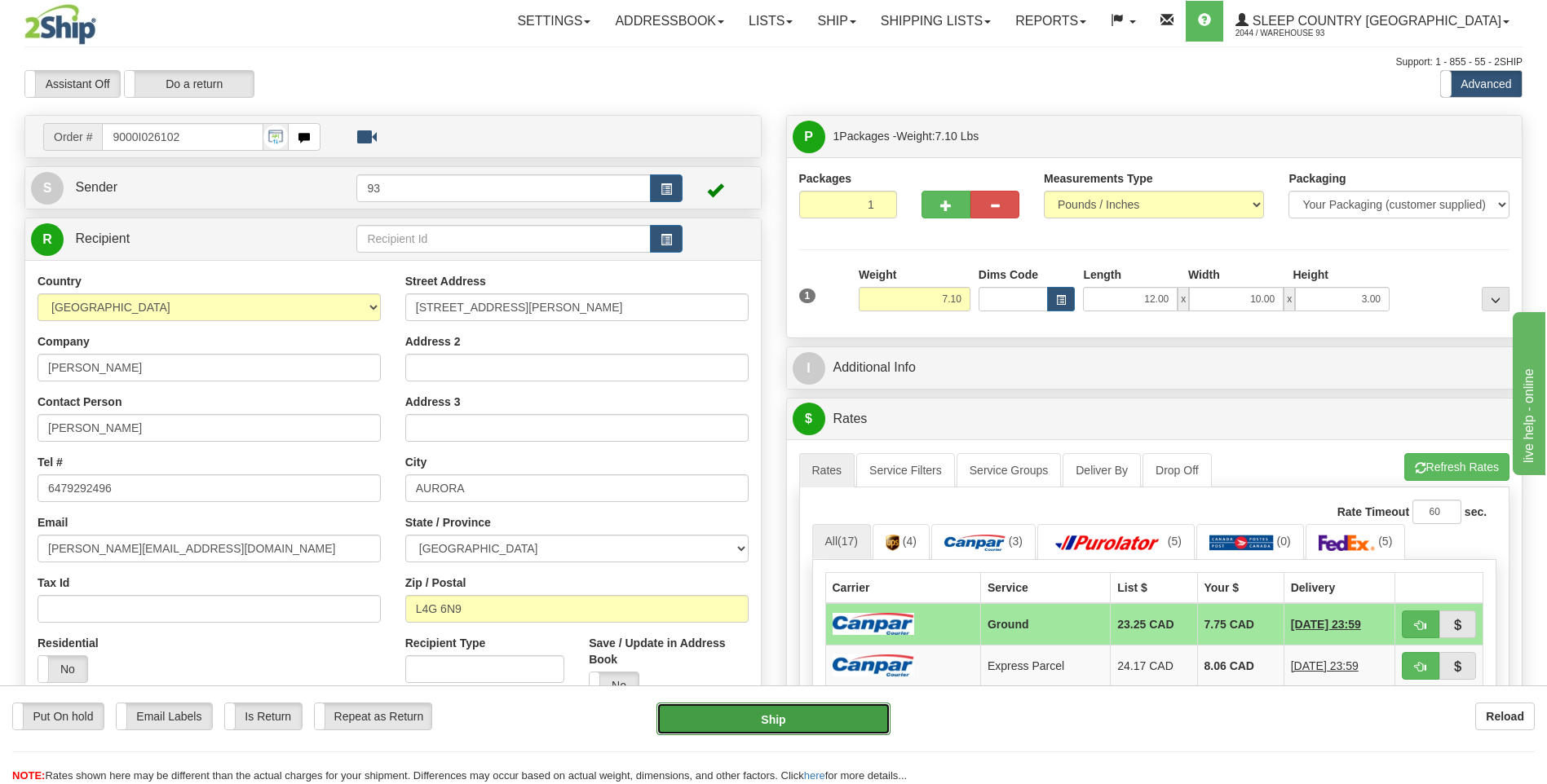
click at [835, 725] on button "Ship" at bounding box center [773, 719] width 233 height 32
type input "1"
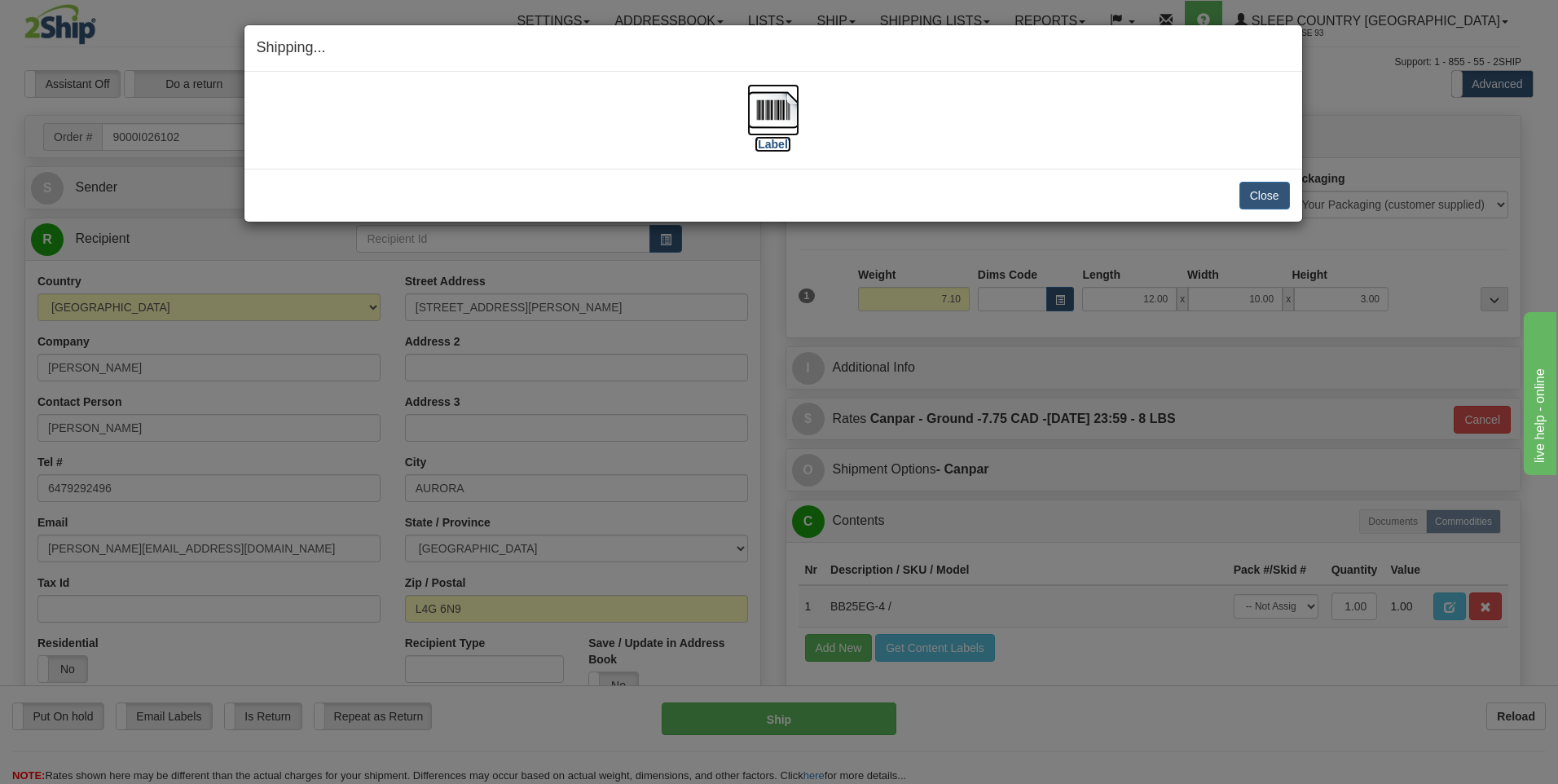
click at [771, 113] on img at bounding box center [773, 110] width 53 height 53
click at [1277, 198] on button "Close" at bounding box center [1265, 195] width 51 height 28
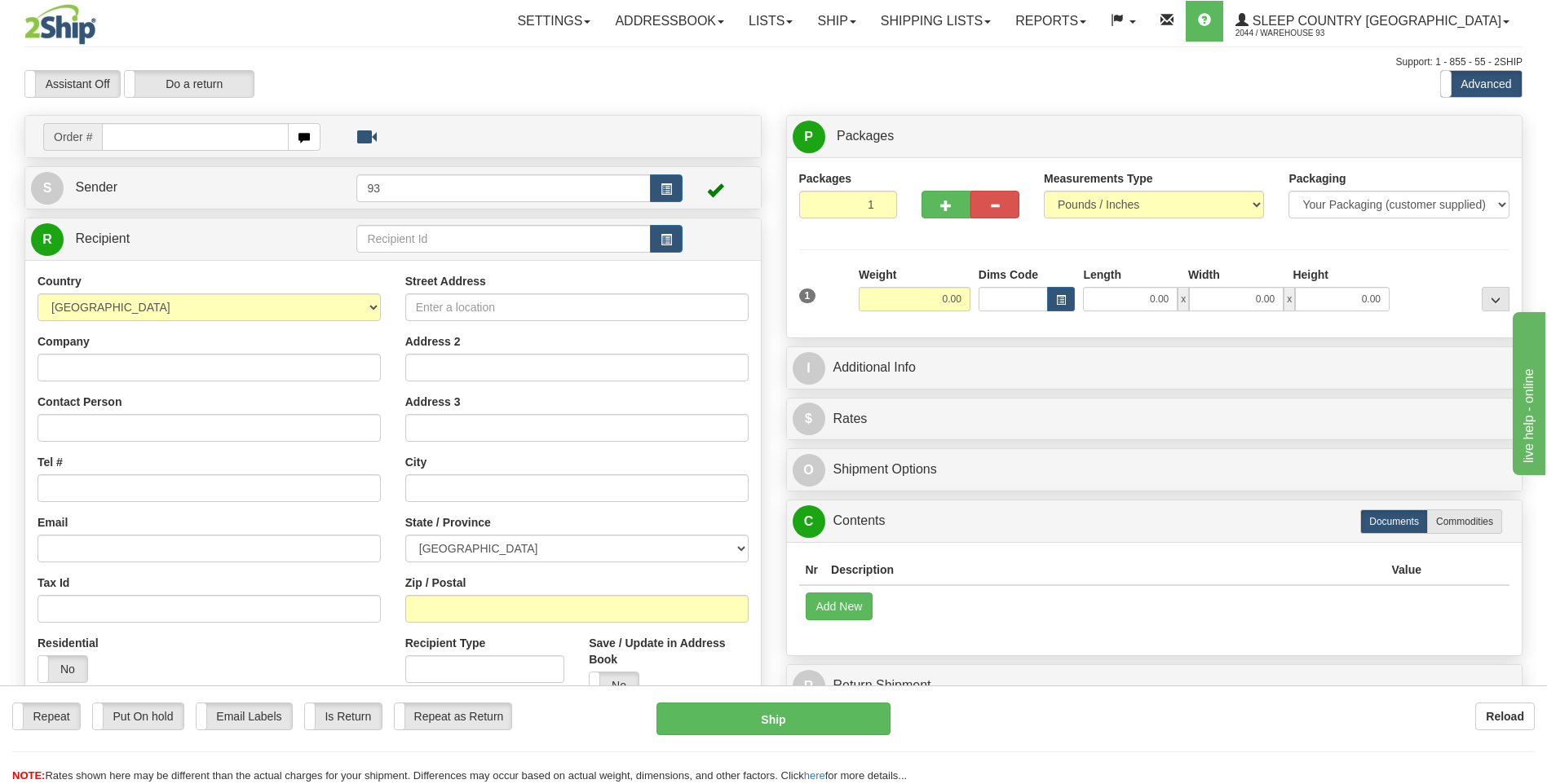
click at [159, 139] on input "text" at bounding box center [195, 137] width 186 height 28
type input "9000I026142"
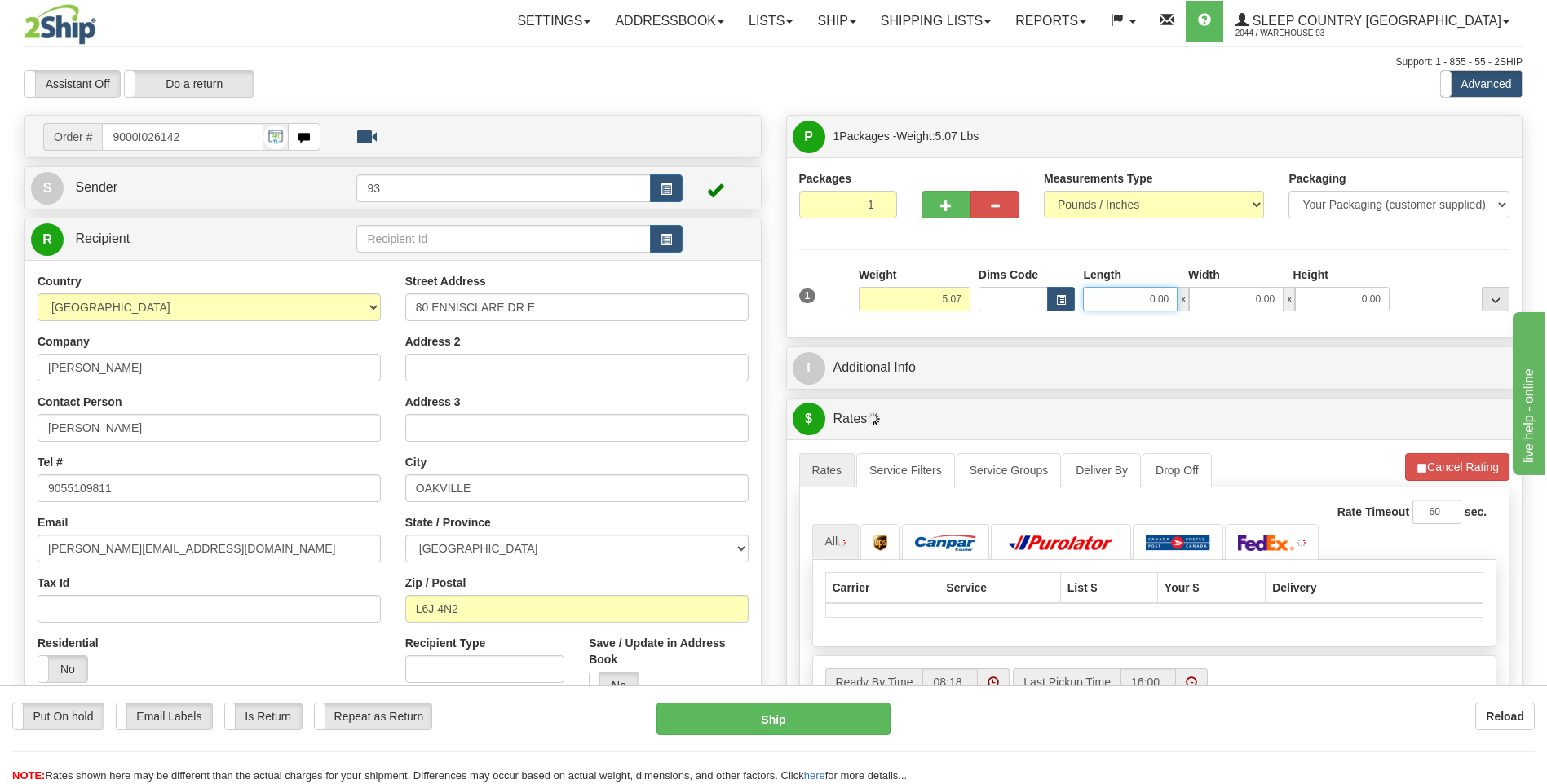
click at [1098, 305] on input "0.00" at bounding box center [1129, 299] width 95 height 25
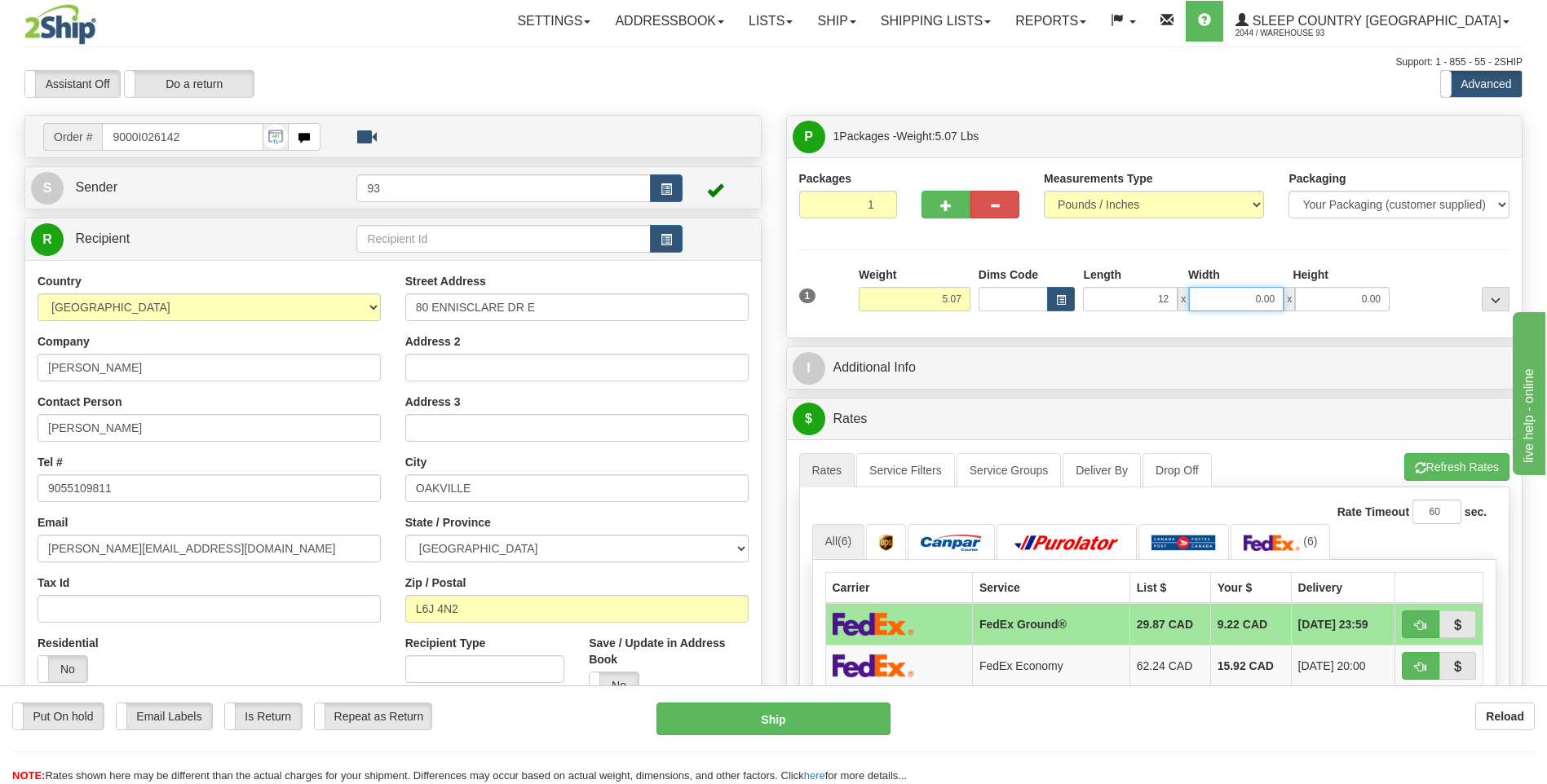
type input "12.00"
click at [1232, 299] on input "0.00" at bounding box center [1235, 299] width 95 height 25
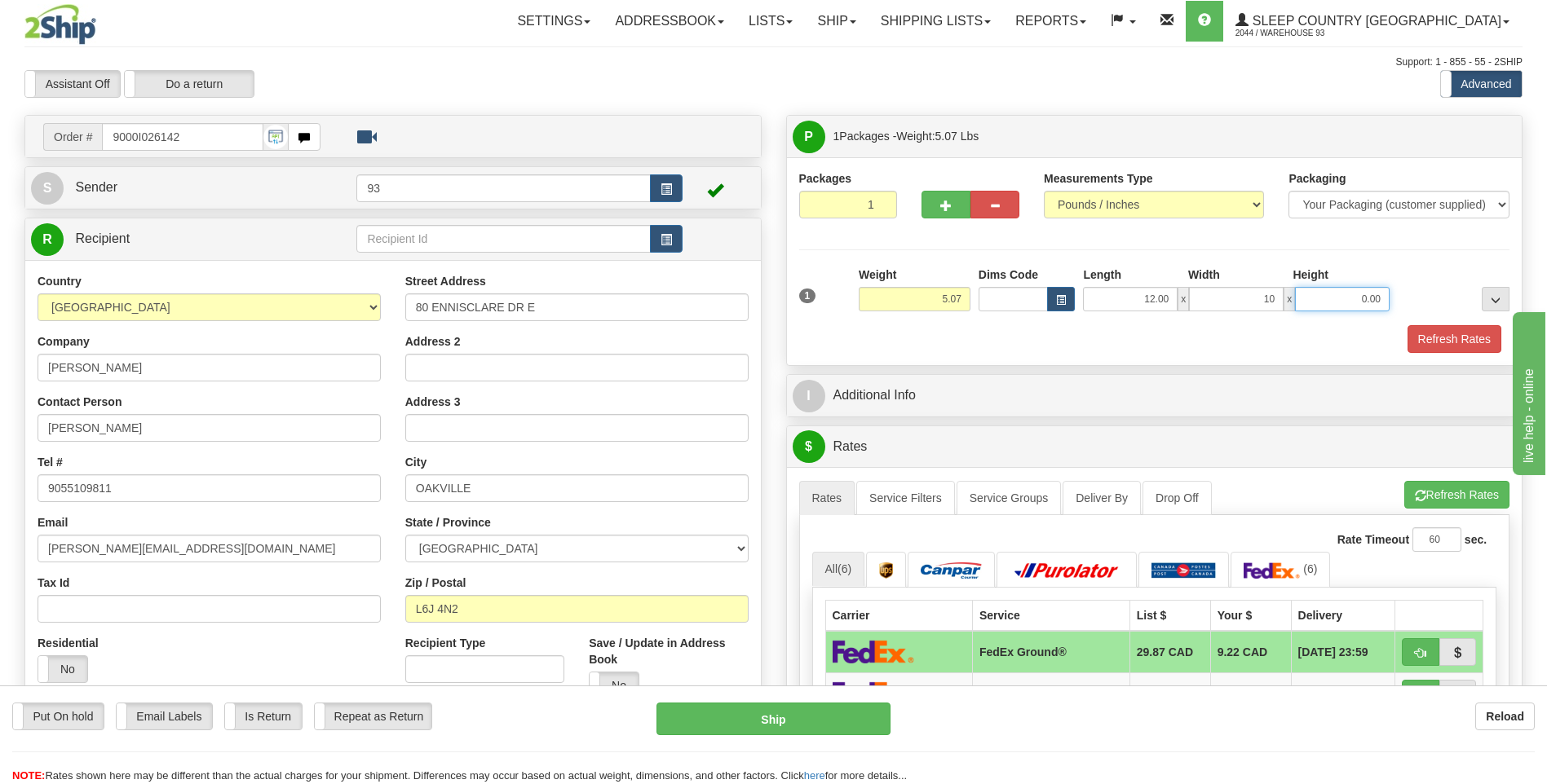
type input "10.00"
click at [1370, 302] on input "0.00" at bounding box center [1342, 299] width 95 height 25
type input "2.00"
click at [1456, 332] on button "Refresh Rates" at bounding box center [1454, 338] width 94 height 28
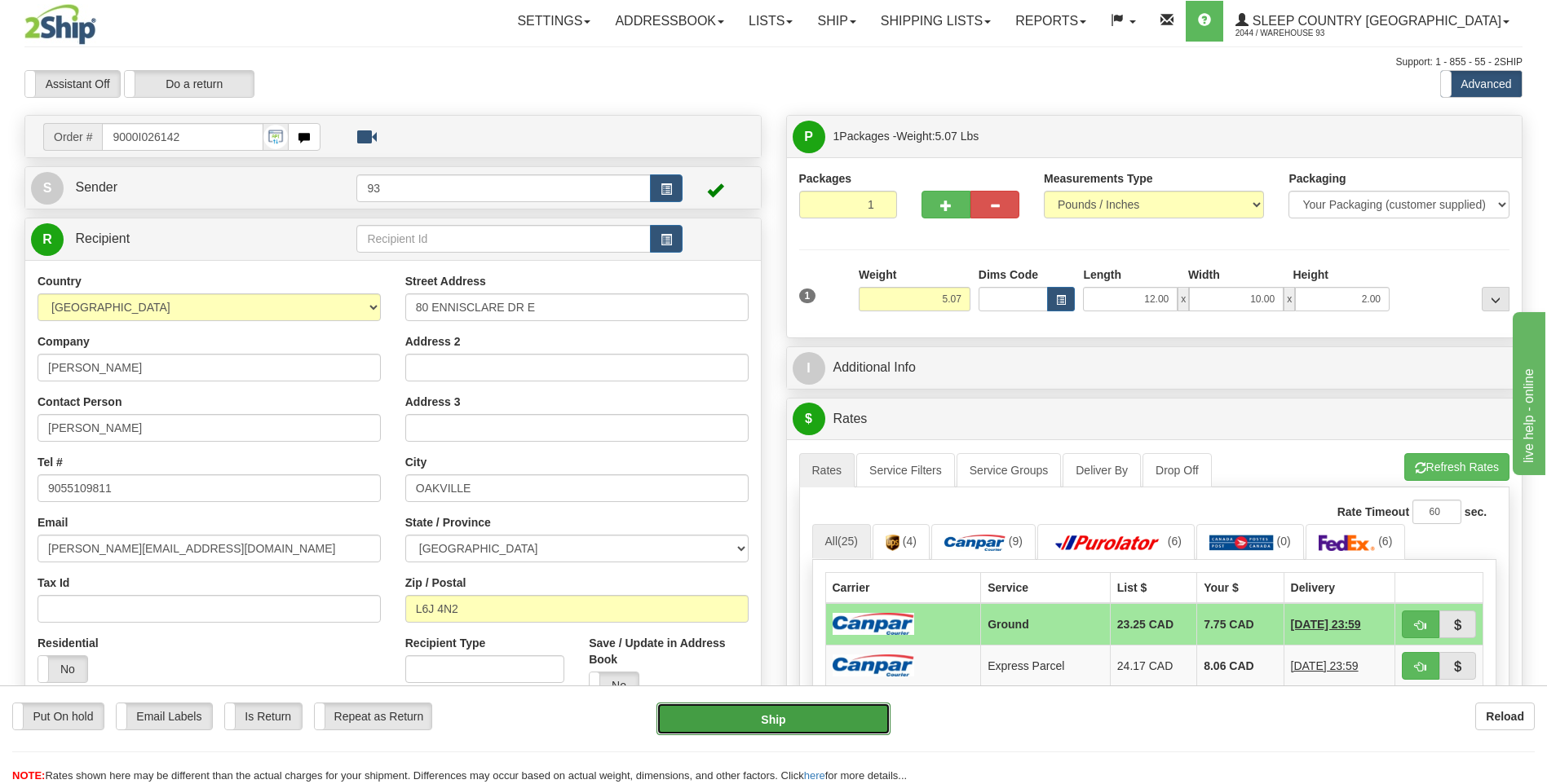
click at [857, 719] on button "Ship" at bounding box center [773, 719] width 233 height 32
type input "1"
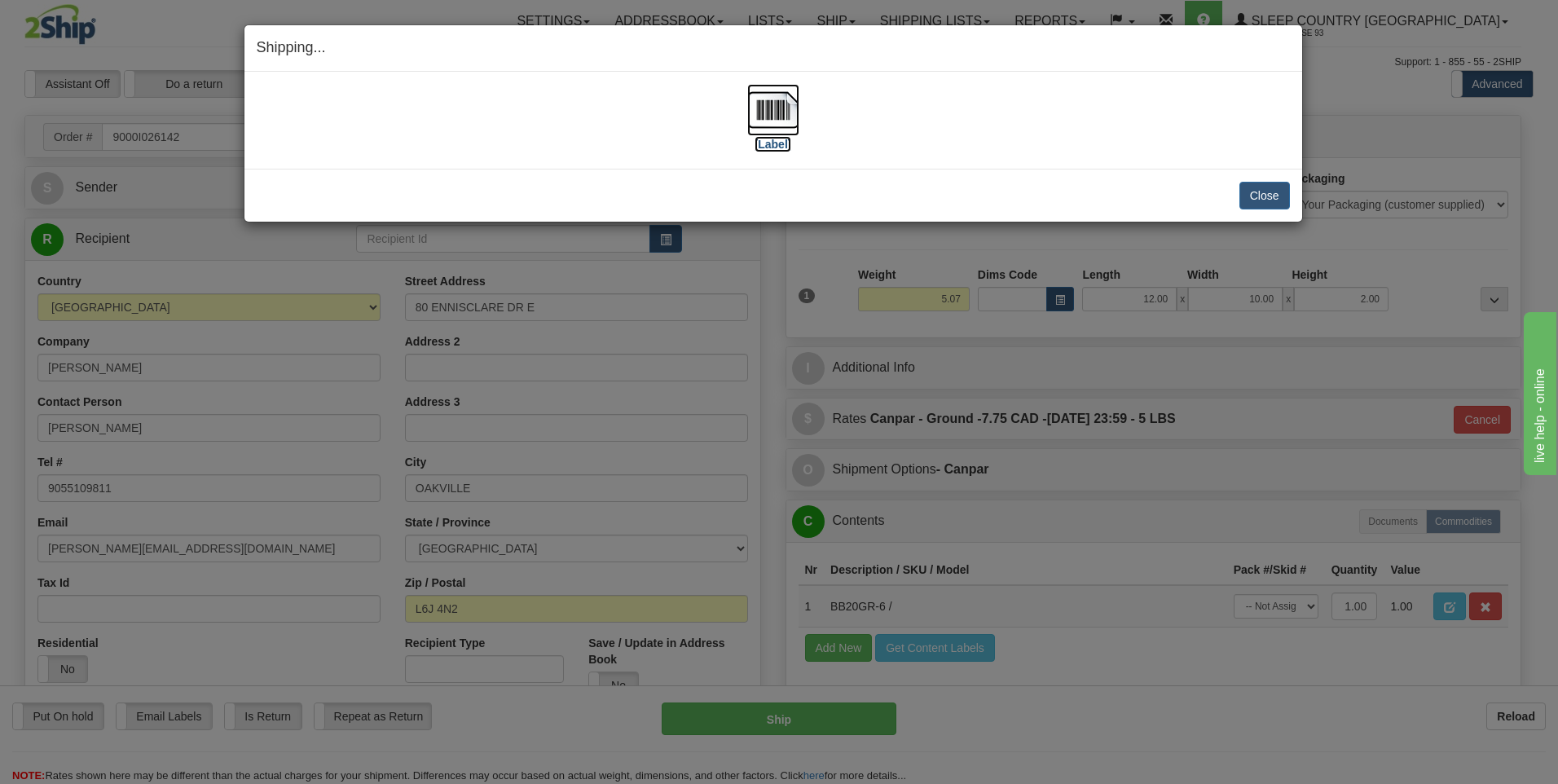
click at [773, 104] on img at bounding box center [773, 110] width 53 height 53
click at [1257, 189] on button "Close" at bounding box center [1265, 195] width 51 height 28
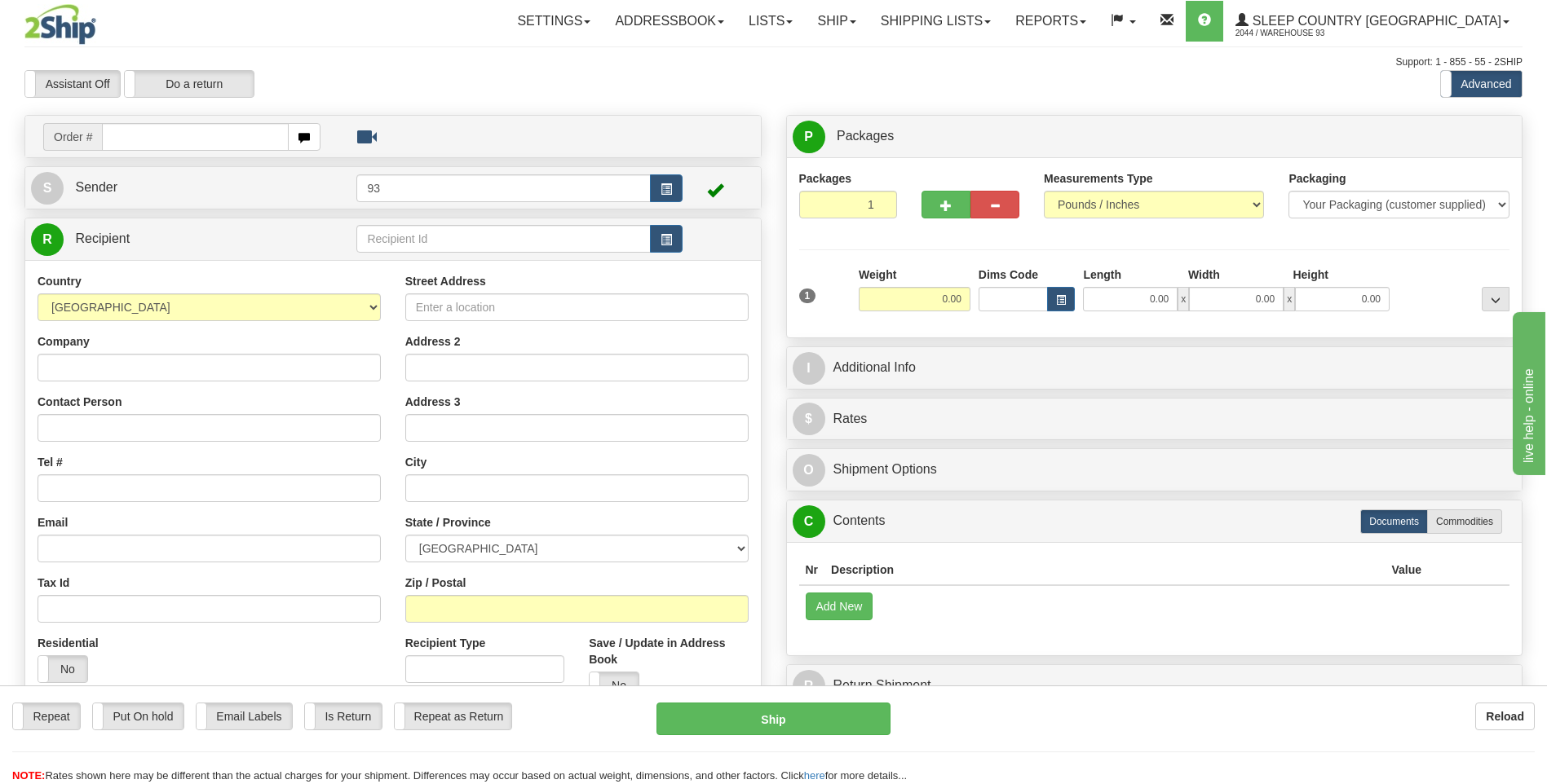
click at [238, 140] on input "text" at bounding box center [195, 137] width 186 height 28
type input "9000I026253"
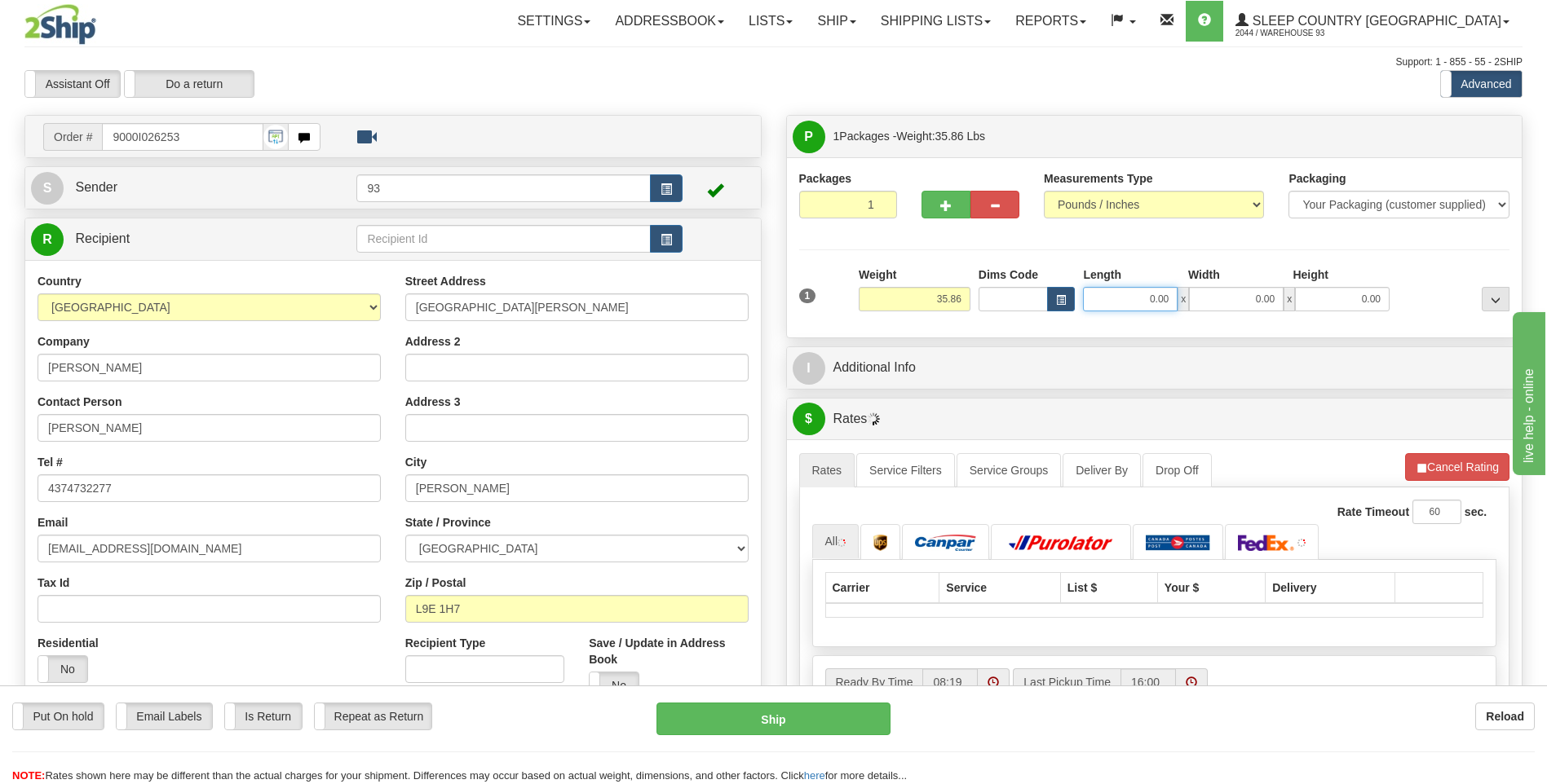
click at [1125, 305] on input "0.00" at bounding box center [1129, 299] width 95 height 25
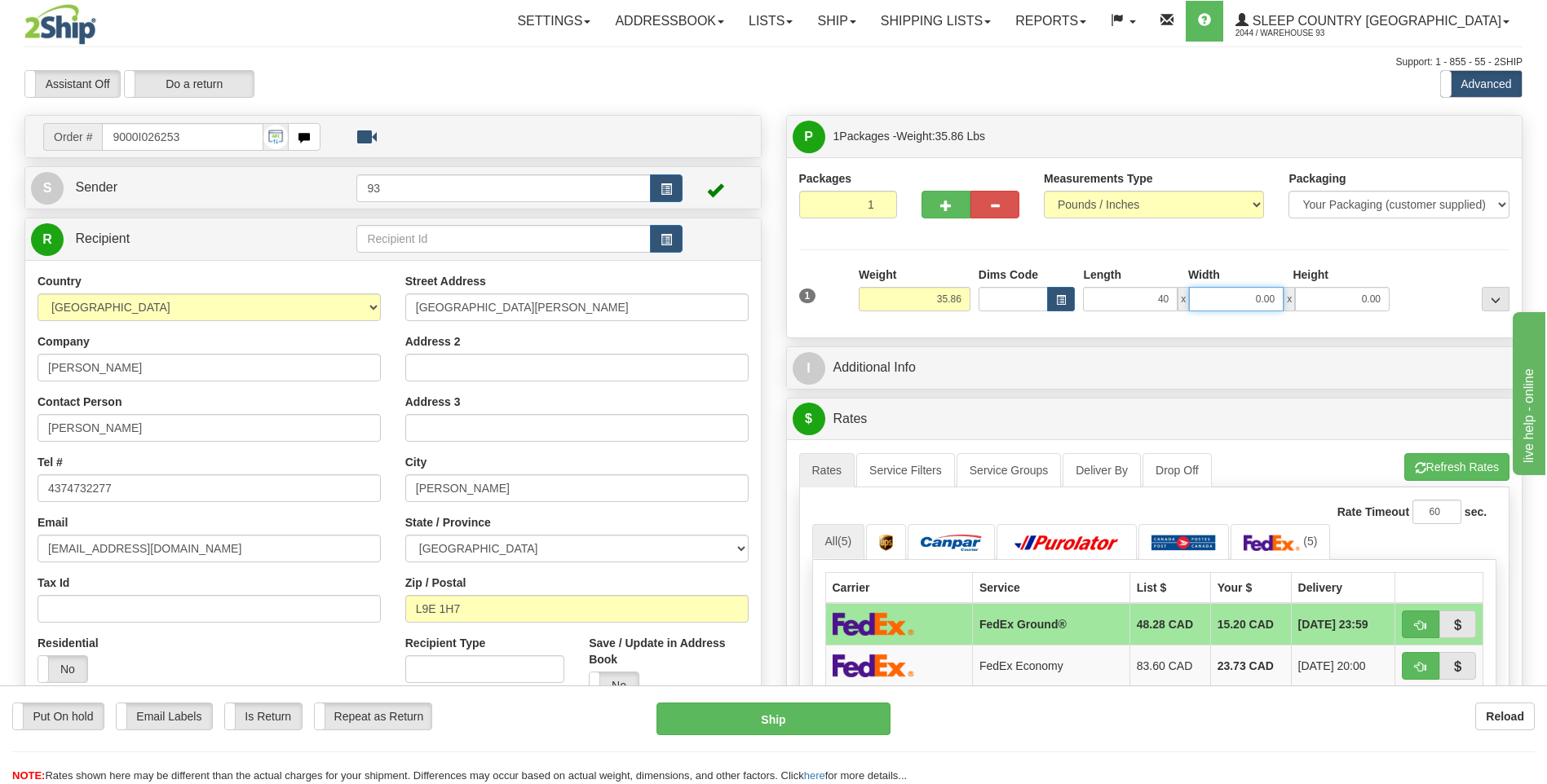
type input "40.00"
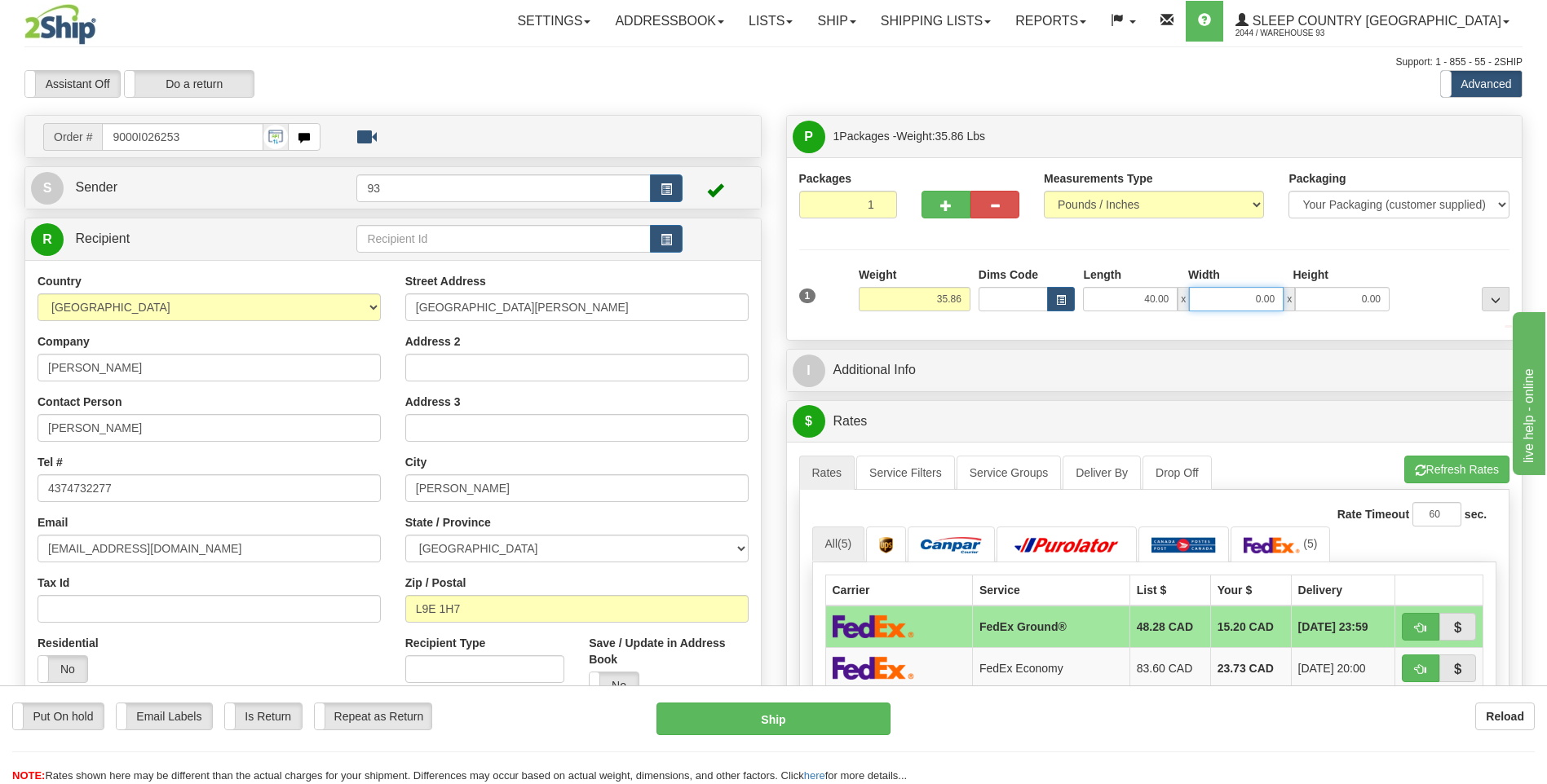
click at [1242, 302] on input "0.00" at bounding box center [1235, 299] width 95 height 25
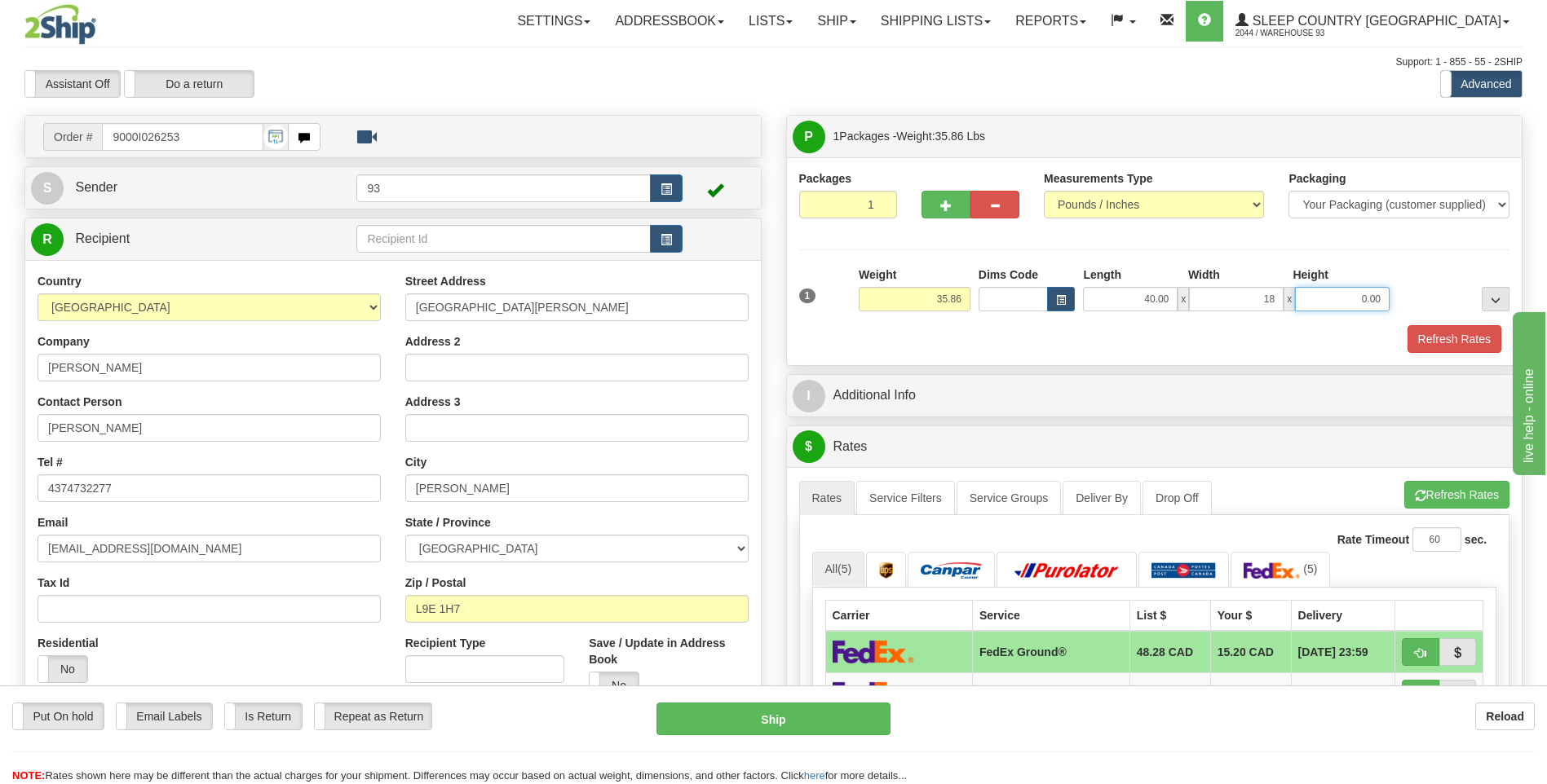
type input "18.00"
click at [1360, 293] on input "0.00" at bounding box center [1342, 299] width 95 height 25
type input "18.00"
click at [1462, 348] on button "Refresh Rates" at bounding box center [1454, 338] width 94 height 28
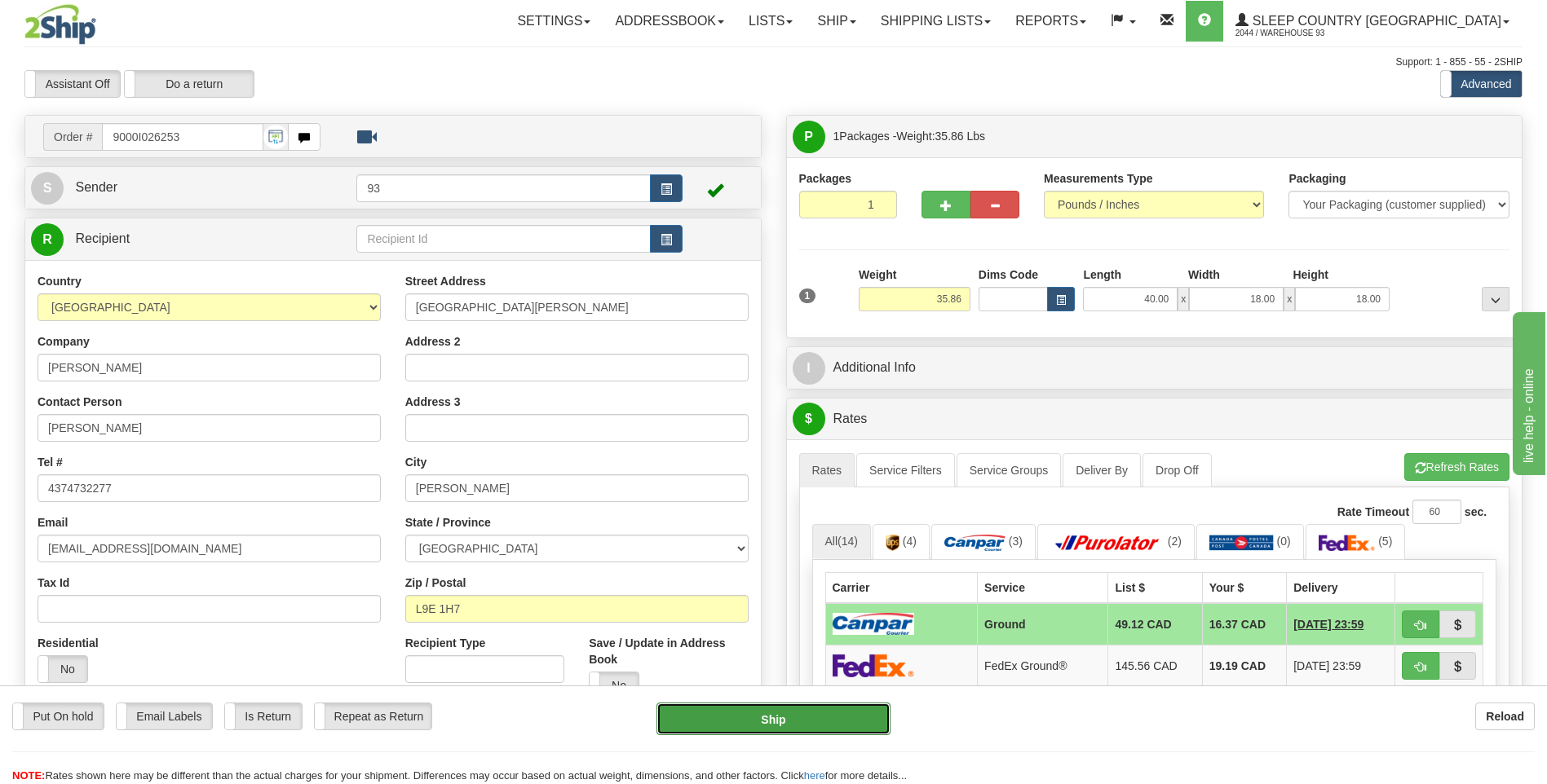
click at [854, 704] on button "Ship" at bounding box center [773, 719] width 233 height 32
type input "1"
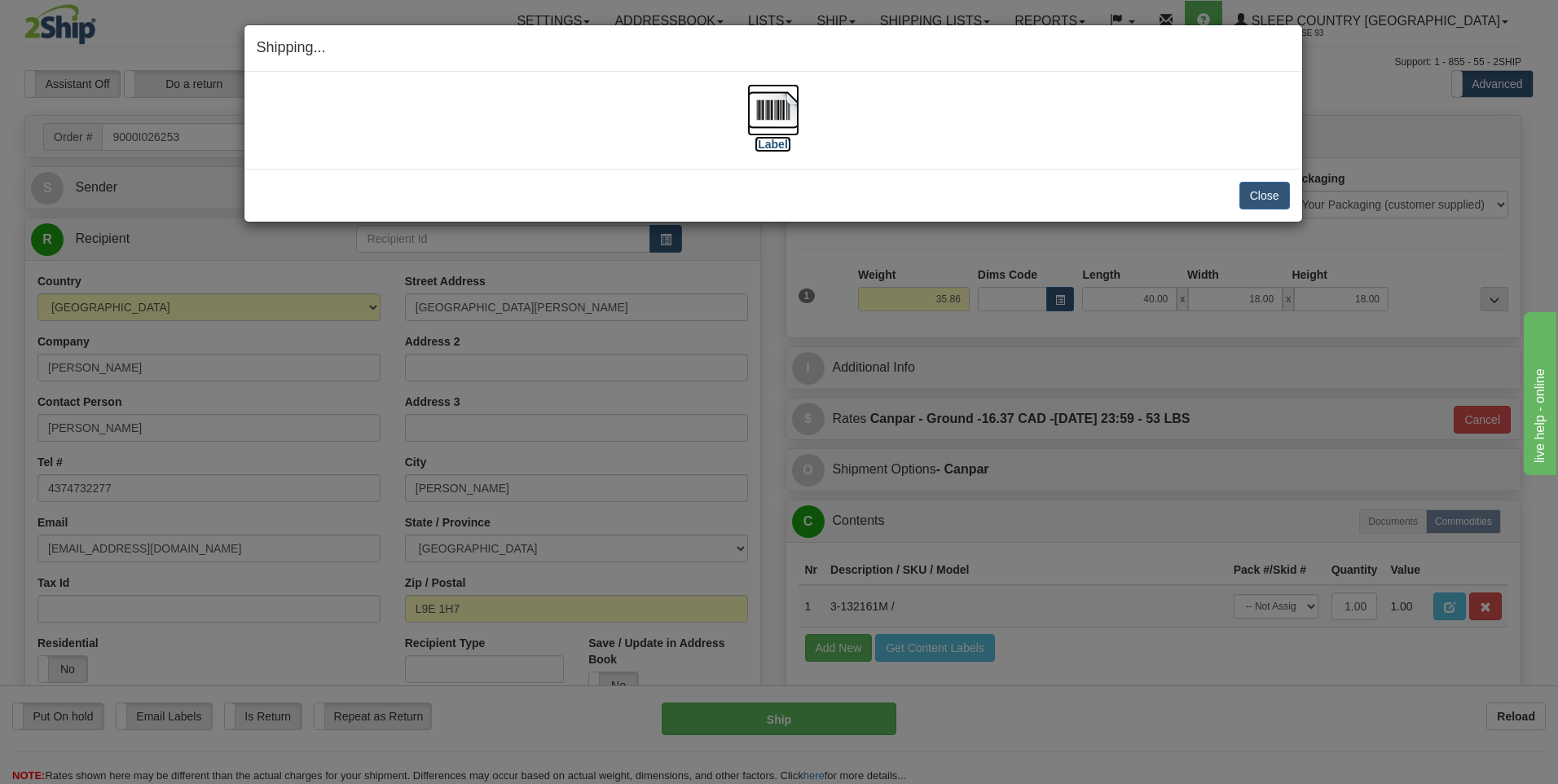
click at [778, 114] on img at bounding box center [773, 110] width 53 height 53
click at [1270, 193] on button "Close" at bounding box center [1265, 195] width 51 height 28
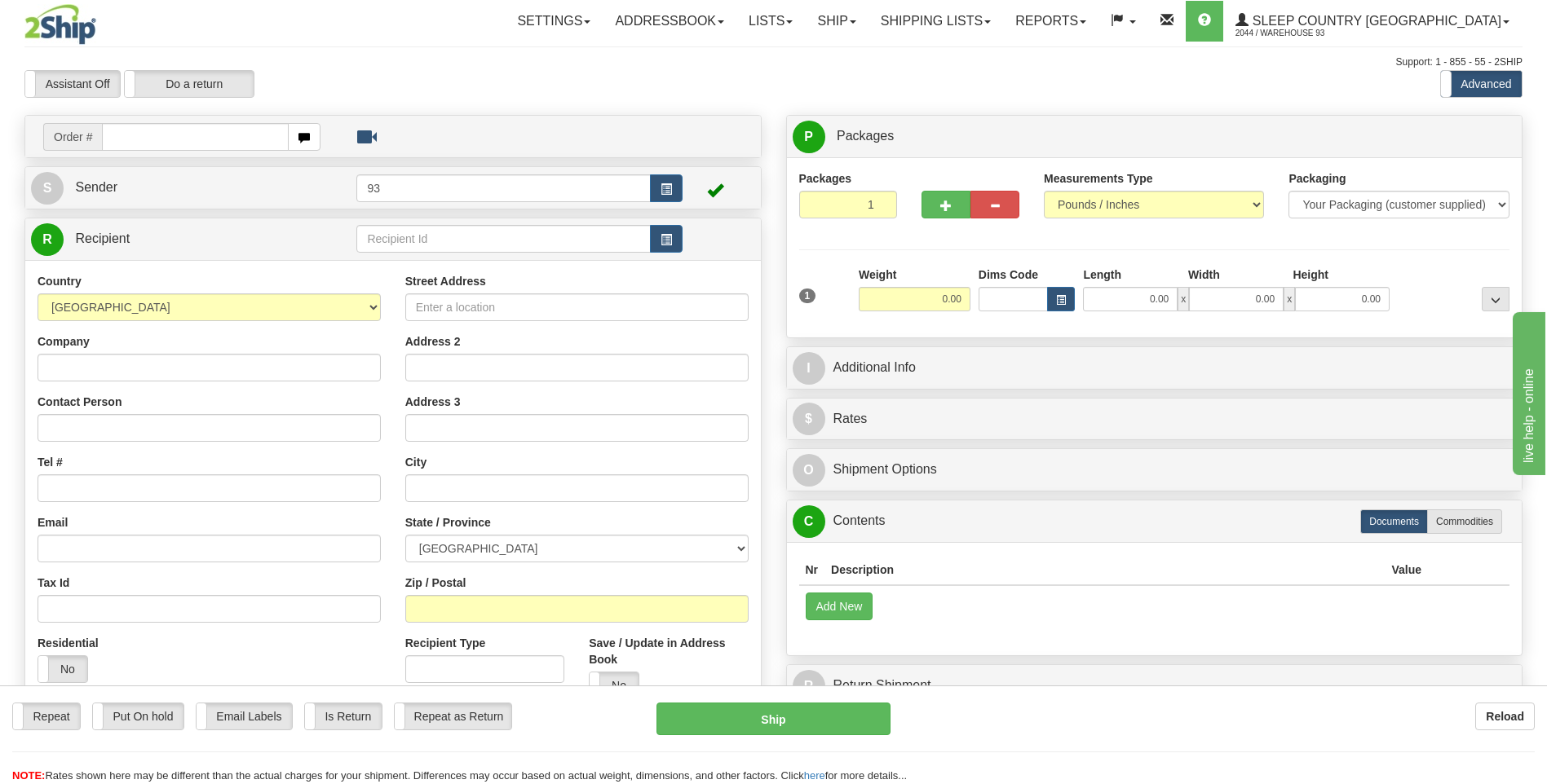
click at [175, 138] on input "text" at bounding box center [195, 137] width 186 height 28
type input "9000I026349"
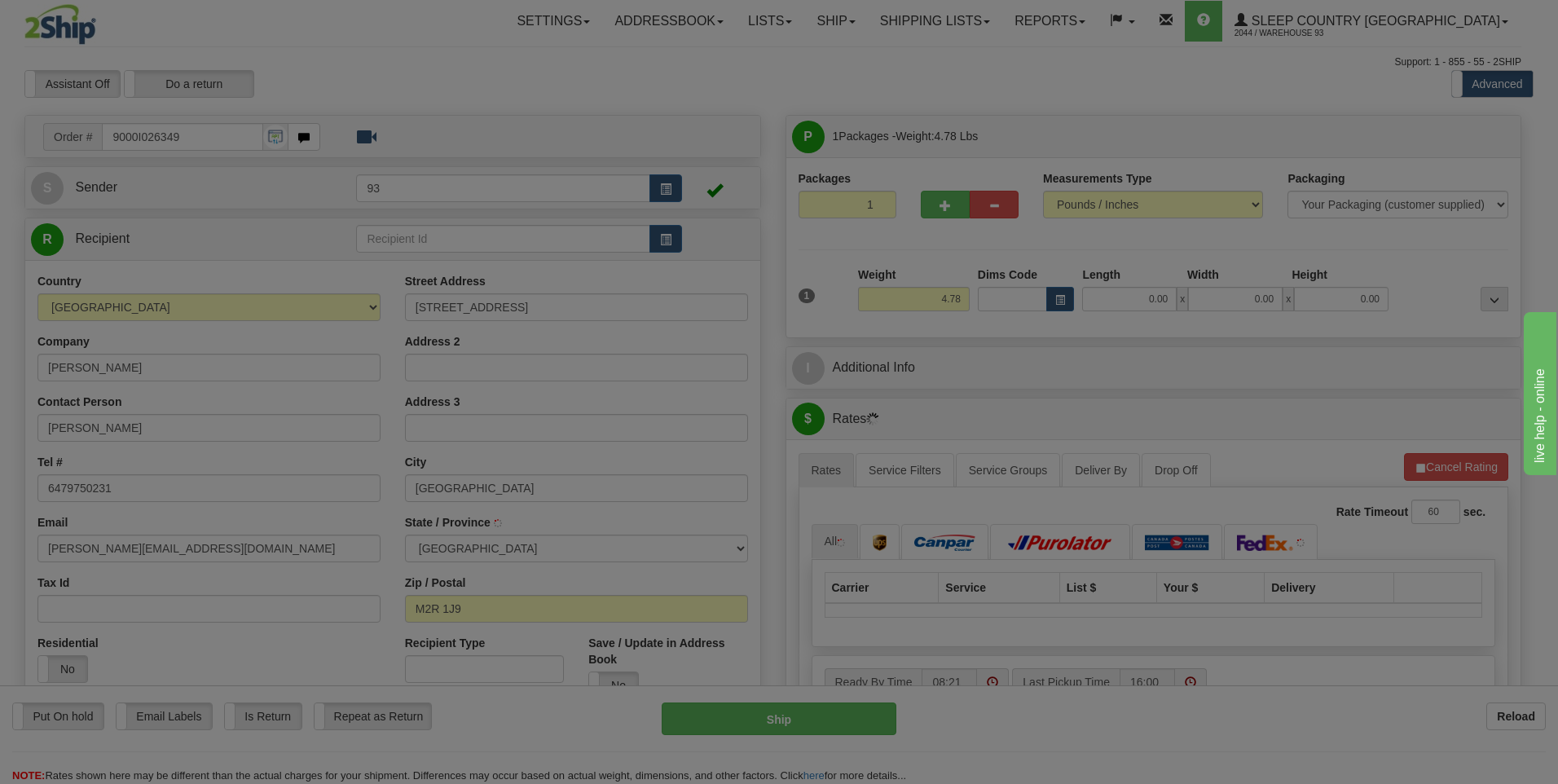
type input "NORTH YORK"
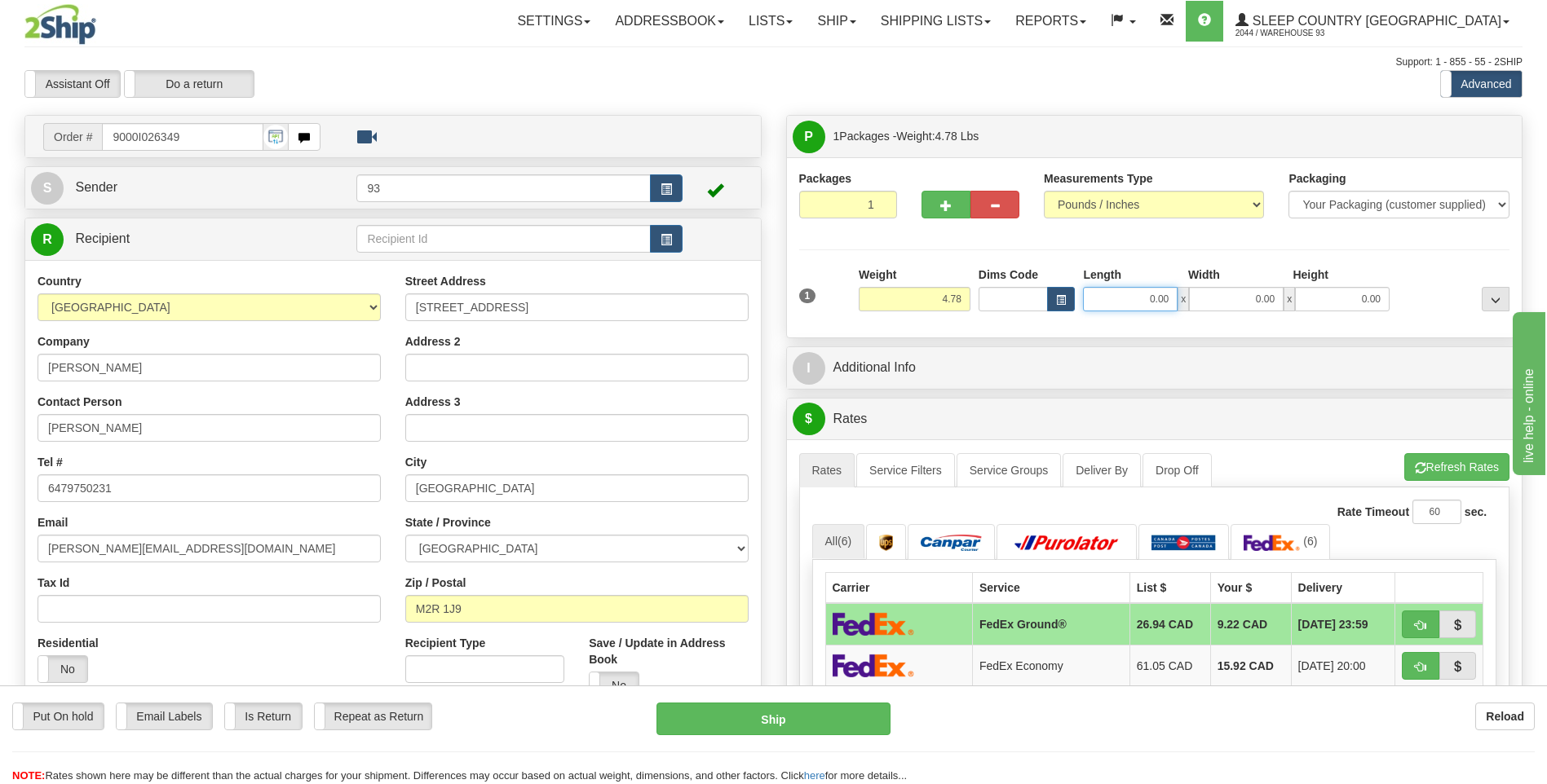
click at [1144, 299] on input "0.00" at bounding box center [1129, 299] width 95 height 25
type input "12.00"
click at [1216, 291] on input "0.00" at bounding box center [1235, 299] width 95 height 25
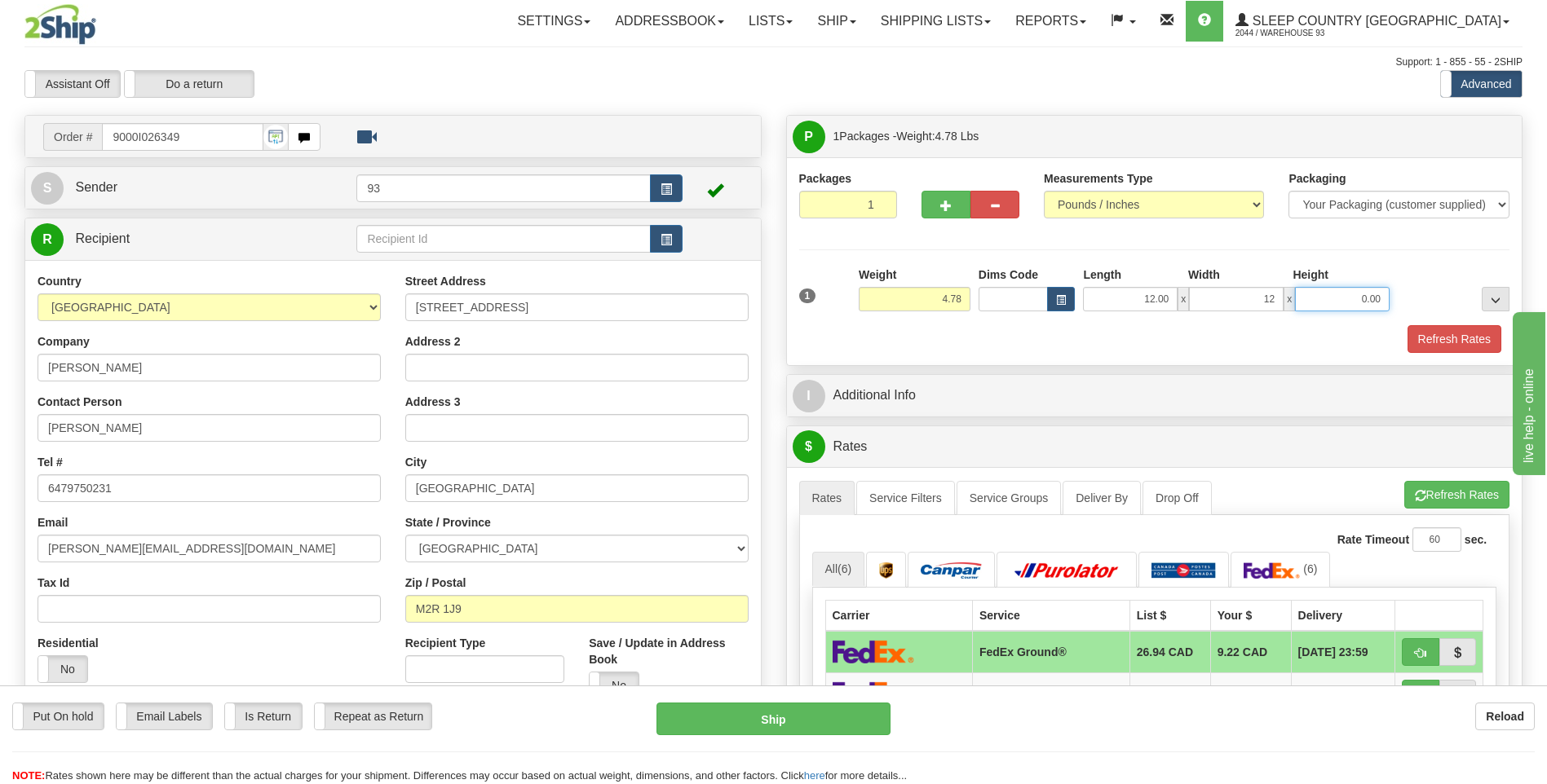
type input "12.00"
click at [1359, 302] on input "0.00" at bounding box center [1342, 299] width 95 height 25
type input "6.00"
click at [1453, 352] on button "Refresh Rates" at bounding box center [1454, 338] width 94 height 28
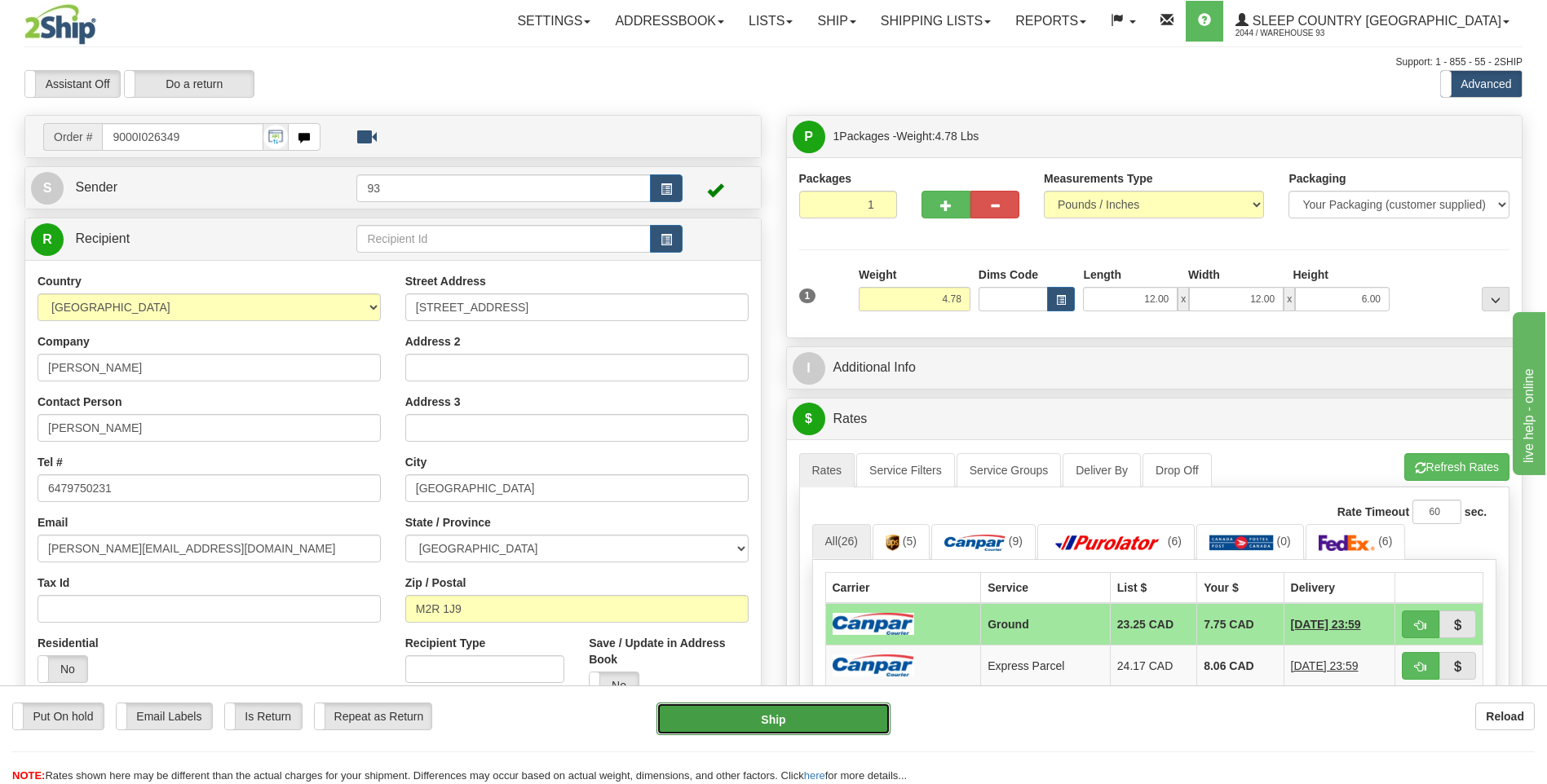
click at [864, 722] on button "Ship" at bounding box center [773, 719] width 233 height 32
type input "1"
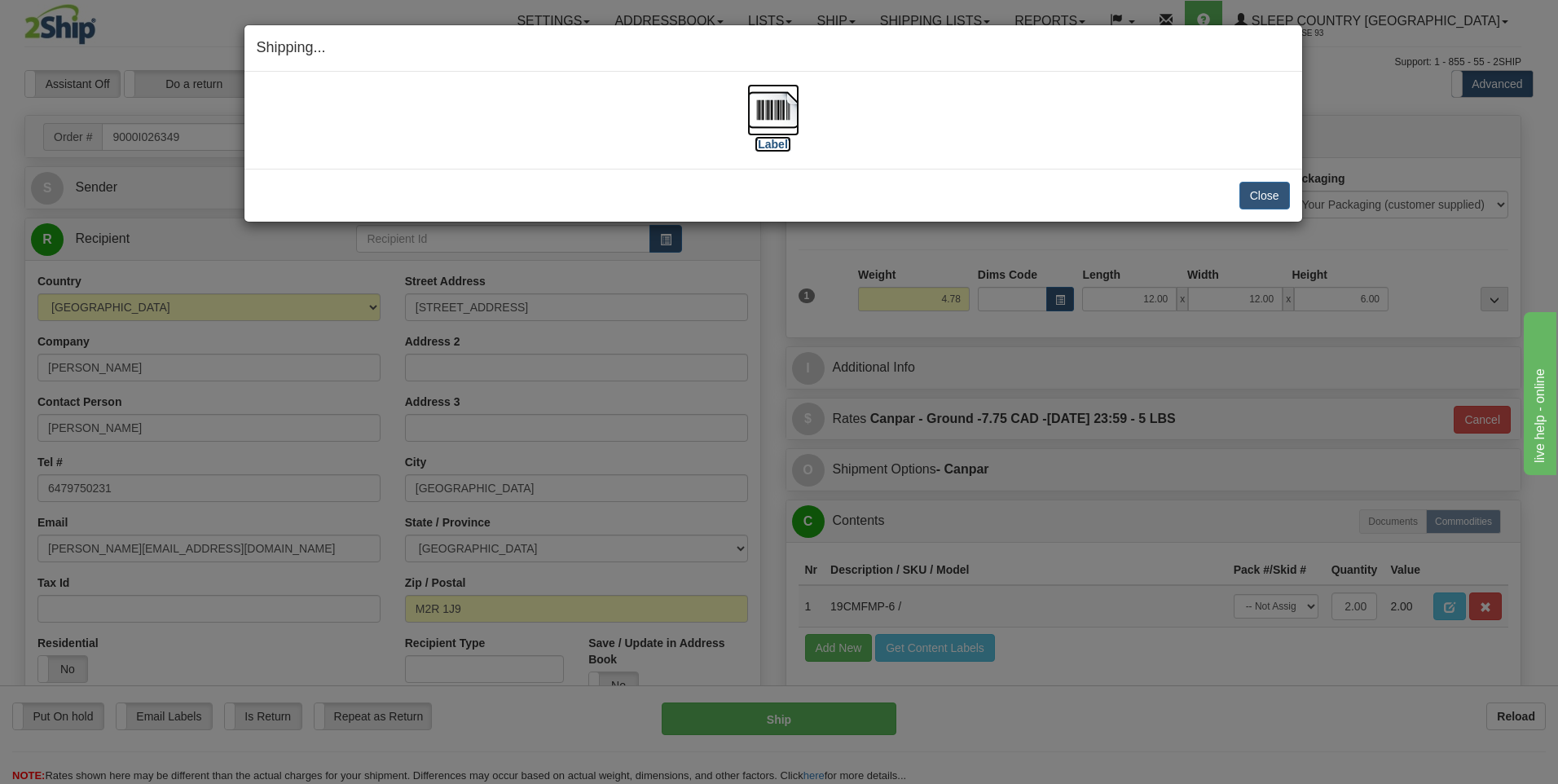
click at [773, 111] on img at bounding box center [773, 110] width 53 height 53
click at [1281, 191] on button "Close" at bounding box center [1265, 195] width 51 height 28
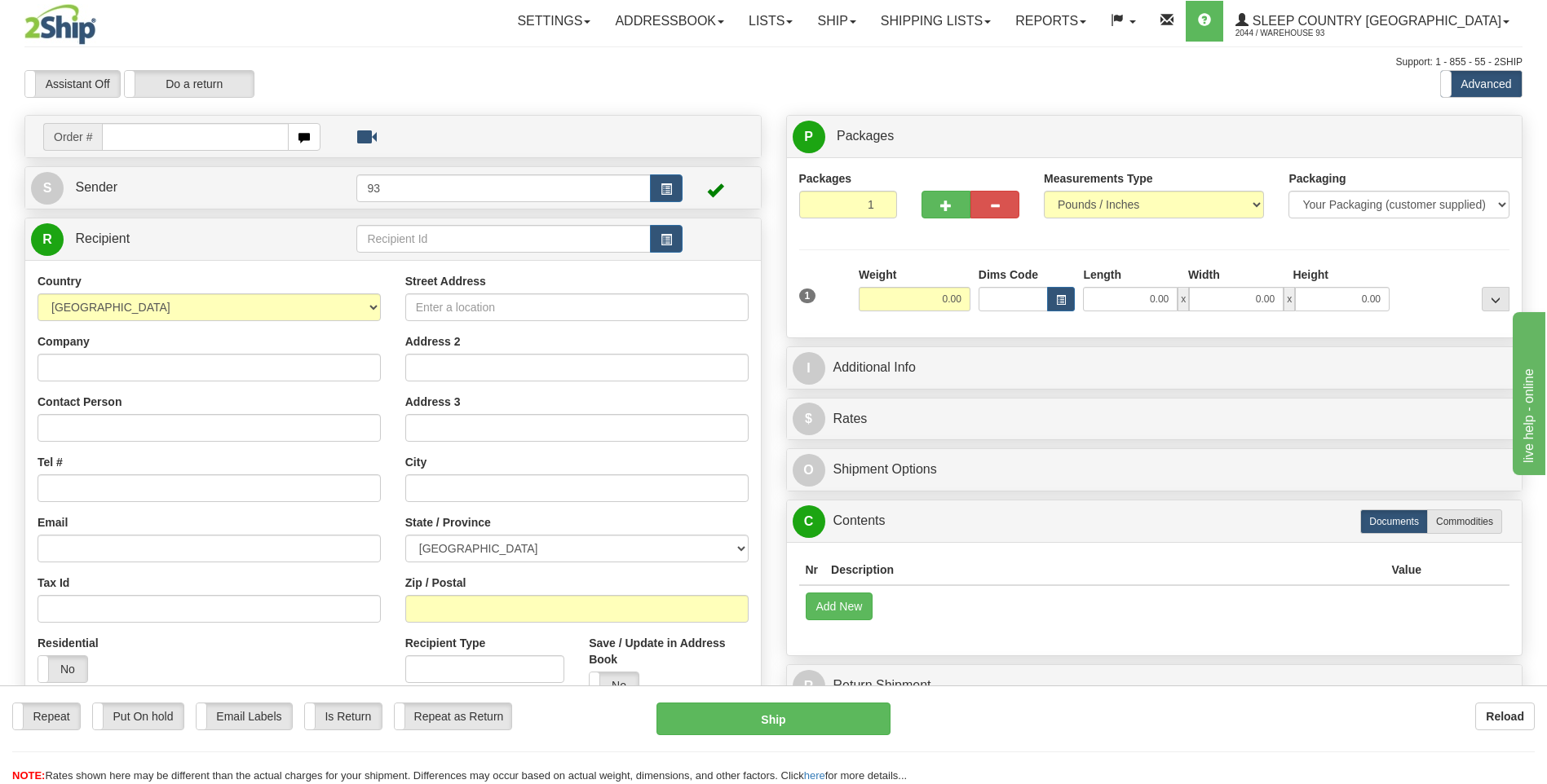
click at [143, 143] on input "text" at bounding box center [195, 137] width 186 height 28
type input "9000I026390"
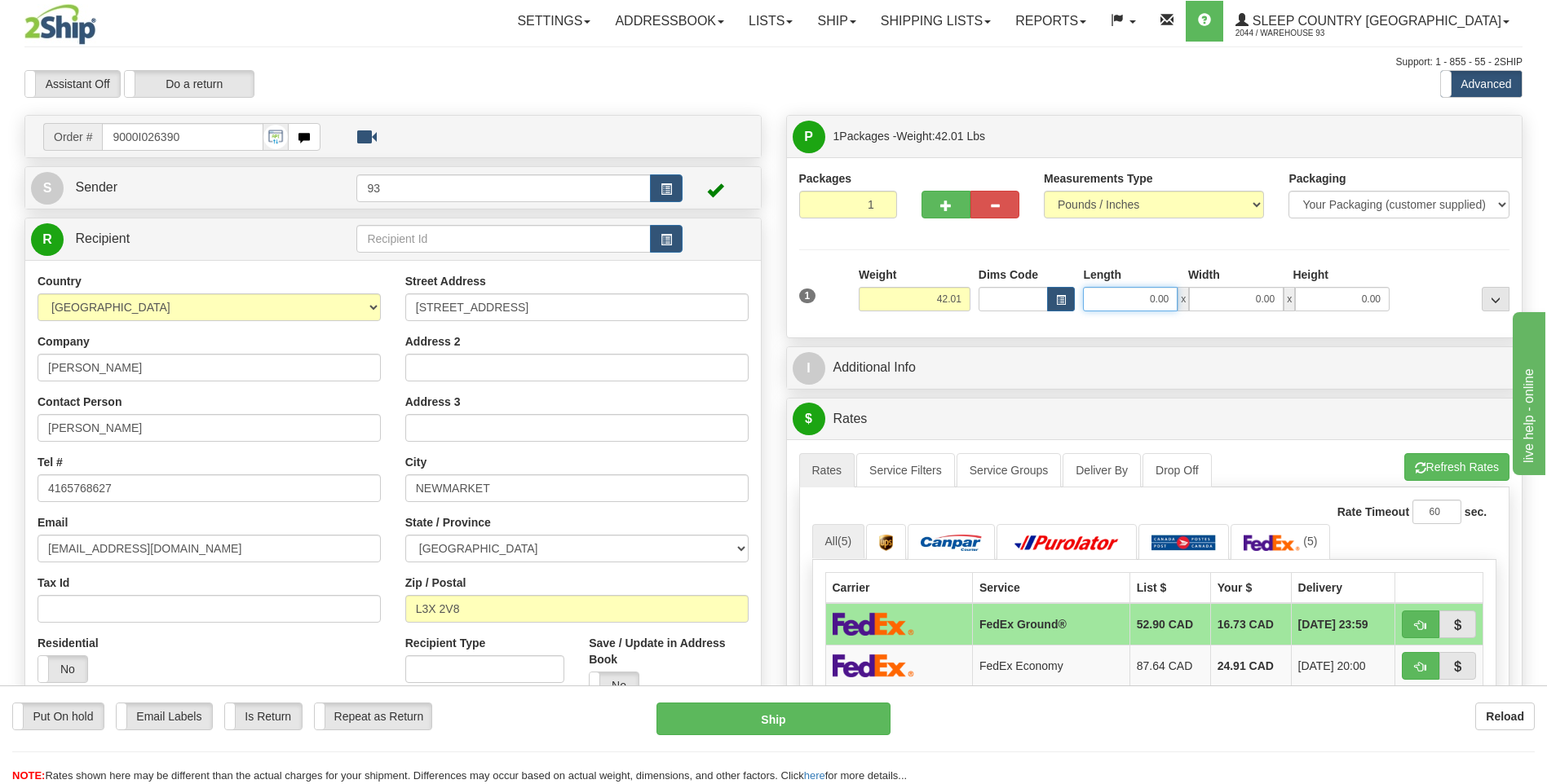
click at [1131, 295] on input "0.00" at bounding box center [1129, 299] width 95 height 25
type input "40.00"
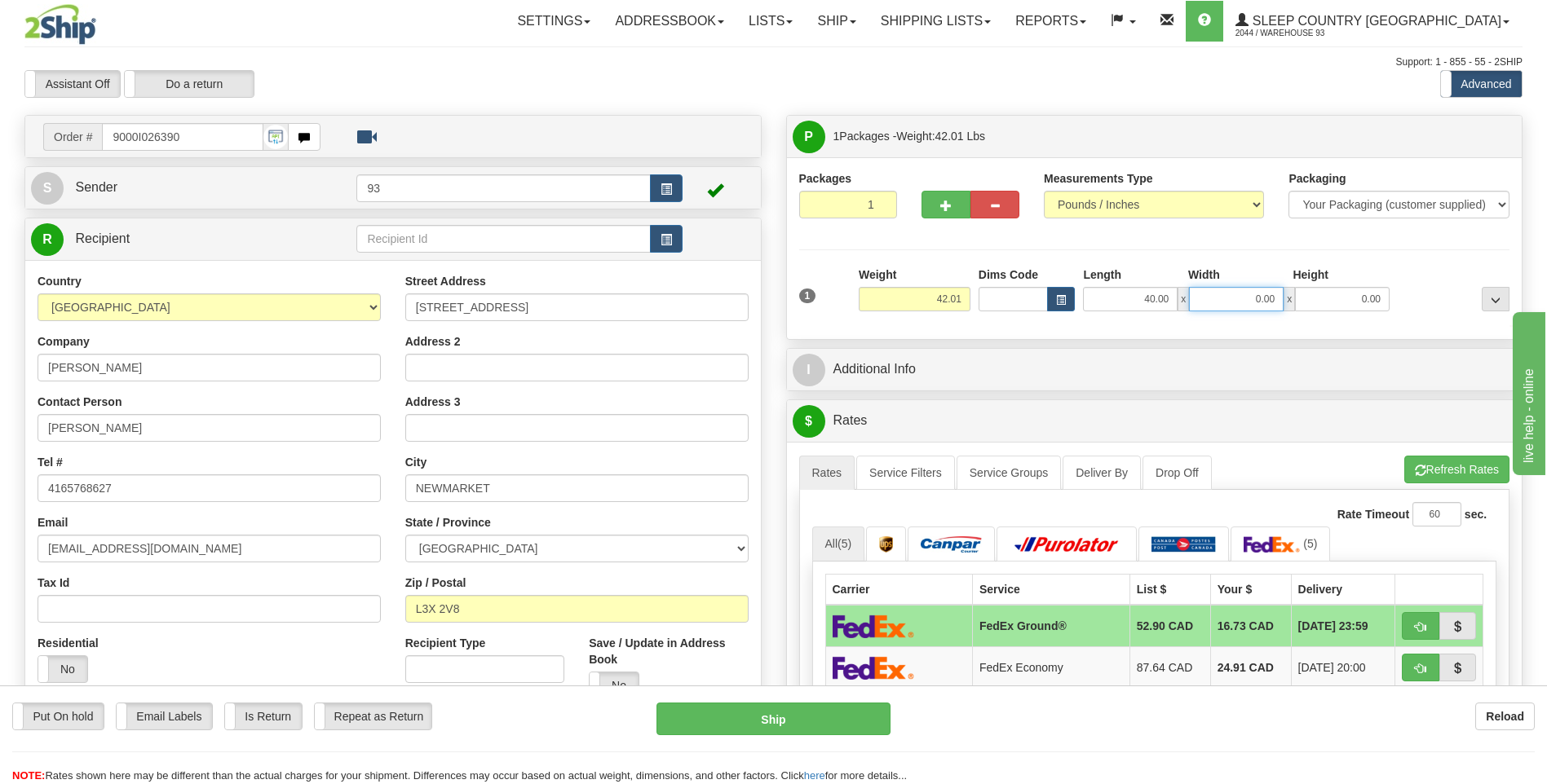
click at [1240, 299] on input "0.00" at bounding box center [1235, 299] width 95 height 25
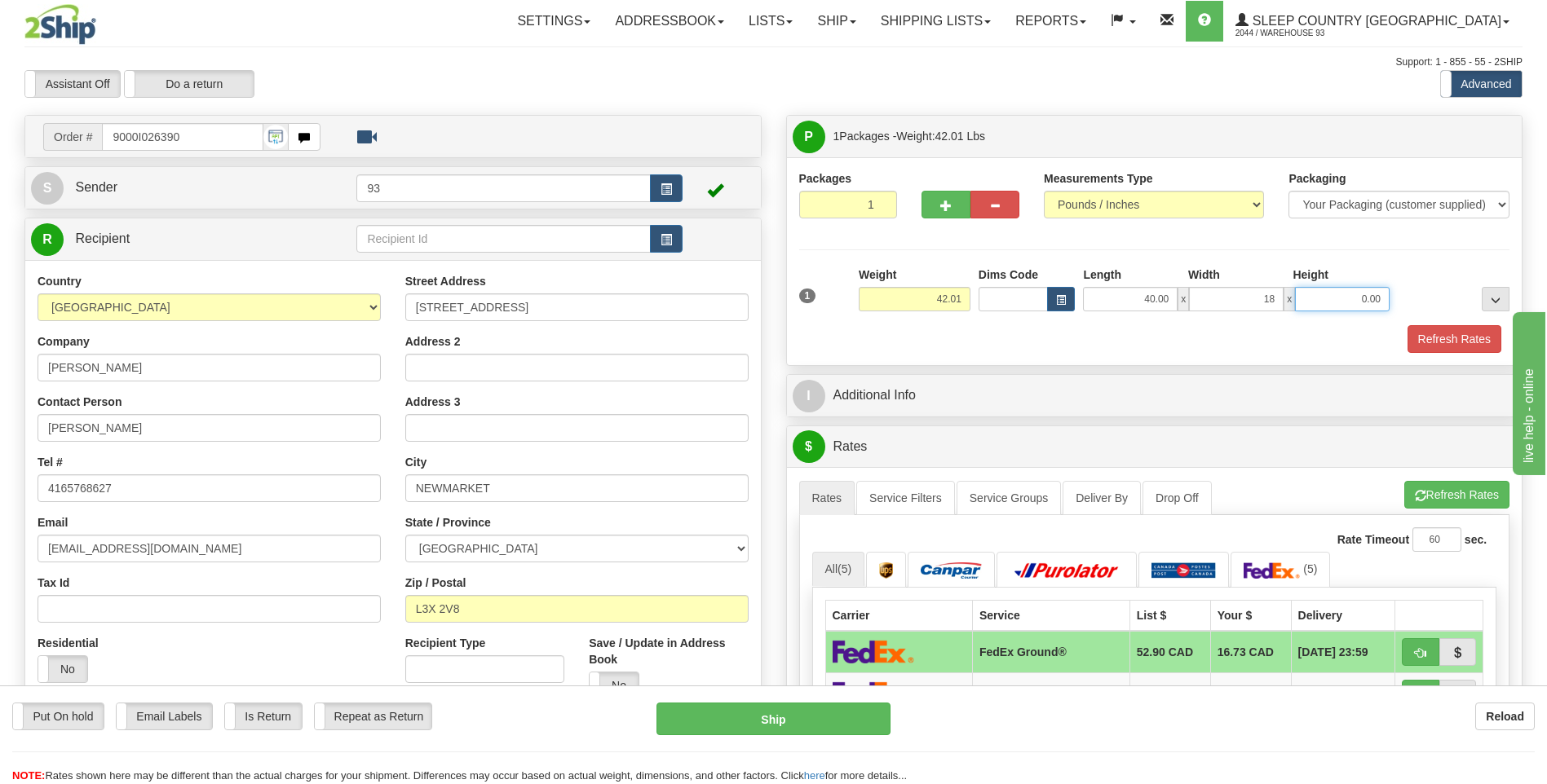
type input "18.00"
click at [1320, 297] on input "0.00" at bounding box center [1342, 299] width 95 height 25
type input "18.00"
click at [1434, 337] on button "Refresh Rates" at bounding box center [1454, 338] width 94 height 28
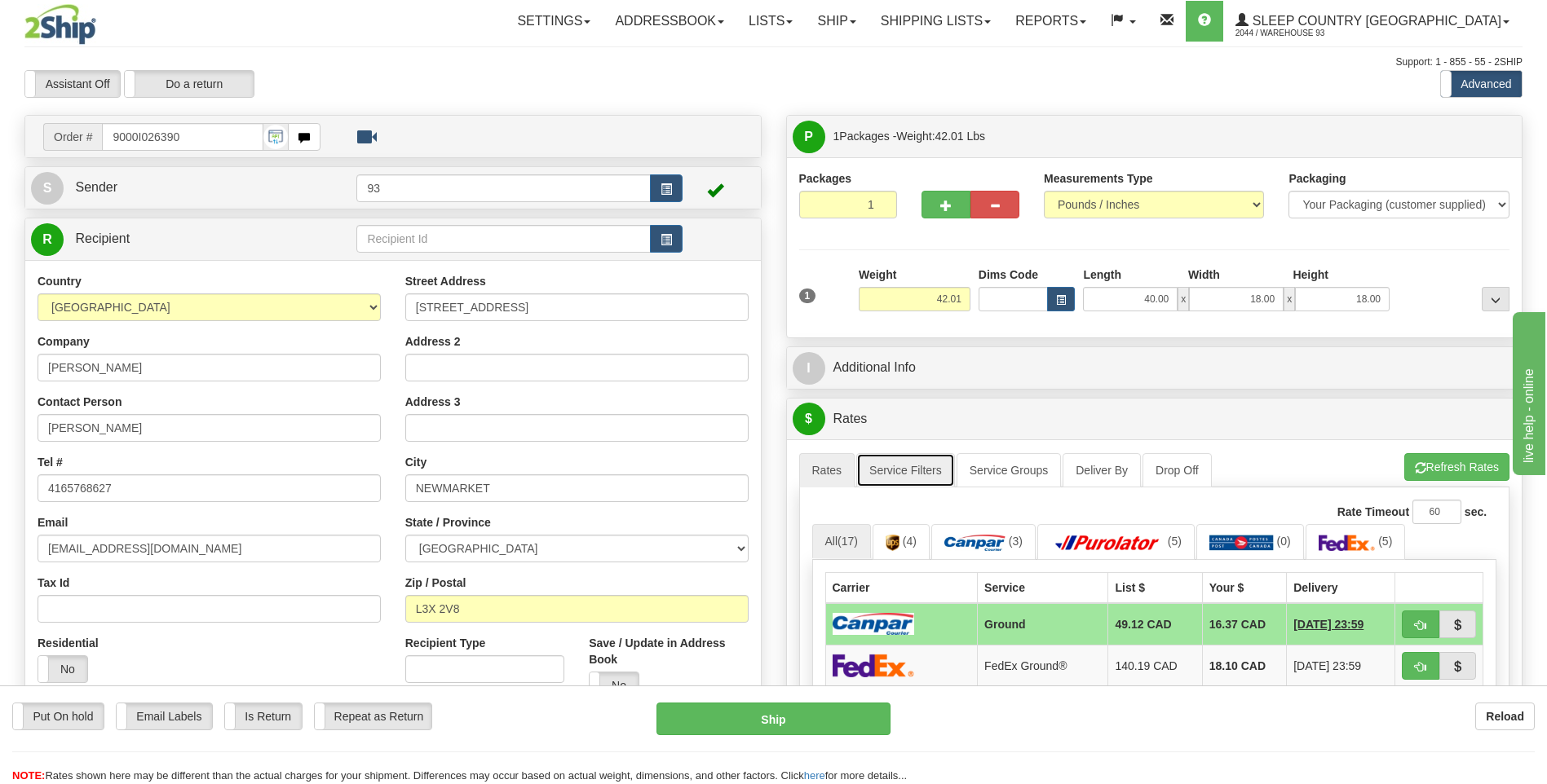
click at [897, 464] on link "Service Filters" at bounding box center [905, 470] width 98 height 34
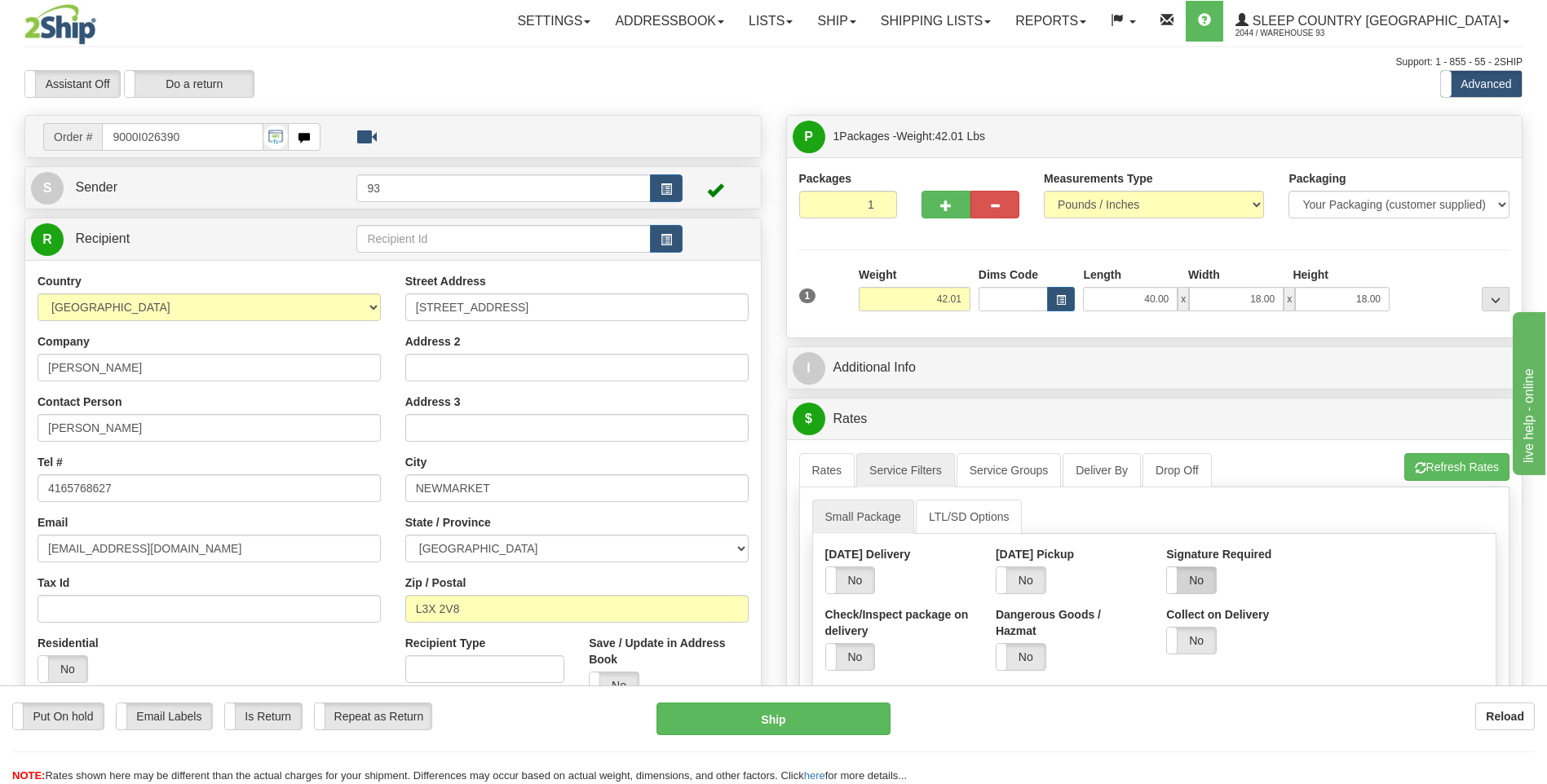
click at [1210, 584] on label "No" at bounding box center [1191, 580] width 49 height 26
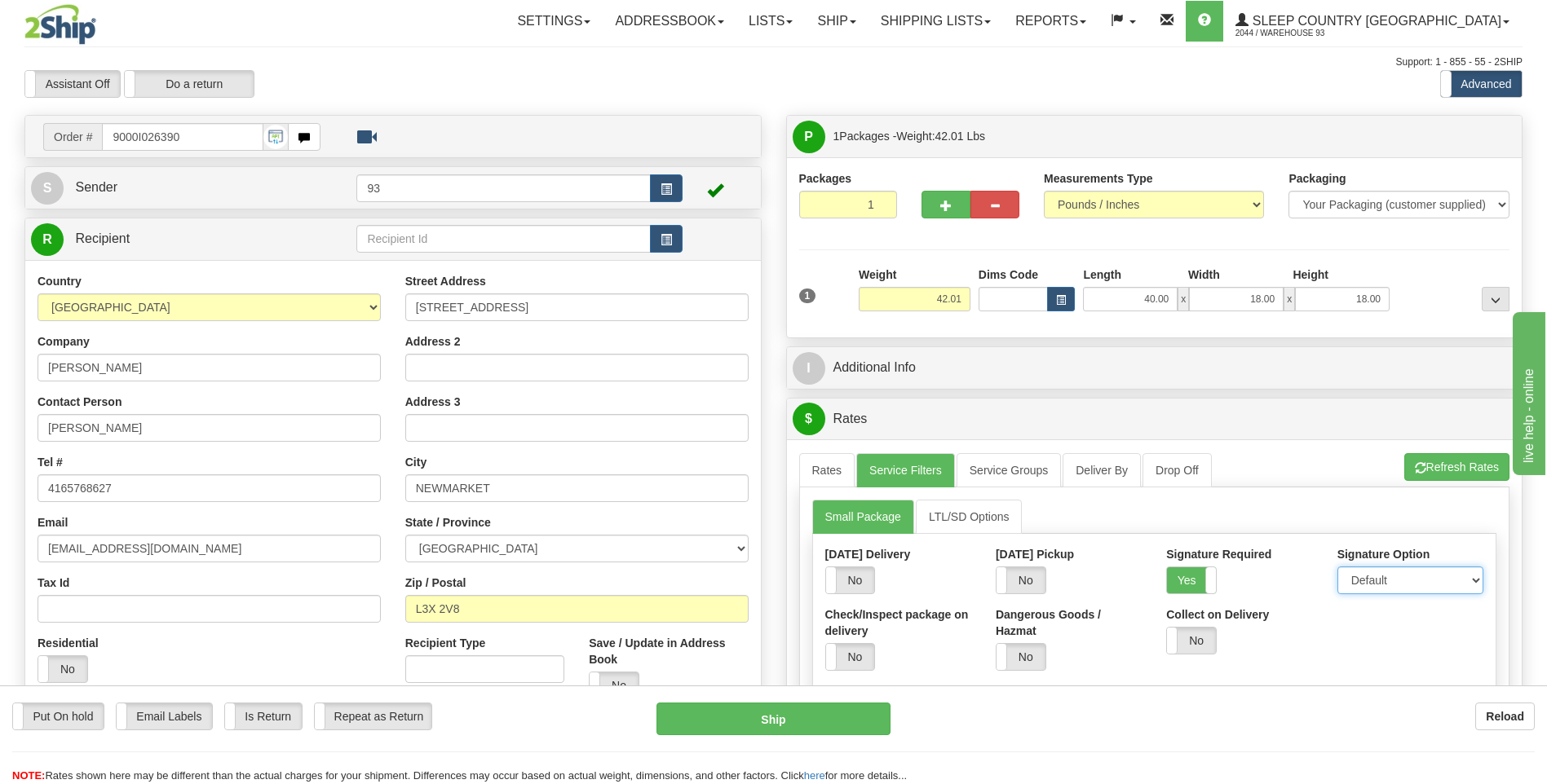
click at [1360, 575] on select "Default Adult Direct Indirect No Signature Required" at bounding box center [1409, 580] width 146 height 28
select select "1"
click at [1337, 566] on select "Default Adult Direct Indirect No Signature Required" at bounding box center [1409, 580] width 146 height 28
click at [845, 481] on link "Rates" at bounding box center [827, 470] width 56 height 34
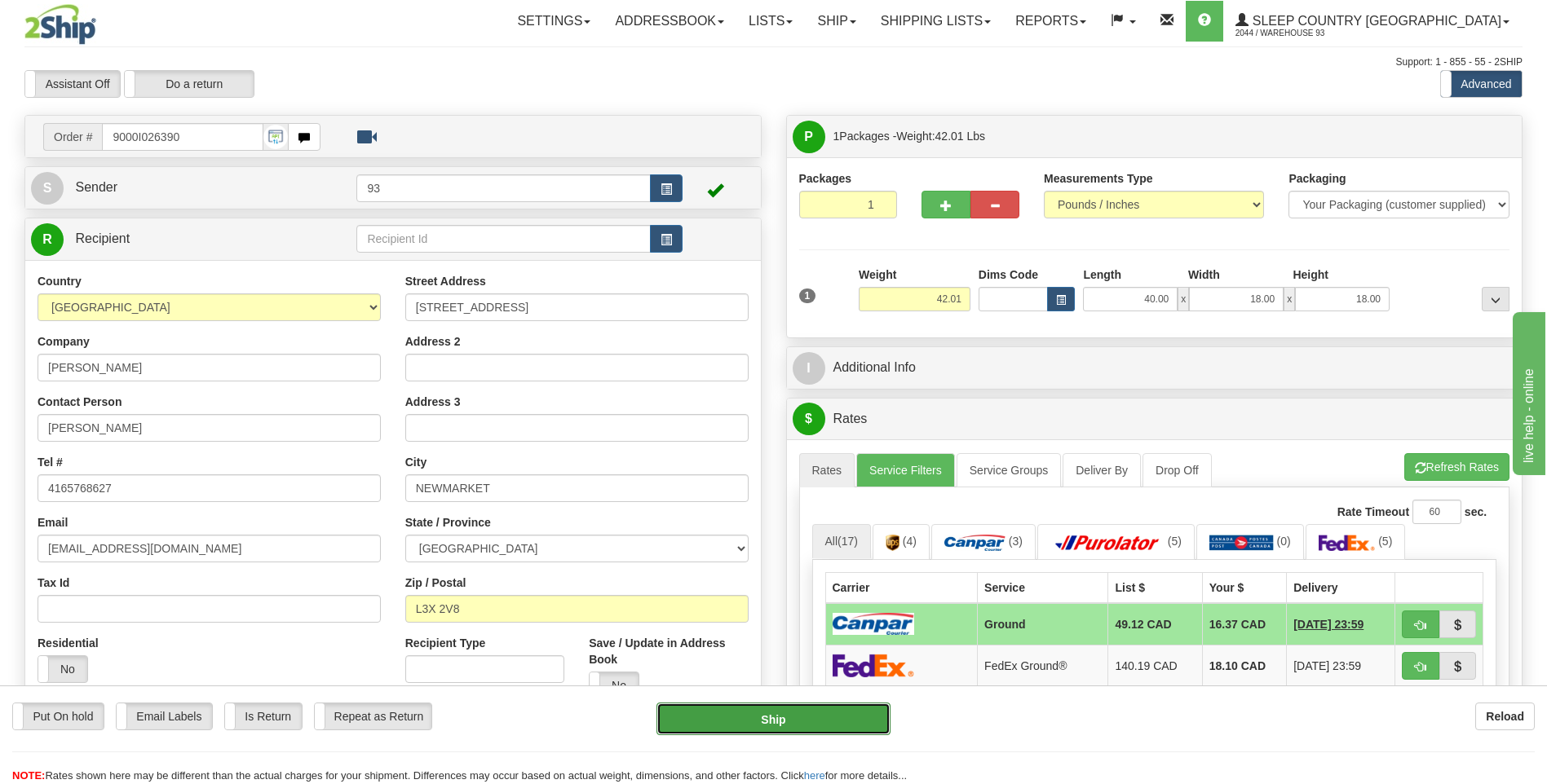
click at [854, 717] on button "Ship" at bounding box center [773, 719] width 233 height 32
type input "1"
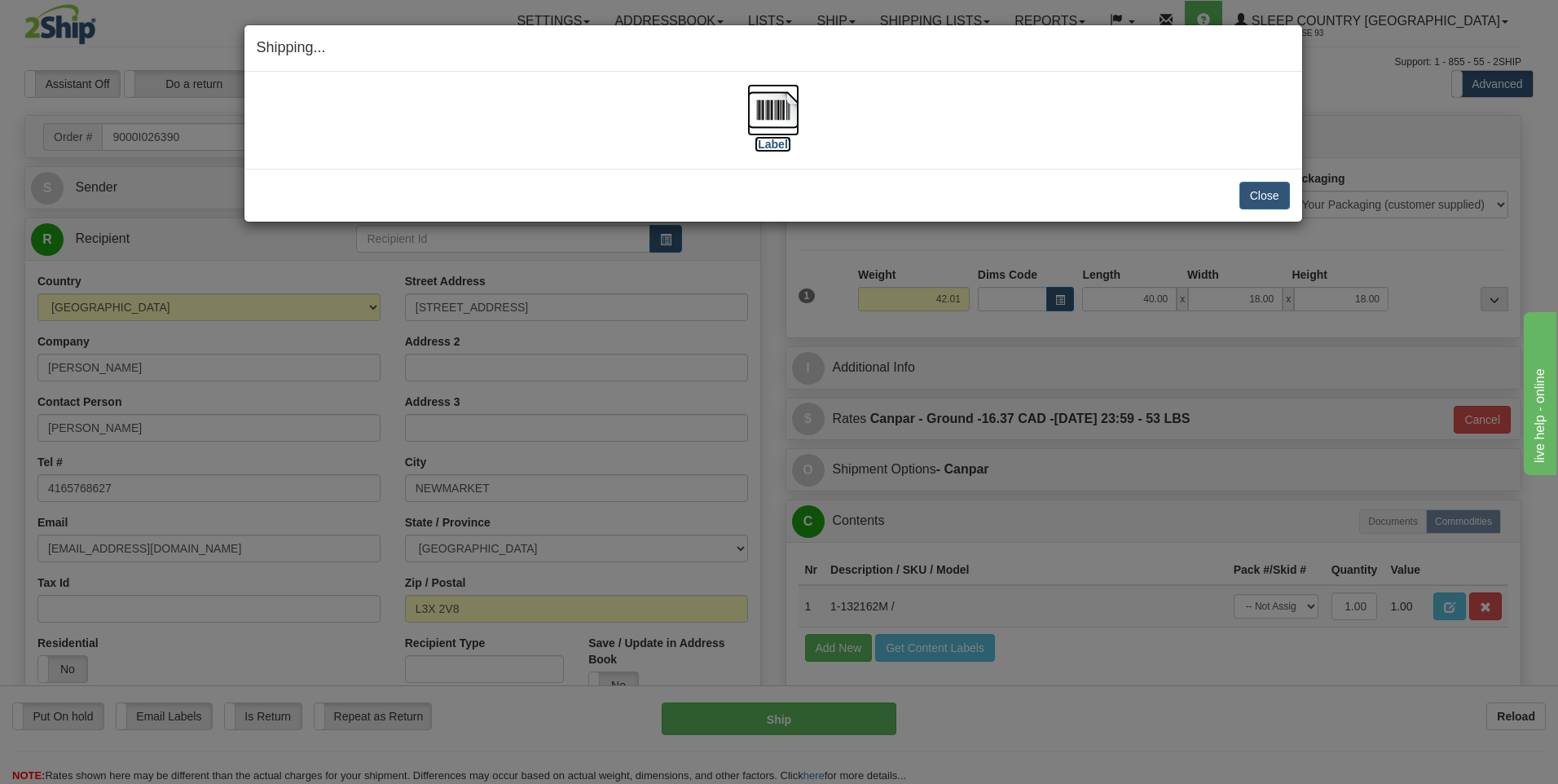
click at [771, 108] on img at bounding box center [773, 110] width 53 height 53
click at [1265, 202] on button "Close" at bounding box center [1265, 195] width 51 height 28
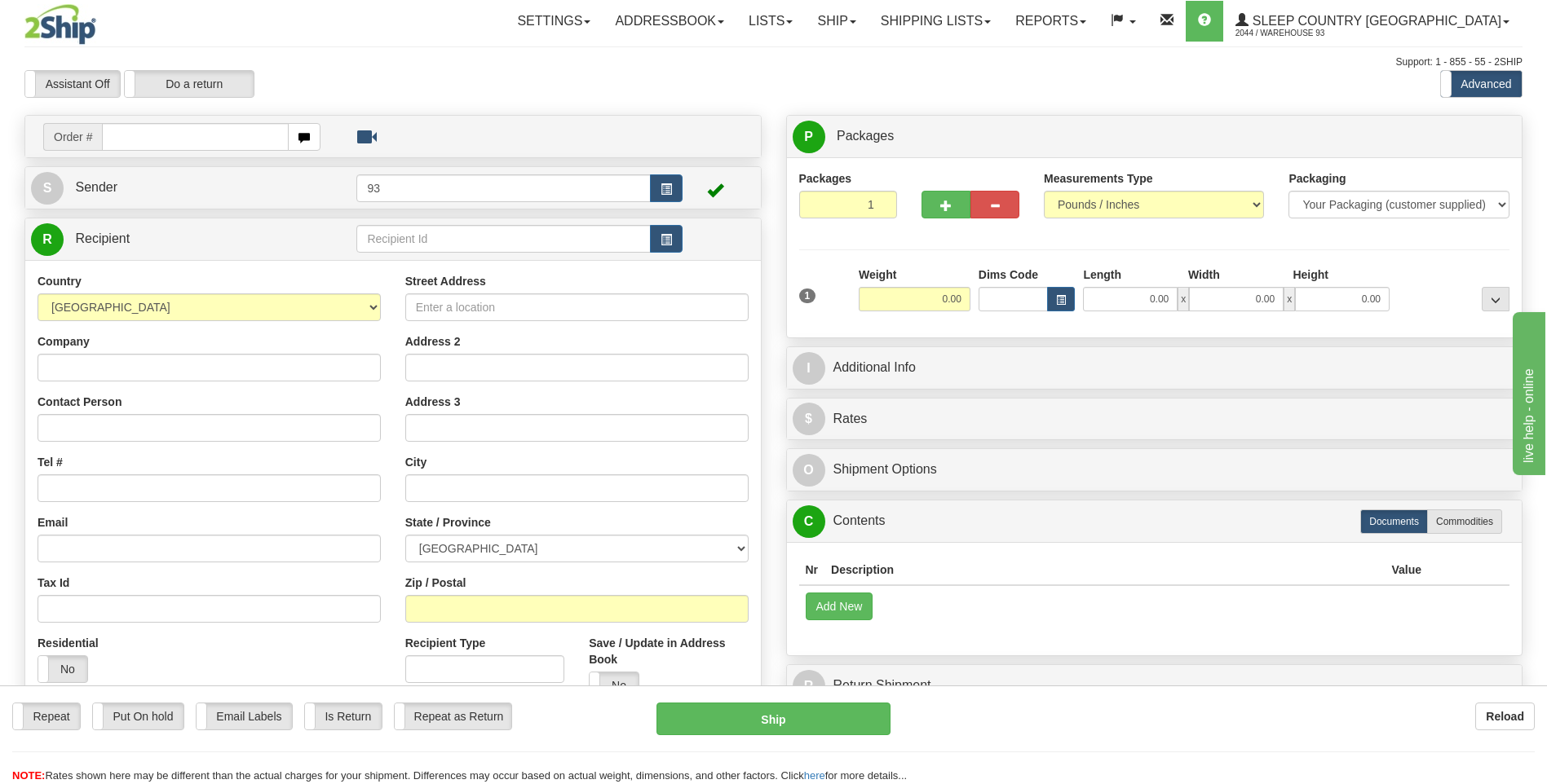
click at [161, 147] on input "text" at bounding box center [195, 137] width 186 height 28
type input "9000I026593"
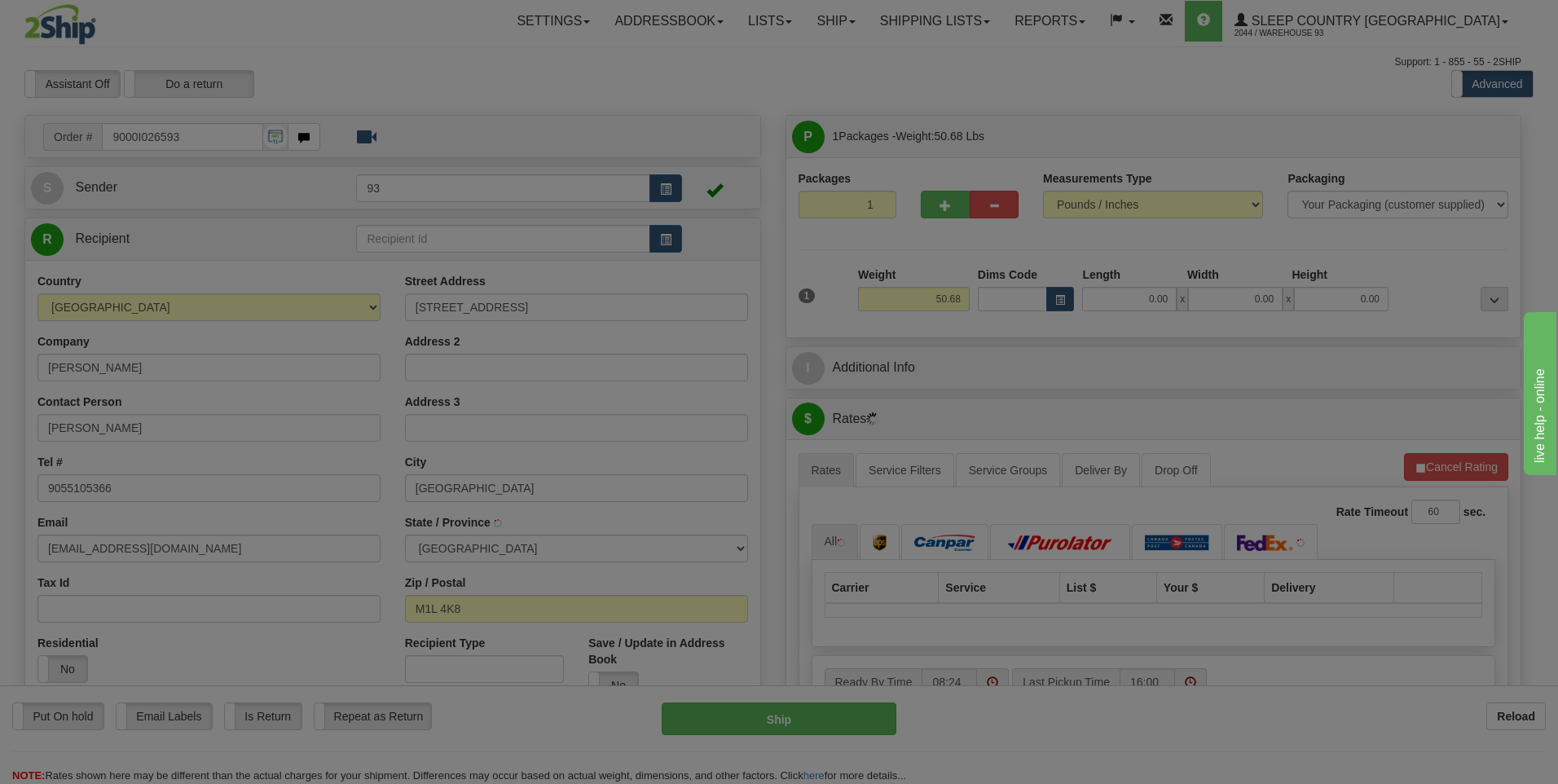
type input "[GEOGRAPHIC_DATA]"
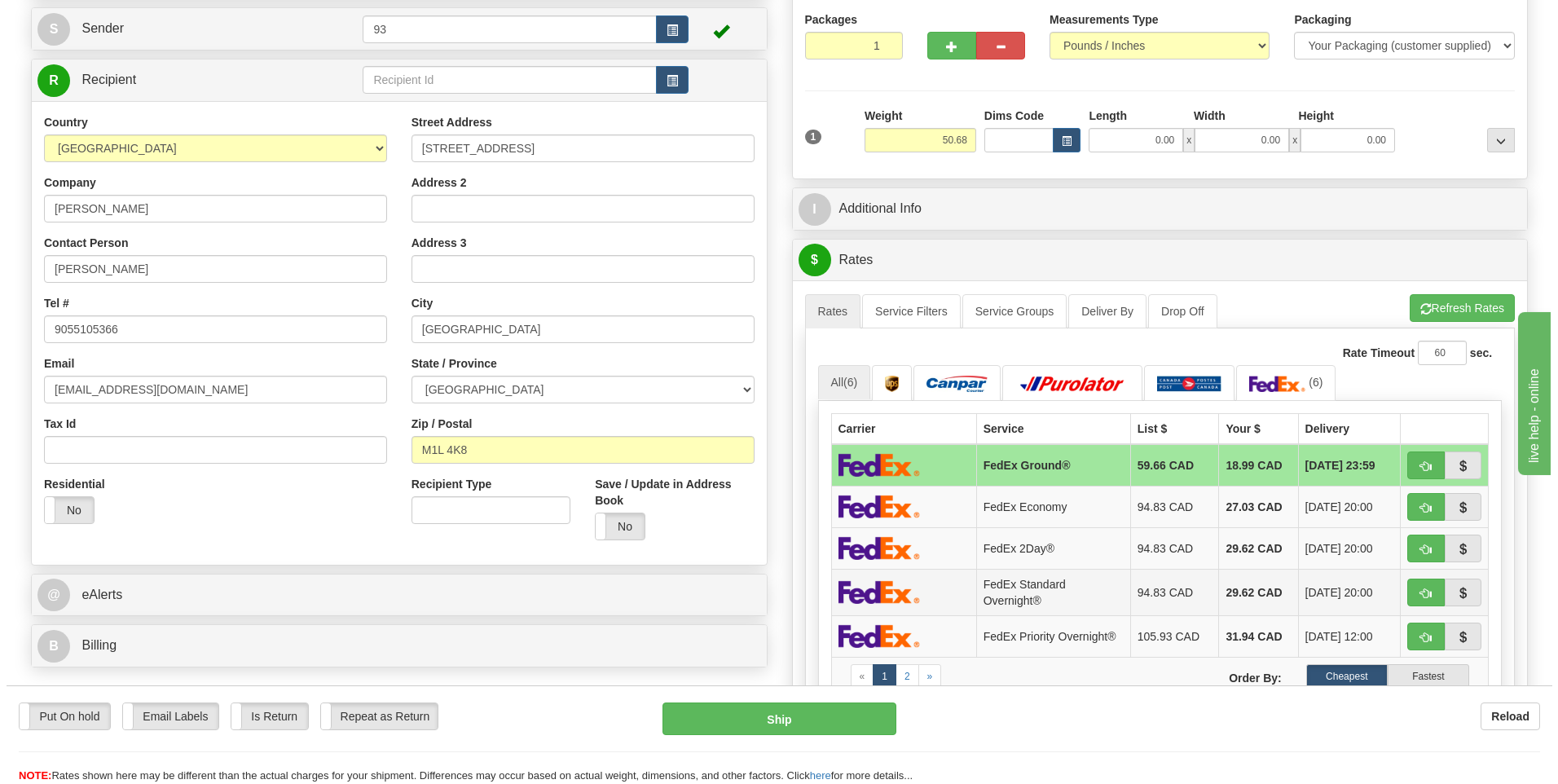
scroll to position [81, 0]
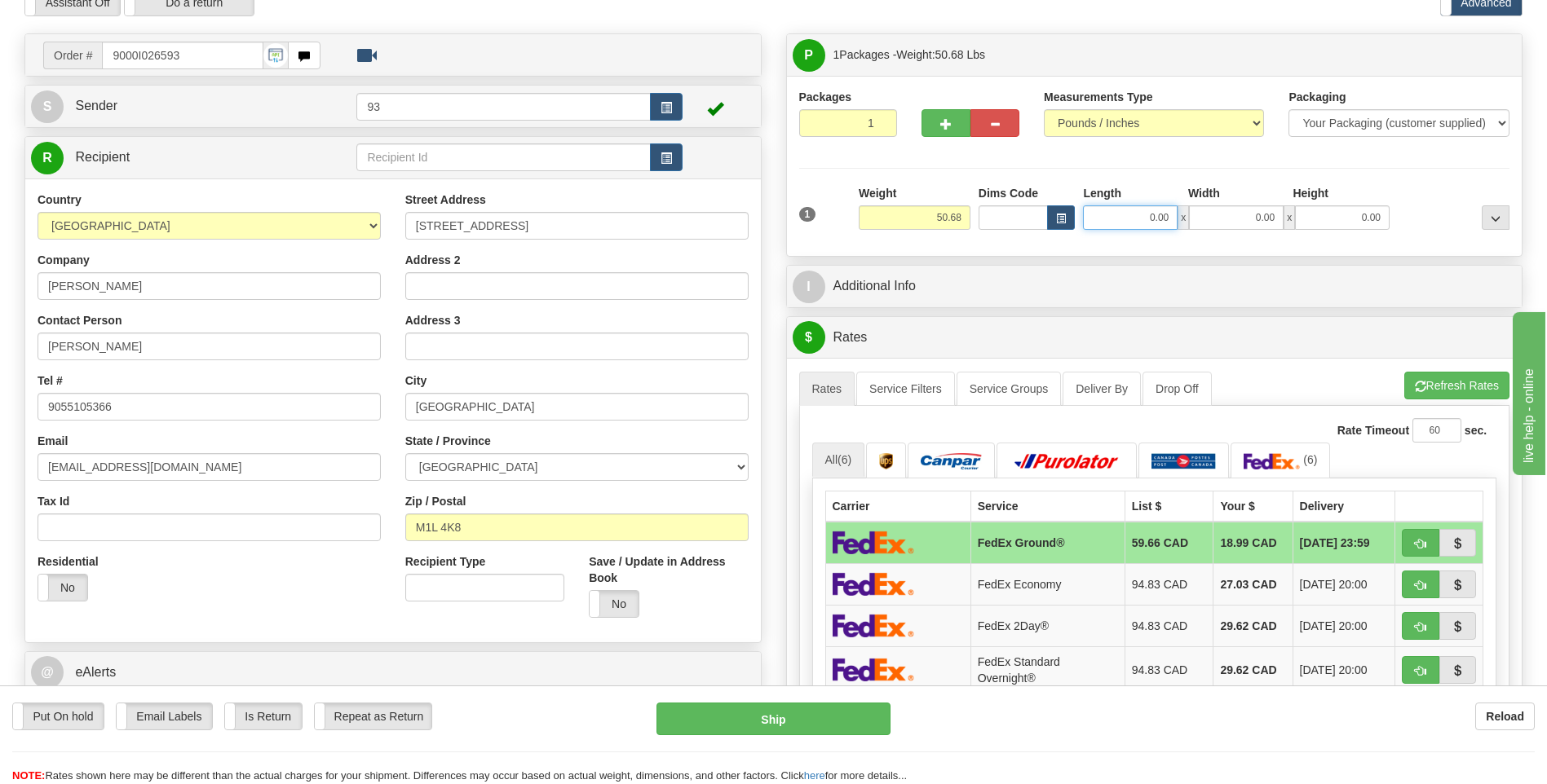
click at [1151, 222] on input "0.00" at bounding box center [1129, 218] width 95 height 25
type input "40.00"
click at [1235, 221] on input "0.00" at bounding box center [1235, 218] width 95 height 25
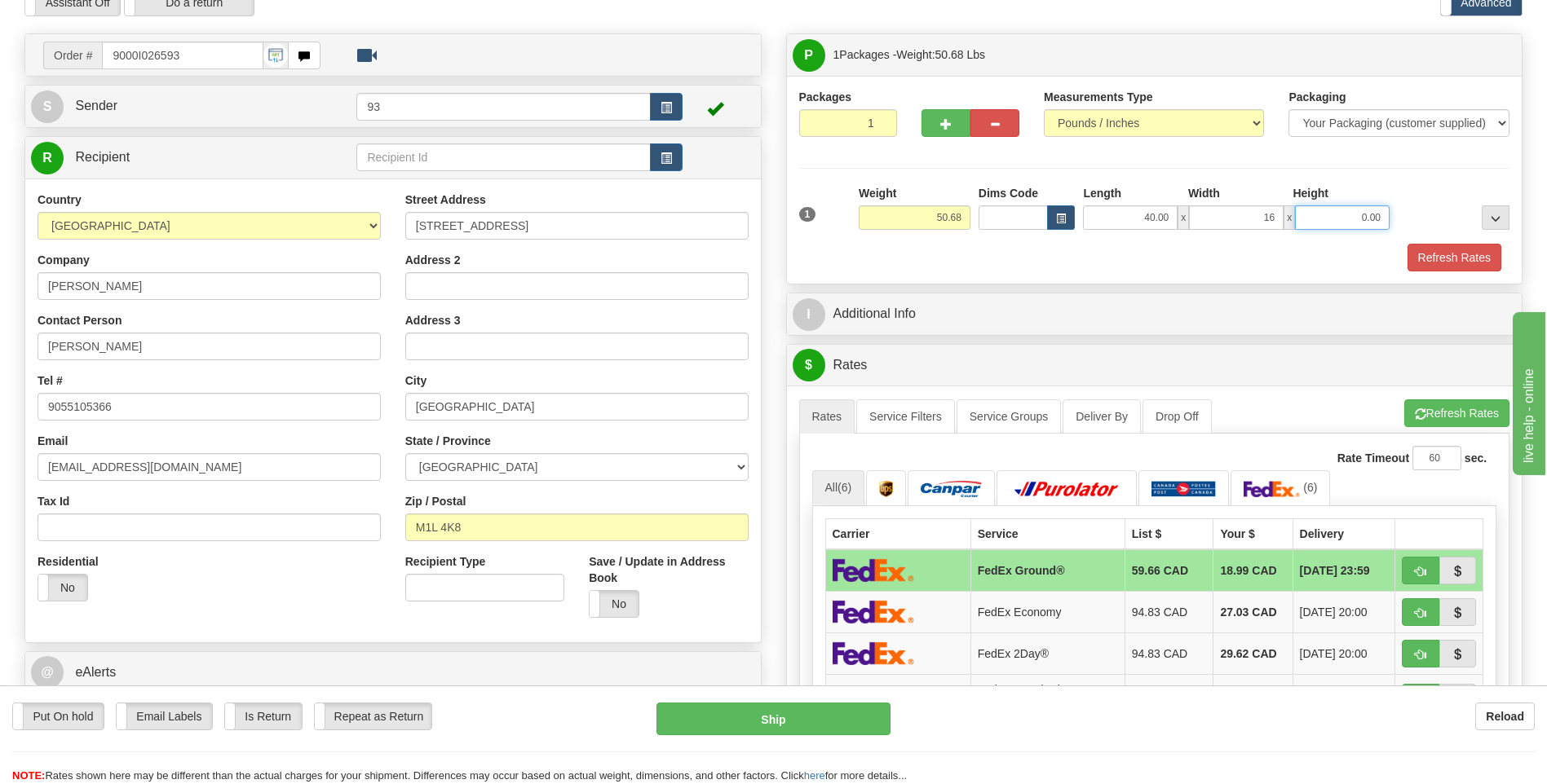
type input "16.00"
click at [1315, 222] on input "0.00" at bounding box center [1342, 218] width 95 height 25
type input "16.00"
click at [1421, 253] on button "Refresh Rates" at bounding box center [1454, 257] width 94 height 28
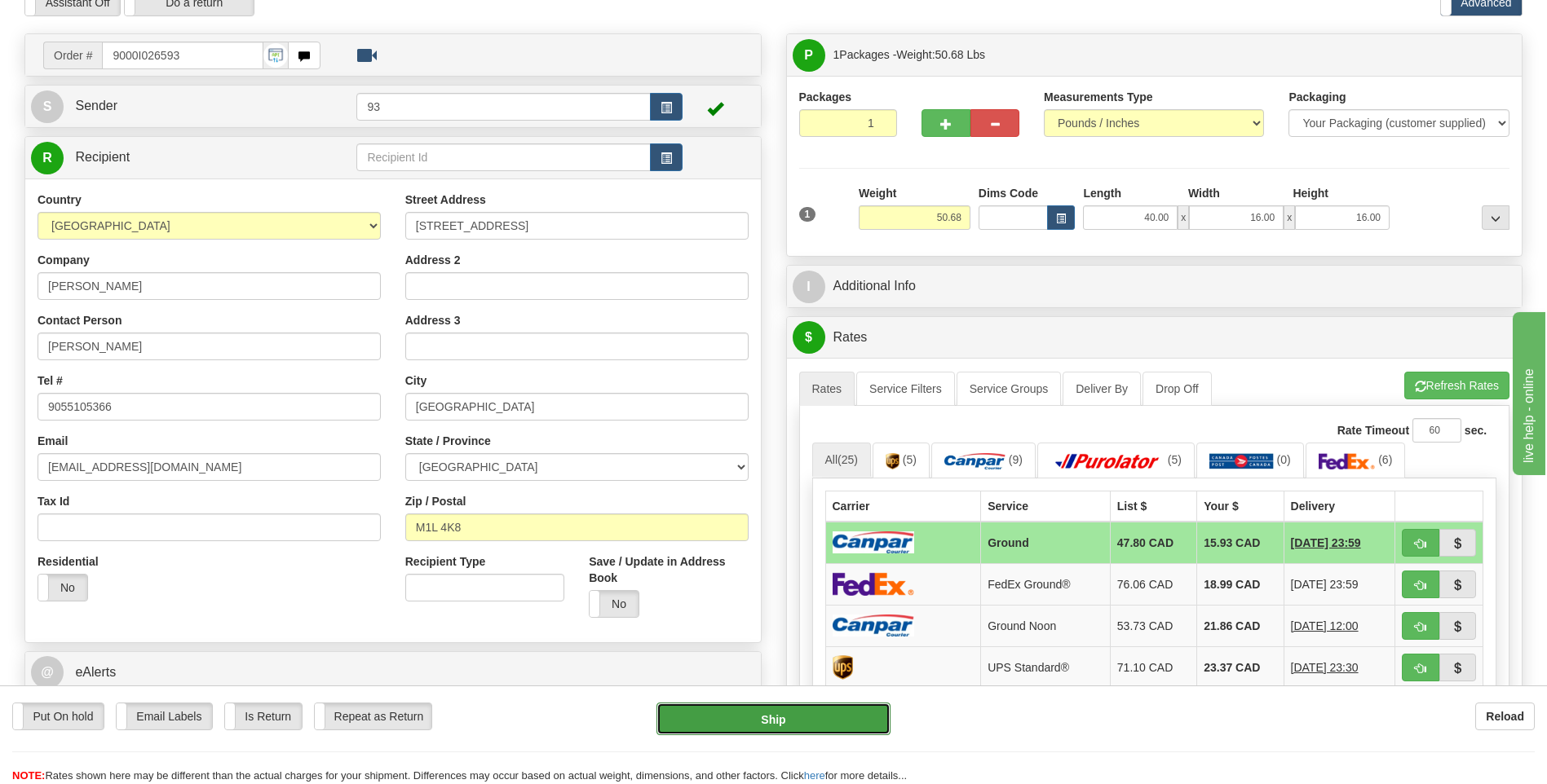
click at [818, 713] on button "Ship" at bounding box center [773, 719] width 233 height 32
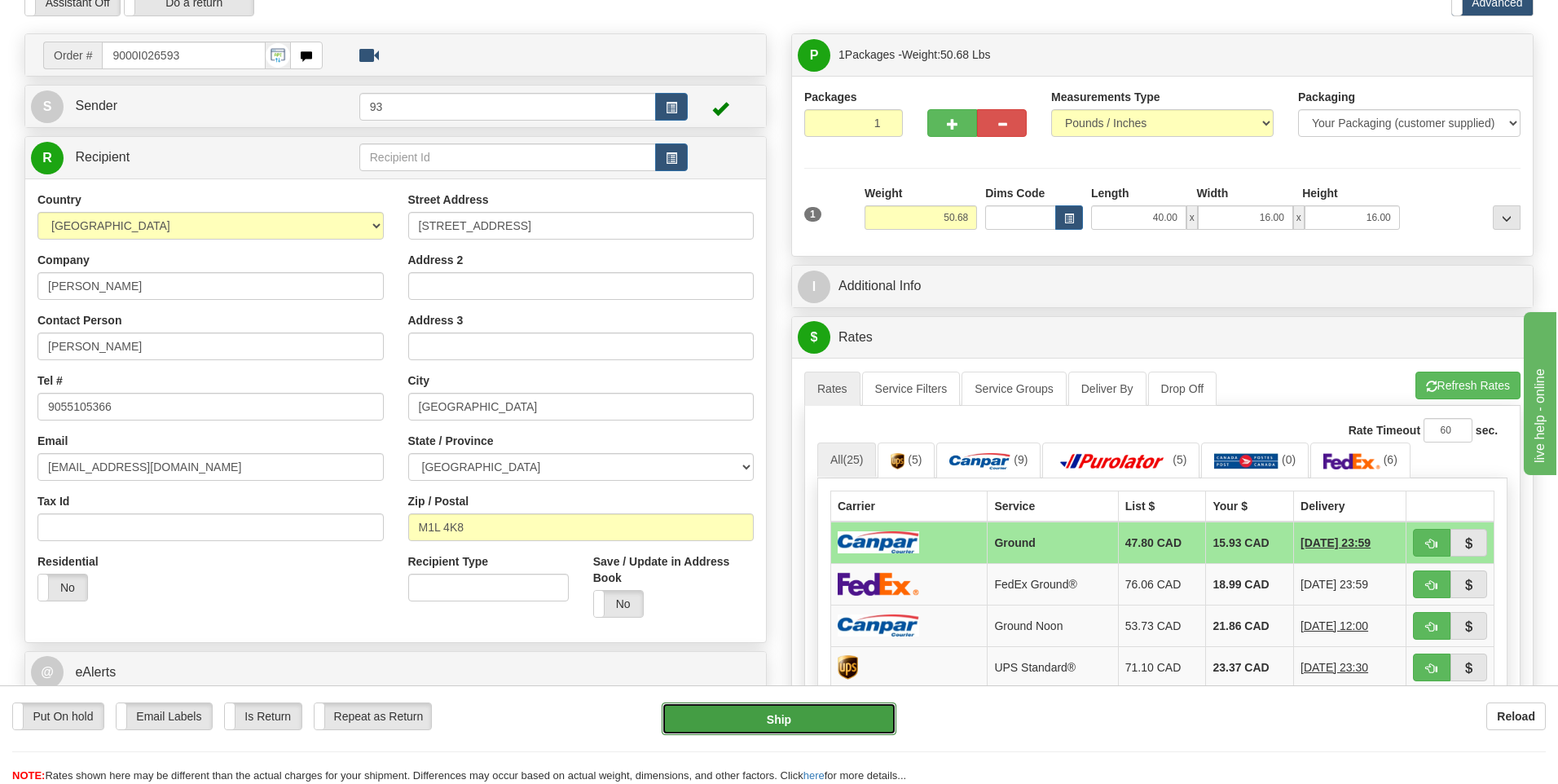
type input "1"
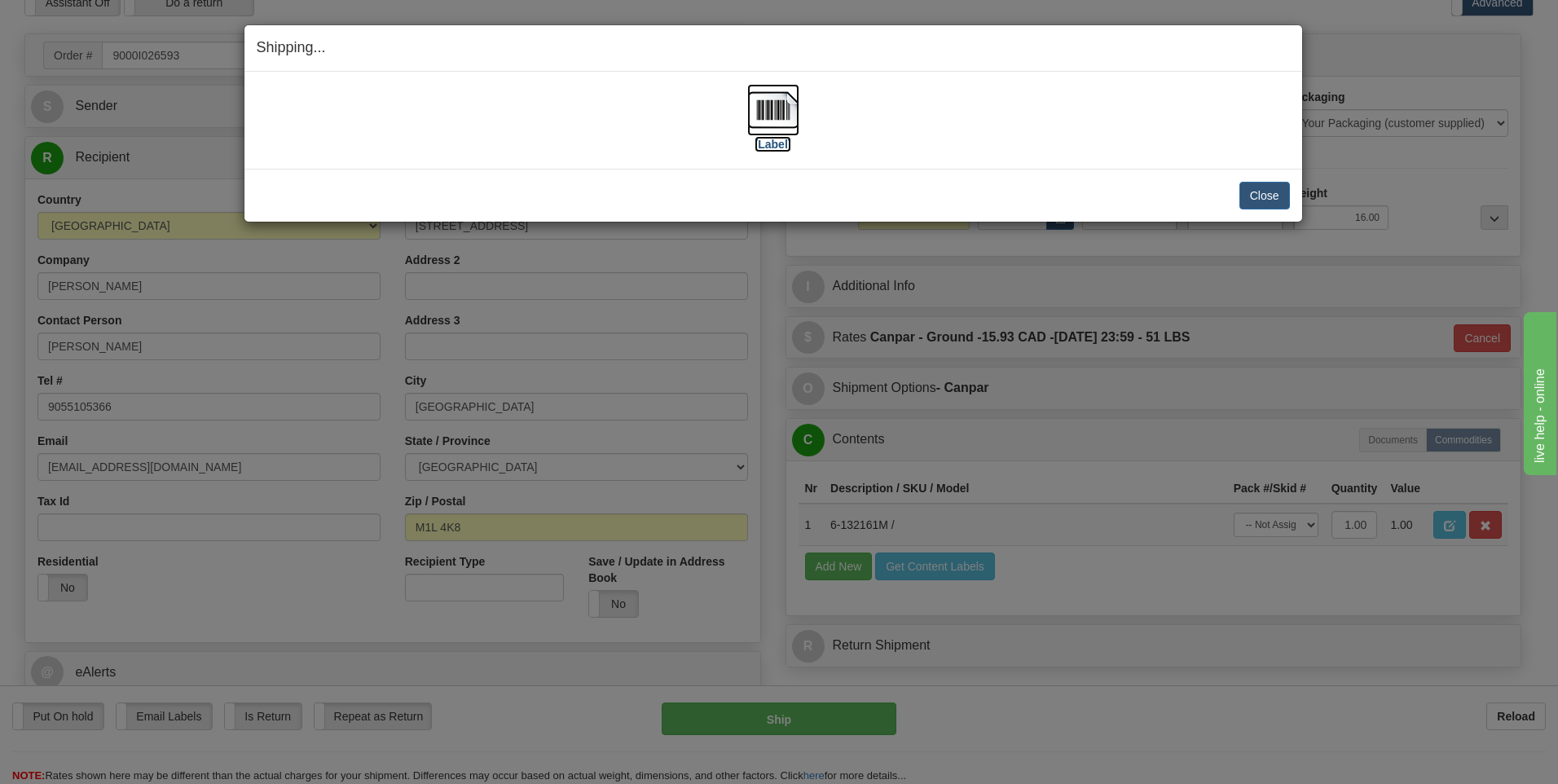
click at [779, 108] on img at bounding box center [773, 110] width 53 height 53
click at [1277, 200] on button "Close" at bounding box center [1265, 195] width 51 height 28
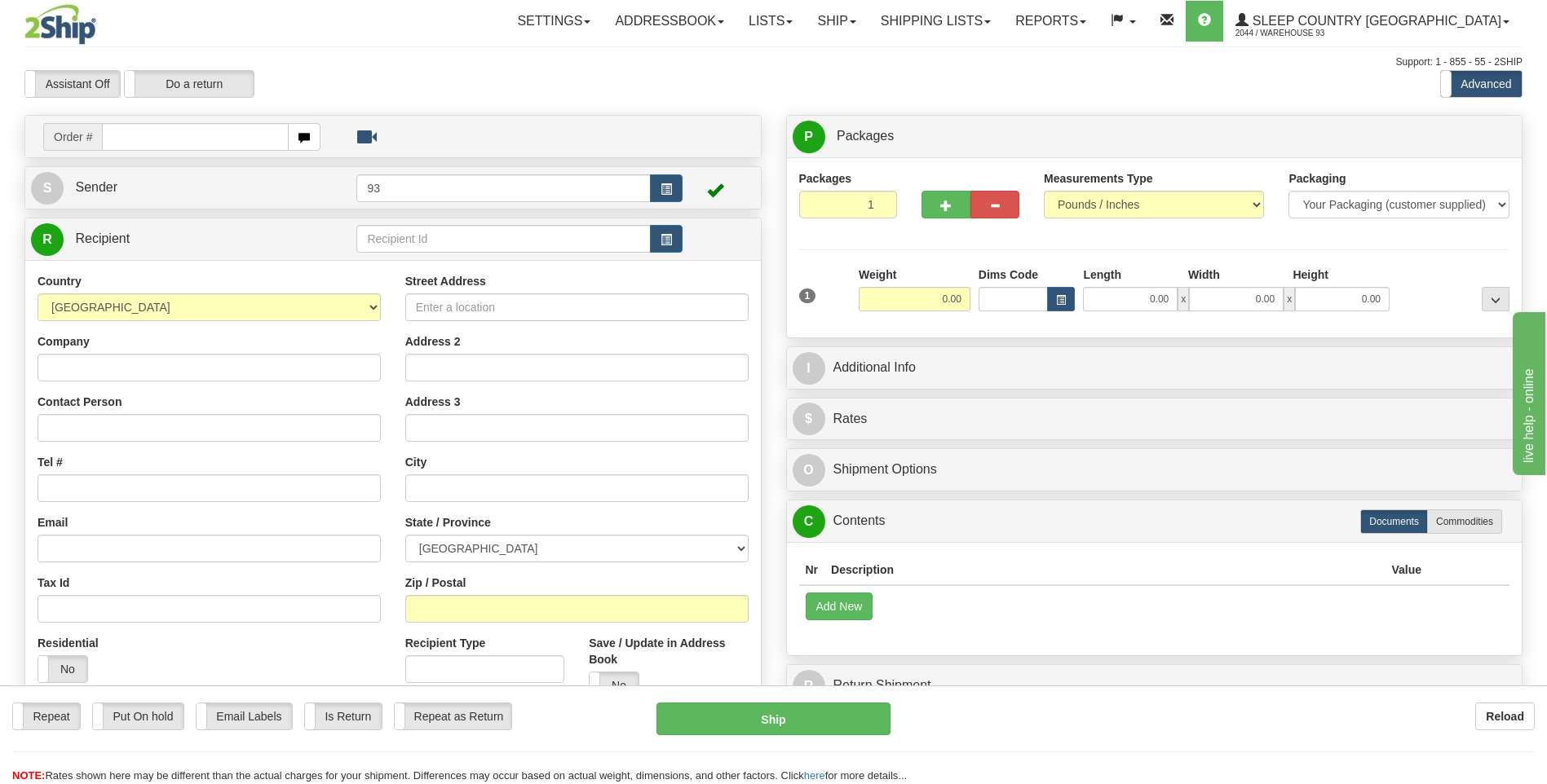
click at [159, 129] on input "text" at bounding box center [195, 137] width 186 height 28
type input "9000I026953"
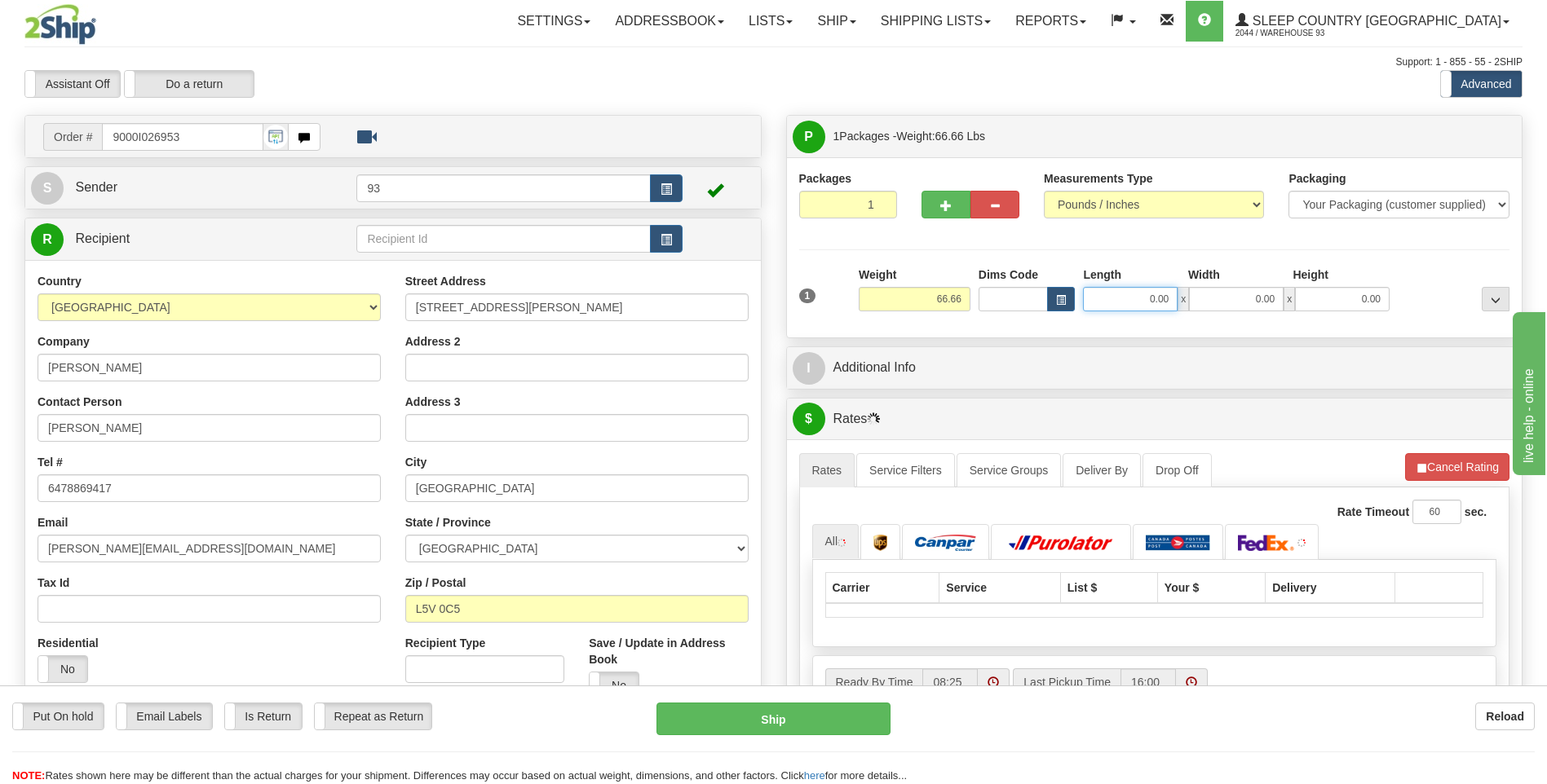
click at [1120, 301] on input "0.00" at bounding box center [1129, 299] width 95 height 25
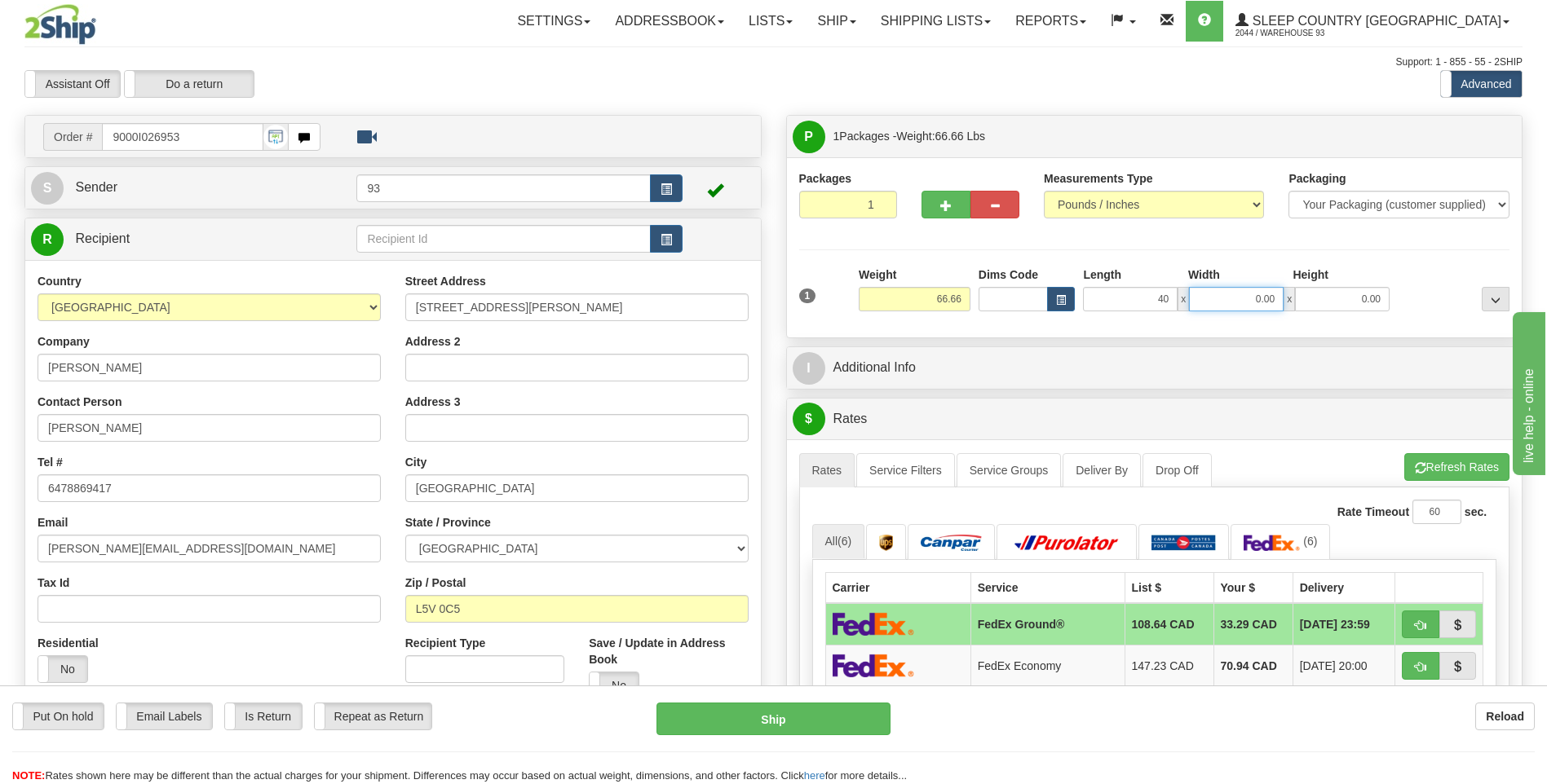
type input "40.00"
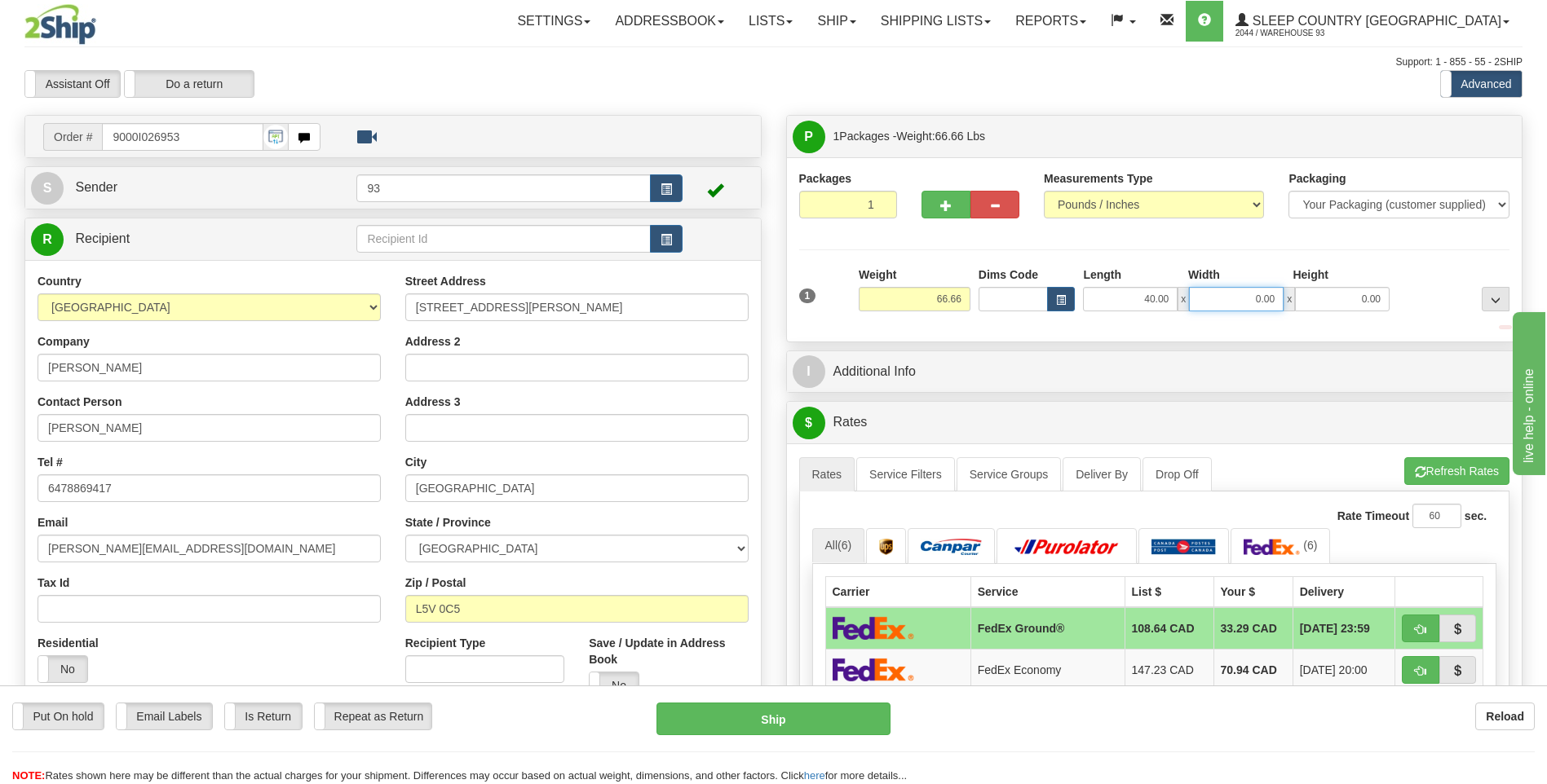
click at [1222, 297] on input "0.00" at bounding box center [1235, 299] width 95 height 25
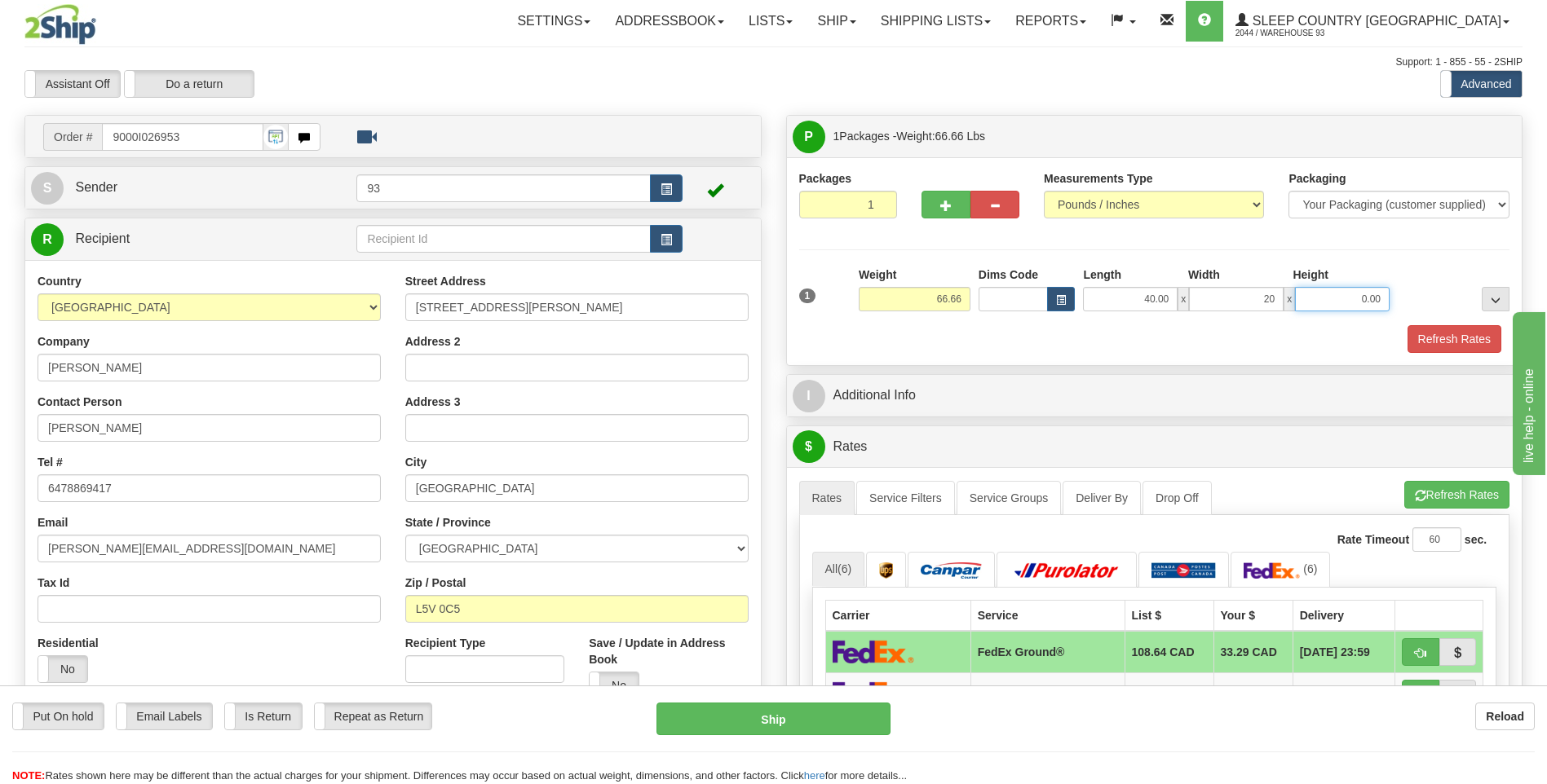
type input "20.00"
click at [1328, 291] on input "0.00" at bounding box center [1342, 299] width 95 height 25
type input "20.00"
click at [1459, 341] on button "Refresh Rates" at bounding box center [1454, 338] width 94 height 28
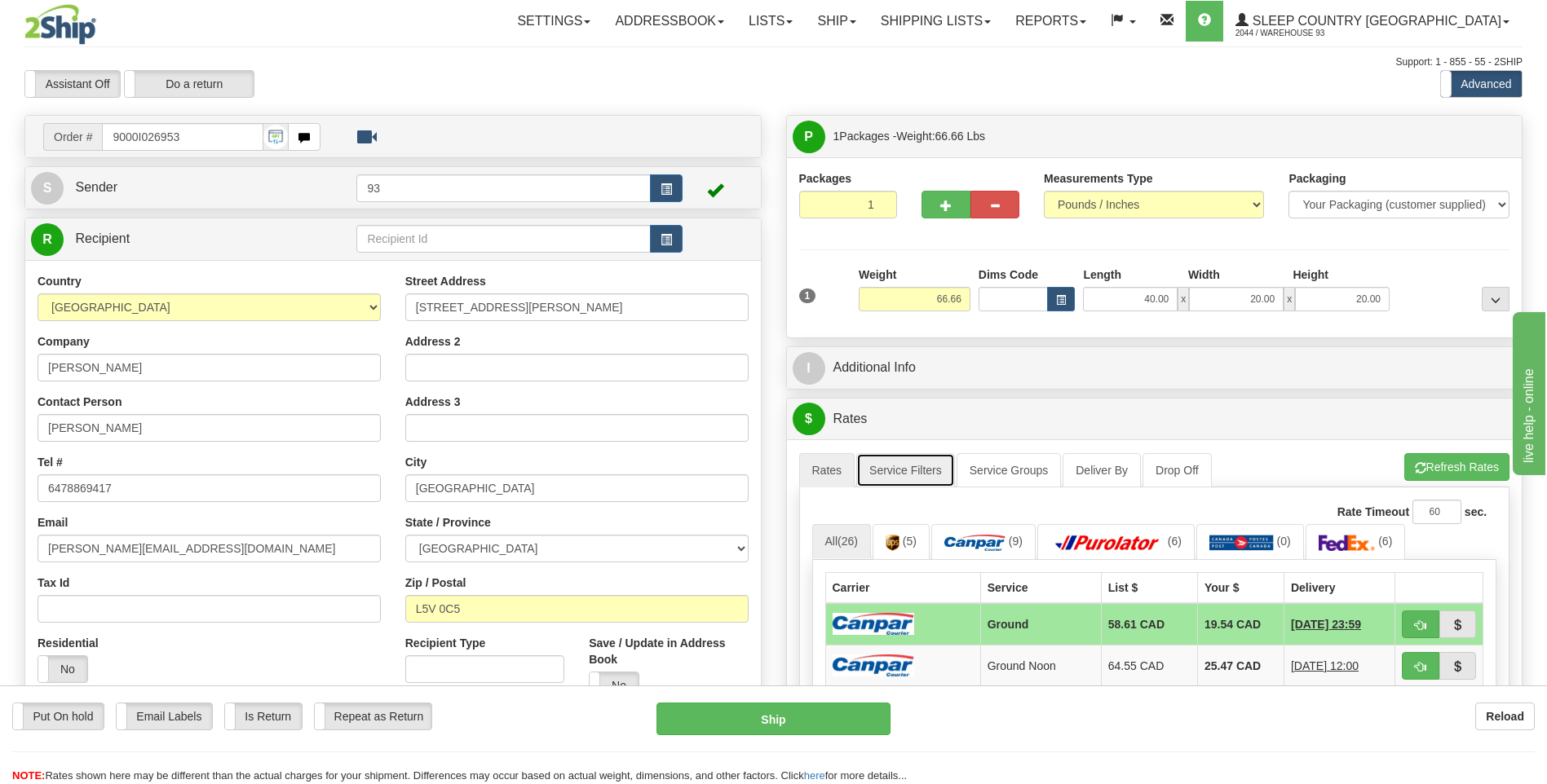
click at [892, 472] on link "Service Filters" at bounding box center [905, 470] width 98 height 34
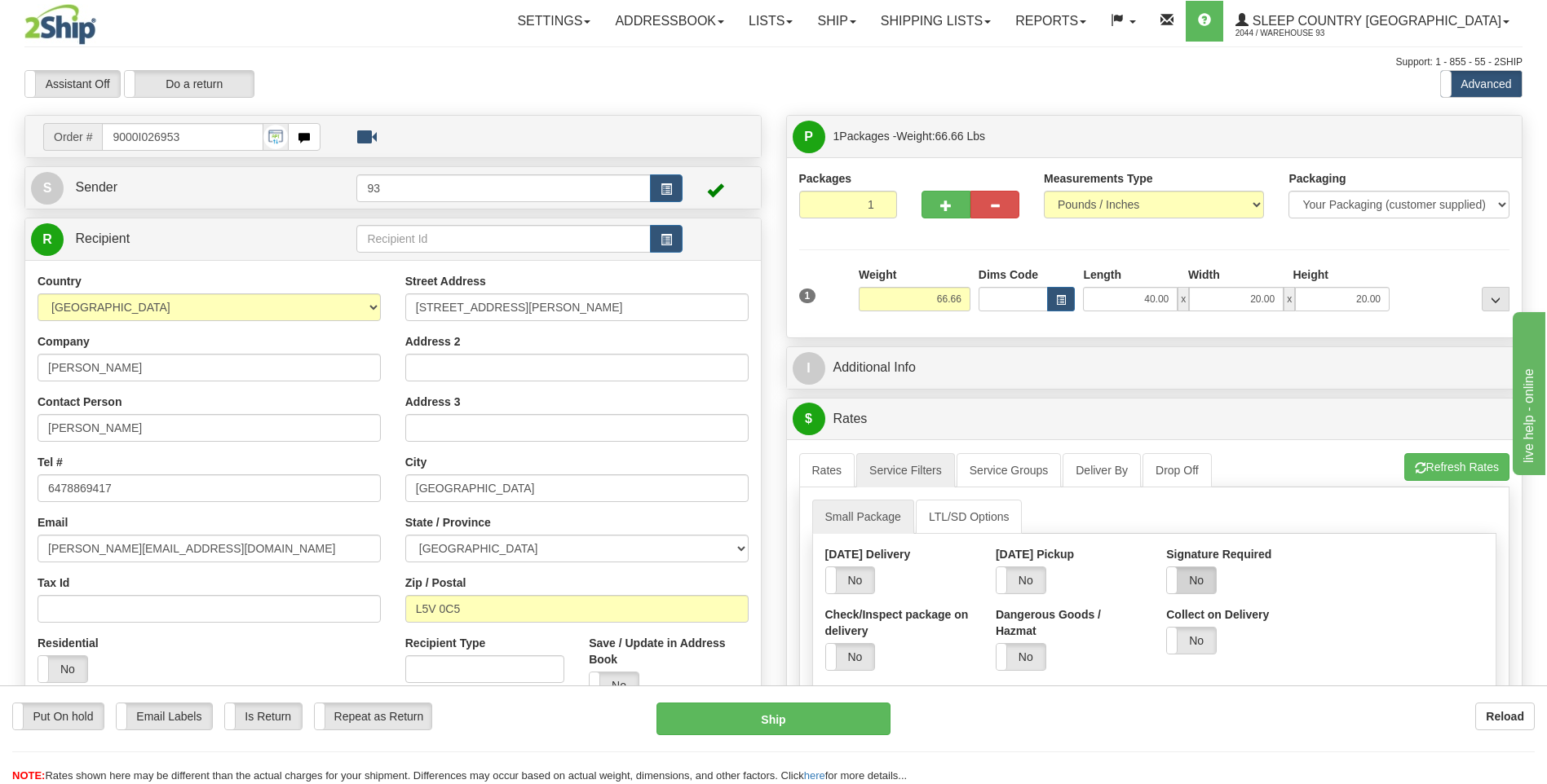
click at [1183, 582] on label "No" at bounding box center [1191, 580] width 49 height 26
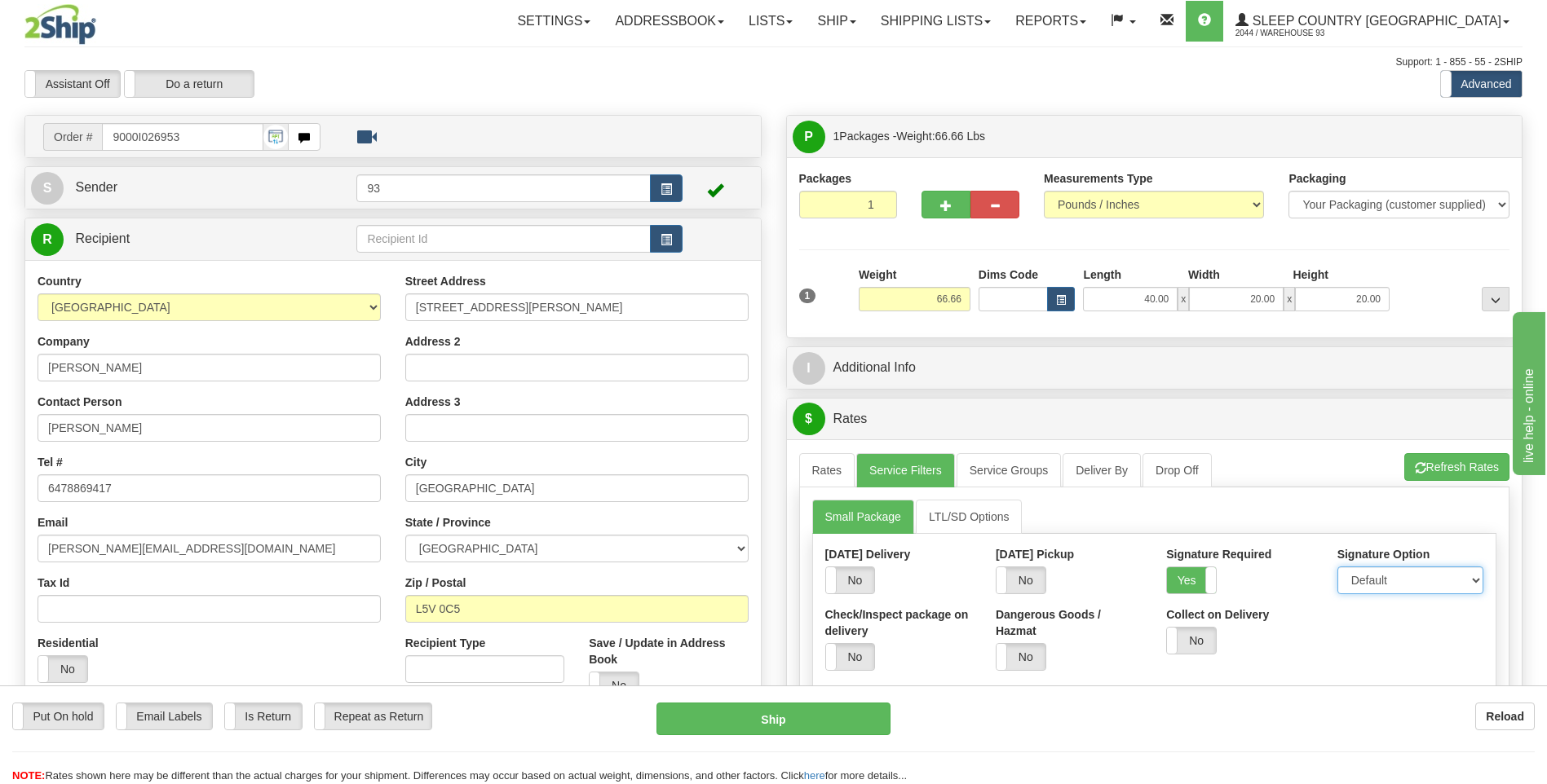
click at [1398, 591] on select "Default Adult Direct Indirect No Signature Required" at bounding box center [1409, 580] width 146 height 28
select select "1"
click at [1337, 566] on select "Default Adult Direct Indirect No Signature Required" at bounding box center [1409, 580] width 146 height 28
click at [818, 464] on link "Rates" at bounding box center [827, 470] width 56 height 34
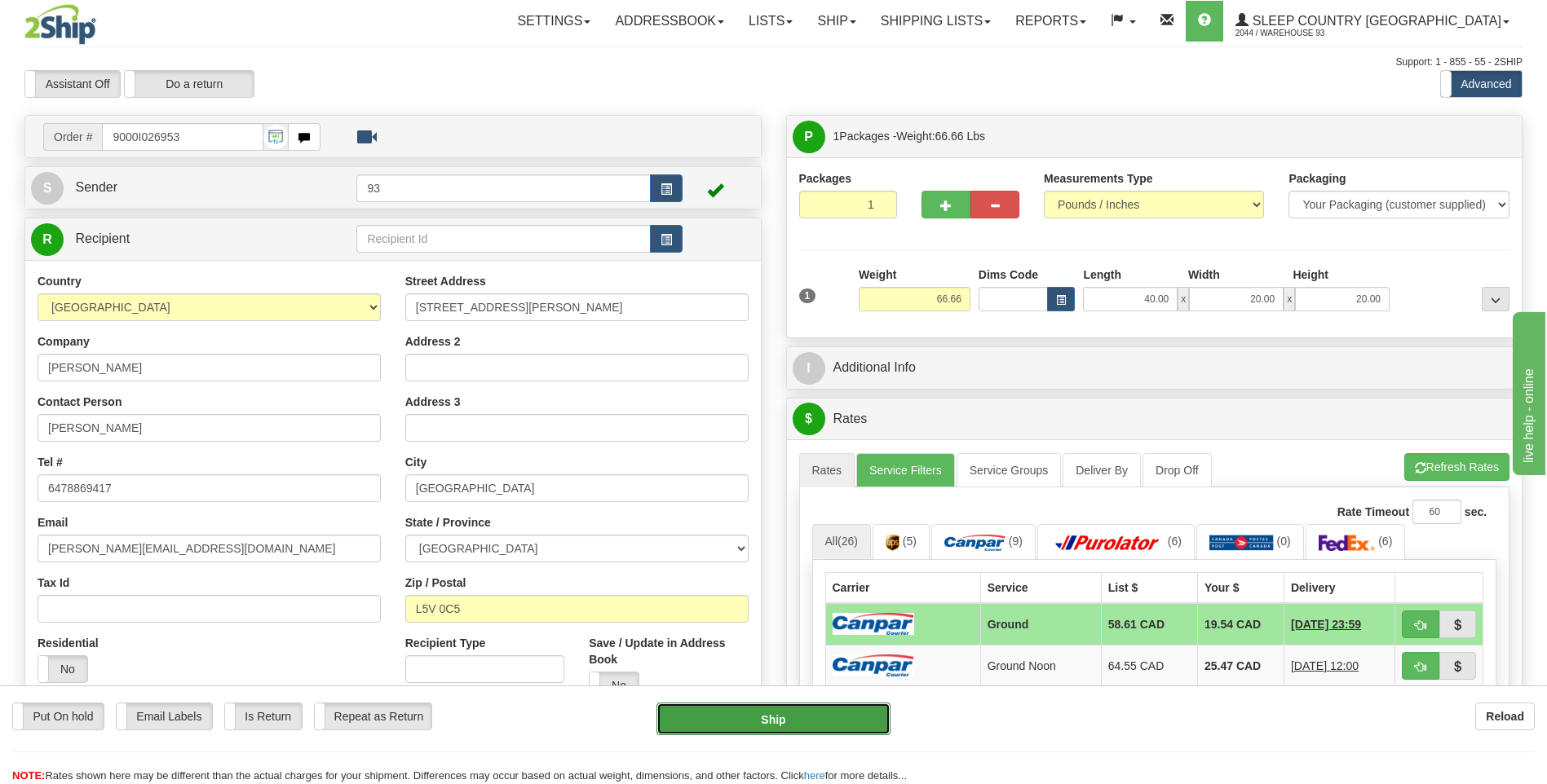
click at [814, 722] on button "Ship" at bounding box center [773, 719] width 233 height 32
type input "1"
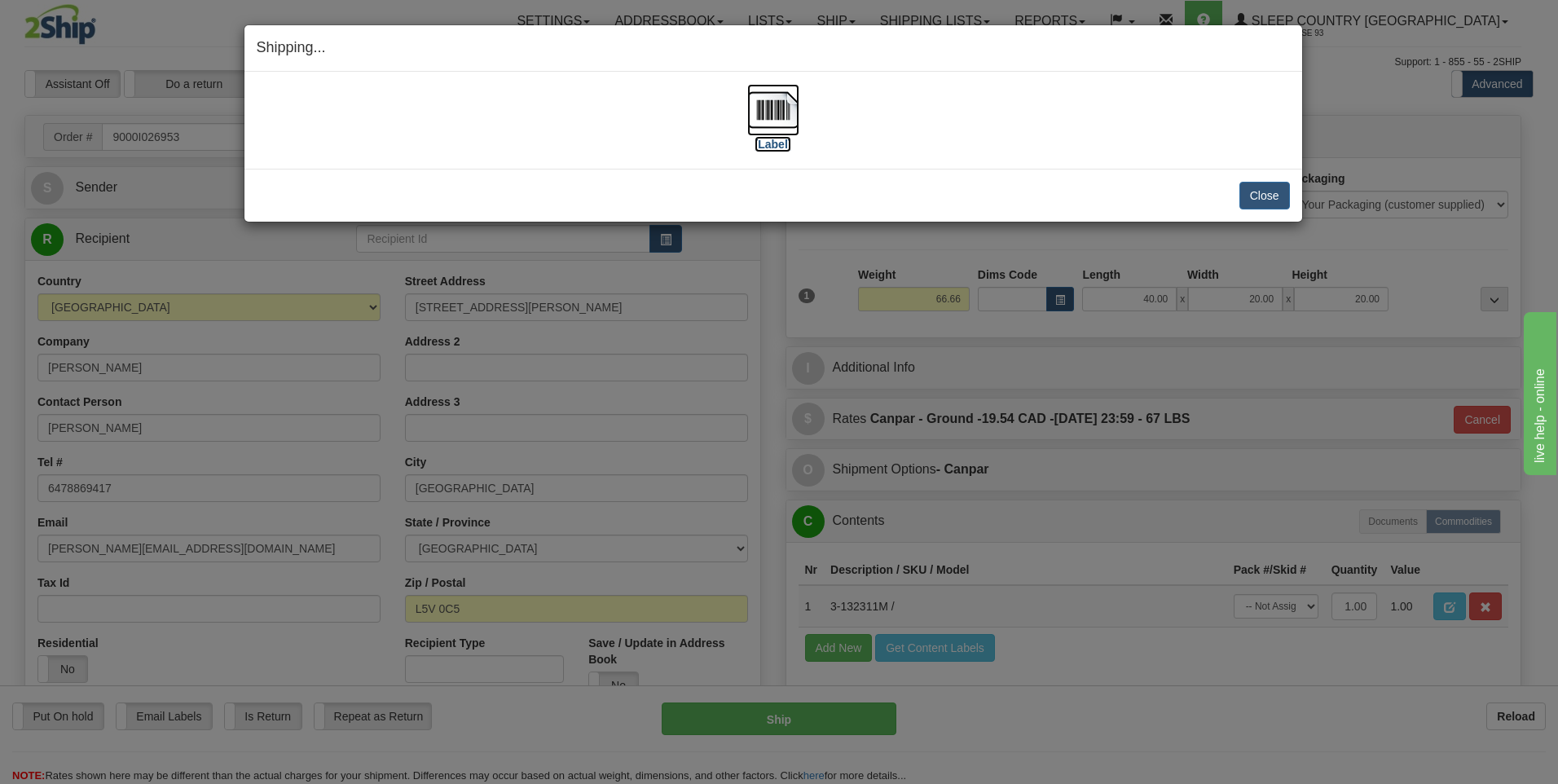
click at [775, 108] on img at bounding box center [773, 110] width 53 height 53
click at [1278, 196] on button "Close" at bounding box center [1265, 195] width 51 height 28
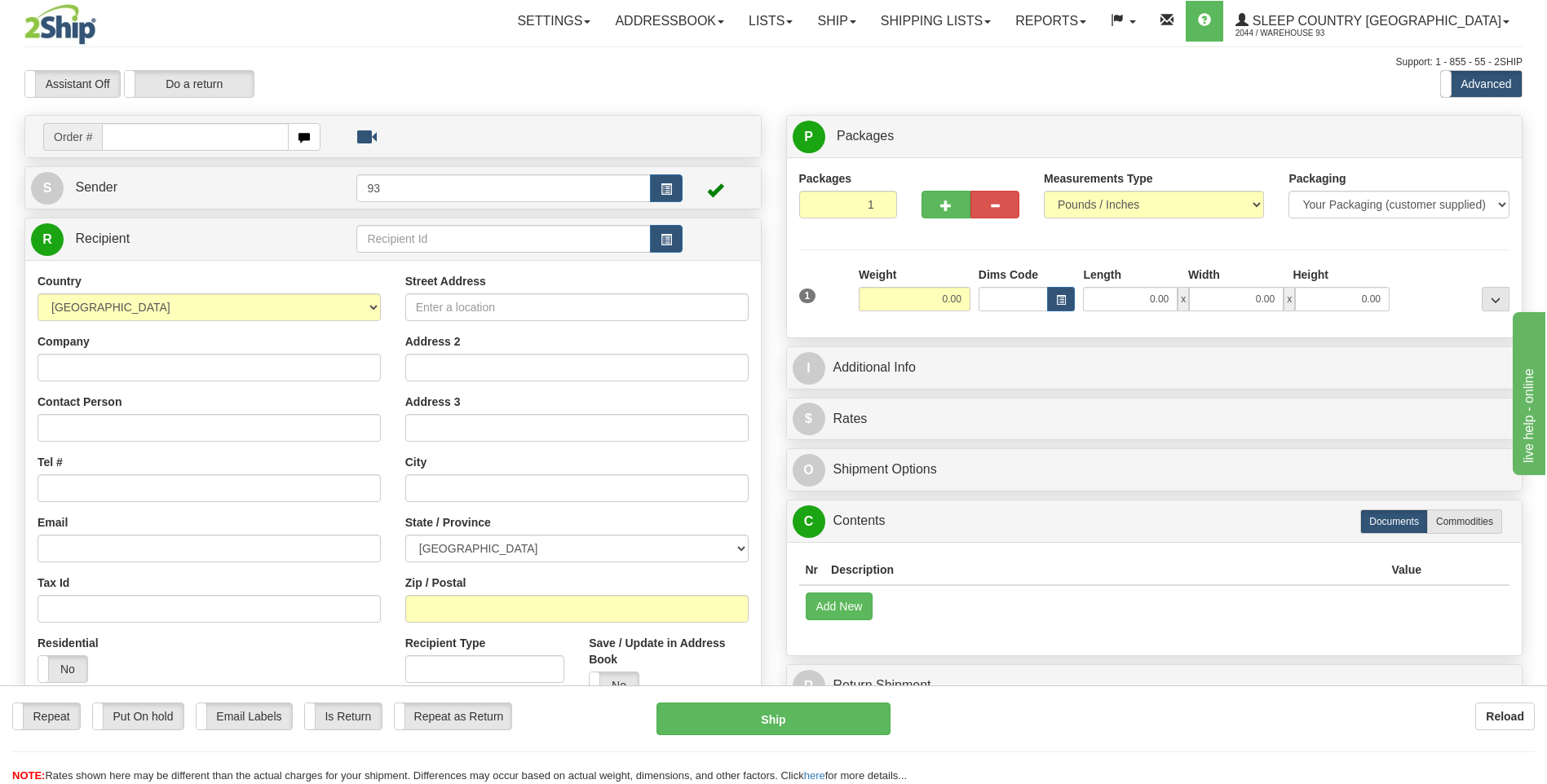
click at [175, 138] on input "text" at bounding box center [195, 137] width 186 height 28
type input "9000I027047"
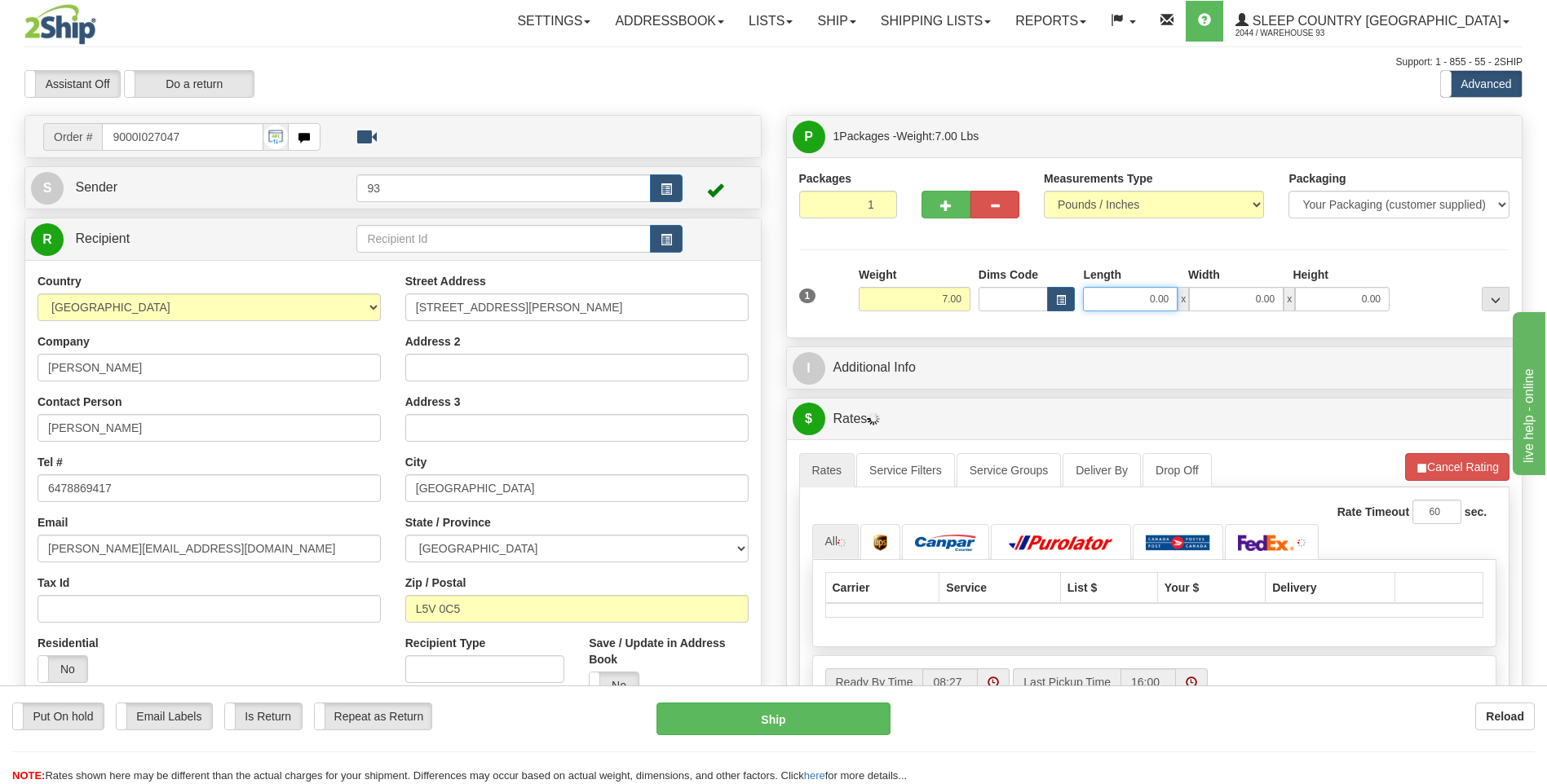
click at [1138, 300] on input "0.00" at bounding box center [1129, 299] width 95 height 25
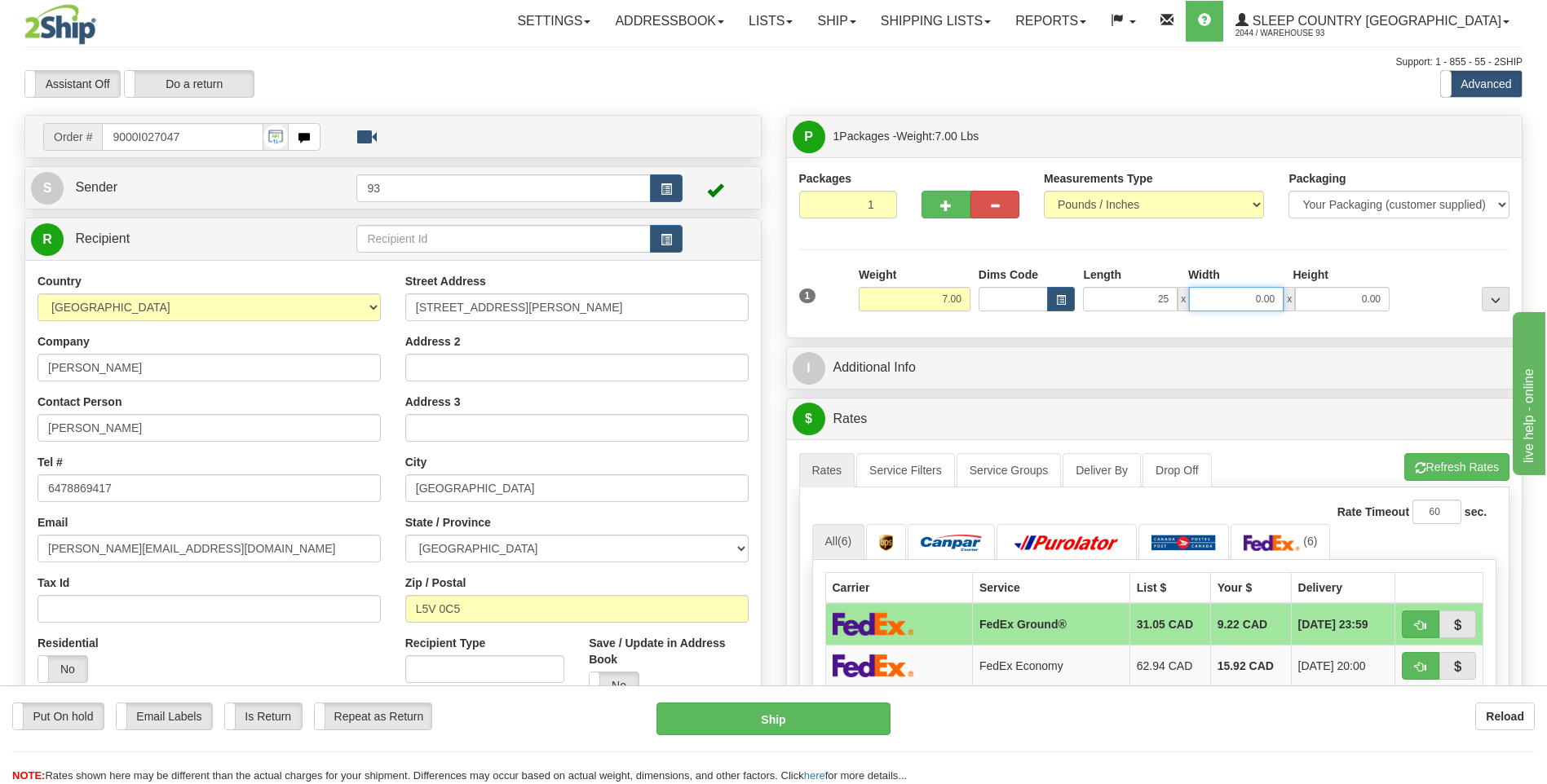
type input "25.00"
click at [1251, 304] on input "0.00" at bounding box center [1235, 299] width 95 height 25
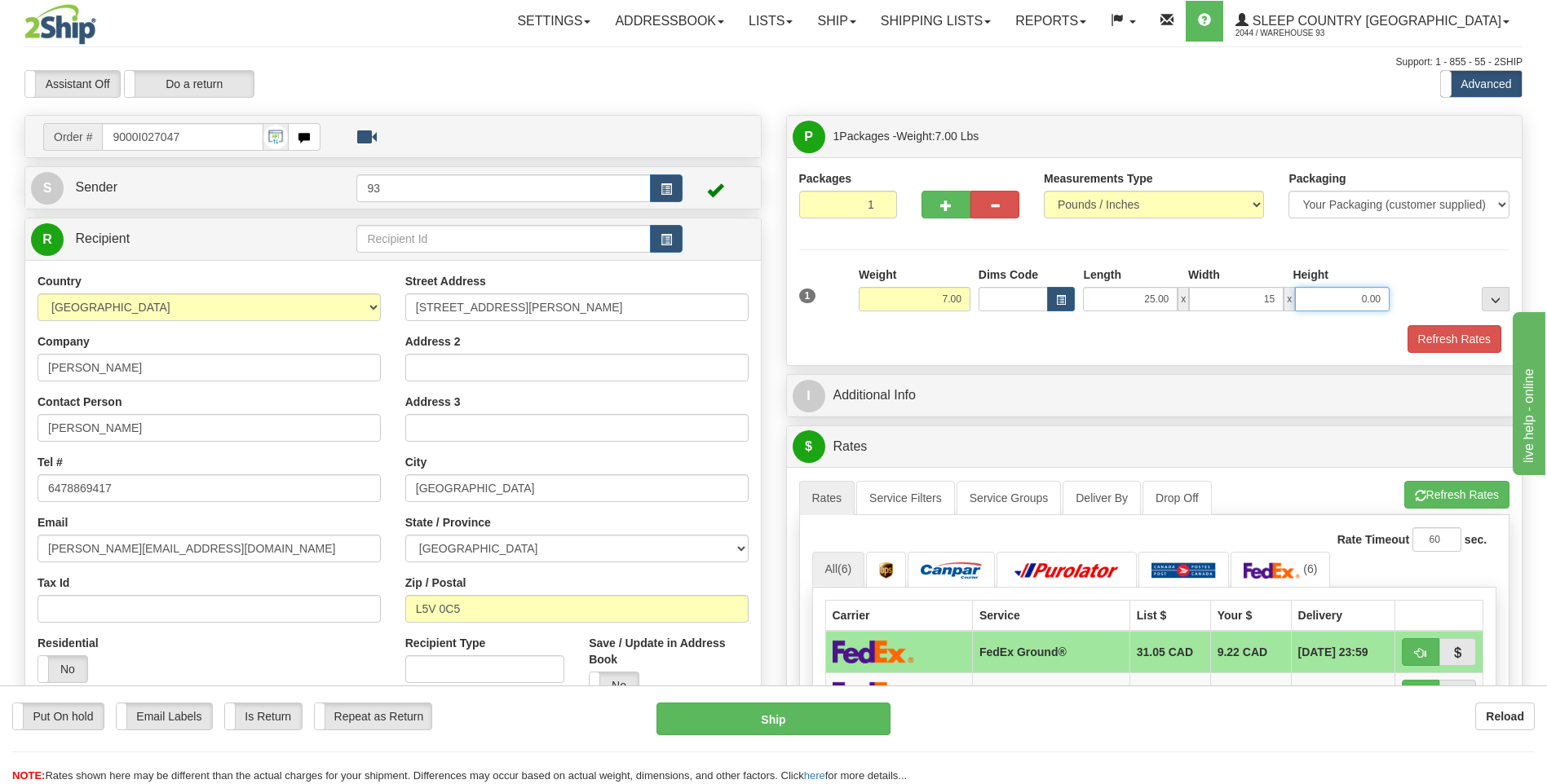
type input "15.00"
click at [1347, 299] on input "0.00" at bounding box center [1342, 299] width 95 height 25
type input "10.00"
click at [1451, 330] on button "Refresh Rates" at bounding box center [1454, 338] width 94 height 28
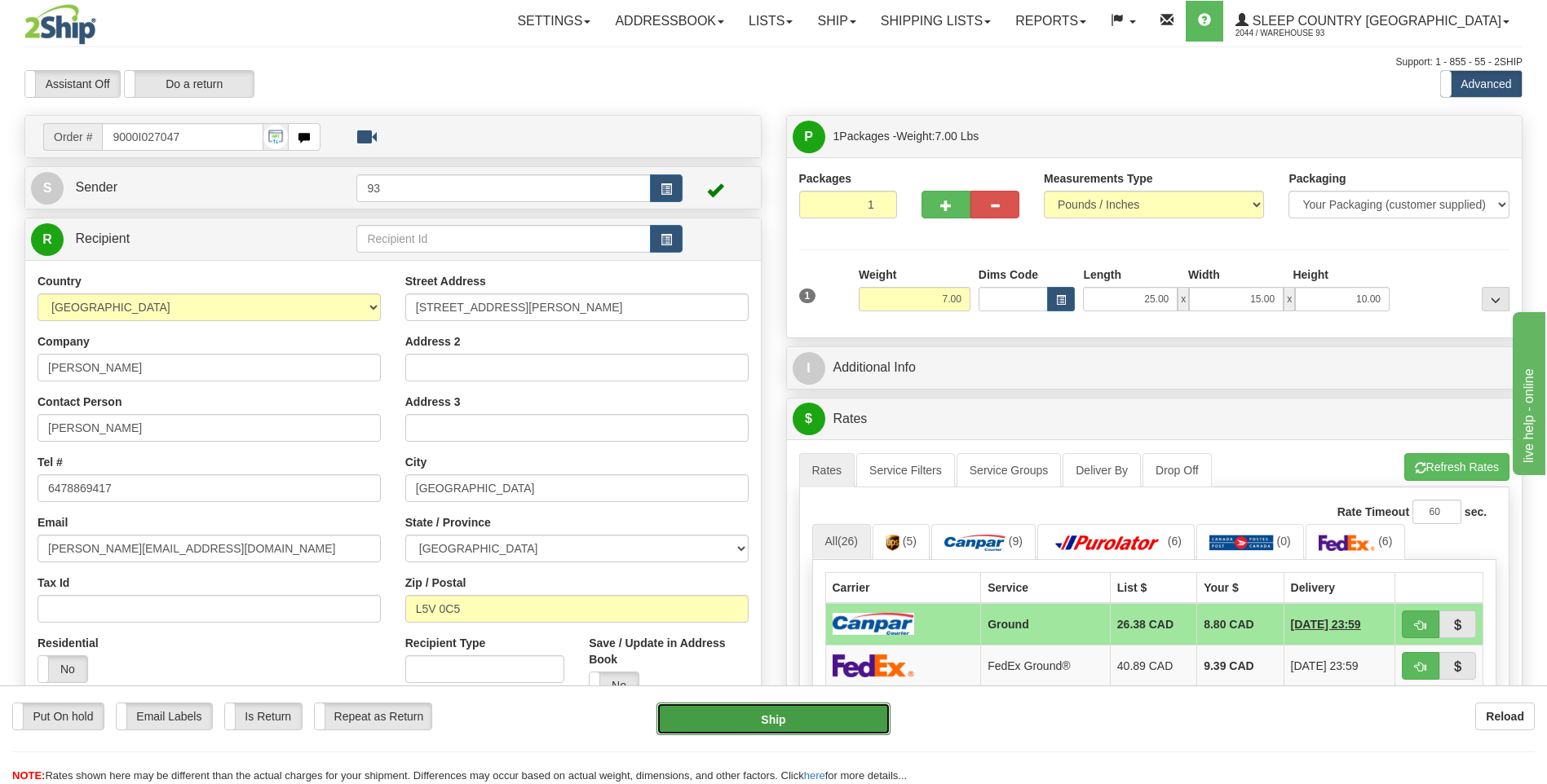
click at [861, 725] on button "Ship" at bounding box center [773, 719] width 233 height 32
type input "1"
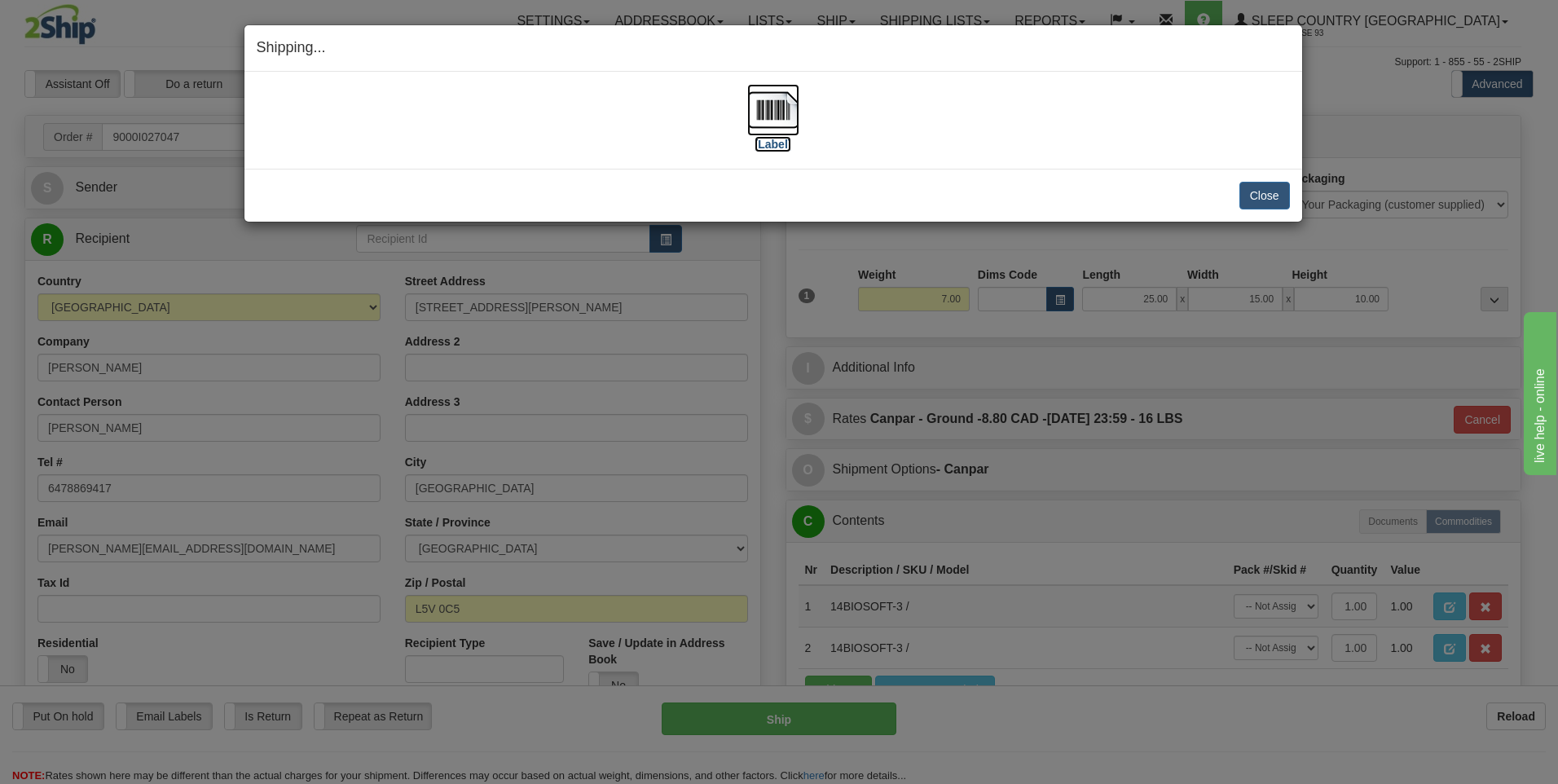
click at [773, 108] on img at bounding box center [773, 110] width 53 height 53
click at [1277, 197] on button "Close" at bounding box center [1265, 195] width 51 height 28
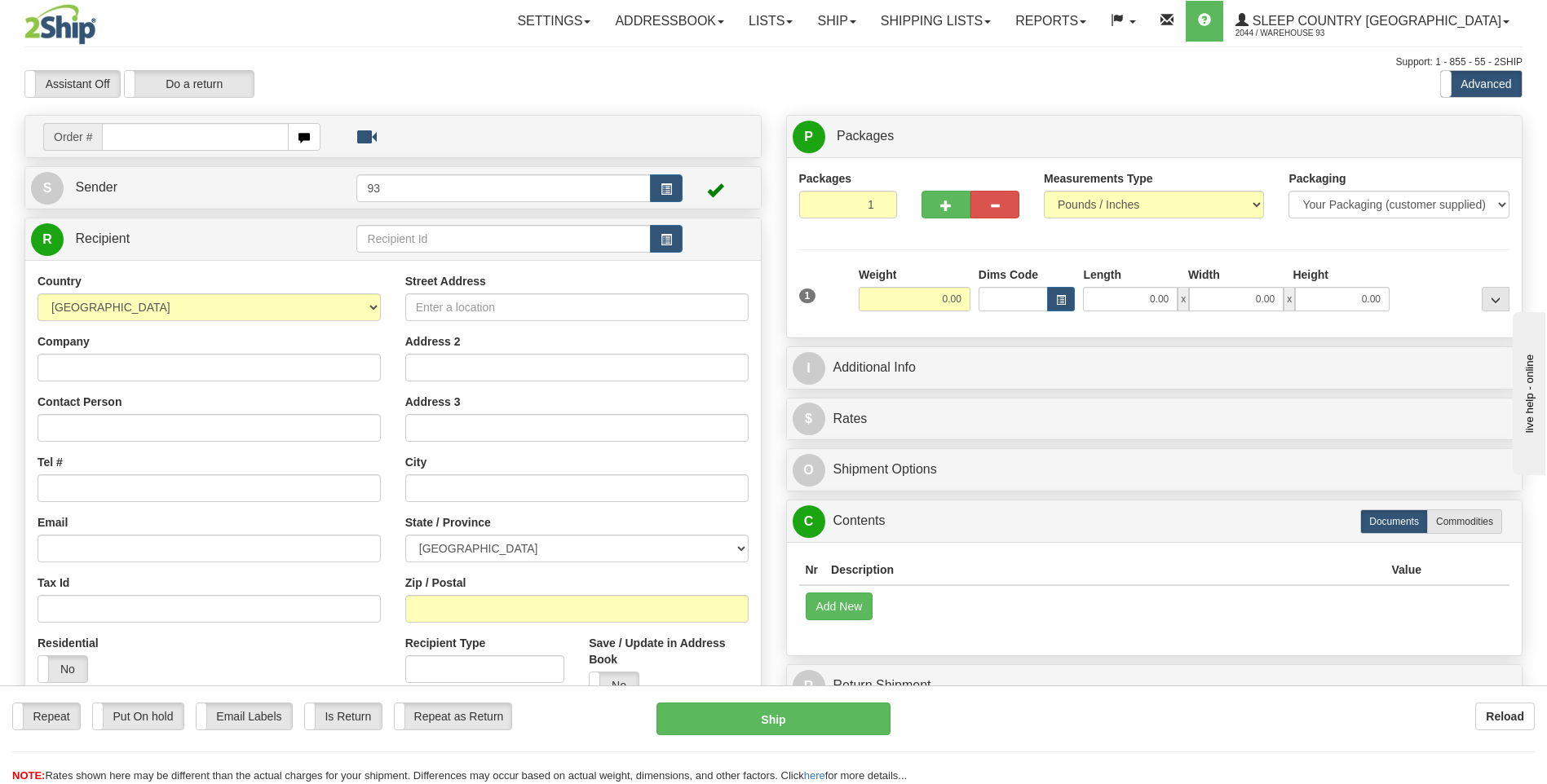
click at [186, 131] on input "text" at bounding box center [195, 137] width 186 height 28
type input "9000I027342"
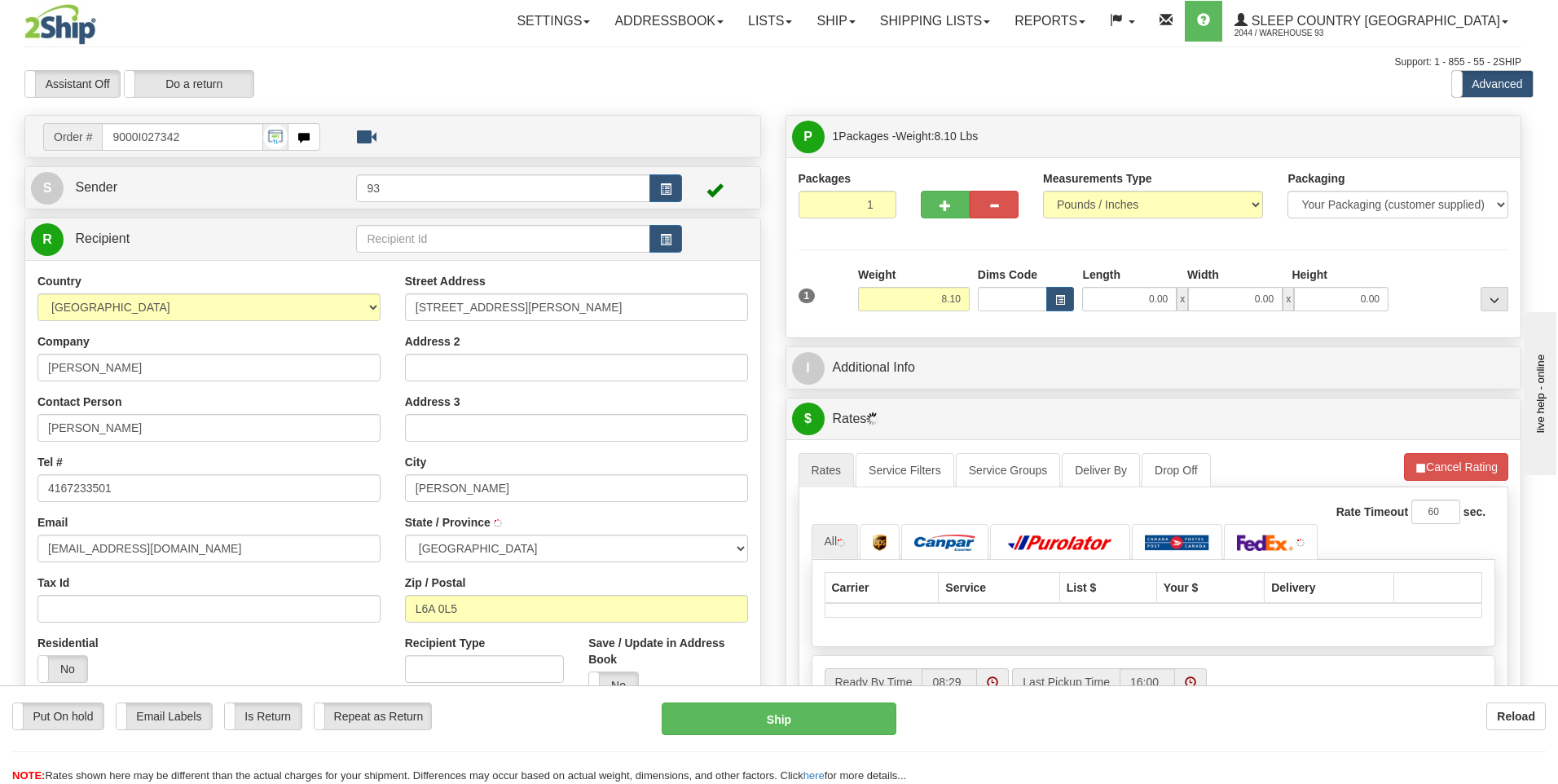
type input "MAPLE"
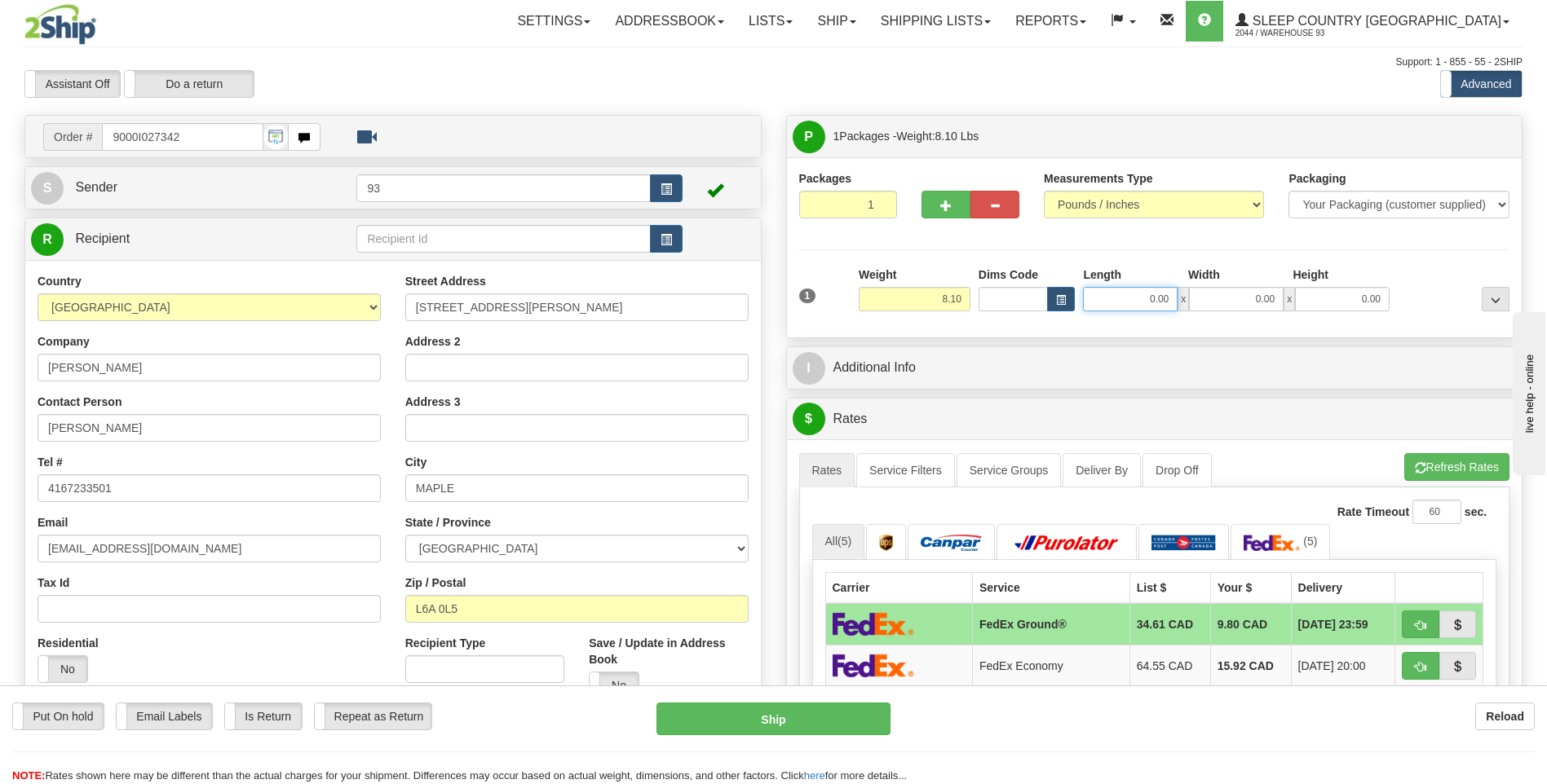
click at [1122, 291] on input "0.00" at bounding box center [1129, 299] width 95 height 25
type input "1"
type input "18.00"
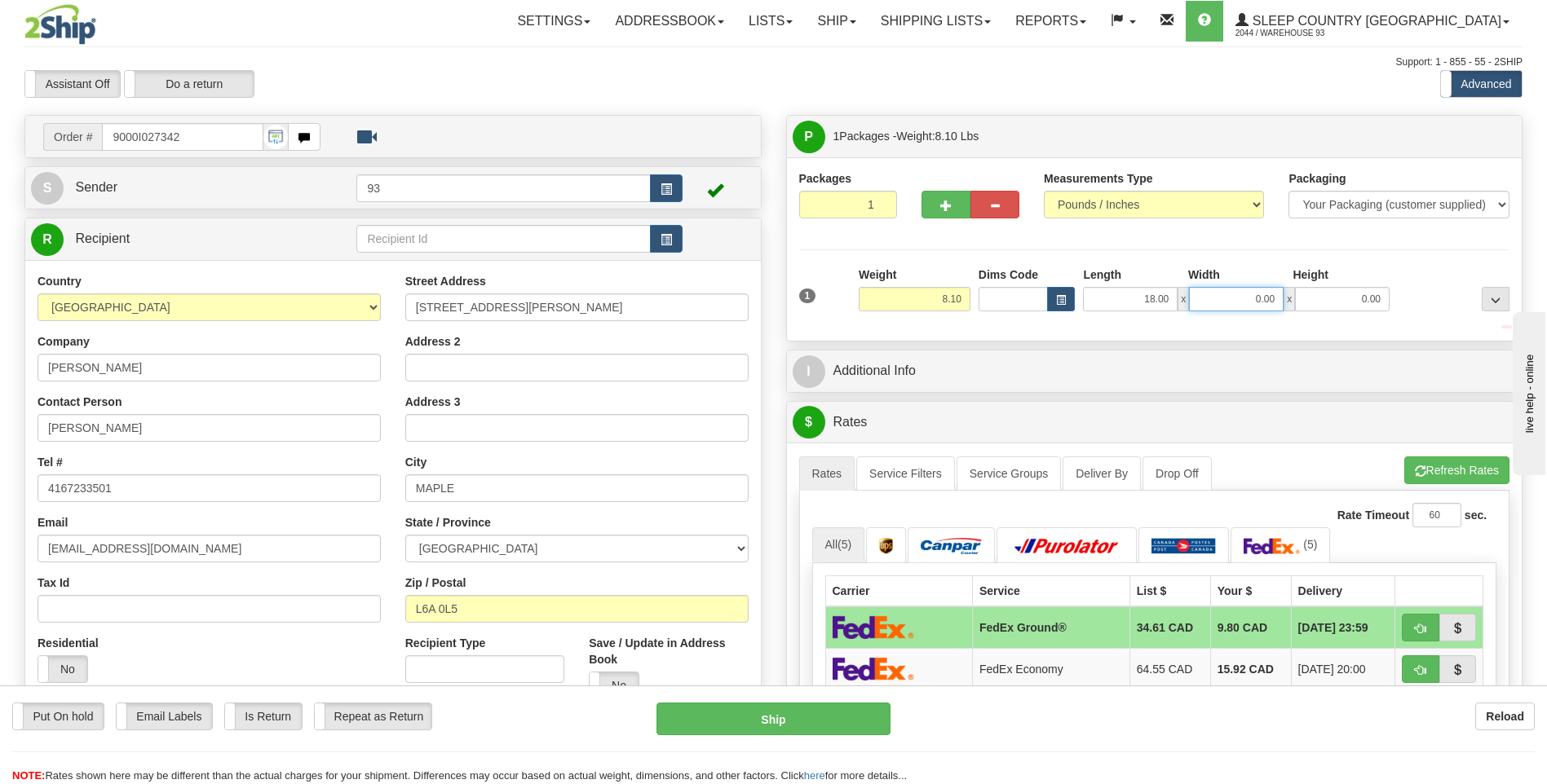
click at [1248, 295] on input "0.00" at bounding box center [1235, 299] width 95 height 25
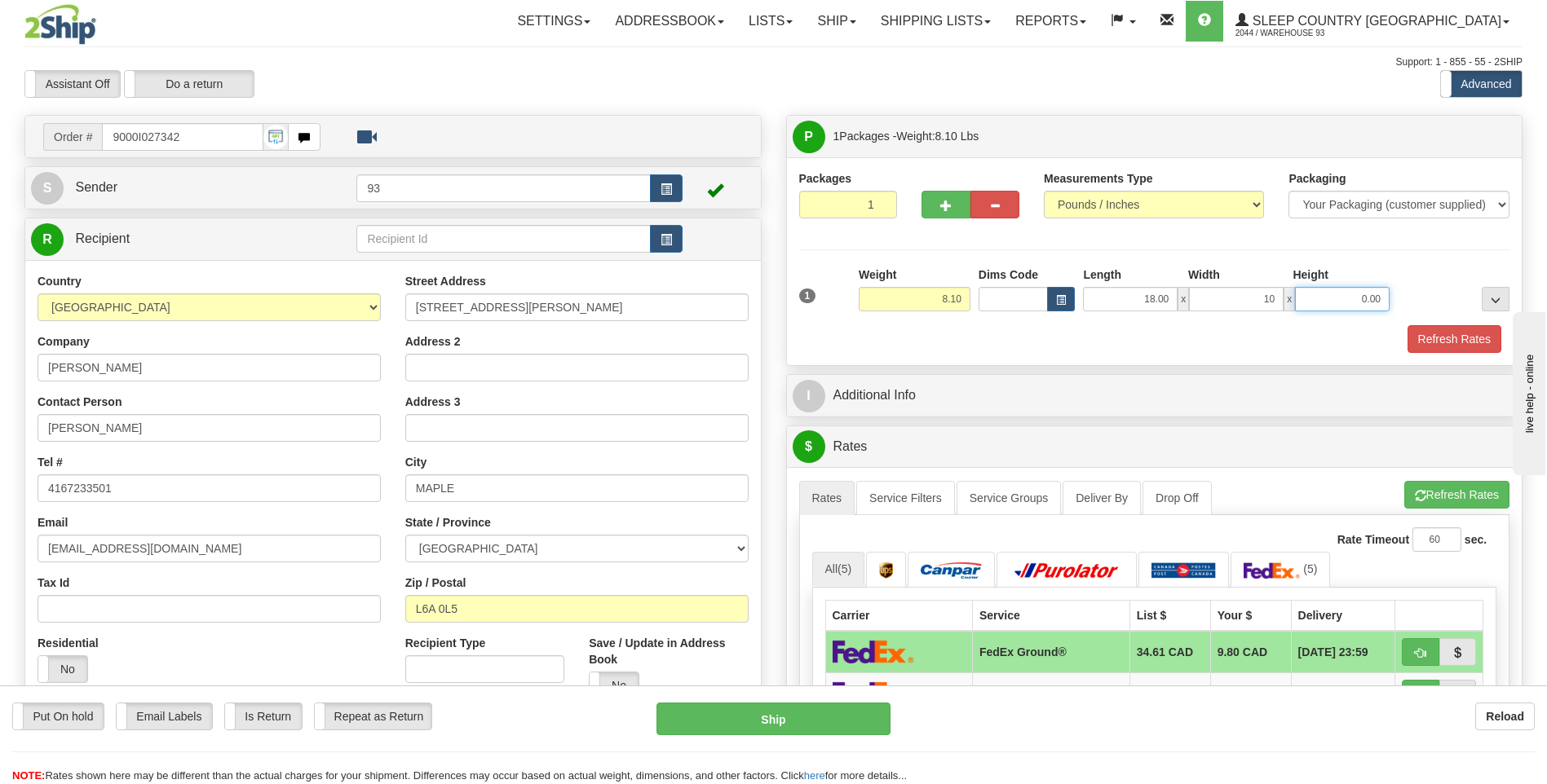
type input "10.00"
click at [1337, 297] on input "0.00" at bounding box center [1342, 299] width 95 height 25
type input "6.00"
click at [1460, 338] on button "Refresh Rates" at bounding box center [1454, 338] width 94 height 28
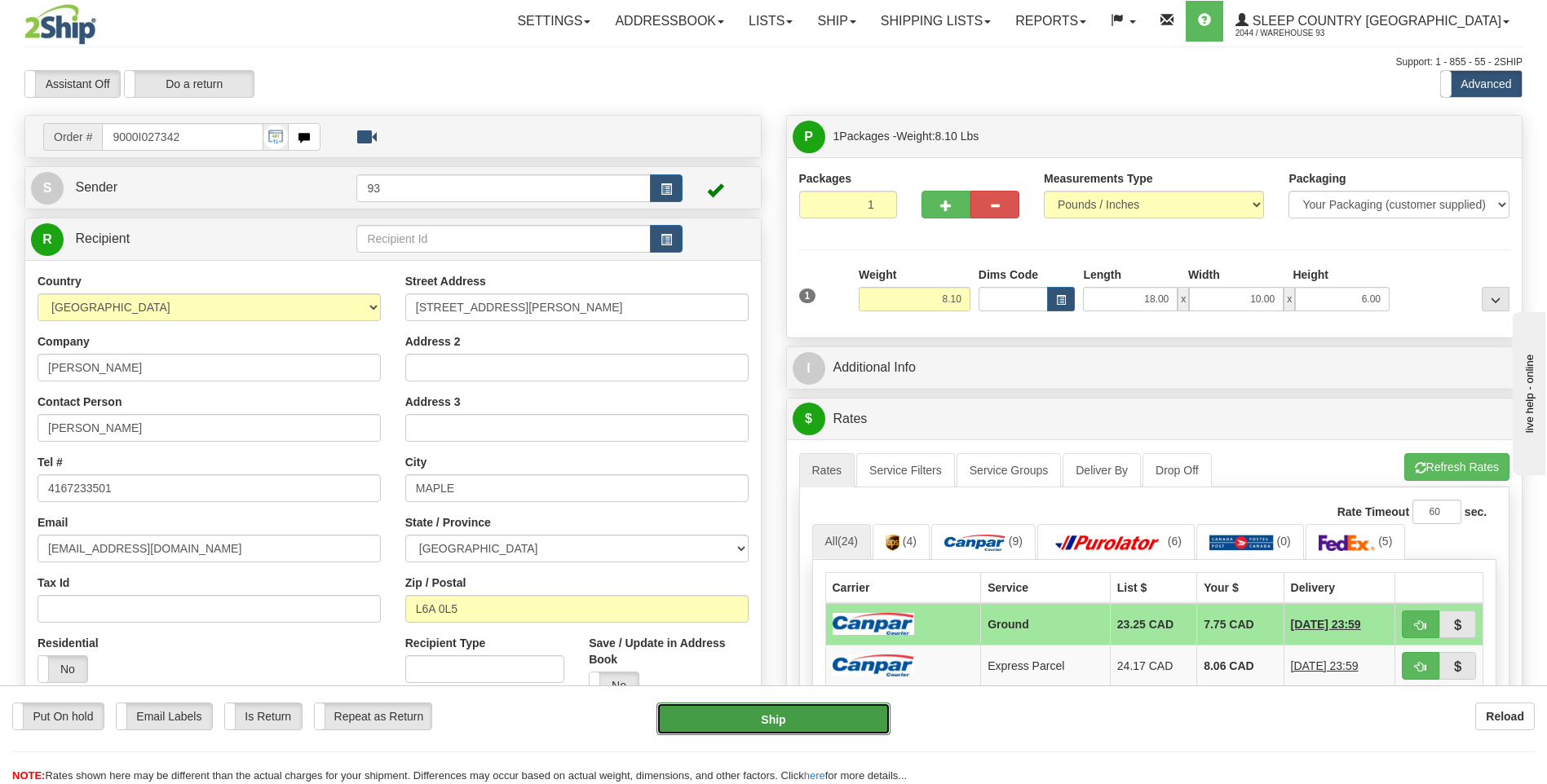
click at [806, 717] on button "Ship" at bounding box center [773, 719] width 233 height 32
type input "1"
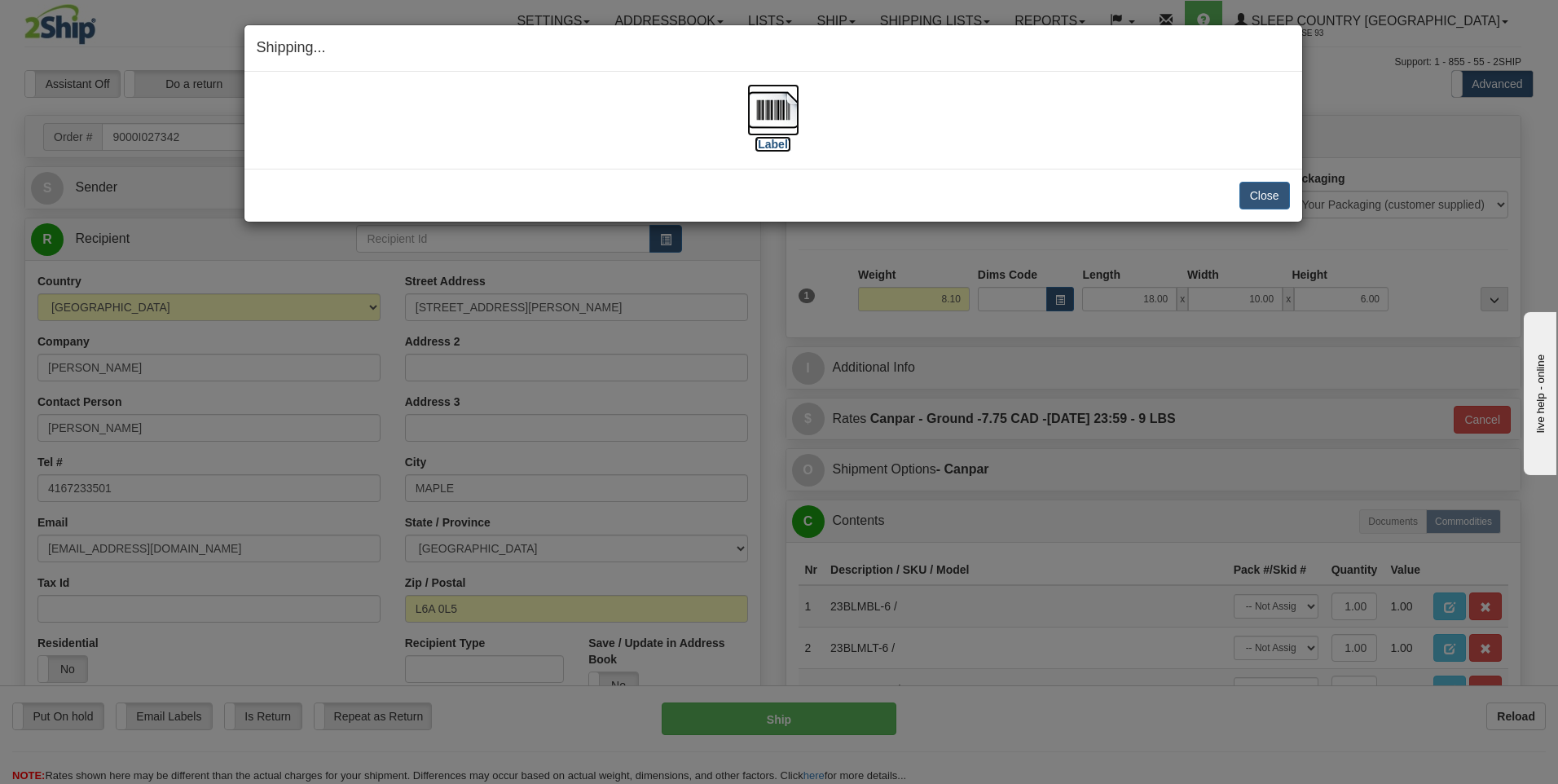
click at [776, 105] on img at bounding box center [773, 110] width 53 height 53
click at [1249, 192] on button "Close" at bounding box center [1265, 195] width 51 height 28
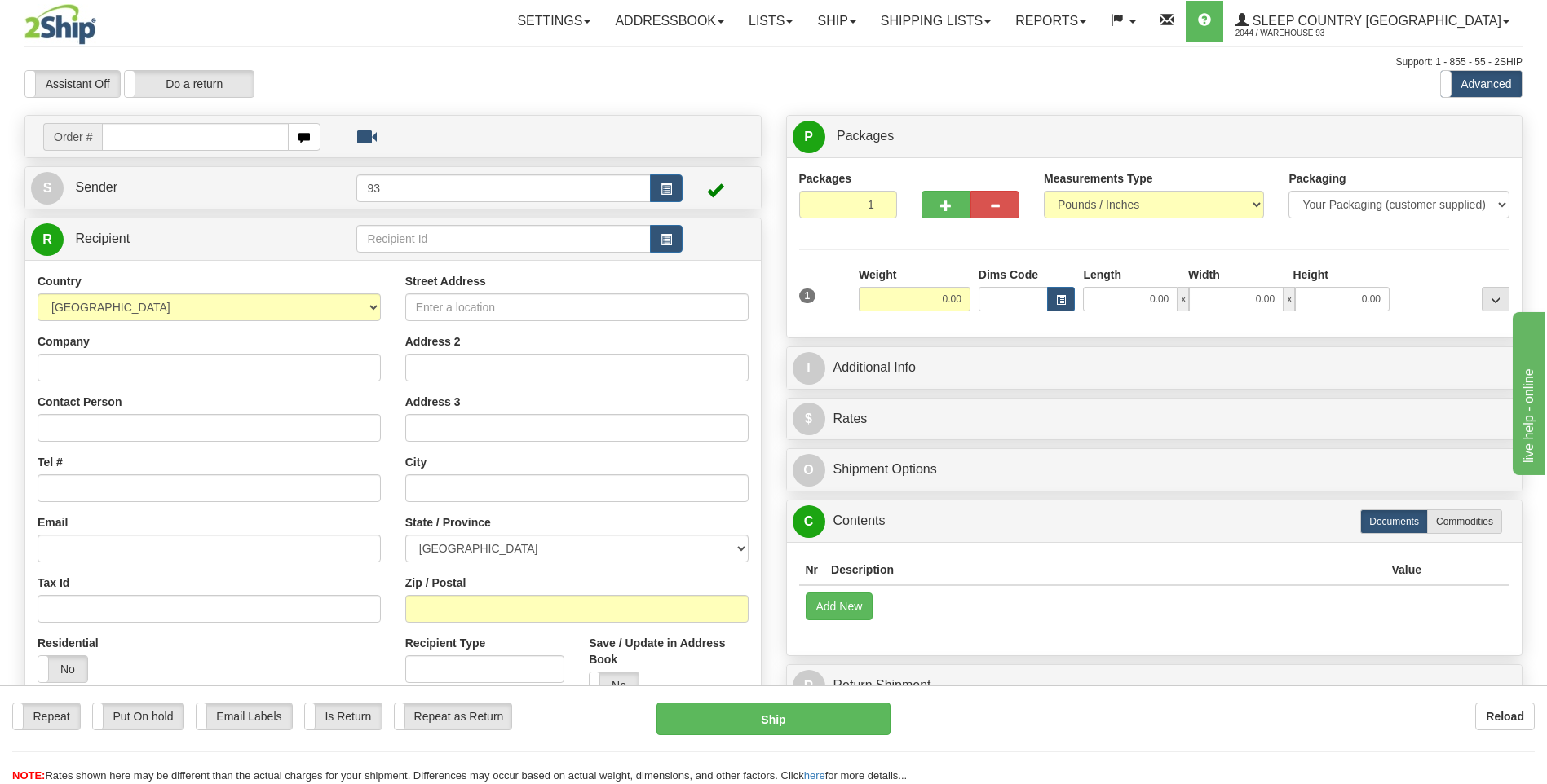
click at [203, 134] on input "text" at bounding box center [195, 137] width 186 height 28
type input "9000I027562"
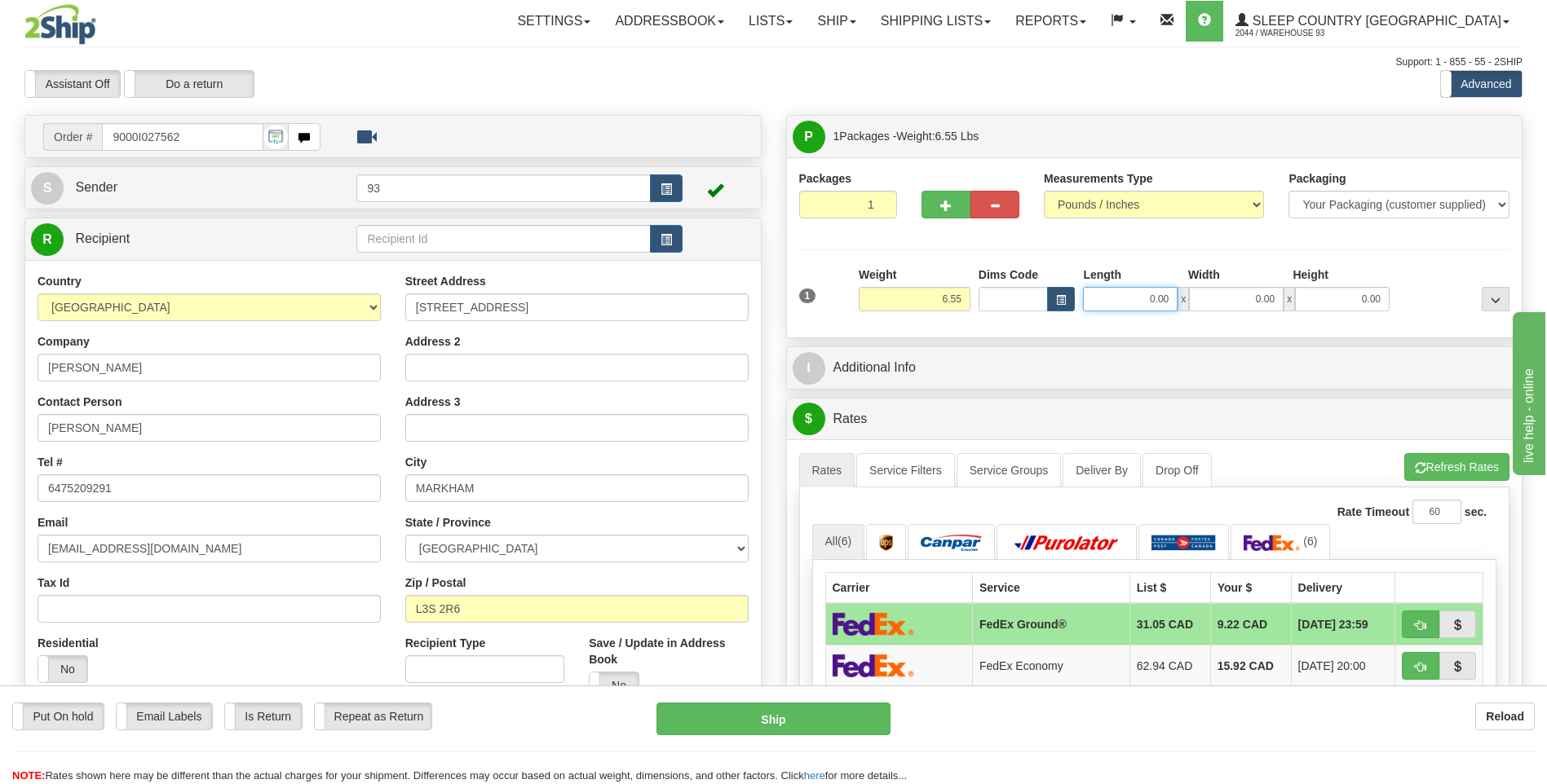
click at [1146, 300] on input "0.00" at bounding box center [1129, 299] width 95 height 25
type input "12.00"
click at [1234, 302] on input "0.00" at bounding box center [1235, 299] width 95 height 25
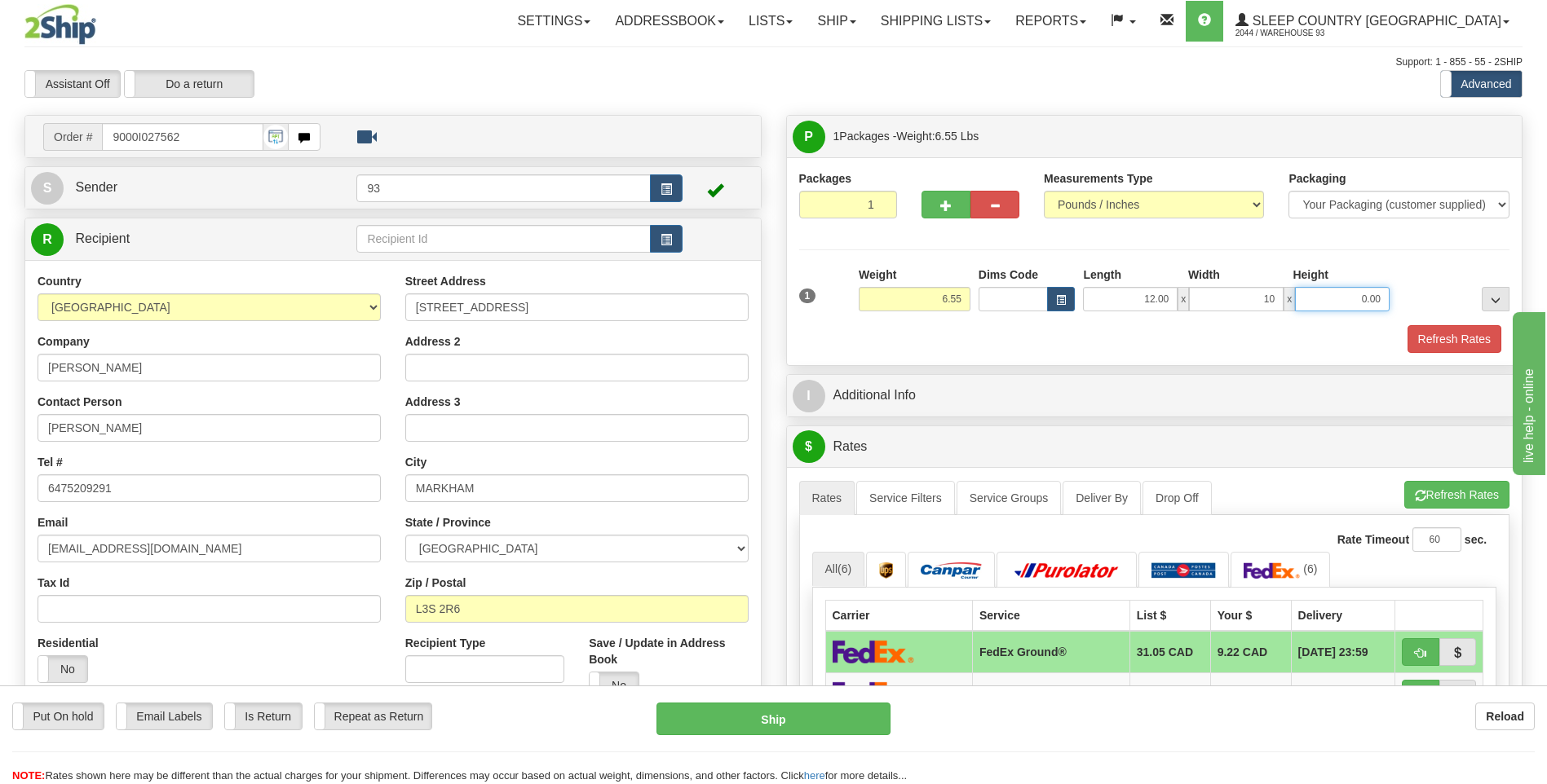
type input "10.00"
click at [1314, 286] on input "0.00" at bounding box center [1342, 299] width 95 height 25
type input "3.00"
click at [1450, 335] on button "Refresh Rates" at bounding box center [1454, 338] width 94 height 28
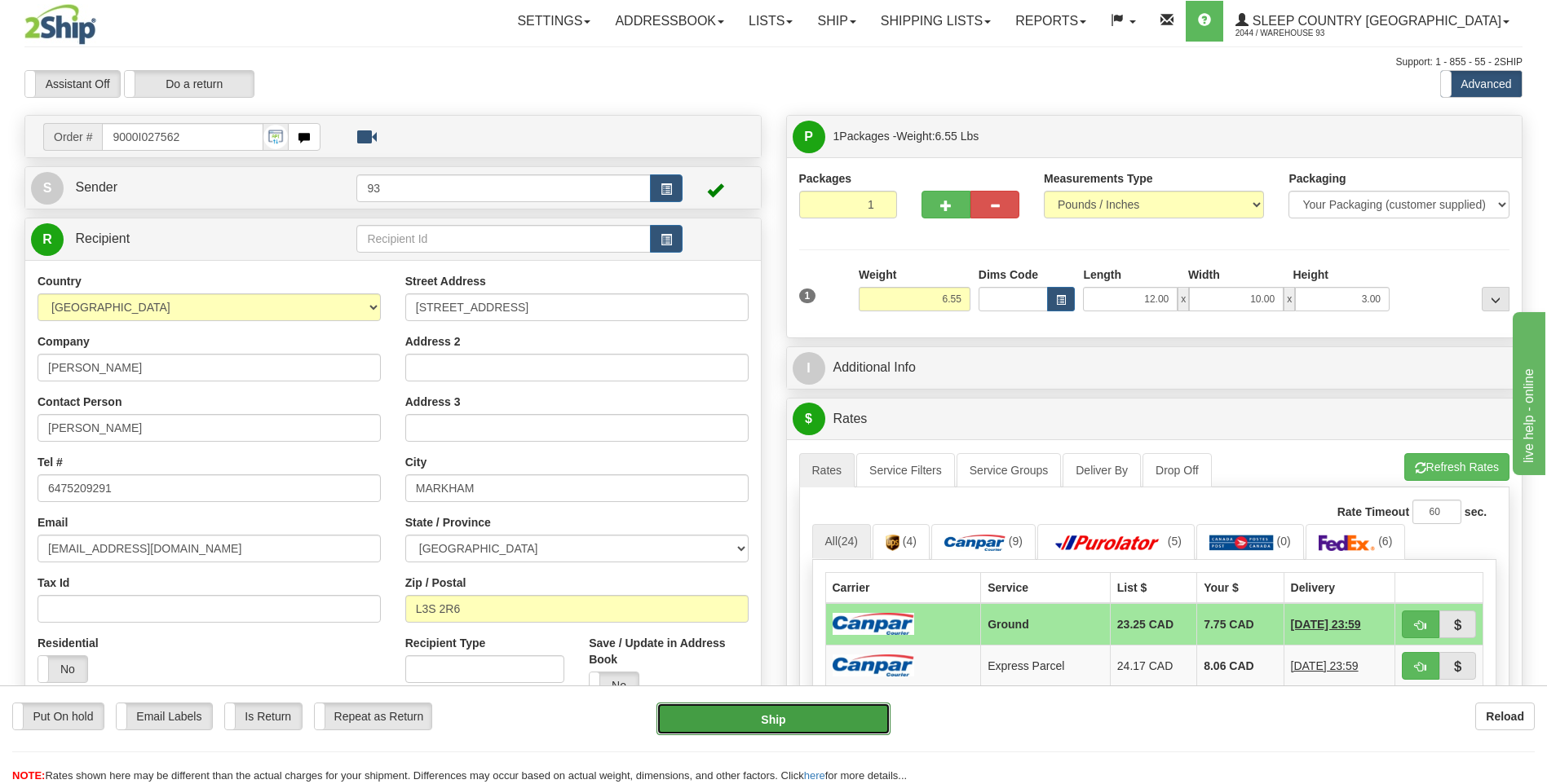
click at [840, 723] on button "Ship" at bounding box center [773, 719] width 233 height 32
type input "1"
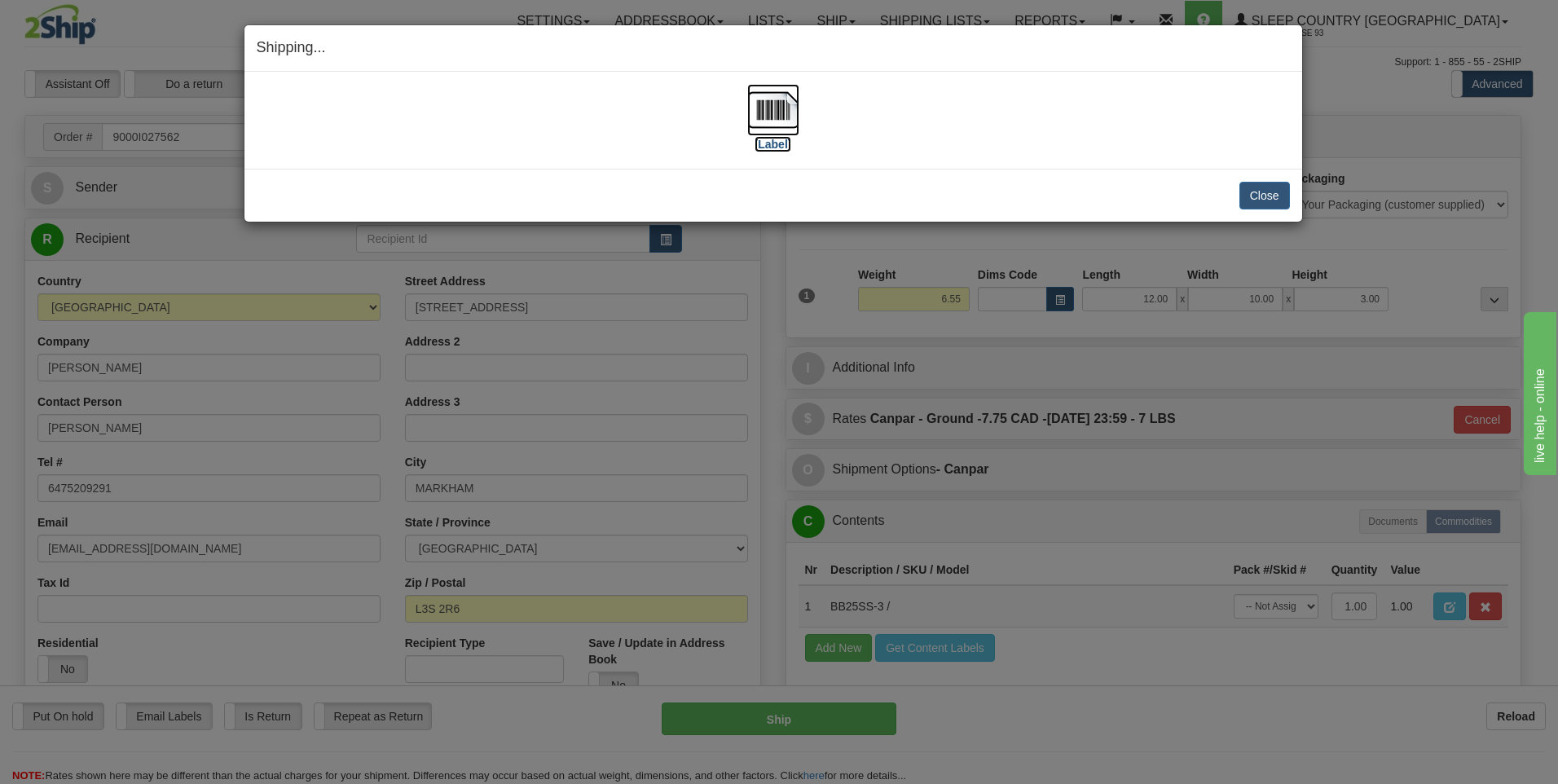
click at [770, 116] on img at bounding box center [773, 110] width 53 height 53
click at [1281, 191] on button "Close" at bounding box center [1265, 195] width 51 height 28
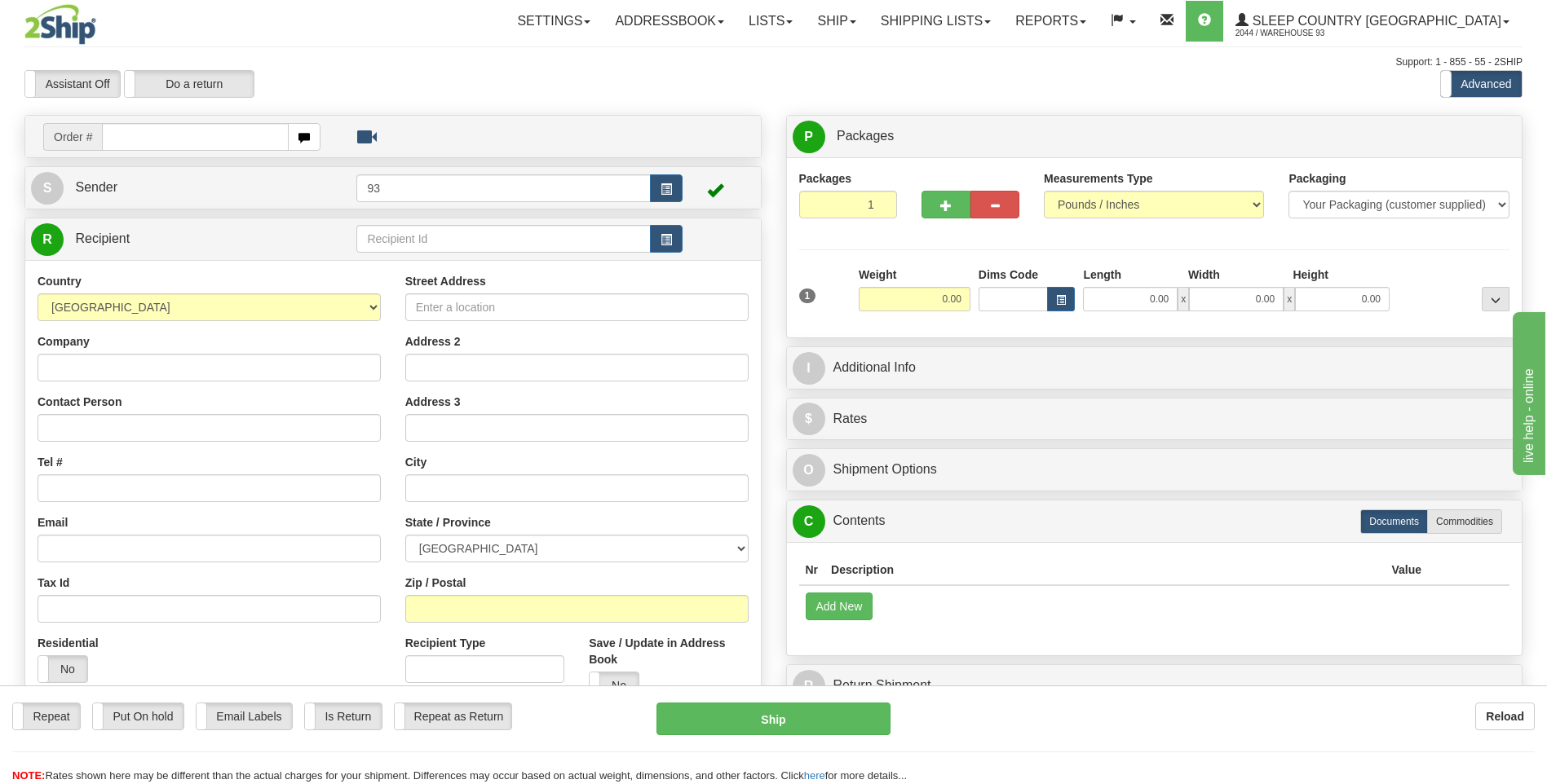
click at [172, 132] on input "text" at bounding box center [195, 137] width 186 height 28
type input "9000I027849"
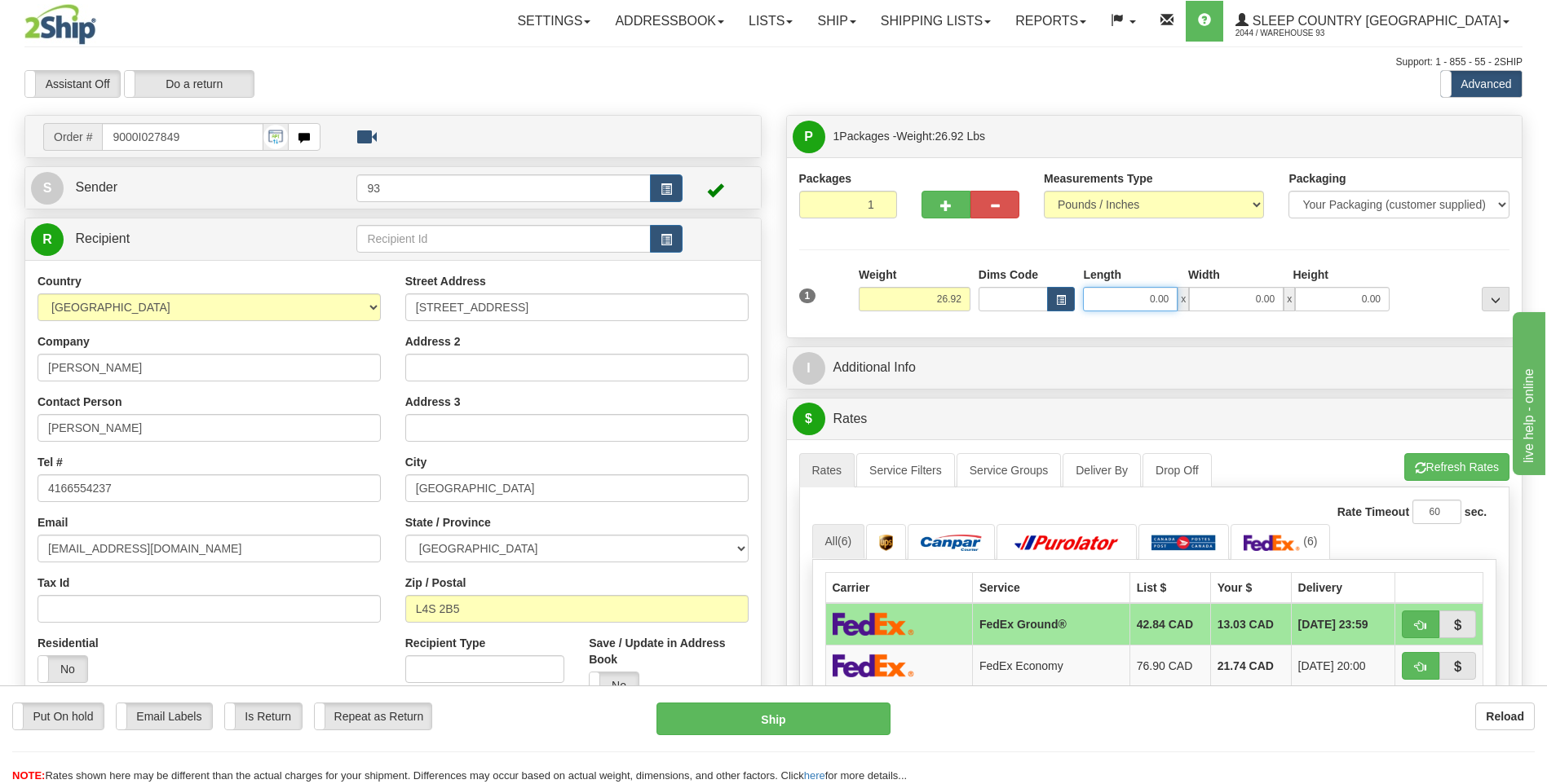
click at [1148, 306] on input "0.00" at bounding box center [1129, 299] width 95 height 25
type input "20.00"
click at [1264, 297] on input "0.00" at bounding box center [1235, 299] width 95 height 25
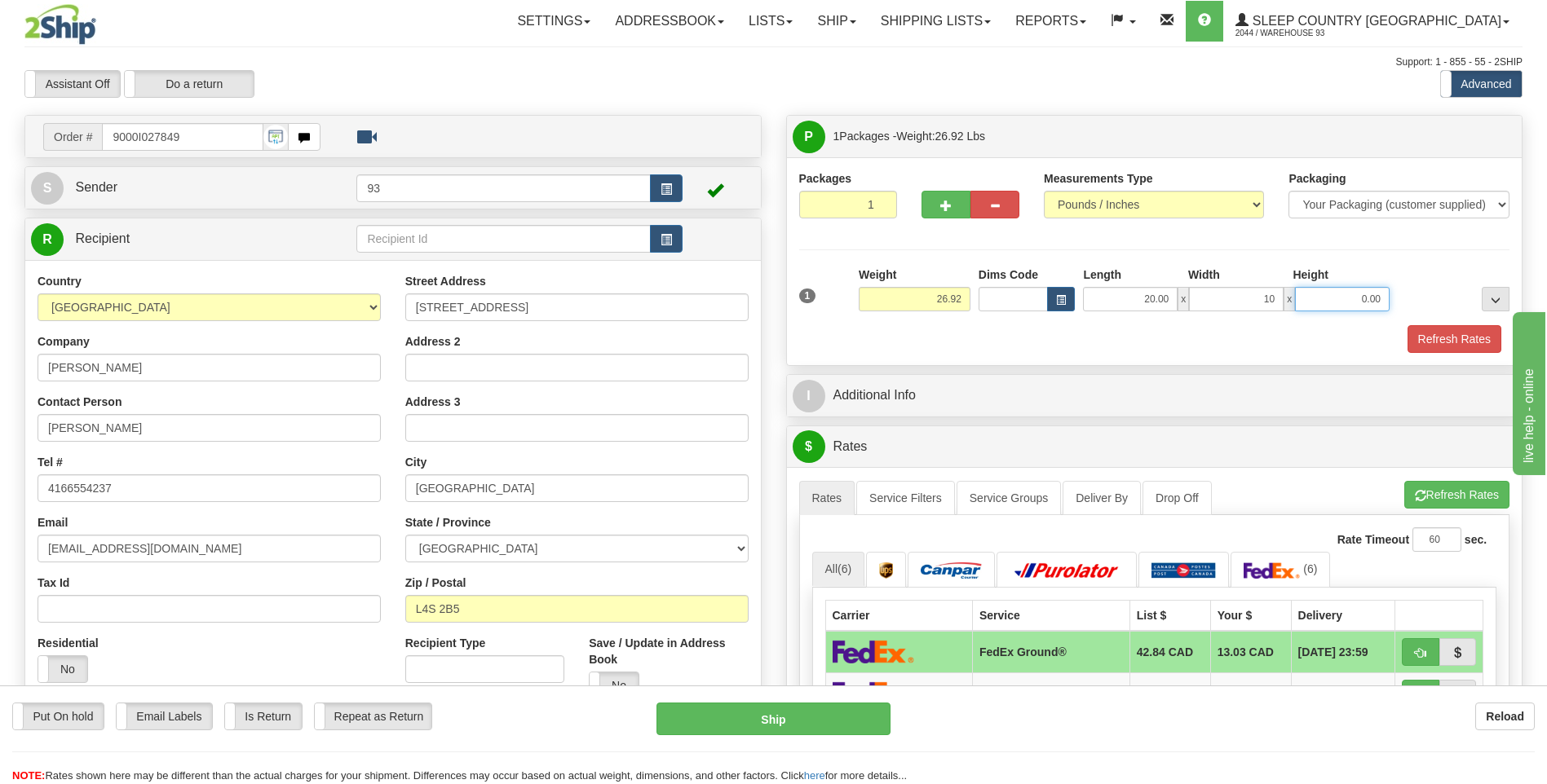
type input "10.00"
click at [1347, 293] on input "0.00" at bounding box center [1342, 299] width 95 height 25
type input "10.00"
click at [1474, 344] on button "Refresh Rates" at bounding box center [1454, 338] width 94 height 28
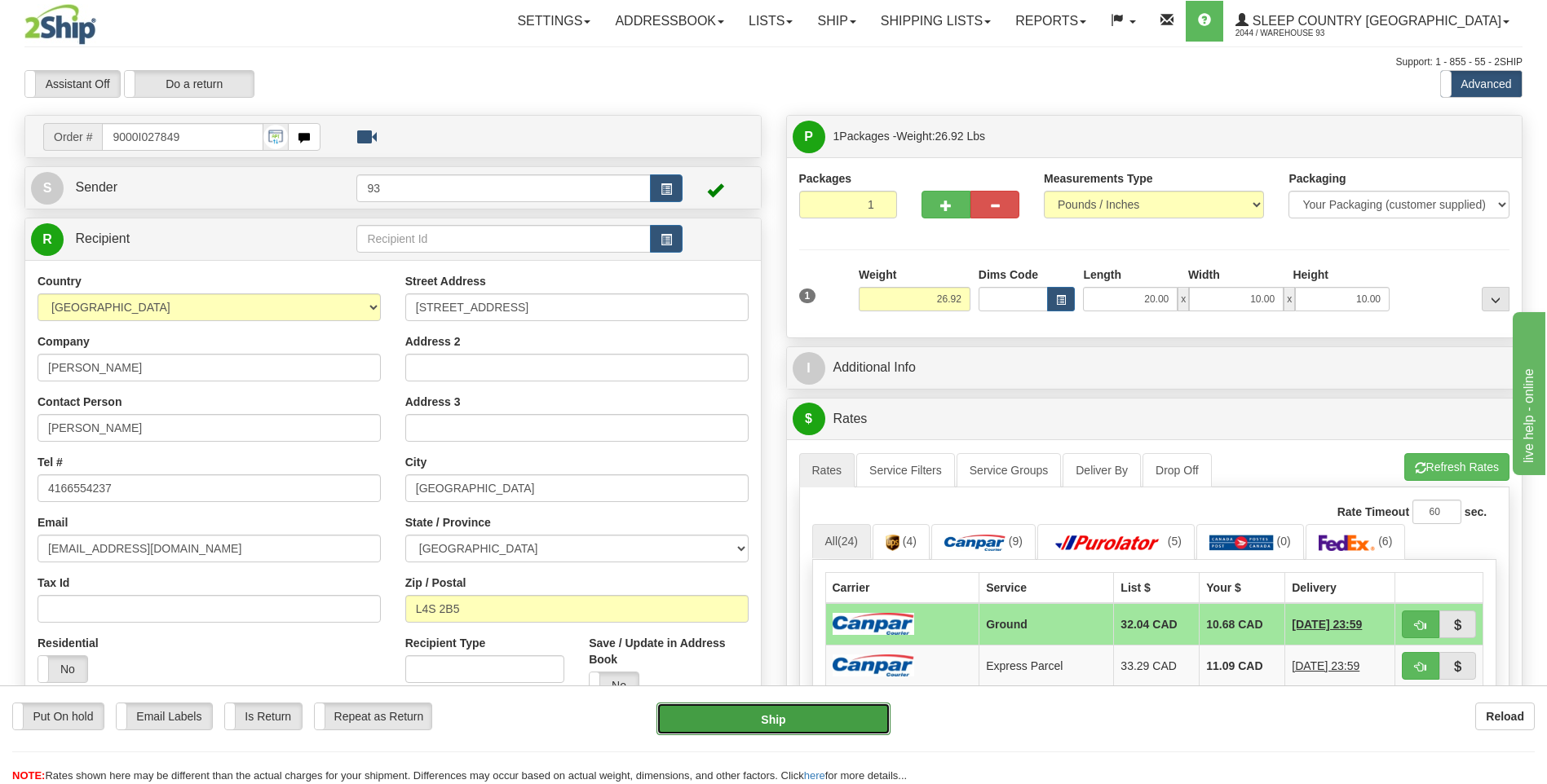
click at [831, 709] on button "Ship" at bounding box center [773, 719] width 233 height 32
type input "1"
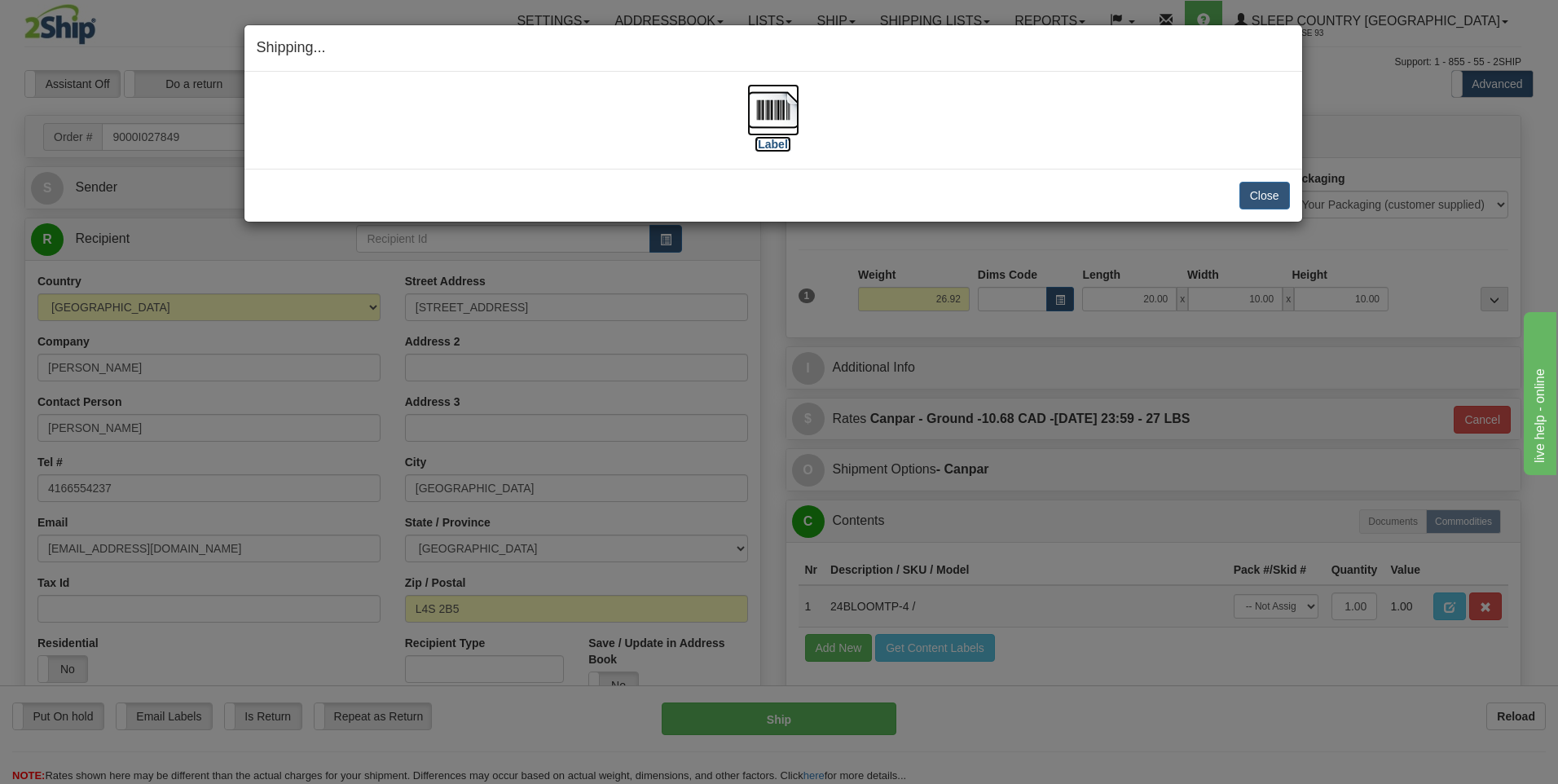
click at [776, 116] on img at bounding box center [773, 110] width 53 height 53
click at [1277, 189] on button "Close" at bounding box center [1265, 195] width 51 height 28
